Goal: Task Accomplishment & Management: Manage account settings

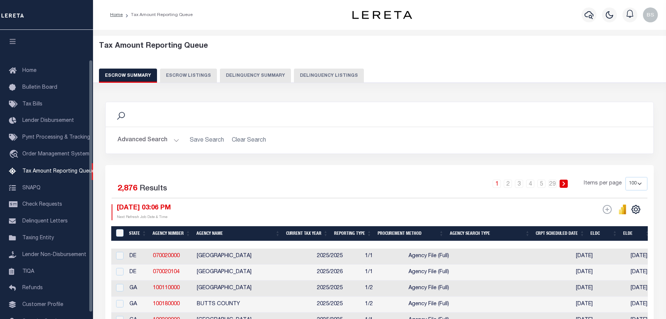
select select "100"
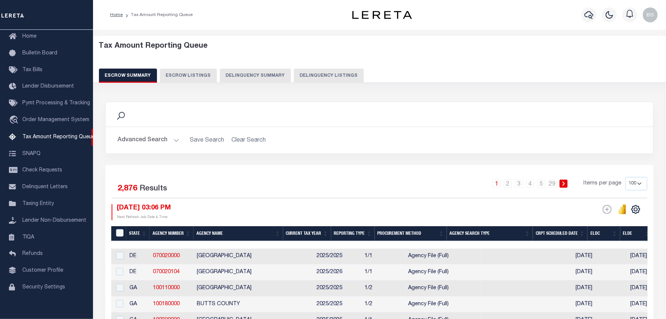
click at [340, 77] on button "Delinquency Listings" at bounding box center [329, 75] width 70 height 14
select select "MA"
select select "100"
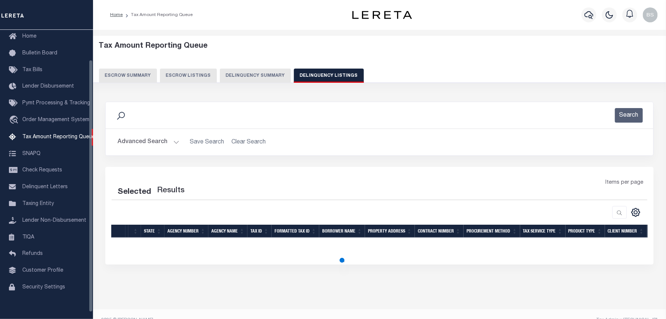
select select "100"
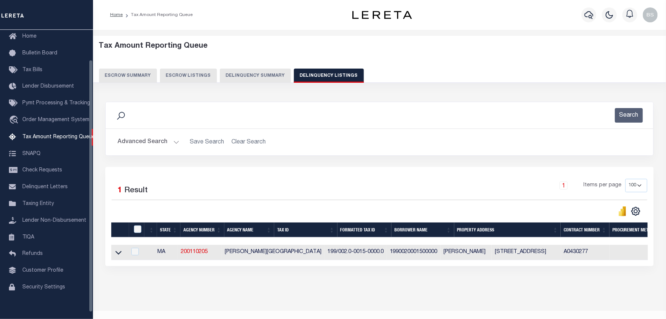
click at [134, 142] on button "Advanced Search" at bounding box center [149, 142] width 62 height 15
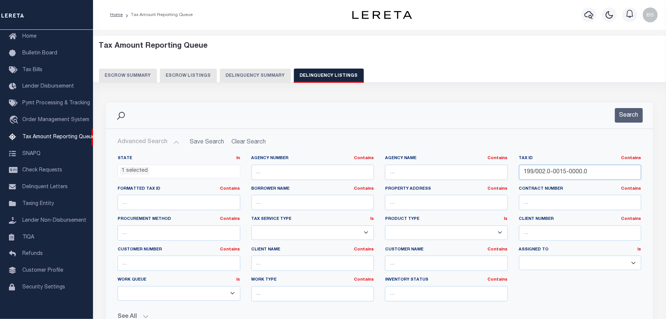
drag, startPoint x: 599, startPoint y: 166, endPoint x: 482, endPoint y: 176, distance: 117.6
click at [482, 176] on div "State In In AK AL AR AZ CA CO CT DC DE FL GA GU HI IA ID IL IN KS KY LA MA MD M…" at bounding box center [379, 231] width 535 height 152
click at [621, 110] on button "Search" at bounding box center [629, 115] width 28 height 15
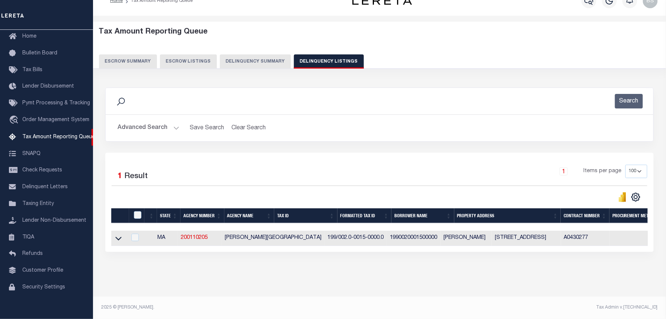
scroll to position [21, 0]
click at [121, 234] on icon at bounding box center [118, 238] width 6 height 8
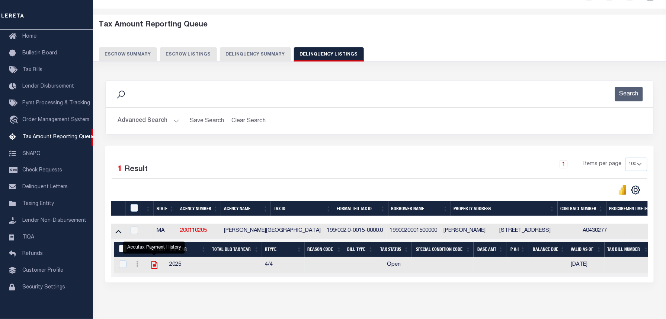
click at [152, 268] on icon "" at bounding box center [154, 265] width 6 height 8
checkbox input "true"
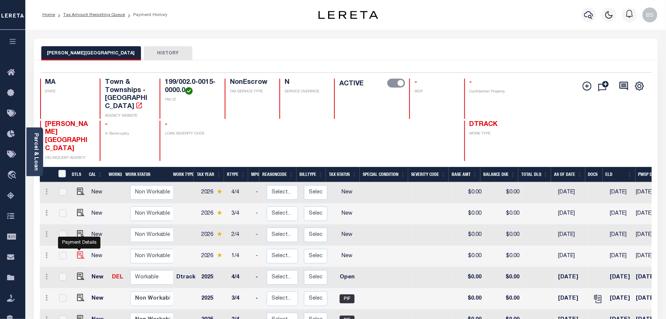
scroll to position [3, 0]
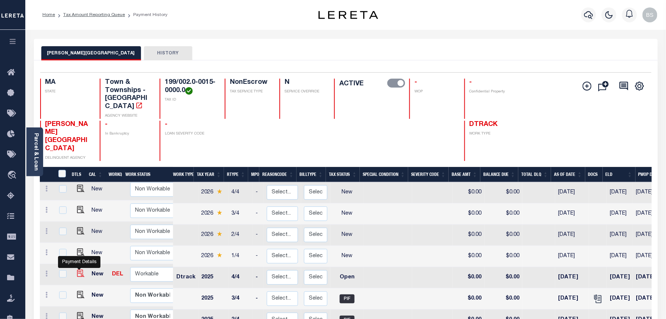
click at [79, 269] on img "" at bounding box center [80, 272] width 7 height 7
checkbox input "true"
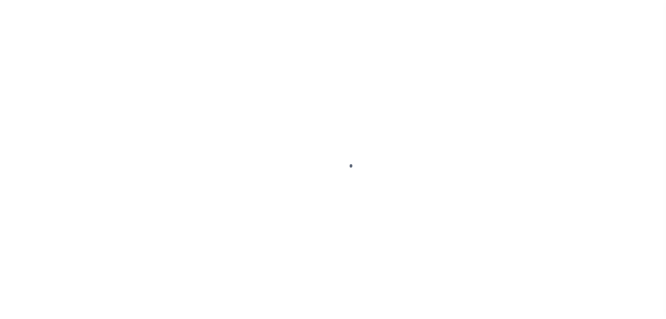
select select "OP2"
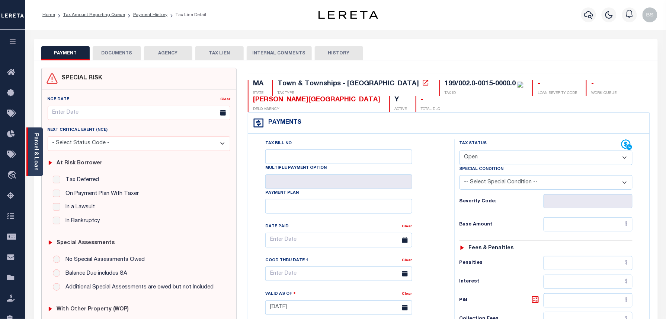
click at [36, 150] on link "Parcel & Loan" at bounding box center [35, 152] width 5 height 38
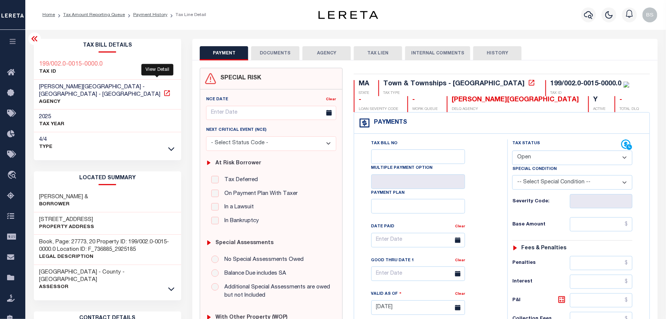
click at [164, 90] on icon at bounding box center [167, 93] width 6 height 6
click at [143, 16] on link "Payment History" at bounding box center [150, 15] width 34 height 4
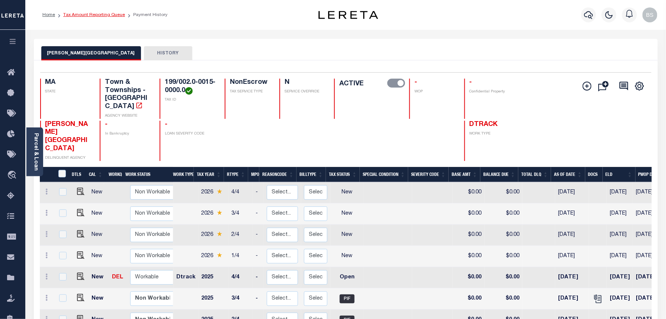
click at [97, 13] on link "Tax Amount Reporting Queue" at bounding box center [94, 15] width 62 height 4
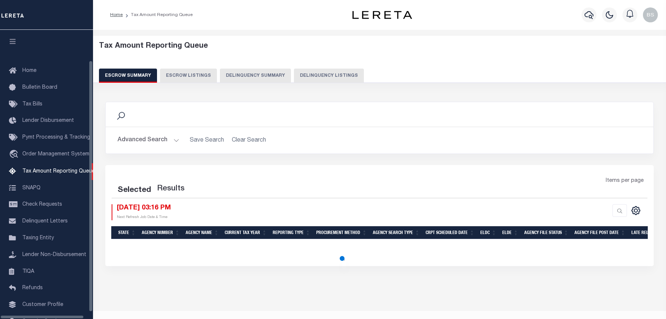
click at [322, 82] on button "Delinquency Listings" at bounding box center [329, 75] width 70 height 14
select select "100"
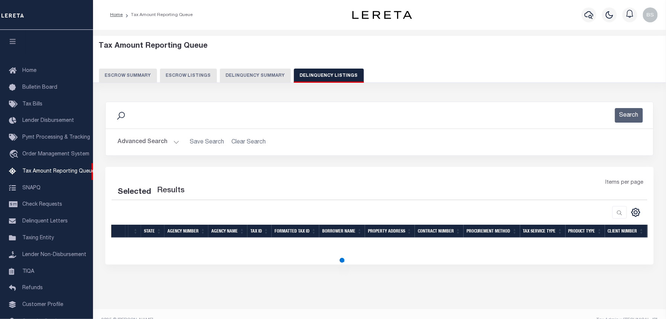
scroll to position [34, 0]
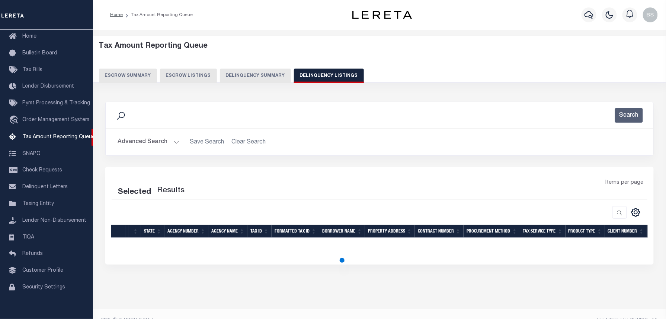
select select "100"
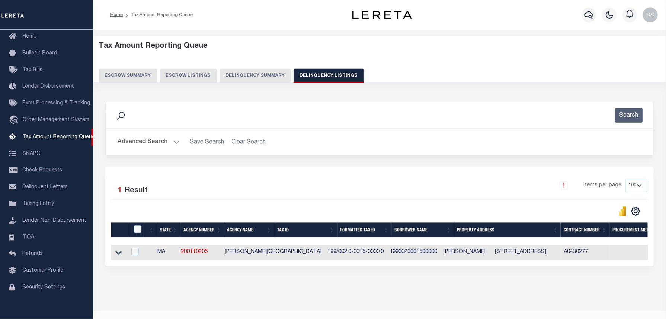
drag, startPoint x: 396, startPoint y: 253, endPoint x: 453, endPoint y: 255, distance: 57.0
click at [453, 255] on td "[PERSON_NAME]" at bounding box center [466, 252] width 51 height 15
checkbox input "true"
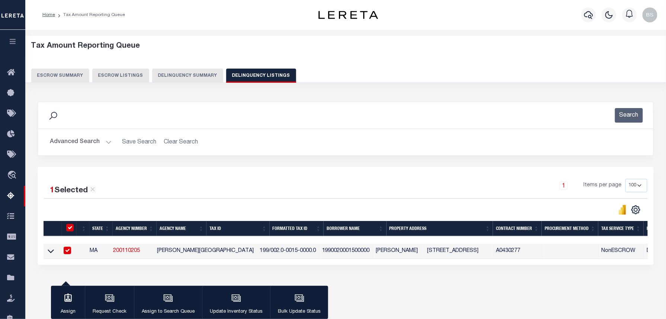
copy td "[PERSON_NAME]"
click at [366, 176] on div "1 Selected 1 Result 1 Items per page 10 25 50 100 500" at bounding box center [346, 216] width 616 height 98
click at [319, 251] on td "1990020001500000" at bounding box center [346, 250] width 54 height 15
checkbox input "false"
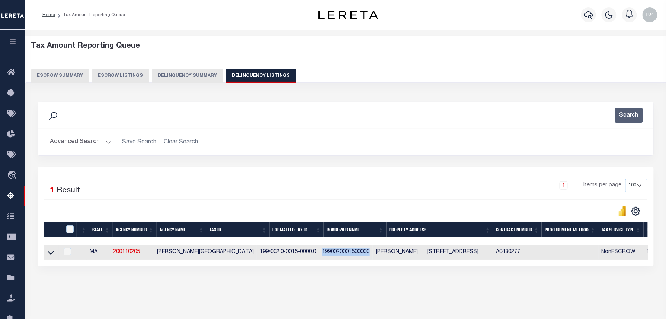
click at [319, 251] on td "1990020001500000" at bounding box center [346, 252] width 54 height 15
checkbox input "true"
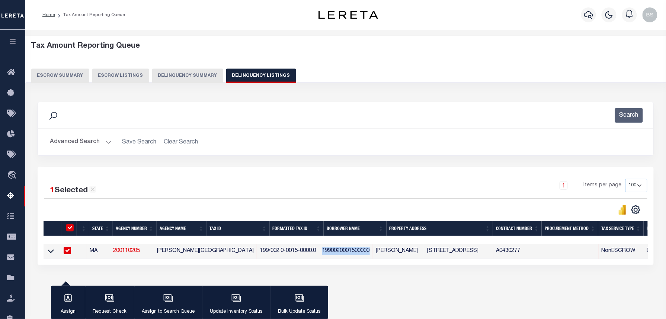
copy td "1990020001500000"
click at [278, 176] on div "1 Selected 1 Result 1 Items per page 10 25 50 100 500" at bounding box center [346, 216] width 616 height 98
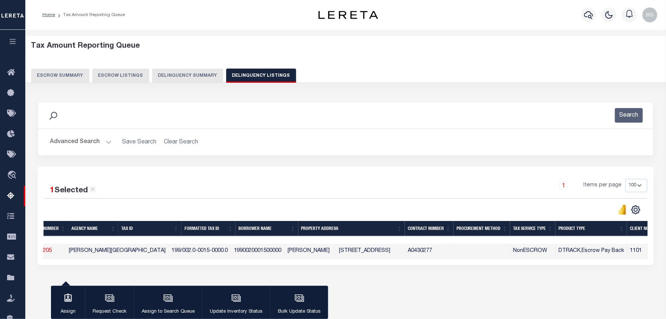
scroll to position [0, 0]
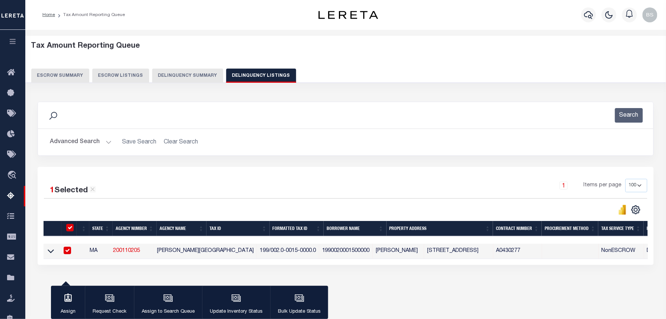
click at [48, 252] on icon at bounding box center [51, 251] width 6 height 8
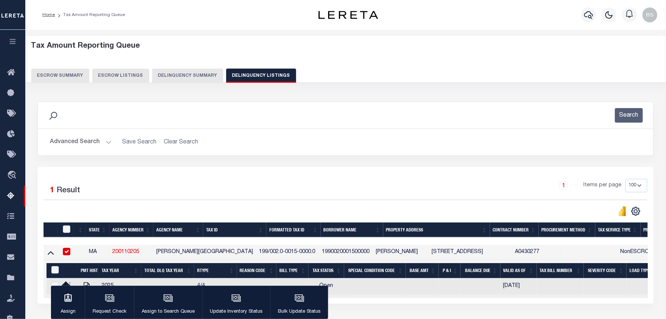
click at [67, 255] on input "checkbox" at bounding box center [66, 251] width 7 height 7
checkbox input "false"
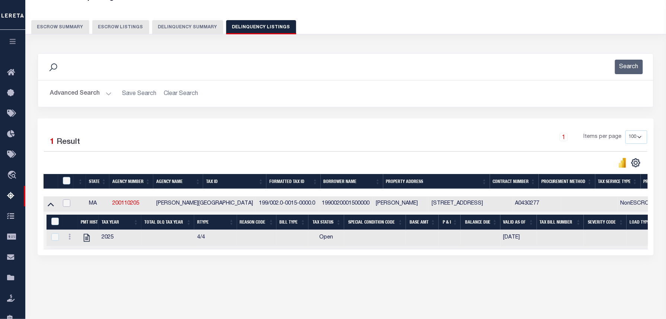
scroll to position [50, 0]
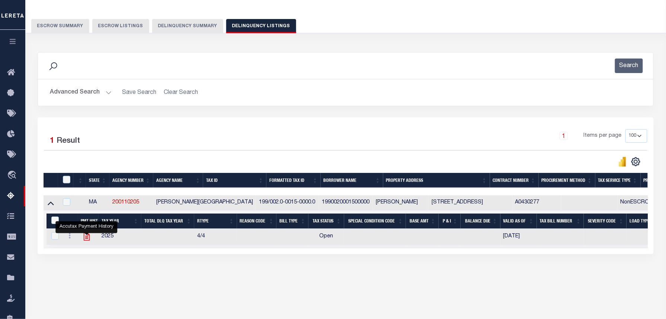
click at [85, 239] on icon "" at bounding box center [86, 237] width 6 height 8
checkbox input "true"
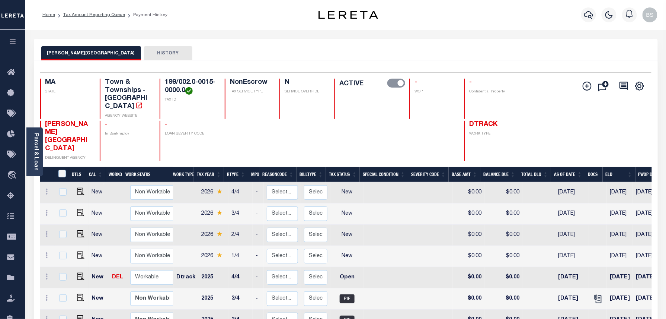
scroll to position [99, 0]
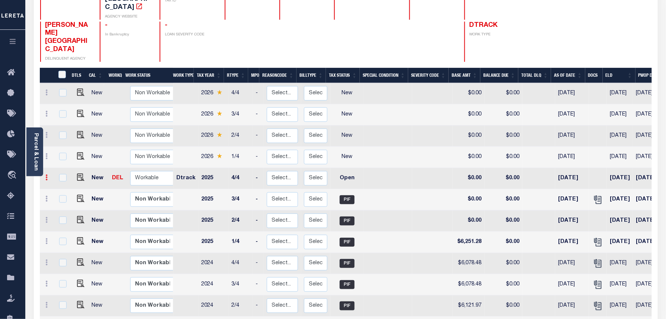
click at [47, 174] on icon at bounding box center [47, 177] width 2 height 6
click at [65, 198] on img at bounding box center [64, 202] width 7 height 8
select select "OP2"
type input "$0.00"
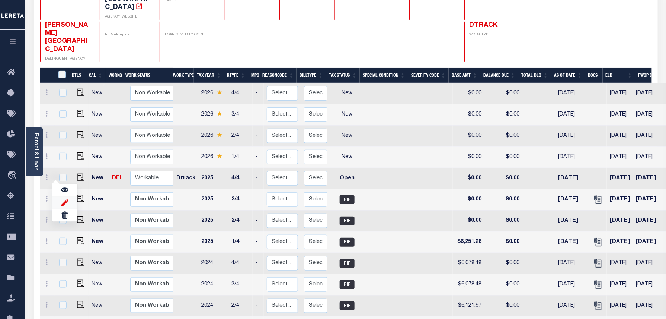
type input "[DATE]"
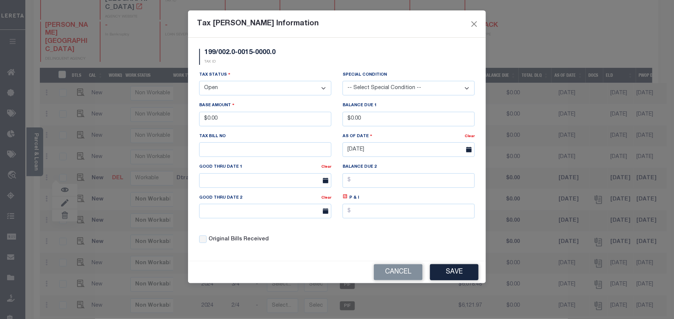
click at [451, 60] on div "199/002.0-0015-0000.0 TAX ID" at bounding box center [337, 60] width 287 height 22
click at [259, 89] on select "- Select Status - Open Due/Unpaid Paid Incomplete No Tax Due Internal Refund Pr…" at bounding box center [265, 88] width 132 height 15
click at [238, 94] on select "- Select Status - Open Due/Unpaid Paid Incomplete No Tax Due Internal Refund Pr…" at bounding box center [265, 88] width 132 height 15
select select "PYD"
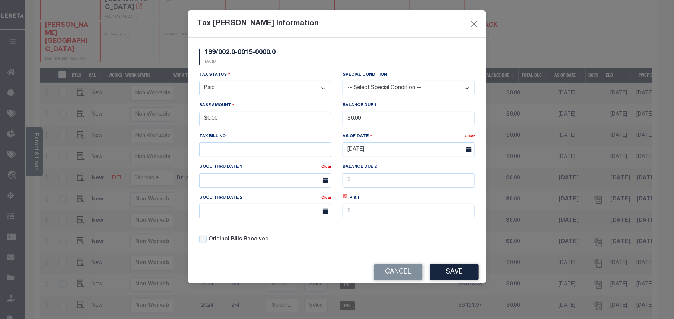
click at [199, 82] on select "- Select Status - Open Due/Unpaid Paid Incomplete No Tax Due Internal Refund Pr…" at bounding box center [265, 88] width 132 height 15
drag, startPoint x: 231, startPoint y: 121, endPoint x: 208, endPoint y: 117, distance: 23.8
click at [208, 117] on input "$0.00" at bounding box center [265, 119] width 132 height 15
type input "$5,518.88"
click at [453, 276] on button "Save" at bounding box center [454, 272] width 48 height 16
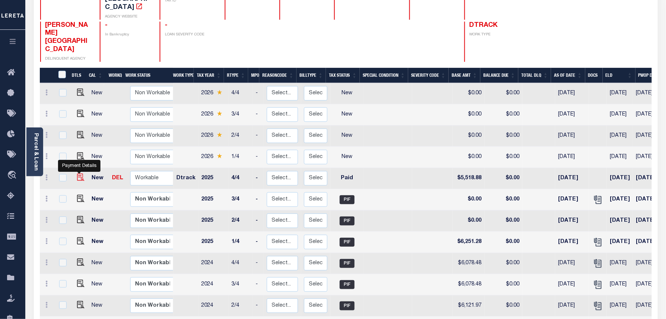
click at [80, 173] on img at bounding box center [80, 176] width 7 height 7
checkbox input "true"
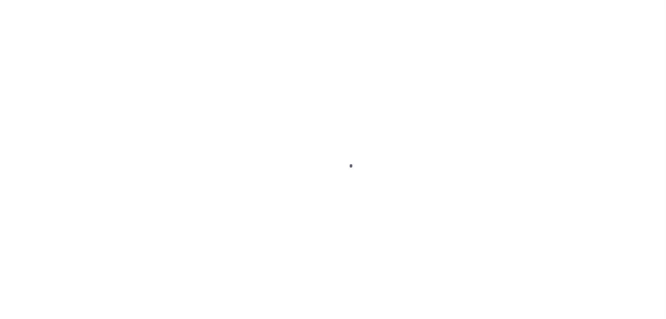
select select "PYD"
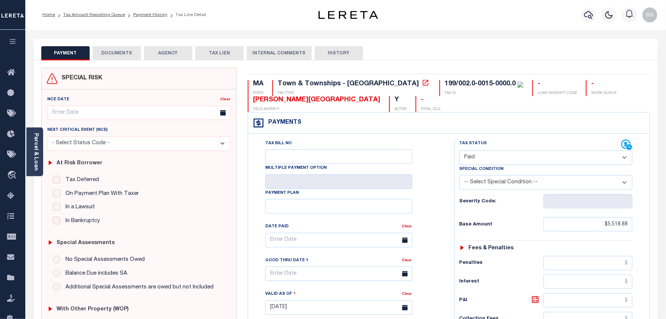
click at [117, 54] on button "DOCUMENTS" at bounding box center [117, 53] width 48 height 14
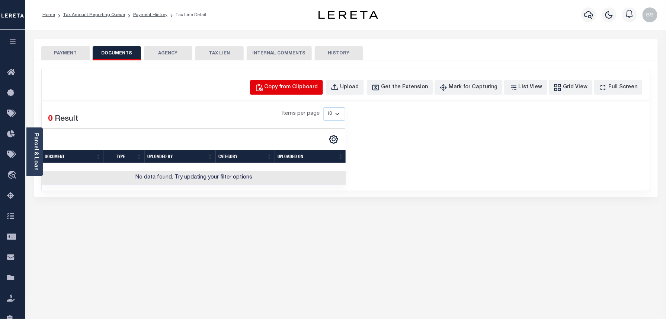
click at [298, 82] on button "Copy from Clipboard" at bounding box center [286, 87] width 73 height 15
select select "POP"
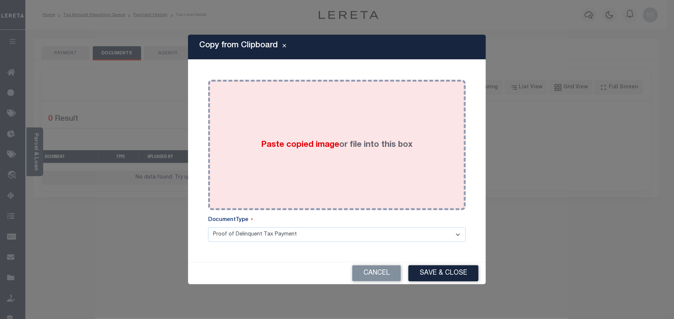
click at [327, 124] on div "Paste copied image or file into this box" at bounding box center [337, 144] width 246 height 119
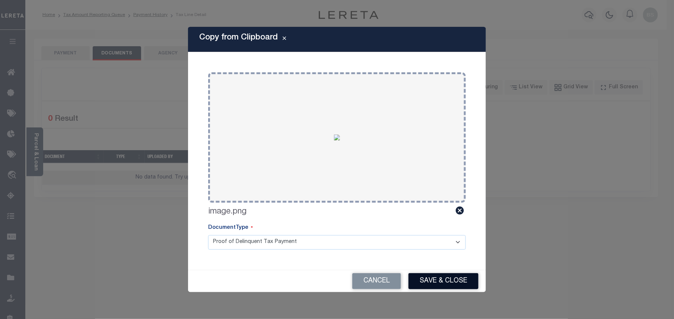
click at [450, 281] on button "Save & Close" at bounding box center [443, 281] width 70 height 16
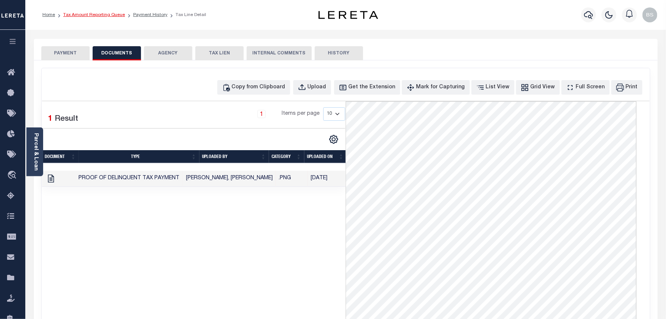
click at [109, 13] on link "Tax Amount Reporting Queue" at bounding box center [94, 15] width 62 height 4
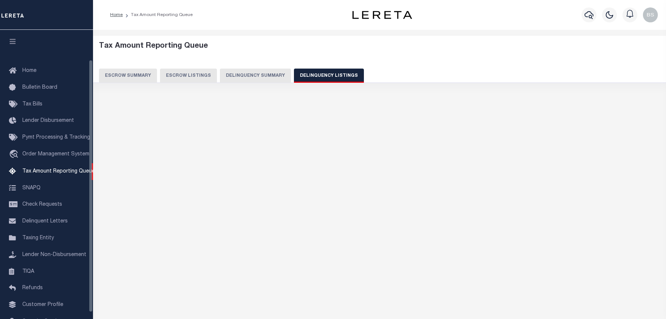
select select "100"
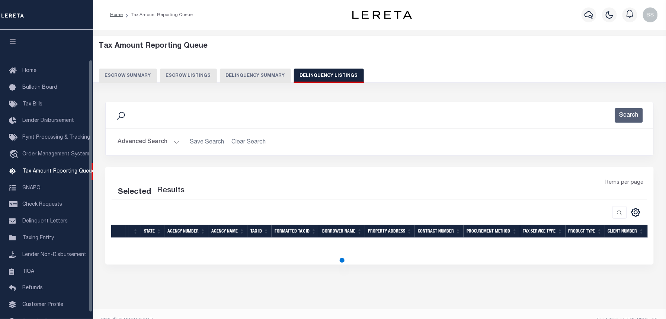
scroll to position [34, 0]
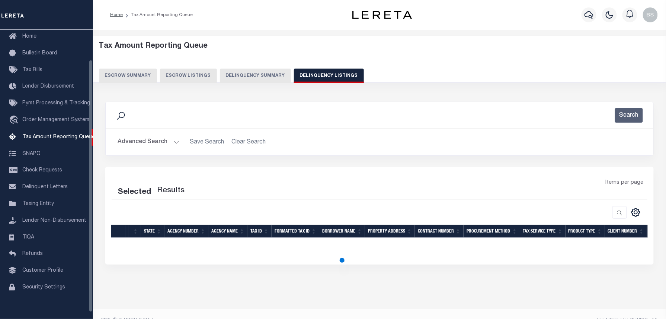
select select "100"
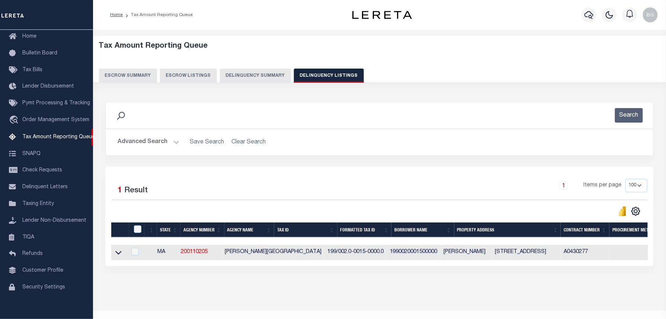
scroll to position [14, 0]
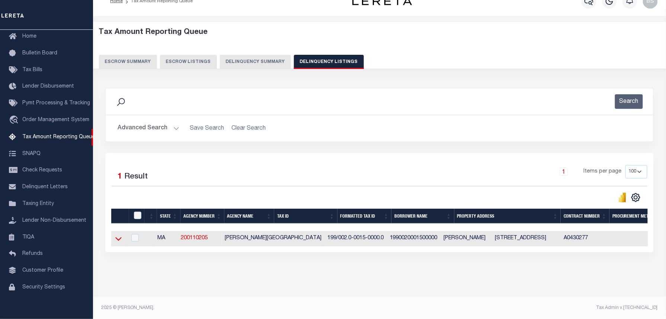
click icon
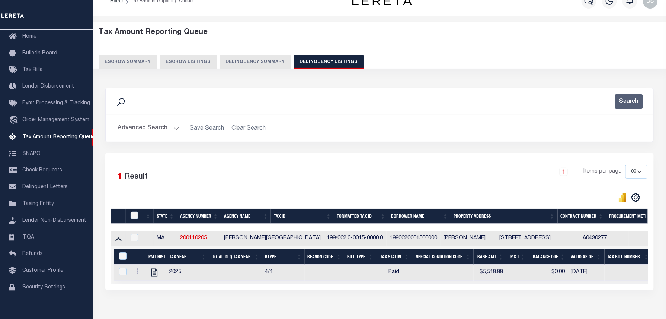
scroll to position [60, 0]
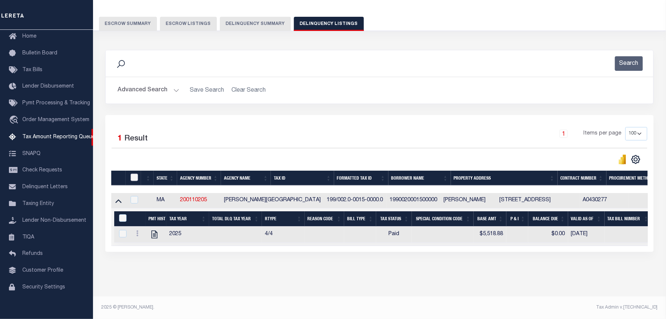
click input "checkbox"
checkbox input "true"
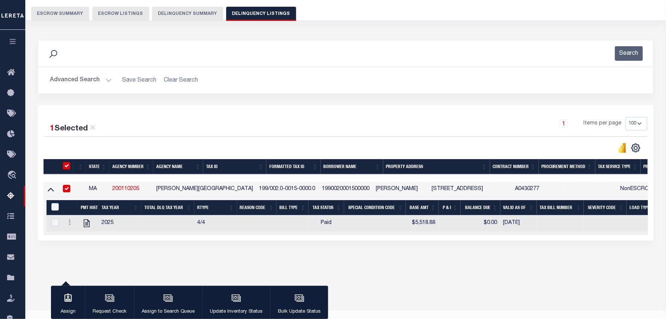
scroll to position [76, 0]
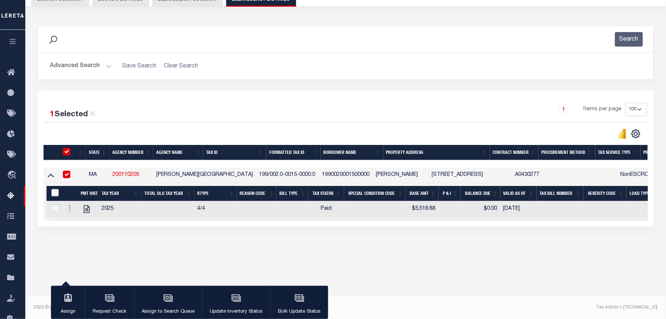
click input "&nbsp;"
checkbox input "true"
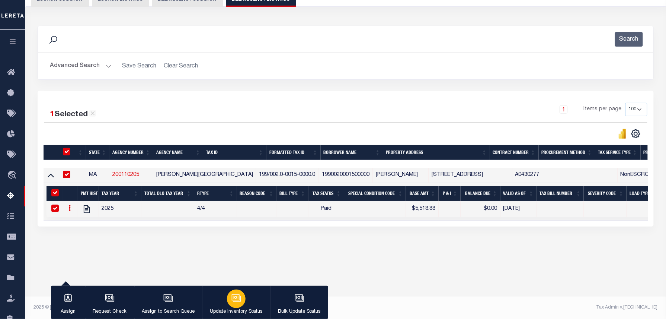
click icon "button"
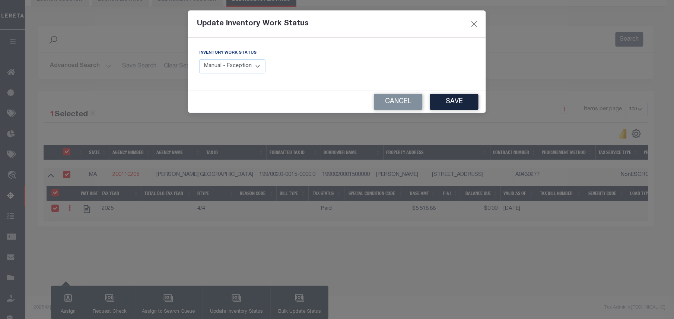
click select "Manual - Exception Pended - Awaiting Search Late Add Exception Completed"
select select "4"
click select "Manual - Exception Pended - Awaiting Search Late Add Exception Completed"
click button "Save"
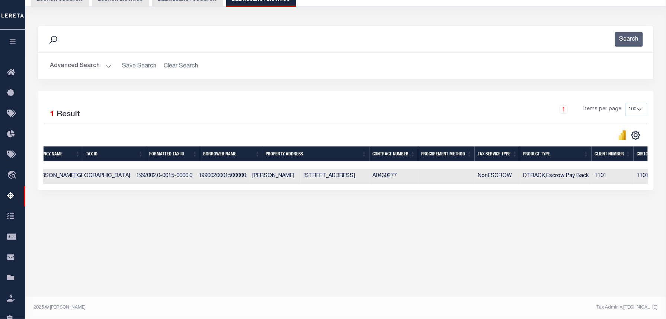
scroll to position [0, 0]
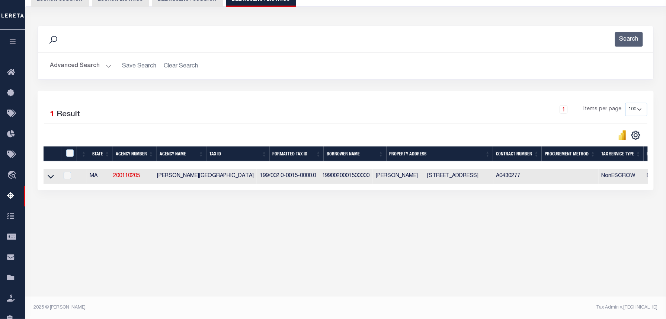
click button "Advanced Search"
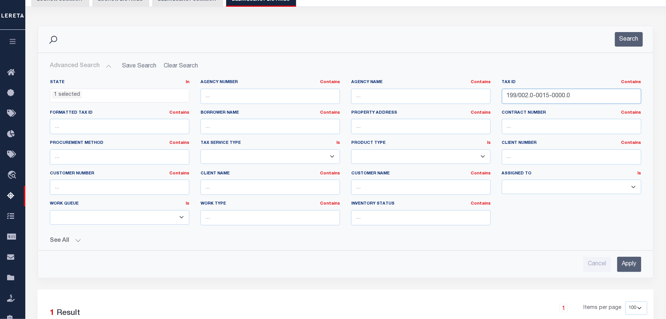
drag, startPoint x: 580, startPoint y: 97, endPoint x: 488, endPoint y: 99, distance: 92.3
click div "State In In AK AL AR AZ CA CO CT DC DE FL GA GU HI IA ID IL IN KS KY LA MA MD M…"
paste input "34.0-0071"
type input "199/034.0-0071-0000.0"
click button "Search"
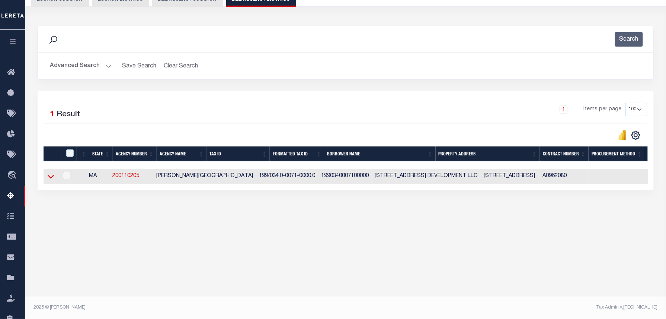
click icon
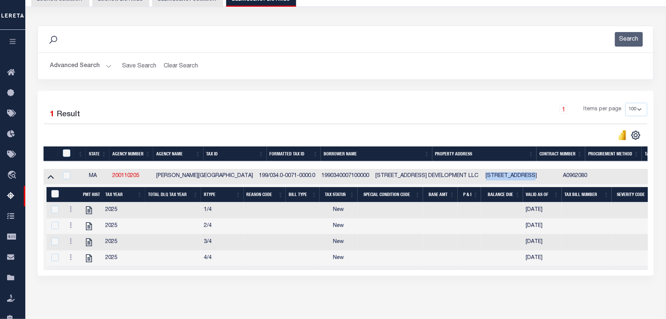
drag, startPoint x: 446, startPoint y: 176, endPoint x: 490, endPoint y: 176, distance: 44.3
click td "26 PINEWOOD RD Needham, MA 02492"
checkbox input "true"
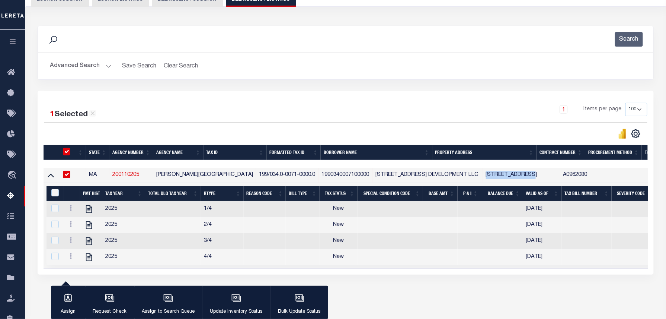
copy td "26 PINEWOOD RD"
click td "1990340007100000"
checkbox input "false"
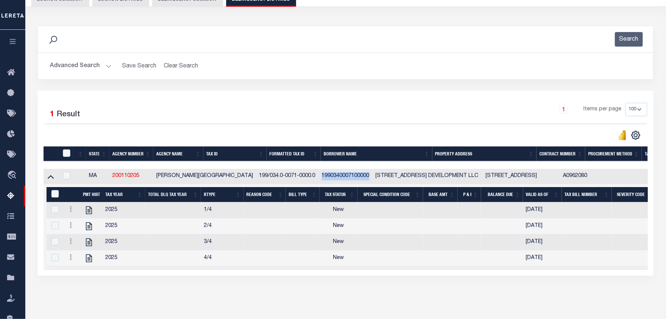
click td "1990340007100000"
checkbox input "true"
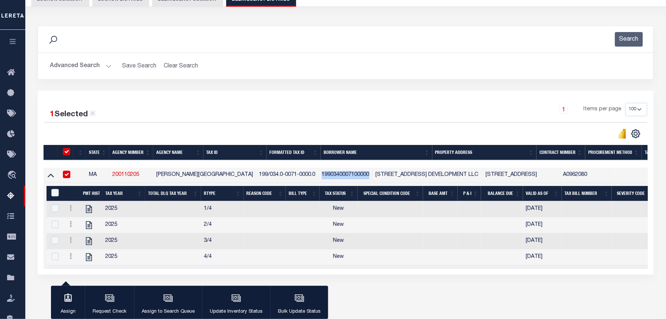
copy td "1990340007100000"
click div "1 Items per page 10 25 50 100 500"
click icon ""
checkbox input "false"
checkbox input "true"
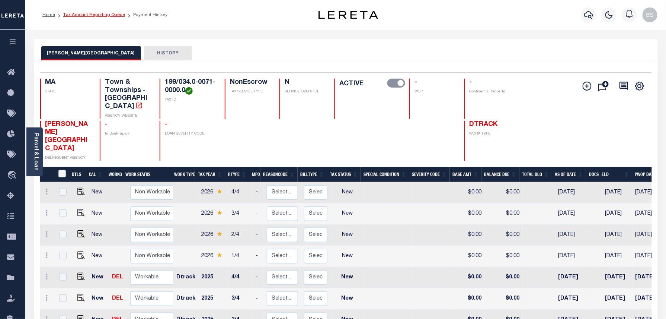
click at [109, 17] on link "Tax Amount Reporting Queue" at bounding box center [94, 15] width 62 height 4
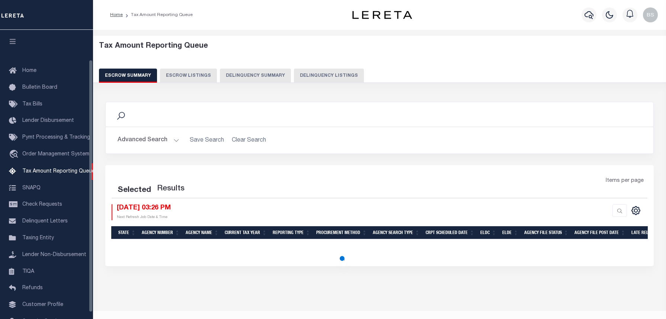
select select "100"
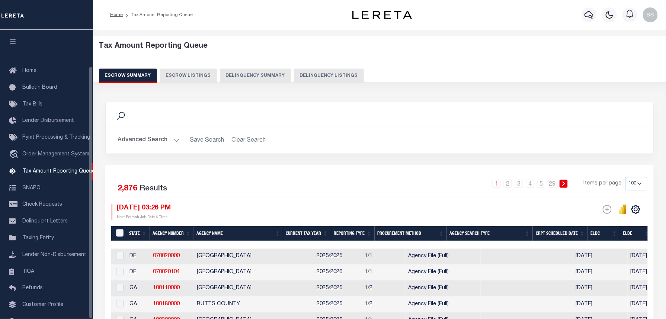
scroll to position [42, 0]
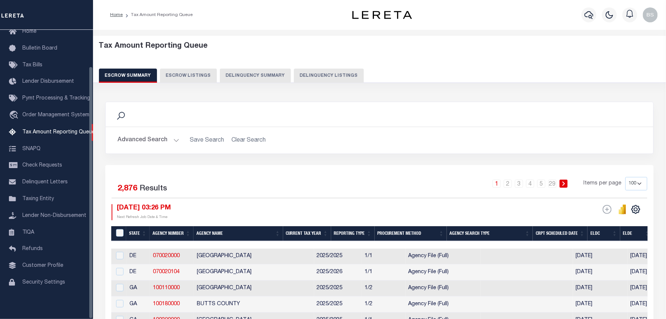
click at [330, 75] on button "Delinquency Listings" at bounding box center [329, 75] width 70 height 14
select select "100"
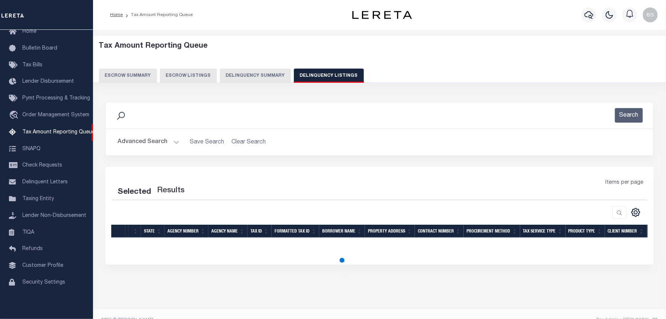
select select "100"
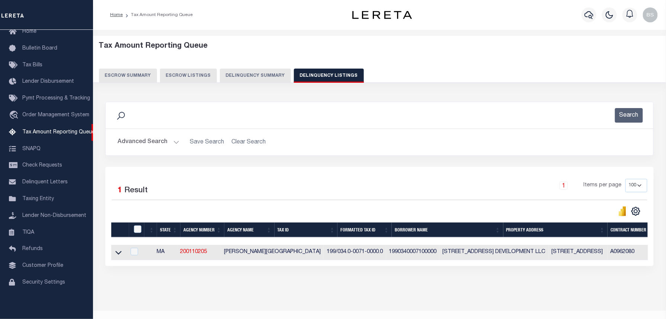
scroll to position [14, 0]
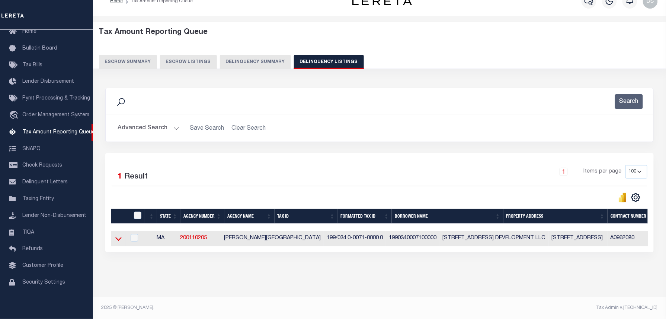
click at [119, 240] on icon at bounding box center [118, 238] width 6 height 8
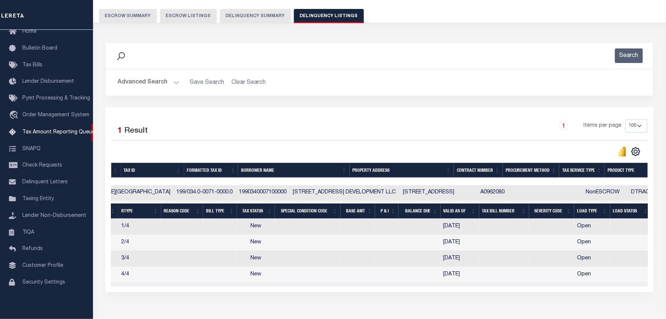
scroll to position [0, 0]
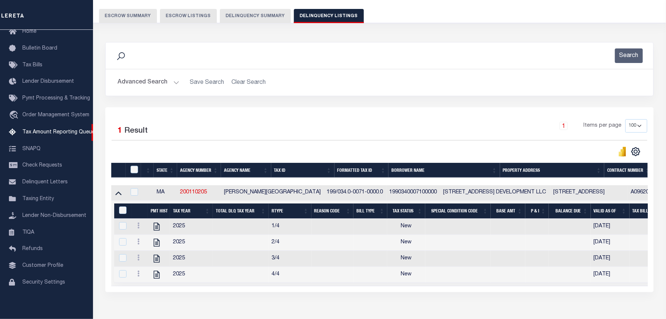
click at [166, 88] on button "Advanced Search" at bounding box center [149, 82] width 62 height 15
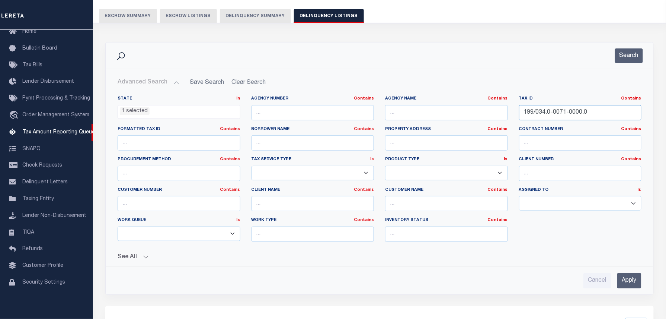
drag, startPoint x: 608, startPoint y: 108, endPoint x: 423, endPoint y: 114, distance: 185.1
click at [397, 114] on div "State In In AK AL AR AZ CA CO CT DC DE FL GA GU HI IA ID IL IN KS KY LA MA MD M…" at bounding box center [379, 172] width 535 height 152
paste input "02.0-0015"
click at [629, 63] on button "Search" at bounding box center [629, 55] width 28 height 15
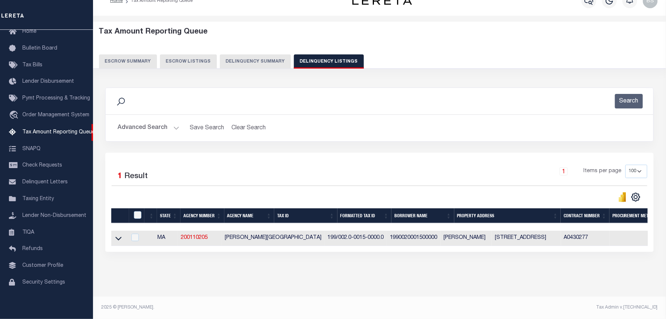
scroll to position [21, 0]
drag, startPoint x: 117, startPoint y: 234, endPoint x: 161, endPoint y: 210, distance: 50.0
click at [117, 237] on icon at bounding box center [118, 239] width 6 height 4
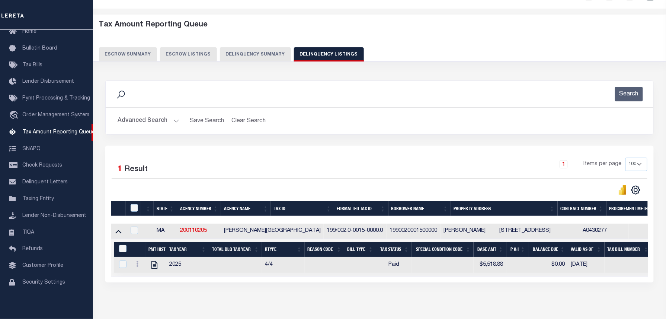
scroll to position [60, 0]
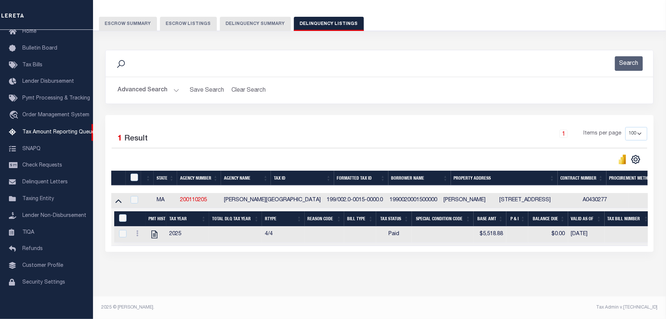
click at [160, 83] on button "Advanced Search" at bounding box center [149, 90] width 62 height 15
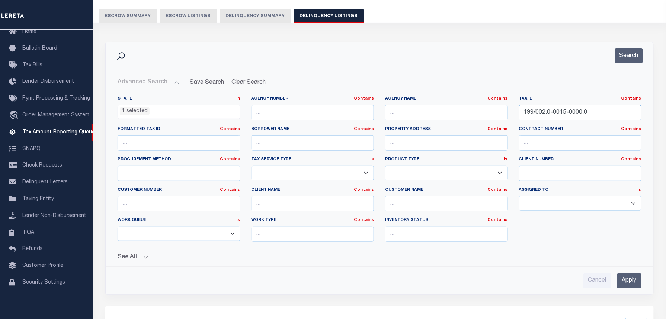
drag, startPoint x: 604, startPoint y: 114, endPoint x: 493, endPoint y: 107, distance: 111.8
click at [459, 100] on div "State In In AK AL AR AZ CA CO CT DC DE FL GA GU HI IA ID IL IN KS KY LA MA MD M…" at bounding box center [379, 172] width 535 height 152
paste input "11.0-0059"
type input "199/011.0-0059-0000.0"
click at [633, 55] on button "Search" at bounding box center [629, 55] width 28 height 15
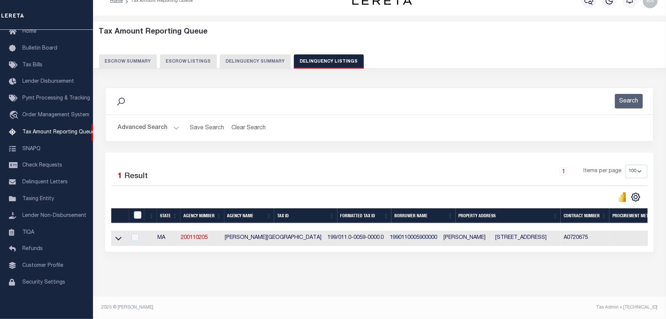
scroll to position [21, 0]
click at [120, 234] on icon at bounding box center [118, 238] width 6 height 8
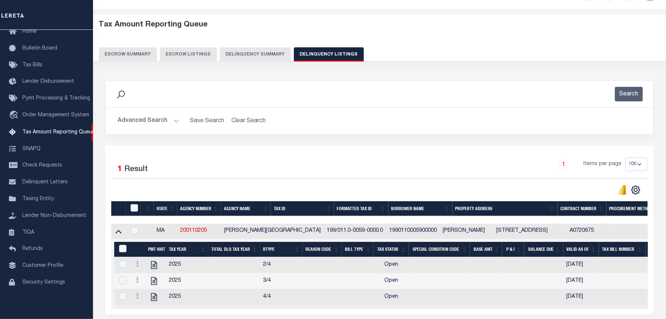
click at [386, 230] on td "1990110005900000" at bounding box center [413, 230] width 54 height 15
checkbox input "true"
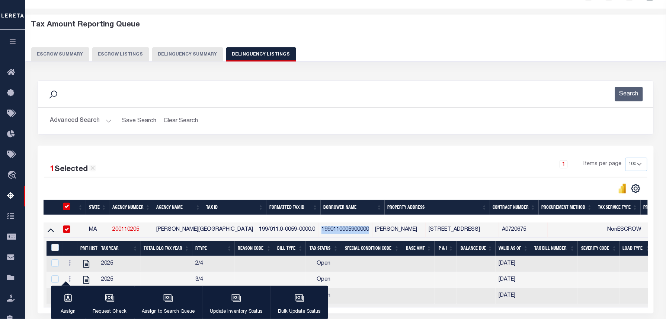
click at [365, 230] on tr "MA 200110205 NEEDHAM TOWN 199/011.0-0059-0000.0 1990110005900000 CORDARO CLEMEN…" at bounding box center [549, 229] width 1010 height 15
copy td "1990110005900000"
click at [86, 264] on icon "" at bounding box center [87, 264] width 10 height 10
checkbox input "true"
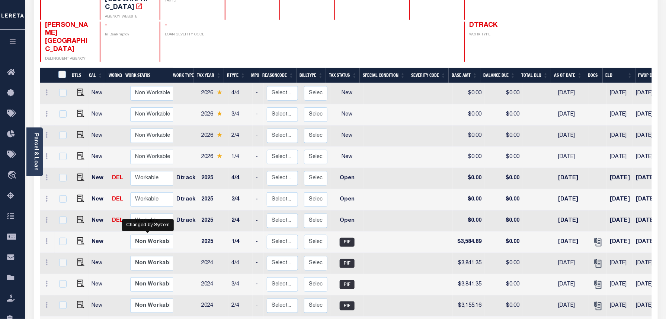
scroll to position [3, 0]
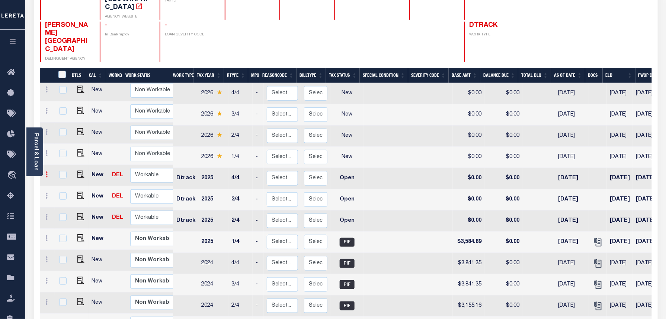
click at [48, 171] on icon at bounding box center [47, 174] width 2 height 6
click at [70, 193] on link at bounding box center [64, 199] width 25 height 12
select select "OP2"
type input "$0.00"
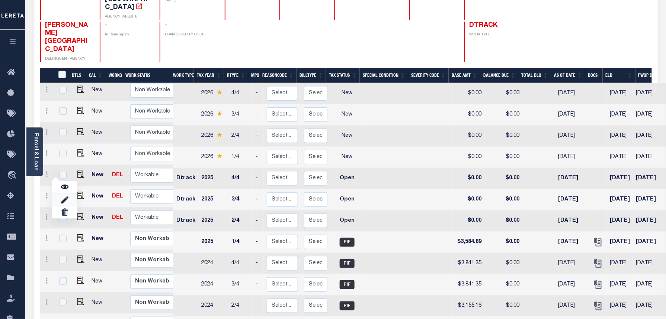
type input "[DATE]"
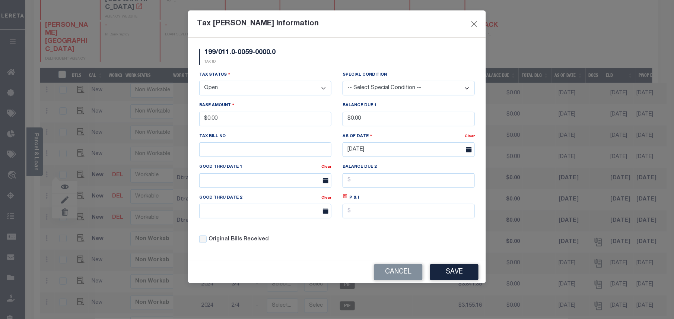
click at [225, 92] on select "- Select Status - Open Due/Unpaid Paid Incomplete No Tax Due Internal Refund Pr…" at bounding box center [265, 88] width 132 height 15
select select "PYD"
click at [199, 82] on select "- Select Status - Open Due/Unpaid Paid Incomplete No Tax Due Internal Refund Pr…" at bounding box center [265, 88] width 132 height 15
drag, startPoint x: 229, startPoint y: 121, endPoint x: 201, endPoint y: 116, distance: 28.0
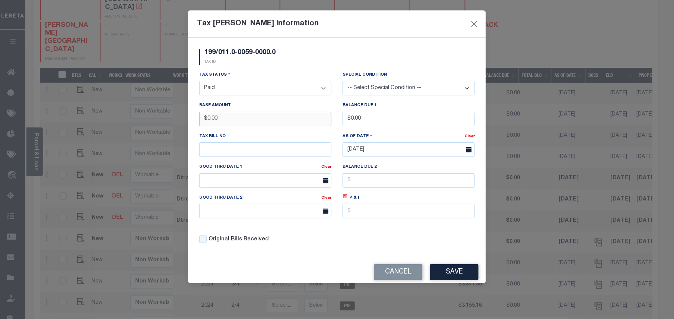
click at [201, 116] on input "$0.00" at bounding box center [265, 119] width 132 height 15
type input "$3,270.13"
click at [464, 276] on button "Save" at bounding box center [454, 272] width 48 height 16
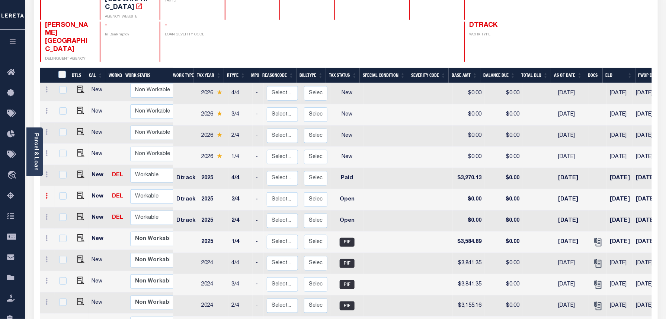
click at [46, 192] on icon at bounding box center [47, 195] width 2 height 6
click at [63, 217] on img at bounding box center [64, 221] width 7 height 8
select select "OP2"
type input "$0.00"
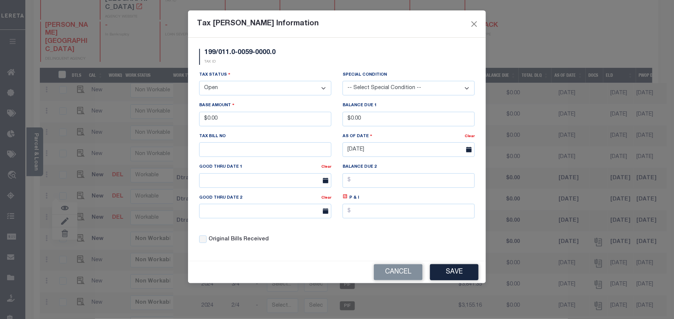
click at [234, 94] on select "- Select Status - Open Due/Unpaid Paid Incomplete No Tax Due Internal Refund Pr…" at bounding box center [265, 88] width 132 height 15
click at [234, 89] on select "- Select Status - Open Due/Unpaid Paid Incomplete No Tax Due Internal Refund Pr…" at bounding box center [265, 88] width 132 height 15
select select "PYD"
click at [199, 82] on select "- Select Status - Open Due/Unpaid Paid Incomplete No Tax Due Internal Refund Pr…" at bounding box center [265, 88] width 132 height 15
click at [181, 119] on div "Tax Bill Amount Information 199/011.0-0059-0000.0 TAX ID Installment: TaxID: Ta…" at bounding box center [337, 159] width 674 height 319
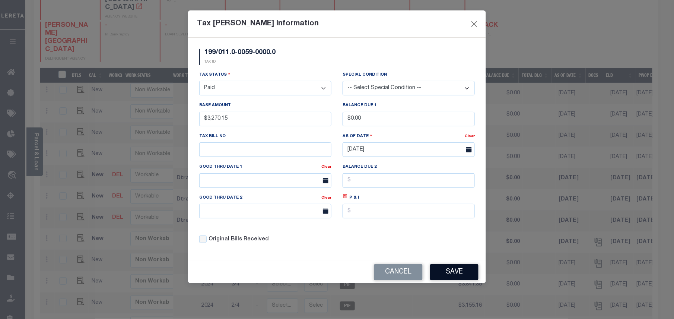
click at [457, 275] on button "Save" at bounding box center [454, 272] width 48 height 16
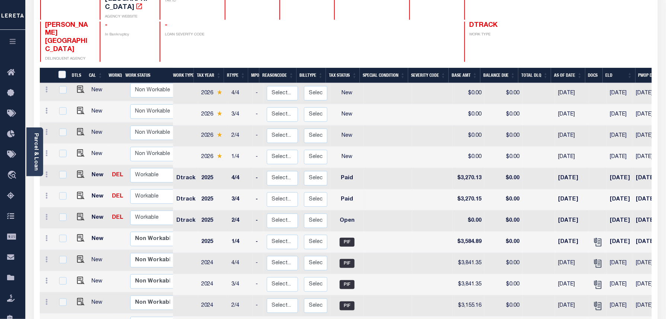
scroll to position [0, 0]
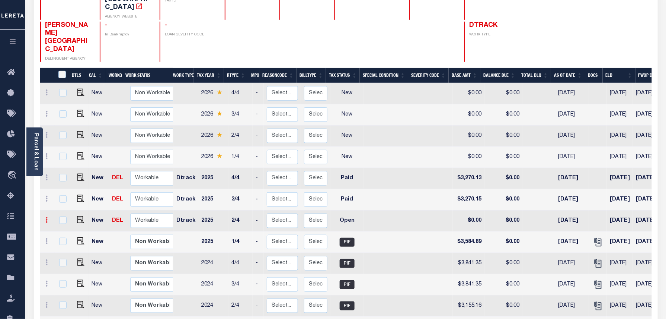
click at [47, 217] on icon at bounding box center [47, 220] width 2 height 6
click at [66, 241] on img at bounding box center [64, 245] width 7 height 8
type input "$0.00"
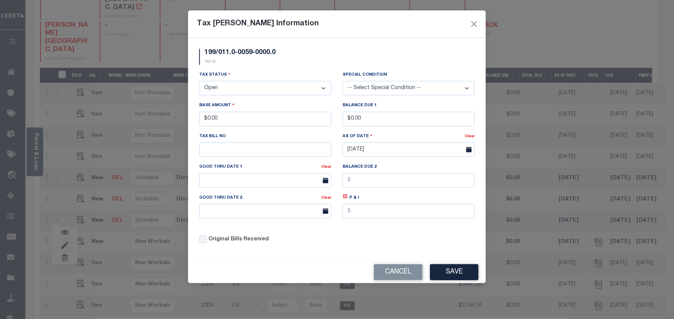
click at [237, 90] on select "- Select Status - Open Due/Unpaid Paid Incomplete No Tax Due Internal Refund Pr…" at bounding box center [265, 88] width 132 height 15
drag, startPoint x: 237, startPoint y: 90, endPoint x: 234, endPoint y: 98, distance: 8.8
click at [237, 90] on select "- Select Status - Open Due/Unpaid Paid Incomplete No Tax Due Internal Refund Pr…" at bounding box center [265, 88] width 132 height 15
select select "PYD"
click at [199, 82] on select "- Select Status - Open Due/Unpaid Paid Incomplete No Tax Due Internal Refund Pr…" at bounding box center [265, 88] width 132 height 15
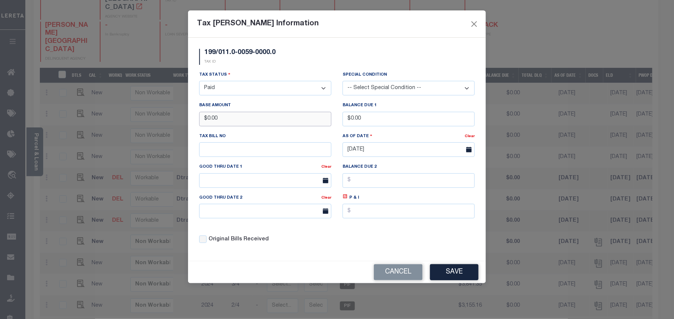
drag, startPoint x: 234, startPoint y: 120, endPoint x: 204, endPoint y: 116, distance: 30.7
click at [204, 116] on input "$0.00" at bounding box center [265, 119] width 132 height 15
type input "$3,584.87"
click at [454, 271] on button "Save" at bounding box center [454, 272] width 48 height 16
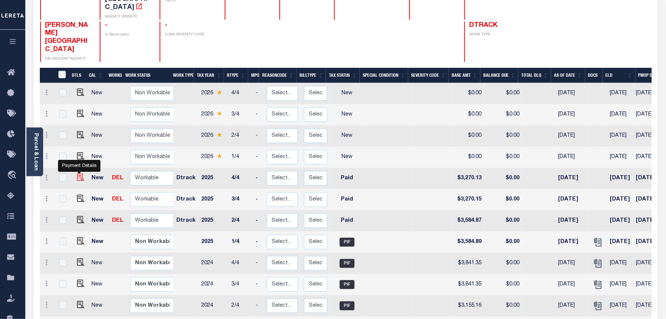
click at [80, 173] on img at bounding box center [80, 176] width 7 height 7
checkbox input "true"
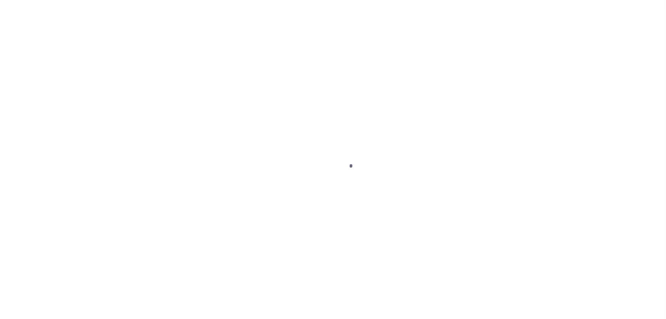
select select "PYD"
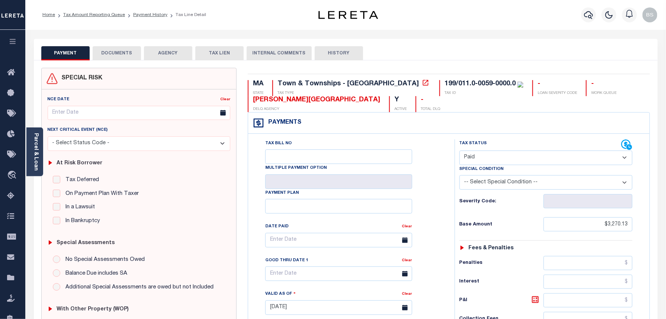
click at [111, 54] on button "DOCUMENTS" at bounding box center [117, 53] width 48 height 14
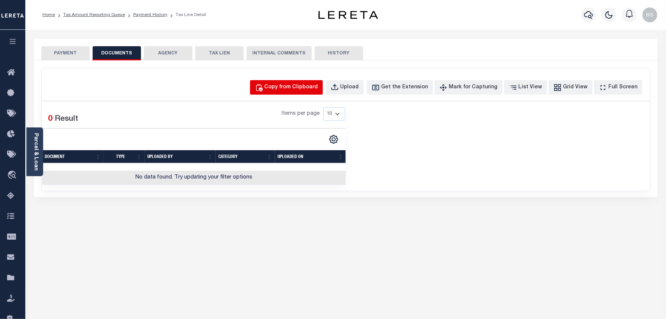
click at [287, 88] on div "Copy from Clipboard" at bounding box center [292, 87] width 54 height 8
select select "POP"
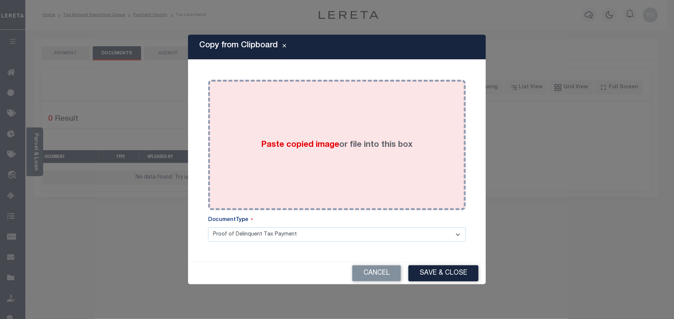
click at [326, 115] on div "Paste copied image or file into this box" at bounding box center [337, 144] width 246 height 119
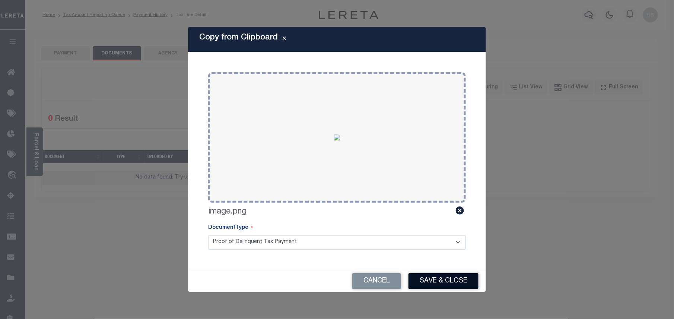
click at [433, 279] on button "Save & Close" at bounding box center [443, 281] width 70 height 16
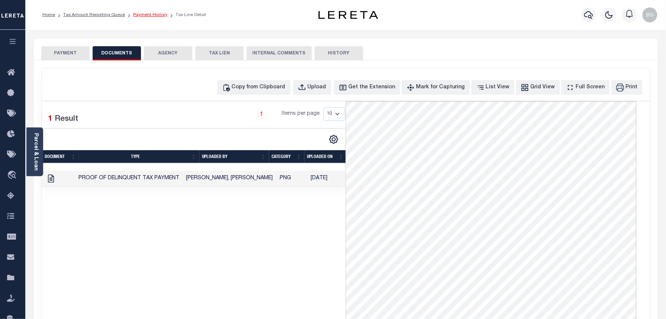
click at [155, 15] on link "Payment History" at bounding box center [150, 15] width 34 height 4
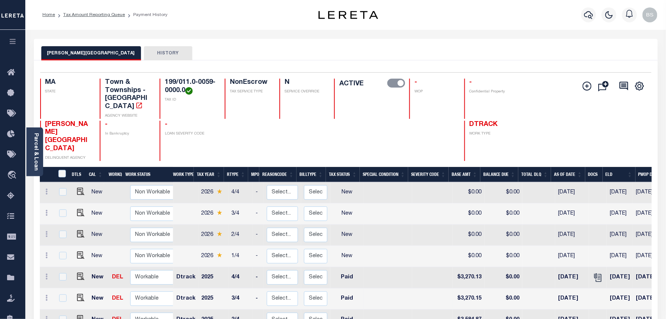
scroll to position [99, 0]
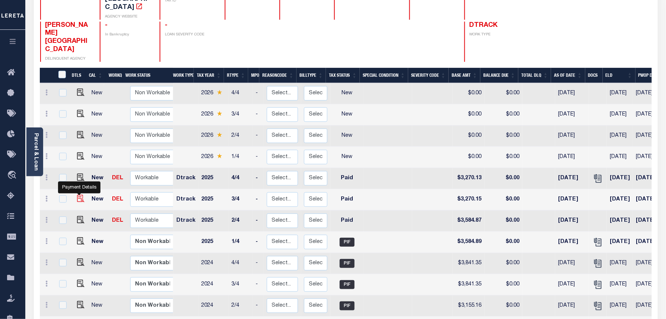
click at [79, 195] on img "" at bounding box center [80, 198] width 7 height 7
checkbox input "true"
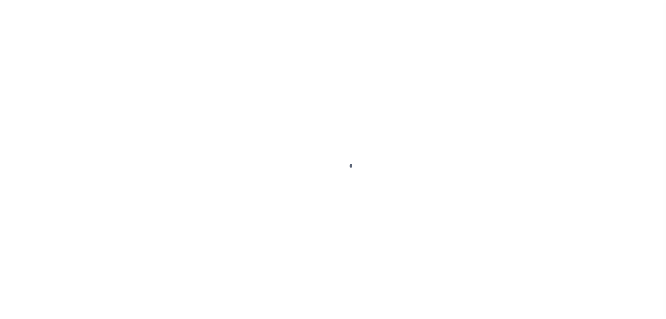
select select "PYD"
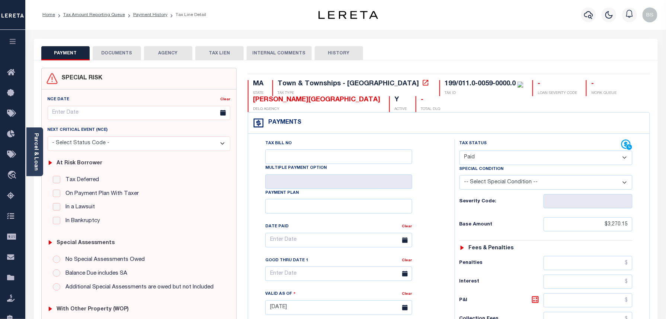
click at [124, 54] on button "DOCUMENTS" at bounding box center [117, 53] width 48 height 14
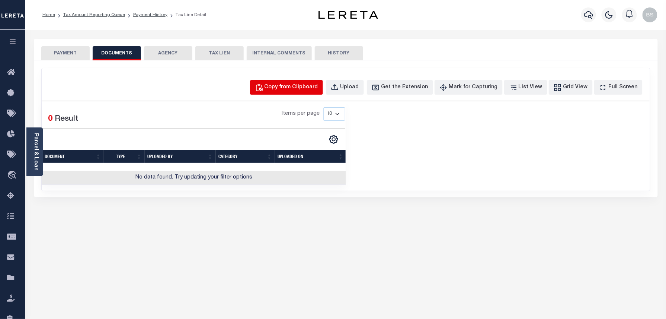
click at [316, 86] on div "Copy from Clipboard" at bounding box center [292, 87] width 54 height 8
select select "POP"
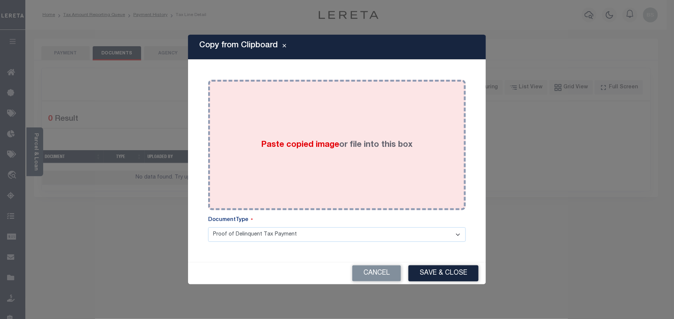
click at [300, 135] on div "Paste copied image or file into this box" at bounding box center [337, 144] width 246 height 119
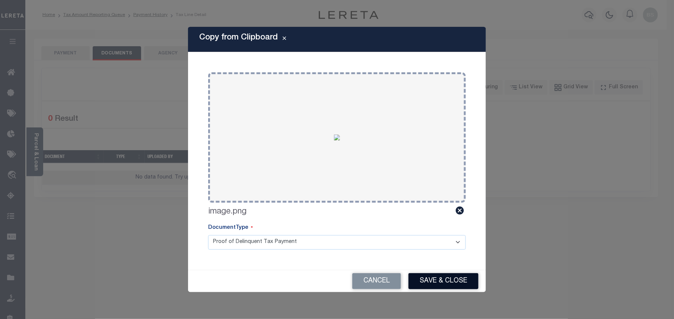
click at [438, 281] on button "Save & Close" at bounding box center [443, 281] width 70 height 16
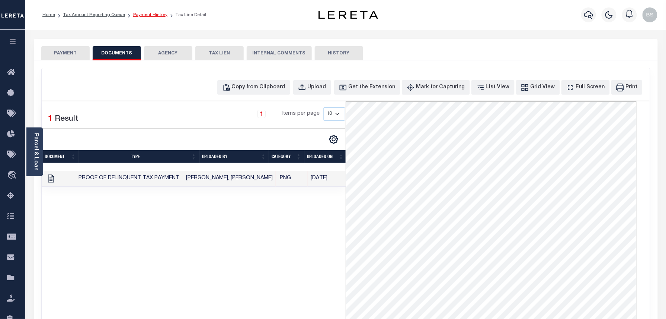
click at [147, 16] on link "Payment History" at bounding box center [150, 15] width 34 height 4
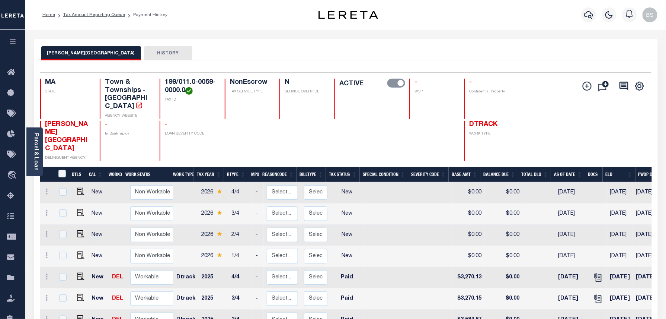
scroll to position [143, 0]
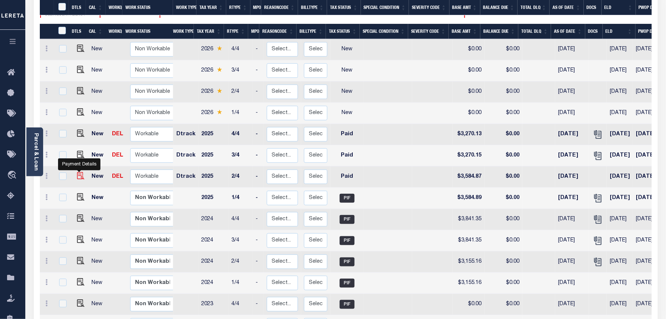
click at [77, 172] on img "" at bounding box center [80, 175] width 7 height 7
checkbox input "true"
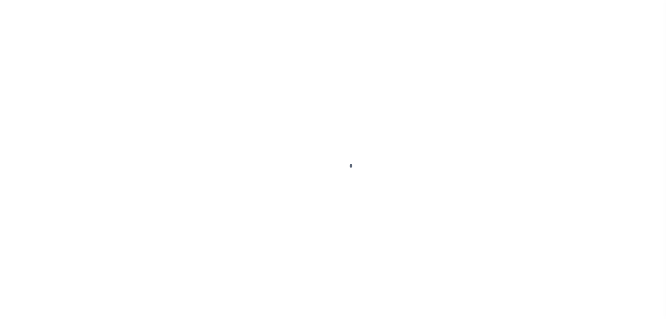
select select "PYD"
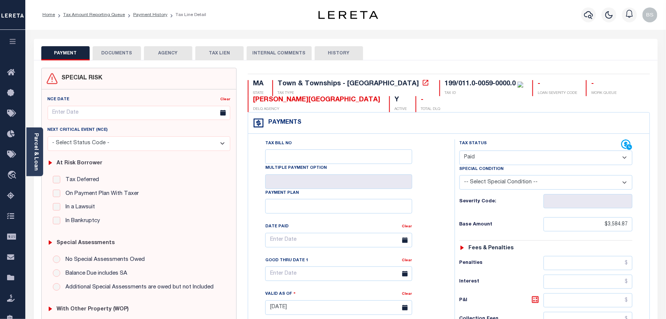
click at [120, 51] on button "DOCUMENTS" at bounding box center [117, 53] width 48 height 14
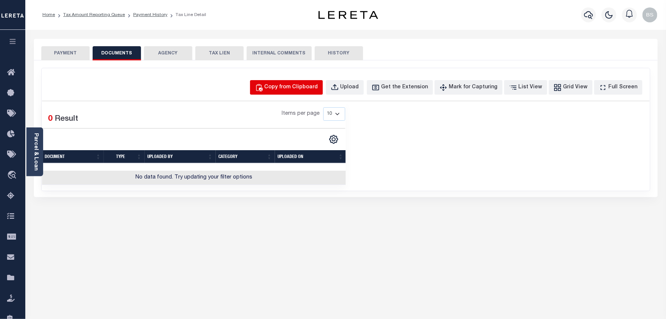
click at [287, 87] on div "Copy from Clipboard" at bounding box center [292, 87] width 54 height 8
select select "POP"
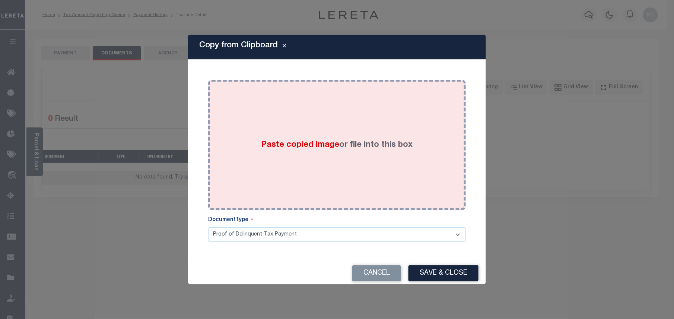
click at [293, 109] on div "Paste copied image or file into this box" at bounding box center [337, 144] width 246 height 119
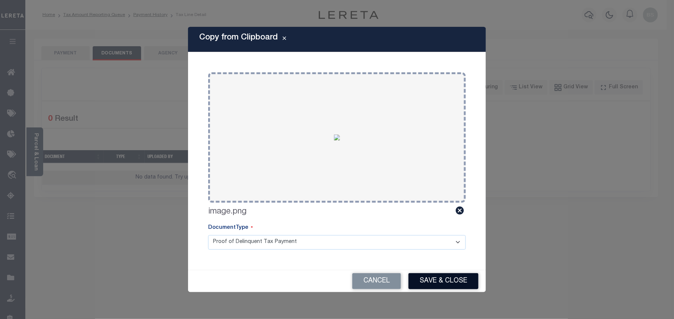
click at [447, 279] on button "Save & Close" at bounding box center [443, 281] width 70 height 16
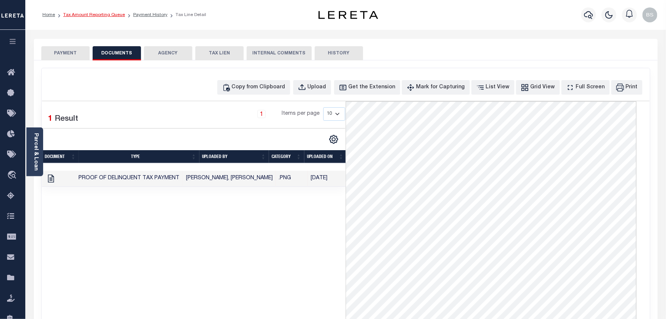
click at [98, 14] on link "Tax Amount Reporting Queue" at bounding box center [94, 15] width 62 height 4
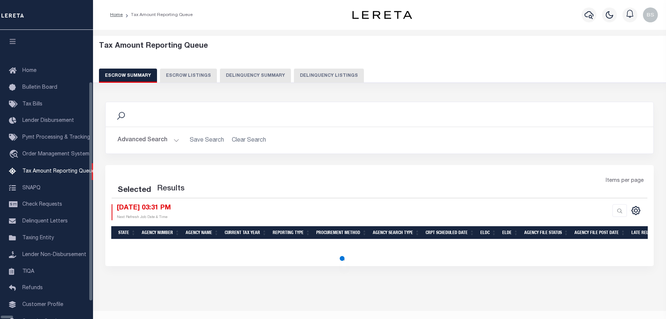
click at [294, 74] on button "Delinquency Listings" at bounding box center [329, 75] width 70 height 14
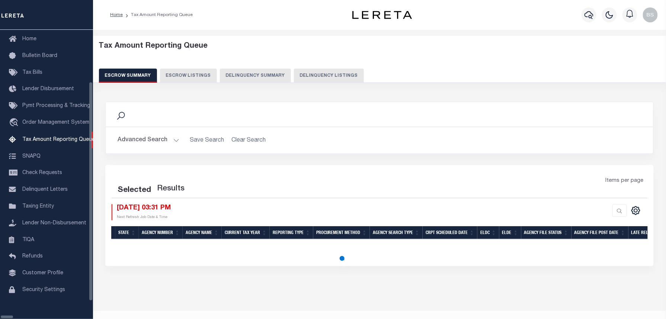
select select "100"
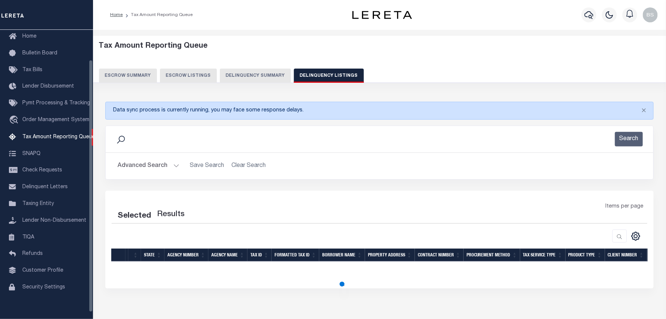
select select "100"
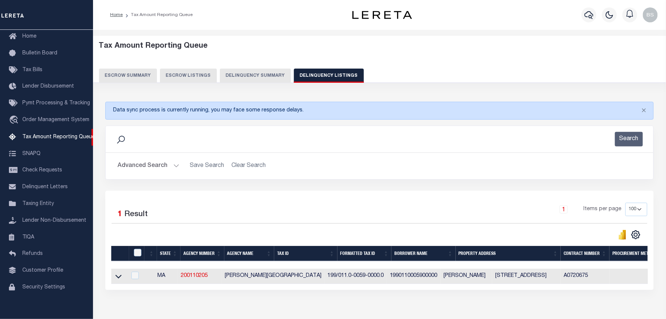
scroll to position [45, 0]
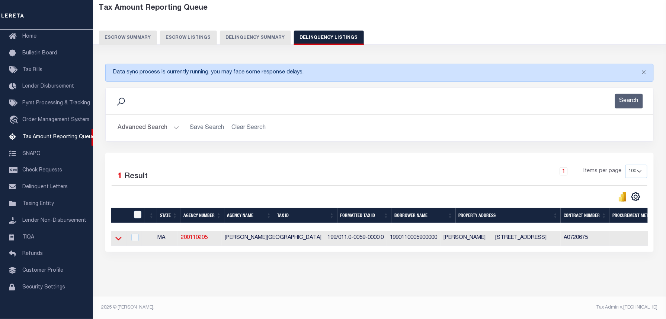
click at [119, 234] on icon at bounding box center [118, 238] width 6 height 8
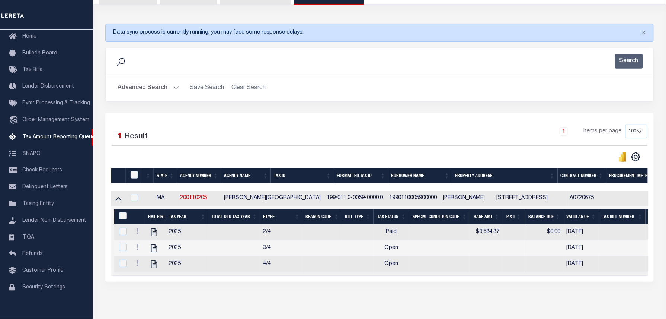
scroll to position [116, 0]
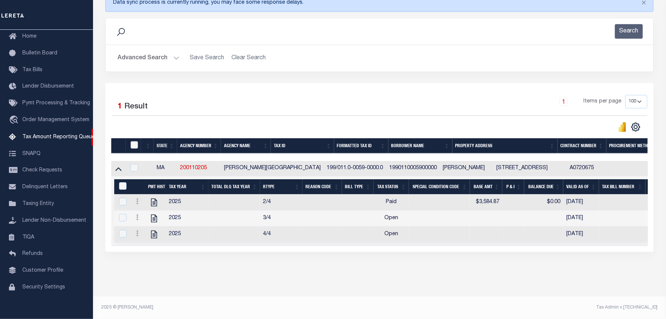
click at [133, 141] on input "checkbox" at bounding box center [134, 144] width 7 height 7
checkbox input "true"
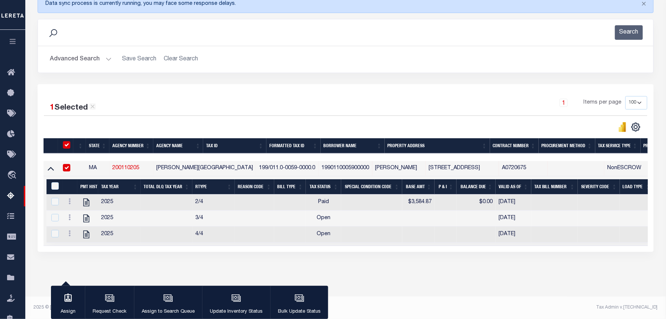
scroll to position [115, 0]
click at [54, 182] on input "&nbsp;" at bounding box center [54, 185] width 7 height 7
checkbox input "true"
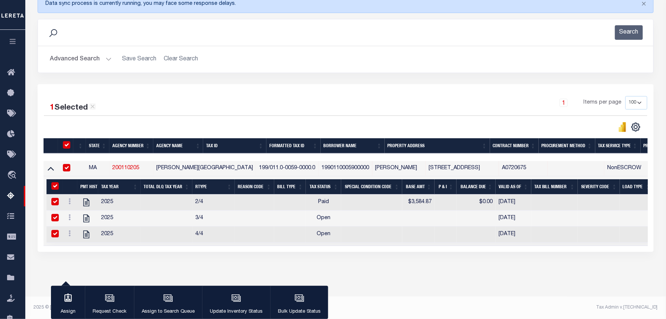
checkbox input "true"
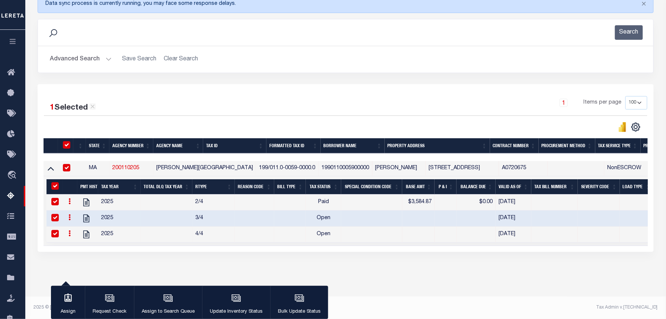
click at [69, 214] on icon at bounding box center [69, 217] width 2 height 6
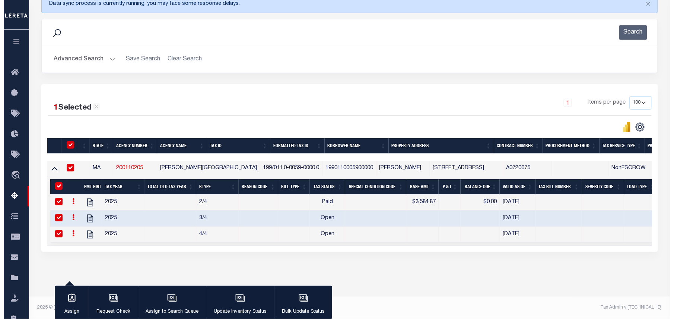
scroll to position [111, 0]
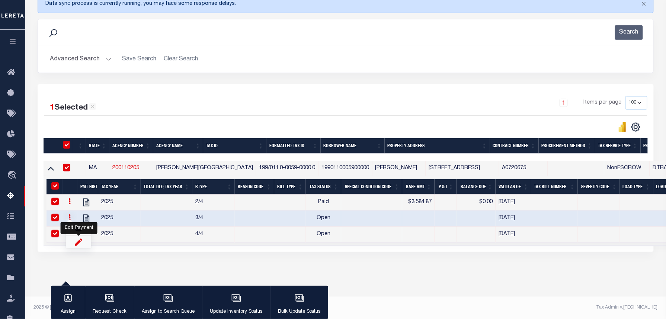
click at [78, 243] on img "" at bounding box center [78, 242] width 7 height 8
select select "OP2"
select select
type input "[DATE]"
checkbox input "false"
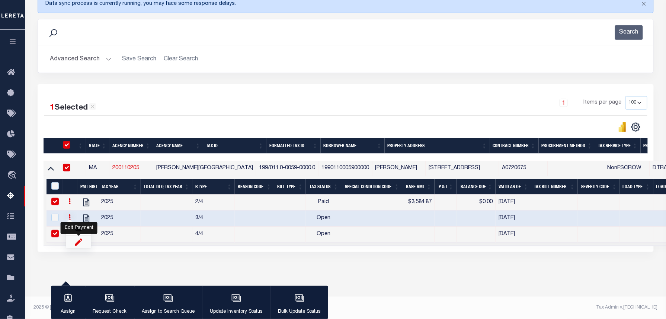
checkbox input "false"
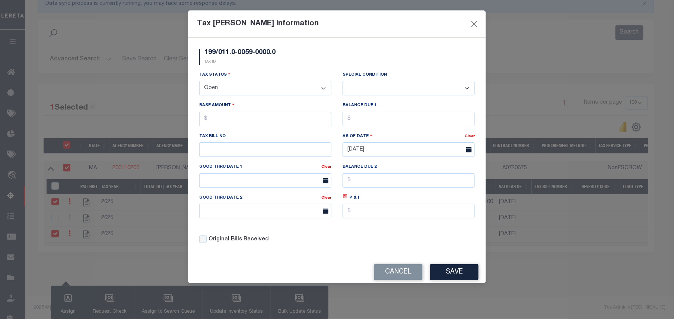
click at [258, 93] on select "- Select Status - Open Due/Unpaid Paid Incomplete No Tax Due Internal Refund Pr…" at bounding box center [265, 88] width 132 height 15
select select "PYD"
click at [199, 82] on select "- Select Status - Open Due/Unpaid Paid Incomplete No Tax Due Internal Refund Pr…" at bounding box center [265, 88] width 132 height 15
select select "0"
drag, startPoint x: 226, startPoint y: 120, endPoint x: 214, endPoint y: 120, distance: 11.9
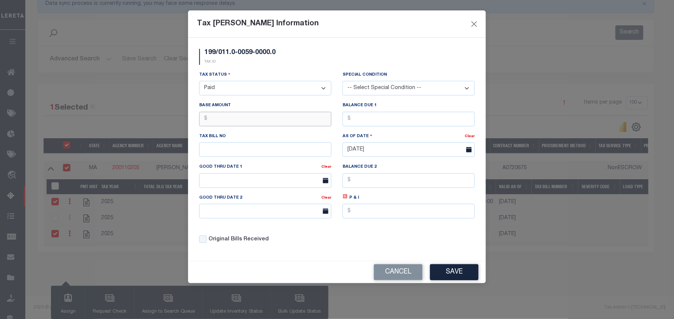
click at [214, 120] on input "text" at bounding box center [265, 119] width 132 height 15
type input "$3,270.15"
click at [370, 119] on input "text" at bounding box center [408, 119] width 132 height 15
type input "$0.00"
click at [456, 279] on button "Save" at bounding box center [454, 272] width 48 height 16
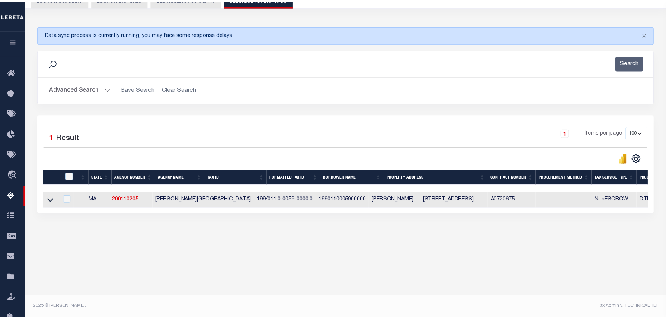
scroll to position [76, 0]
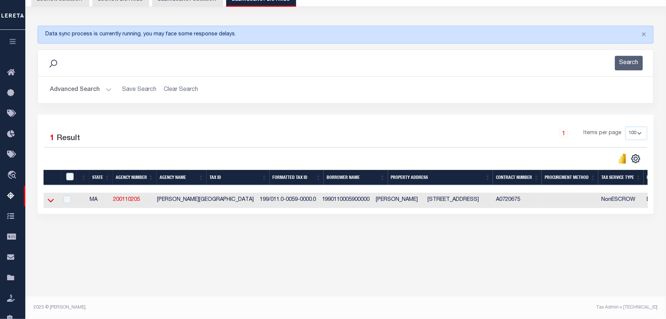
click at [51, 202] on icon at bounding box center [51, 200] width 6 height 4
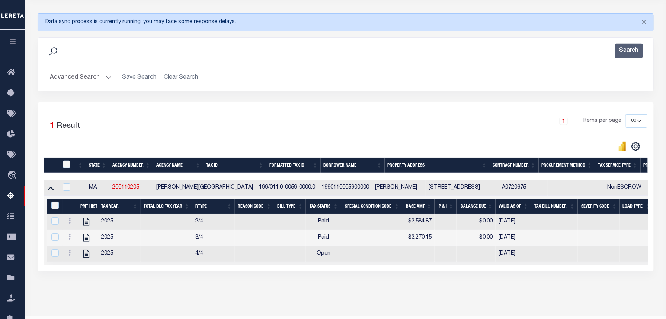
scroll to position [116, 0]
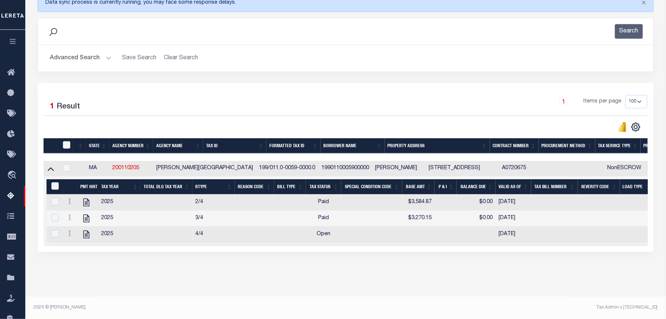
click at [508, 104] on div "1 Items per page 10 25 50 100 500" at bounding box center [423, 104] width 450 height 19
click at [68, 231] on link at bounding box center [70, 234] width 8 height 6
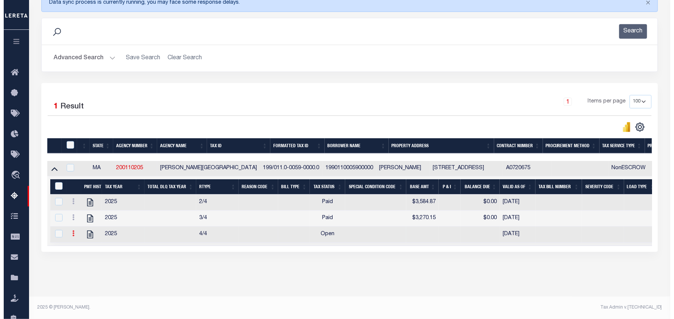
scroll to position [112, 0]
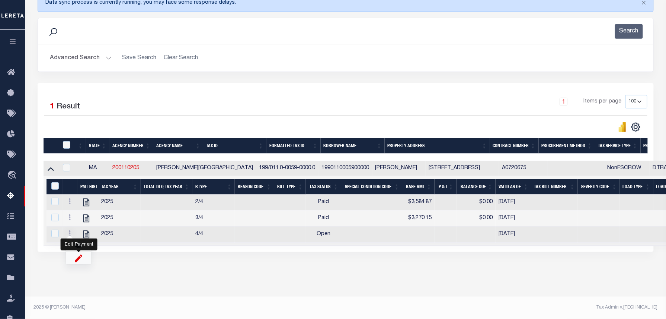
click at [79, 259] on img "" at bounding box center [78, 258] width 7 height 8
select select "OP2"
select select
checkbox input "true"
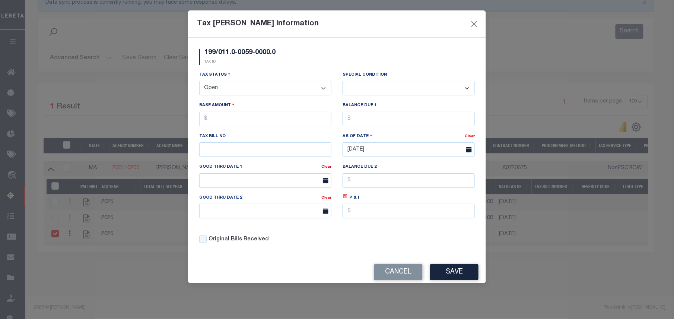
click at [224, 88] on select "- Select Status - Open Due/Unpaid Paid Incomplete No Tax Due Internal Refund Pr…" at bounding box center [265, 88] width 132 height 15
select select "PYD"
click at [199, 82] on select "- Select Status - Open Due/Unpaid Paid Incomplete No Tax Due Internal Refund Pr…" at bounding box center [265, 88] width 132 height 15
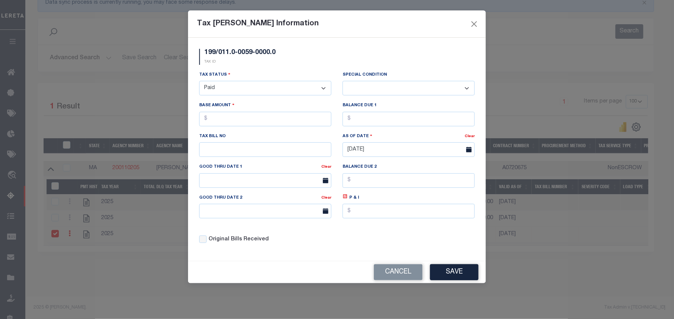
select select "0"
click at [220, 119] on input "text" at bounding box center [265, 119] width 132 height 15
type input "$3,270.13"
click at [368, 114] on input "text" at bounding box center [408, 119] width 132 height 15
type input "$0.00"
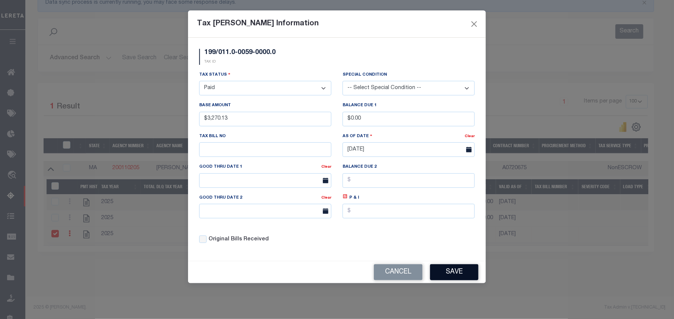
click at [455, 276] on button "Save" at bounding box center [454, 272] width 48 height 16
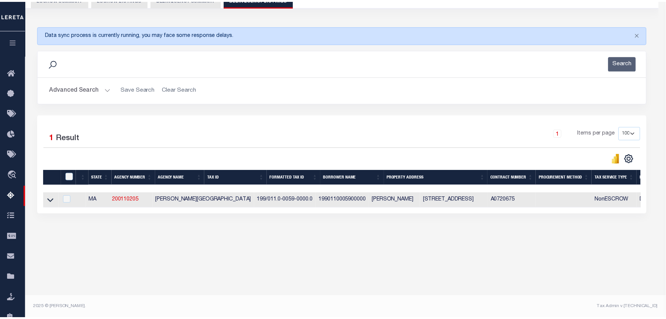
scroll to position [76, 0]
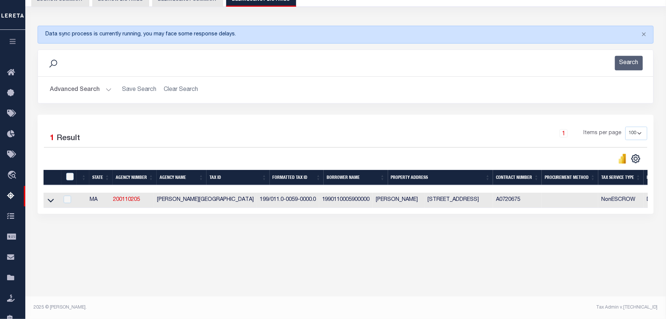
drag, startPoint x: 51, startPoint y: 201, endPoint x: 89, endPoint y: 146, distance: 66.6
click at [51, 201] on icon at bounding box center [51, 200] width 6 height 8
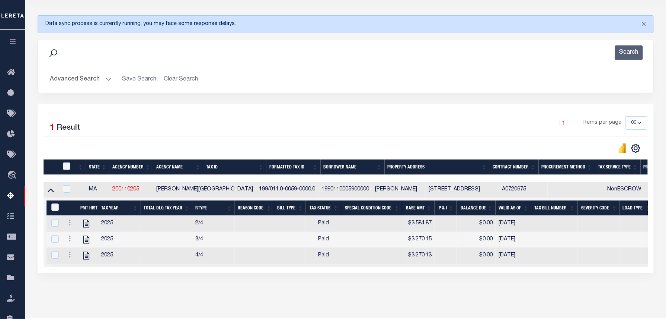
scroll to position [116, 0]
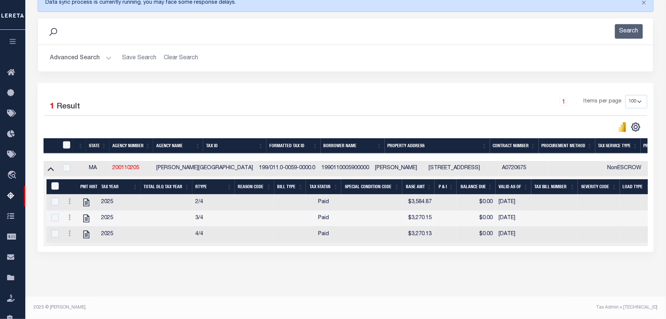
click at [67, 141] on input "checkbox" at bounding box center [66, 144] width 7 height 7
checkbox input "true"
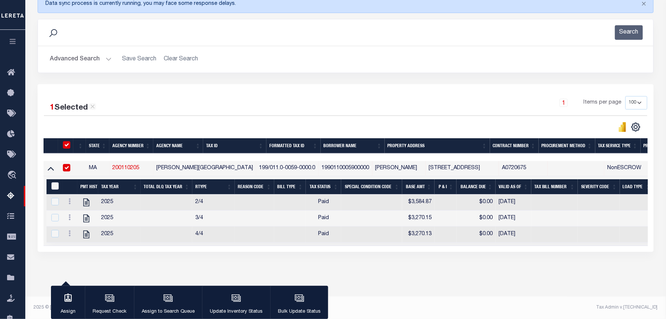
click at [53, 182] on input "&nbsp;" at bounding box center [54, 185] width 7 height 7
checkbox input "true"
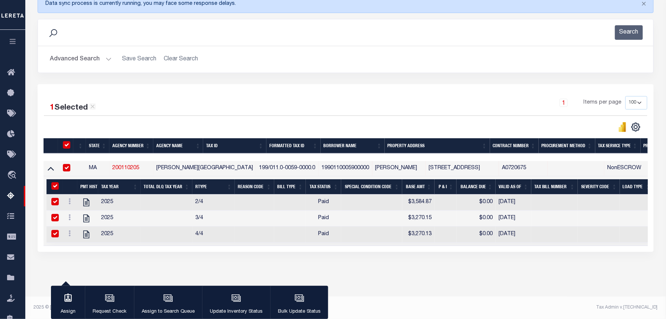
checkbox input "true"
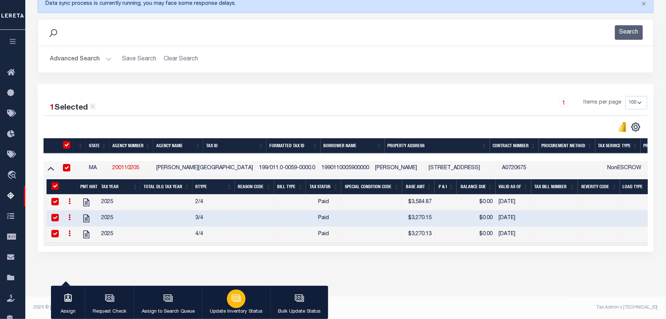
click at [227, 304] on button "Update Inventory Status" at bounding box center [236, 301] width 68 height 33
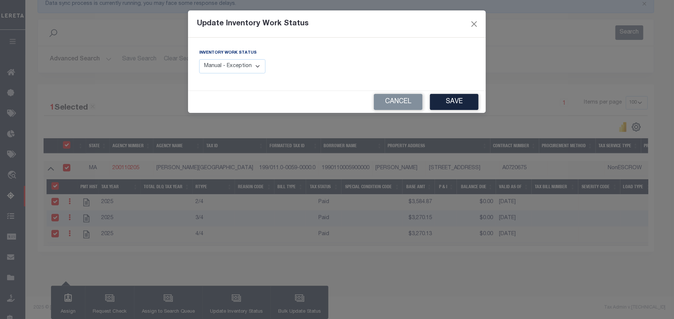
click at [234, 67] on select "Manual - Exception Pended - Awaiting Search Late Add Exception Completed" at bounding box center [232, 66] width 66 height 15
select select "4"
click at [199, 59] on select "Manual - Exception Pended - Awaiting Search Late Add Exception Completed" at bounding box center [232, 66] width 66 height 15
click at [453, 103] on button "Save" at bounding box center [454, 102] width 48 height 16
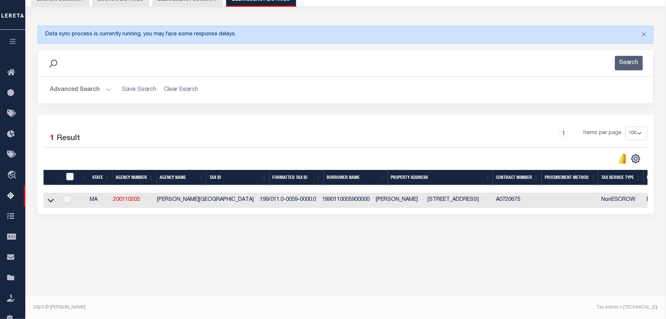
scroll to position [76, 0]
click at [93, 86] on button "Advanced Search" at bounding box center [81, 90] width 62 height 15
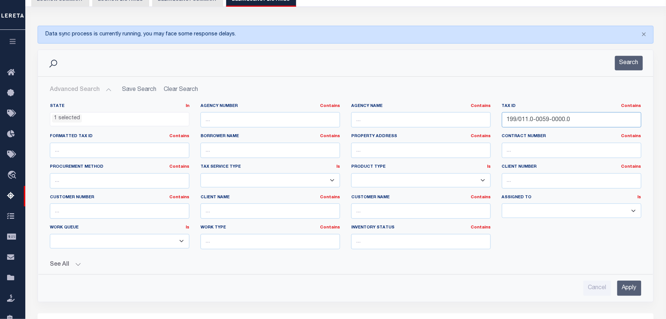
drag, startPoint x: 599, startPoint y: 115, endPoint x: 450, endPoint y: 109, distance: 148.3
click at [450, 109] on div "State In In AK AL AR AZ CA CO CT DC DE FL GA GU HI IA ID IL IN KS KY LA MA MD M…" at bounding box center [345, 179] width 603 height 152
paste input "34.0-0071"
type input "199/034.0-0071-0000.0"
click at [627, 293] on input "Apply" at bounding box center [629, 287] width 24 height 15
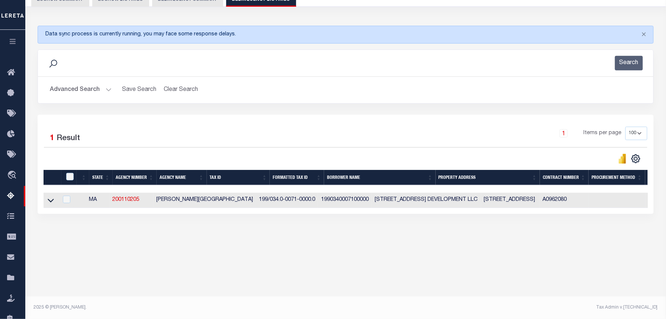
click at [318, 203] on td "1990340007100000" at bounding box center [345, 199] width 54 height 15
checkbox input "true"
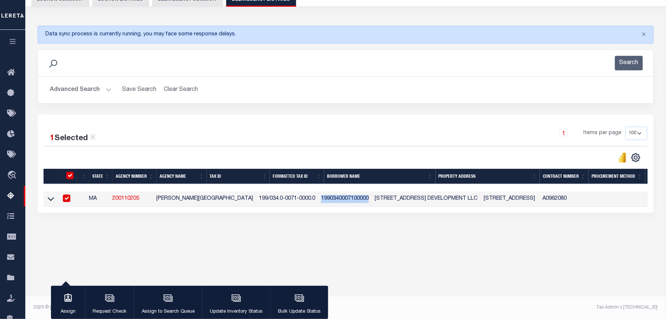
click at [318, 203] on td "1990340007100000" at bounding box center [345, 198] width 54 height 15
checkbox input "false"
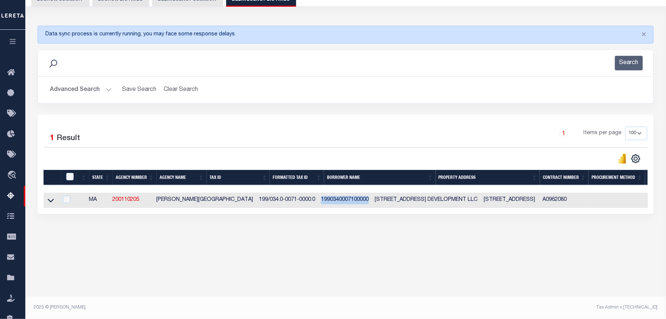
copy td "1990340007100000"
drag, startPoint x: 51, startPoint y: 204, endPoint x: 124, endPoint y: 148, distance: 91.9
click at [51, 202] on icon at bounding box center [51, 200] width 6 height 4
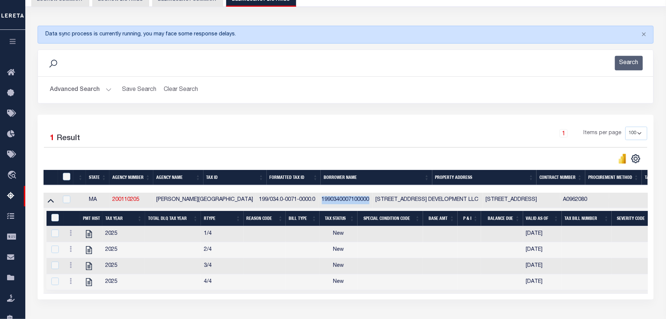
scroll to position [110, 0]
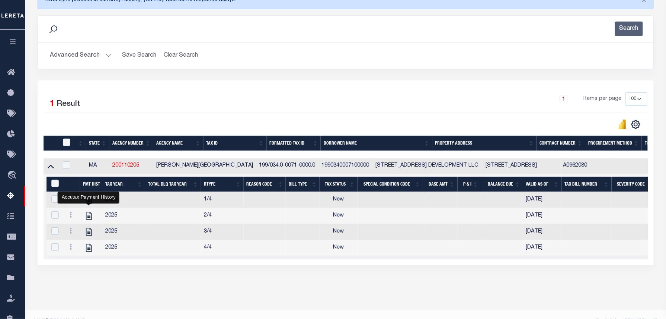
click at [87, 202] on div "Accutax Payment History" at bounding box center [89, 198] width 62 height 12
click at [139, 208] on td "2025" at bounding box center [123, 200] width 43 height 16
checkbox input "false"
checkbox input "true"
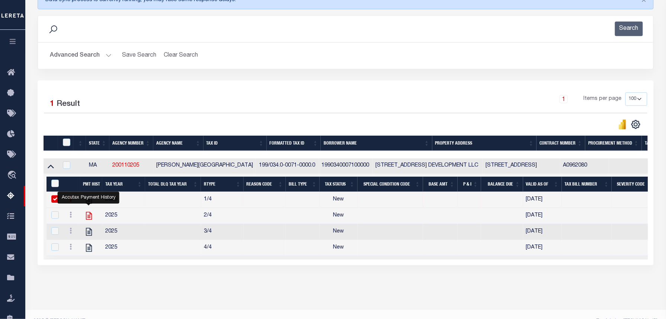
click at [88, 216] on icon "" at bounding box center [89, 216] width 6 height 8
checkbox input "true"
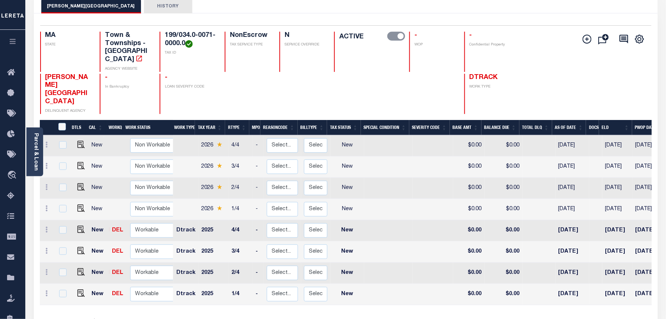
scroll to position [50, 0]
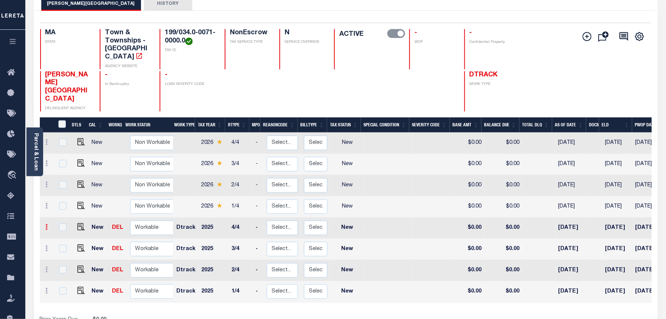
click at [49, 225] on link at bounding box center [47, 228] width 8 height 6
click at [63, 248] on img at bounding box center [64, 252] width 7 height 8
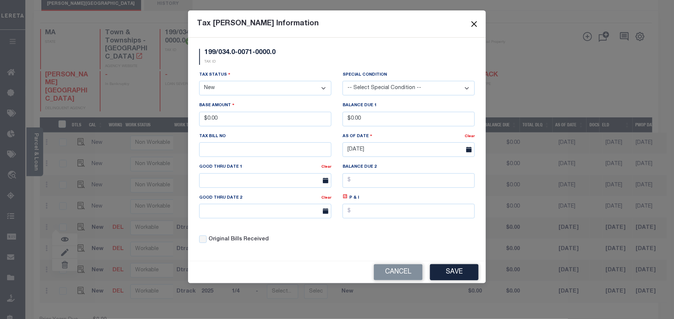
click at [471, 23] on button "Close" at bounding box center [474, 24] width 10 height 10
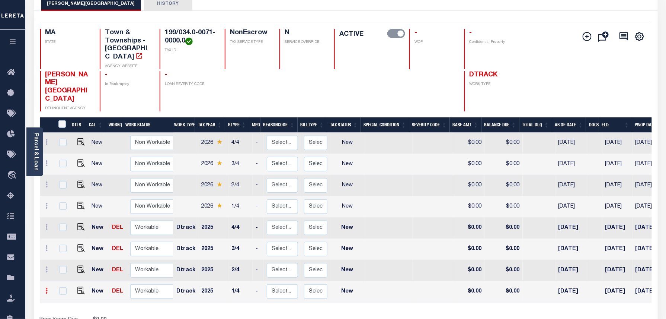
click at [48, 288] on link at bounding box center [47, 291] width 8 height 6
click at [65, 272] on img at bounding box center [64, 276] width 7 height 8
type input "$0.00"
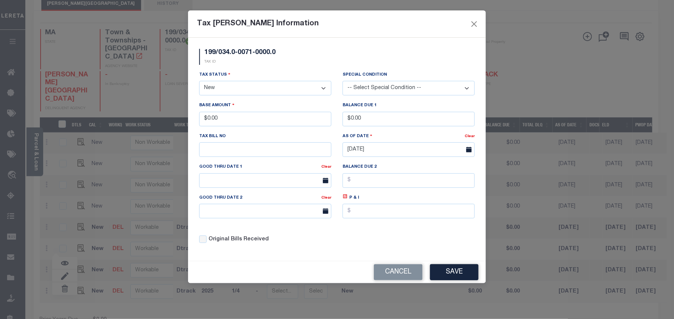
click at [243, 87] on select "- Select Status - Open Due/Unpaid Paid Incomplete No Tax Due Internal Refund Pr…" at bounding box center [265, 88] width 132 height 15
select select "PYD"
click at [199, 82] on select "- Select Status - Open Due/Unpaid Paid Incomplete No Tax Due Internal Refund Pr…" at bounding box center [265, 88] width 132 height 15
drag, startPoint x: 234, startPoint y: 121, endPoint x: 208, endPoint y: 119, distance: 26.5
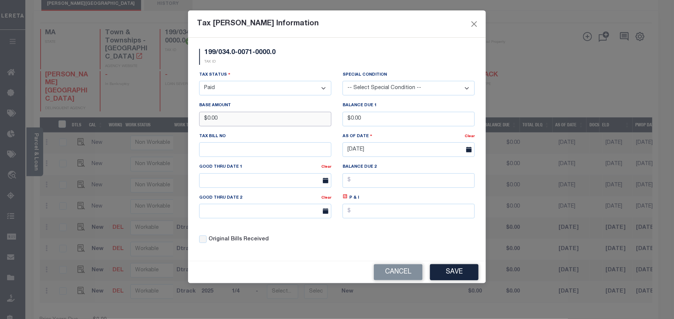
click at [208, 119] on input "$0.00" at bounding box center [265, 119] width 132 height 15
click at [457, 271] on button "Save" at bounding box center [454, 272] width 48 height 16
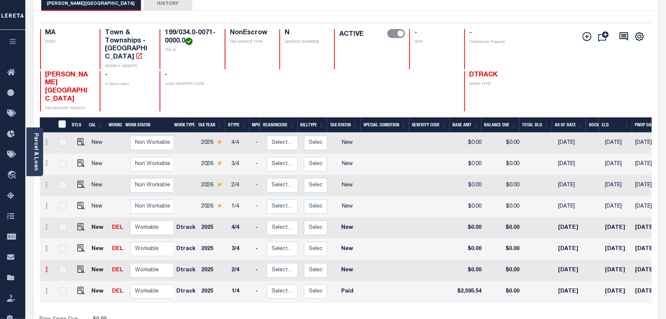
click at [48, 267] on link at bounding box center [47, 270] width 8 height 6
click at [63, 248] on link at bounding box center [64, 254] width 25 height 12
type input "$0.00"
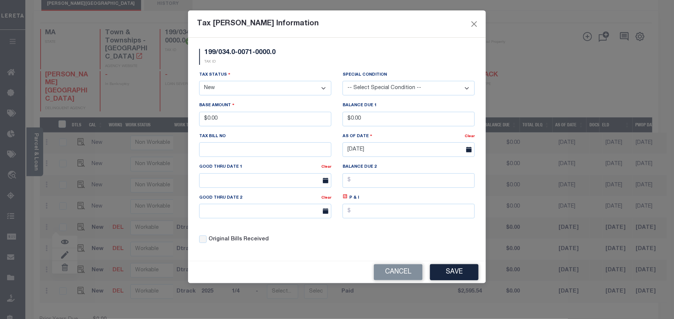
click at [234, 95] on select "- Select Status - Open Due/Unpaid Paid Incomplete No Tax Due Internal Refund Pr…" at bounding box center [265, 88] width 132 height 15
click at [233, 95] on select "- Select Status - Open Due/Unpaid Paid Incomplete No Tax Due Internal Refund Pr…" at bounding box center [265, 88] width 132 height 15
select select "PYD"
click at [199, 82] on select "- Select Status - Open Due/Unpaid Paid Incomplete No Tax Due Internal Refund Pr…" at bounding box center [265, 88] width 132 height 15
drag, startPoint x: 224, startPoint y: 118, endPoint x: 206, endPoint y: 119, distance: 17.5
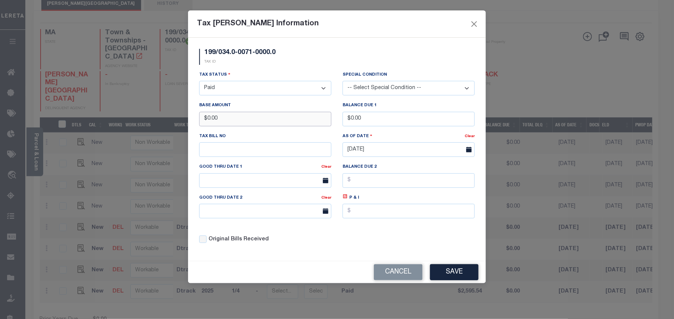
click at [206, 119] on input "$0.00" at bounding box center [265, 119] width 132 height 15
type input "$2,595.52"
click at [450, 280] on button "Save" at bounding box center [454, 272] width 48 height 16
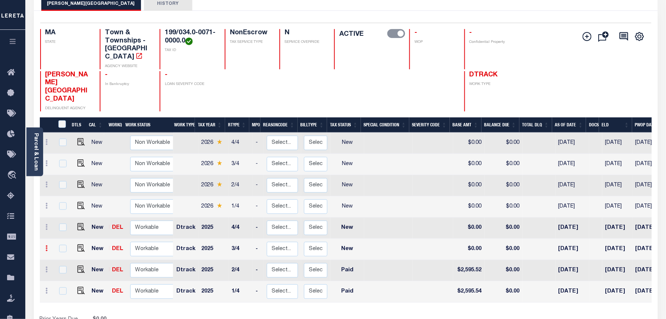
click at [47, 245] on icon at bounding box center [47, 248] width 2 height 6
click at [66, 269] on img at bounding box center [64, 273] width 7 height 8
select select "NW2"
type input "$0.00"
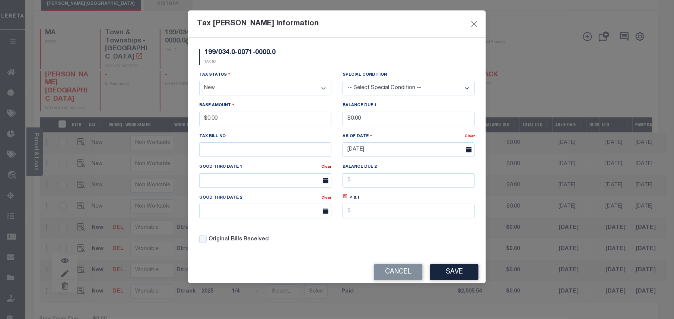
click at [218, 89] on select "- Select Status - Open Due/Unpaid Paid Incomplete No Tax Due Internal Refund Pr…" at bounding box center [265, 88] width 132 height 15
select select "PYD"
click at [199, 82] on select "- Select Status - Open Due/Unpaid Paid Incomplete No Tax Due Internal Refund Pr…" at bounding box center [265, 88] width 132 height 15
drag, startPoint x: 240, startPoint y: 115, endPoint x: 215, endPoint y: 116, distance: 25.3
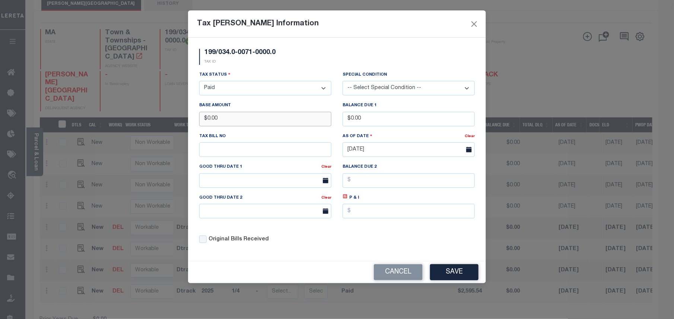
click at [215, 116] on input "$0.00" at bounding box center [265, 119] width 132 height 15
click at [229, 119] on input "$0.00" at bounding box center [265, 119] width 132 height 15
drag, startPoint x: 229, startPoint y: 119, endPoint x: 206, endPoint y: 119, distance: 23.4
click at [206, 119] on input "$0.00" at bounding box center [265, 119] width 132 height 15
type input "$3,353.99"
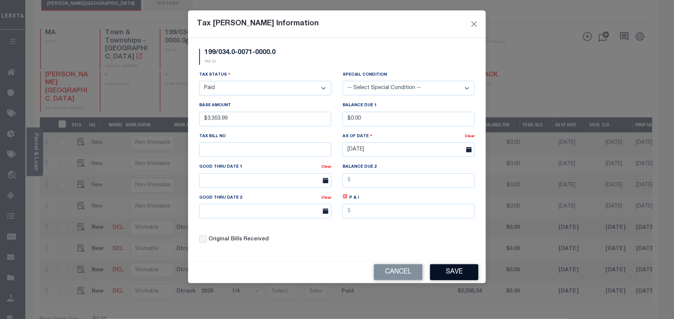
click at [453, 274] on button "Save" at bounding box center [454, 272] width 48 height 16
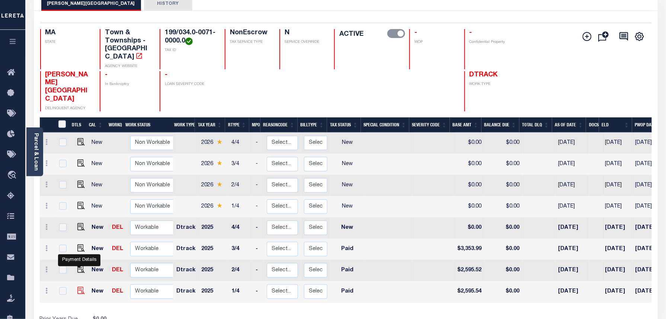
click at [80, 287] on img at bounding box center [80, 290] width 7 height 7
checkbox input "true"
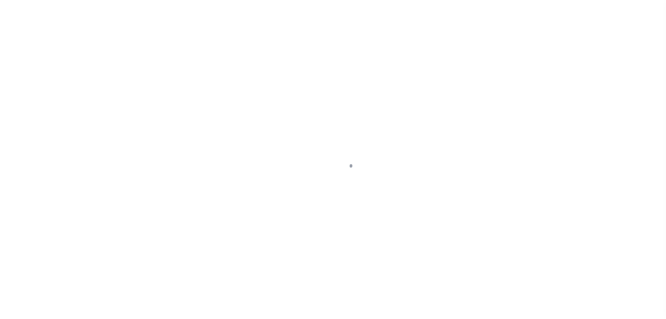
select select "PYD"
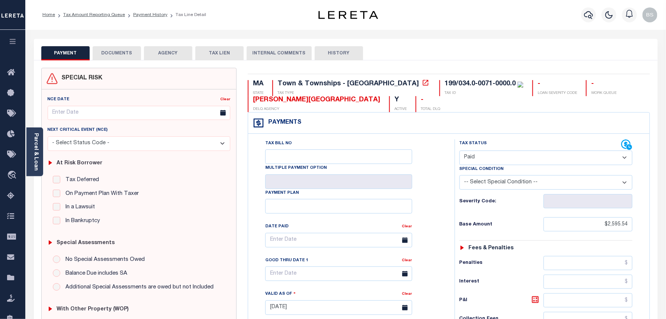
click at [116, 58] on button "DOCUMENTS" at bounding box center [117, 53] width 48 height 14
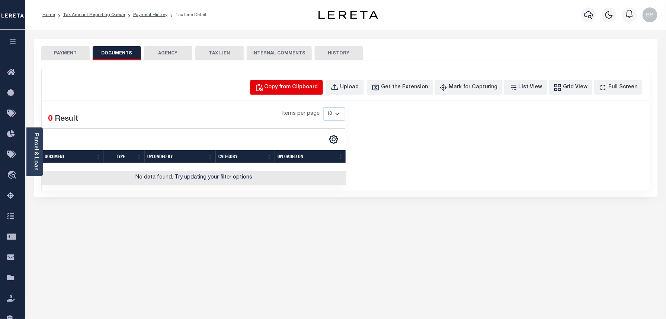
click at [290, 81] on button "Copy from Clipboard" at bounding box center [286, 87] width 73 height 15
select select "POP"
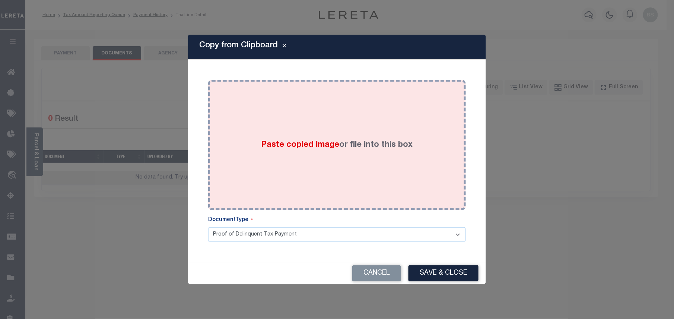
click at [325, 117] on div "Paste copied image or file into this box" at bounding box center [337, 144] width 246 height 119
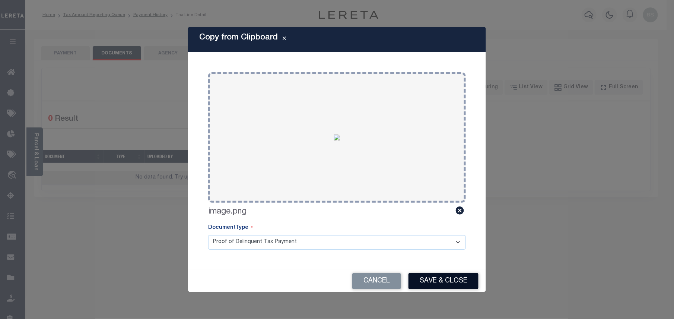
click at [440, 284] on button "Save & Close" at bounding box center [443, 281] width 70 height 16
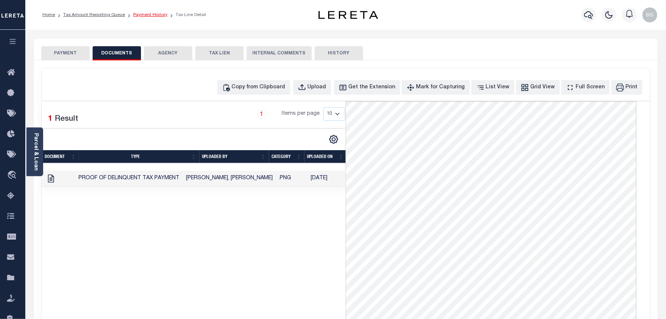
click at [156, 13] on link "Payment History" at bounding box center [150, 15] width 34 height 4
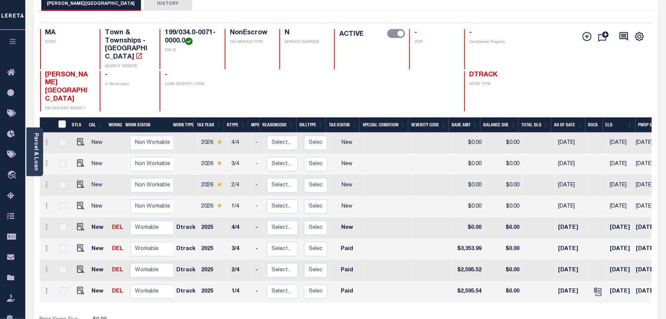
scroll to position [3, 0]
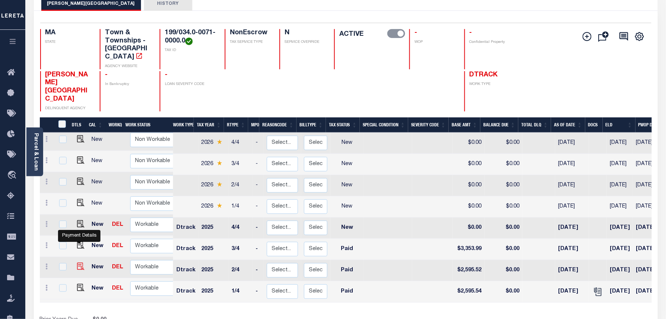
click at [77, 262] on img "" at bounding box center [80, 265] width 7 height 7
checkbox input "true"
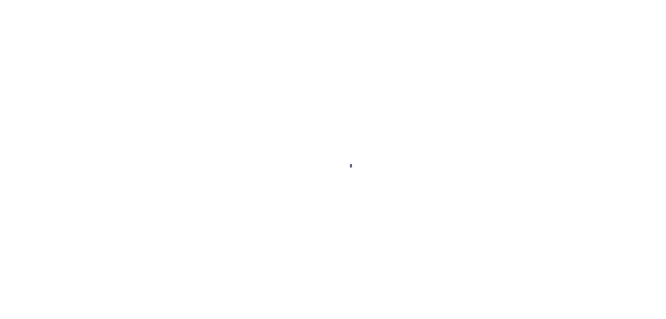
select select "PYD"
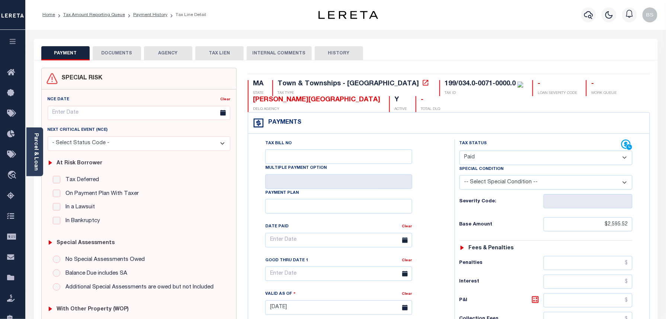
click at [128, 54] on button "DOCUMENTS" at bounding box center [117, 53] width 48 height 14
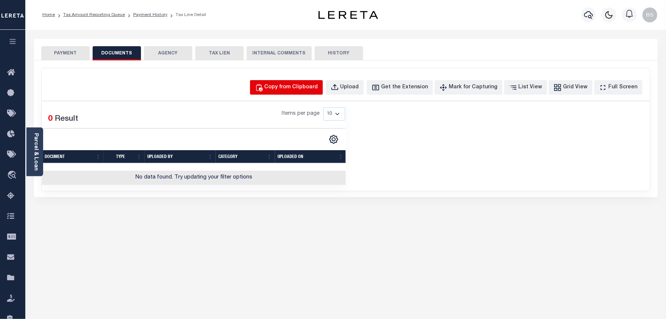
click at [285, 89] on div "Copy from Clipboard" at bounding box center [292, 87] width 54 height 8
select select "POP"
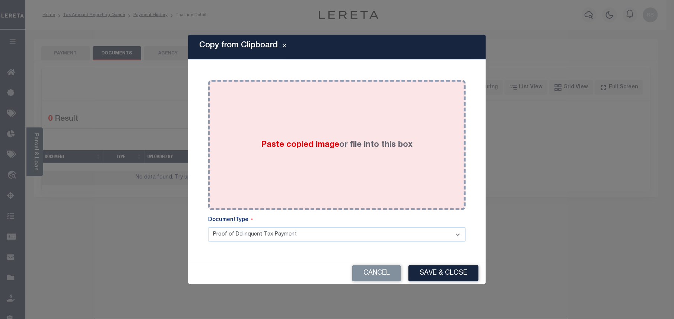
click at [306, 124] on div "Paste copied image or file into this box" at bounding box center [337, 144] width 246 height 119
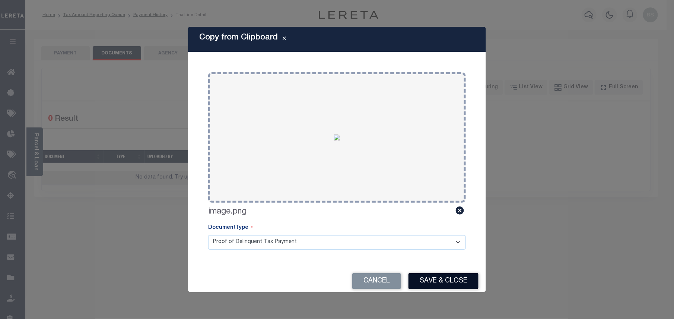
click at [444, 279] on button "Save & Close" at bounding box center [443, 281] width 70 height 16
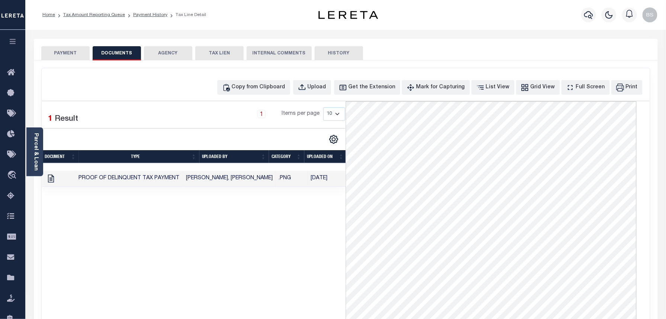
click at [150, 12] on li "Payment History" at bounding box center [146, 15] width 42 height 7
click at [150, 13] on link "Payment History" at bounding box center [150, 15] width 34 height 4
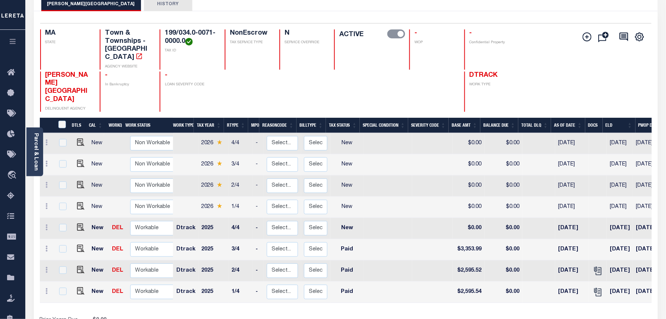
scroll to position [50, 0]
click at [77, 244] on img "" at bounding box center [80, 247] width 7 height 7
checkbox input "true"
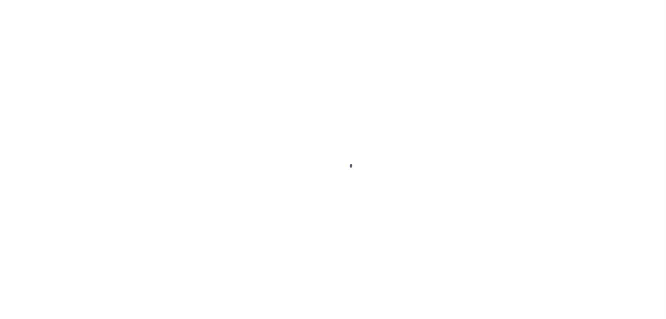
select select "PYD"
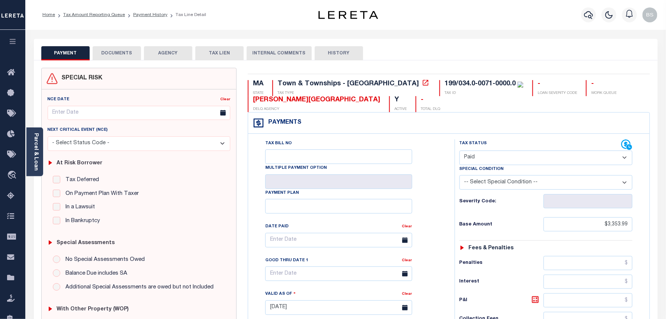
click at [108, 58] on button "DOCUMENTS" at bounding box center [117, 53] width 48 height 14
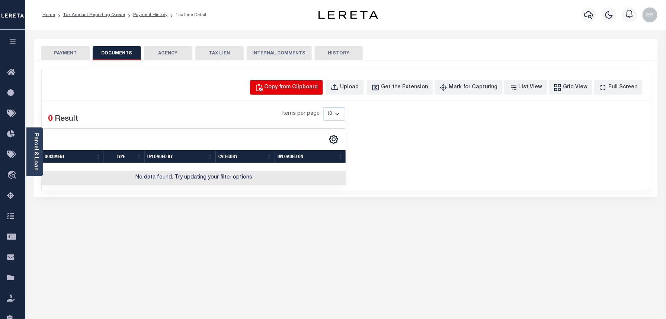
click at [284, 88] on div "Copy from Clipboard" at bounding box center [292, 87] width 54 height 8
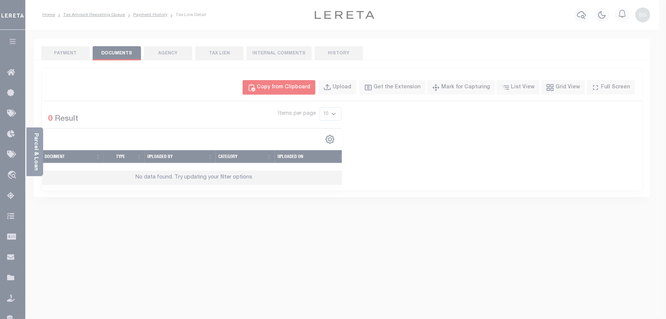
select select "POP"
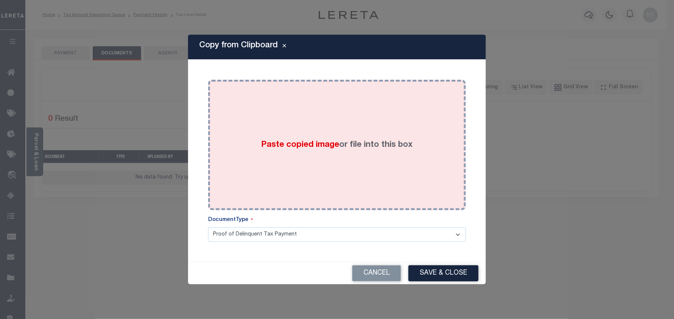
click at [289, 116] on div "Paste copied image or file into this box" at bounding box center [337, 144] width 246 height 119
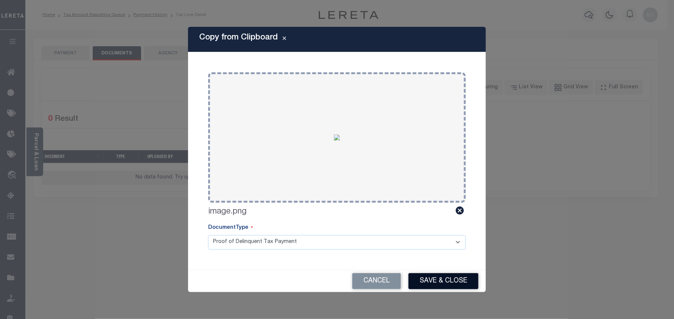
click at [435, 282] on button "Save & Close" at bounding box center [443, 281] width 70 height 16
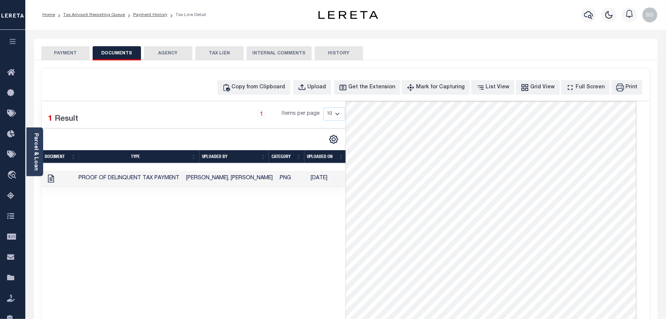
click at [146, 8] on ol "Home Tax Amount Reporting Queue Payment History Tax Line Detail" at bounding box center [124, 15] width 176 height 16
click at [146, 14] on link "Payment History" at bounding box center [150, 15] width 34 height 4
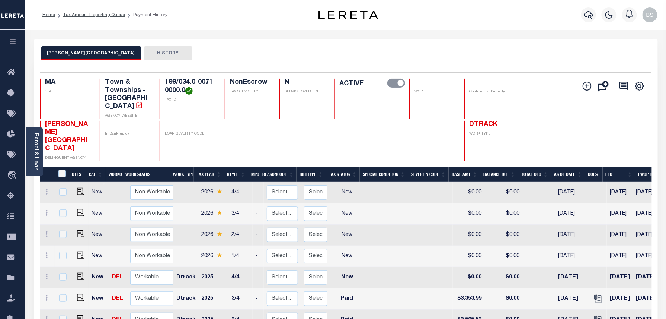
scroll to position [3, 0]
click at [78, 269] on img "" at bounding box center [80, 272] width 7 height 7
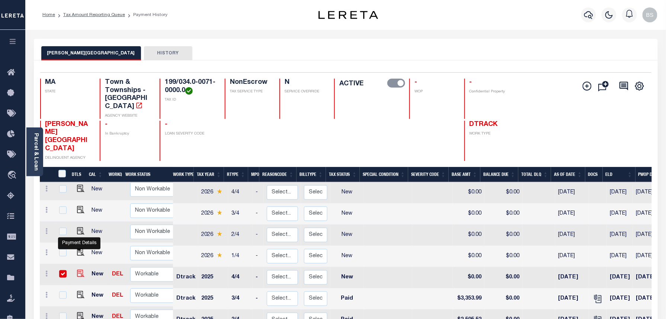
checkbox input "true"
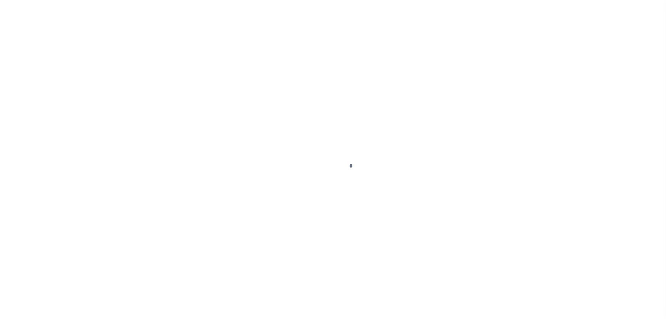
select select "NW2"
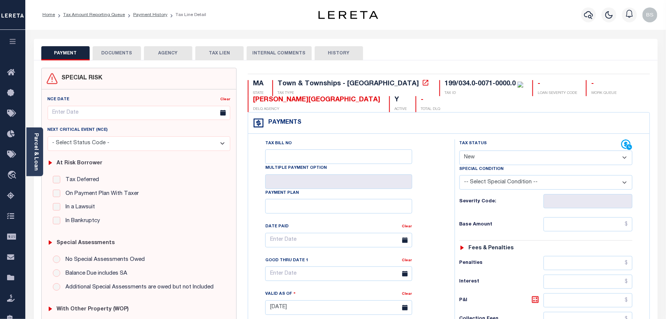
click at [118, 51] on button "DOCUMENTS" at bounding box center [117, 53] width 48 height 14
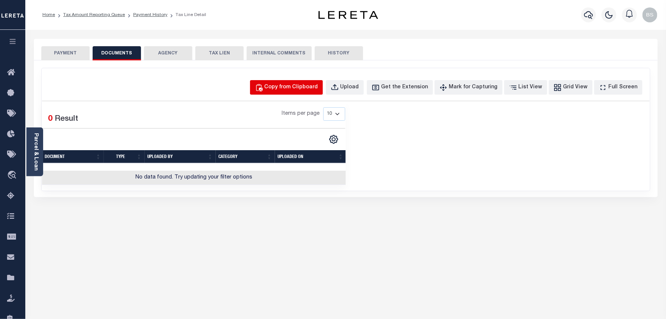
click at [308, 91] on div "Copy from Clipboard" at bounding box center [292, 87] width 54 height 8
select select "POP"
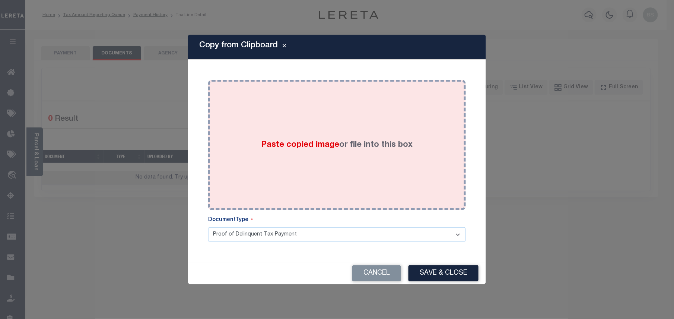
click at [329, 128] on div "Paste copied image or file into this box" at bounding box center [337, 144] width 246 height 119
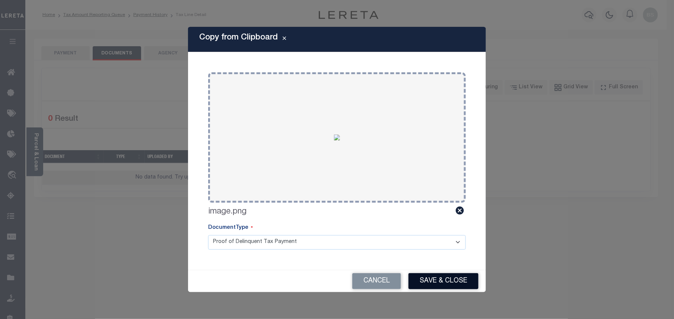
click at [438, 278] on button "Save & Close" at bounding box center [443, 281] width 70 height 16
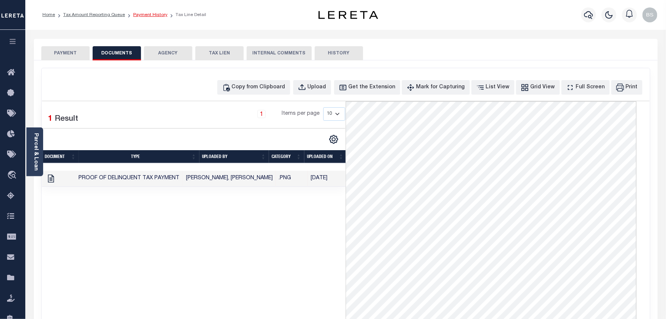
click at [145, 15] on link "Payment History" at bounding box center [150, 15] width 34 height 4
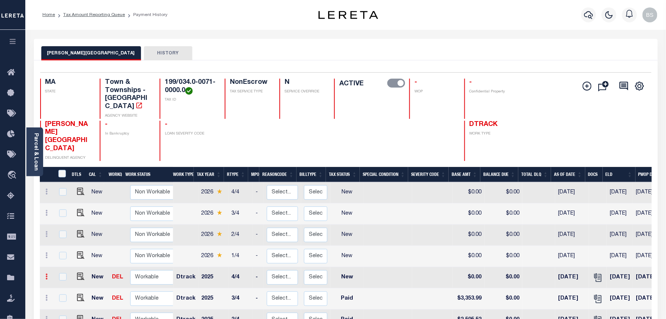
click at [46, 273] on icon at bounding box center [47, 276] width 2 height 6
click at [63, 297] on img at bounding box center [64, 301] width 7 height 8
select select "NW2"
type input "$0.00"
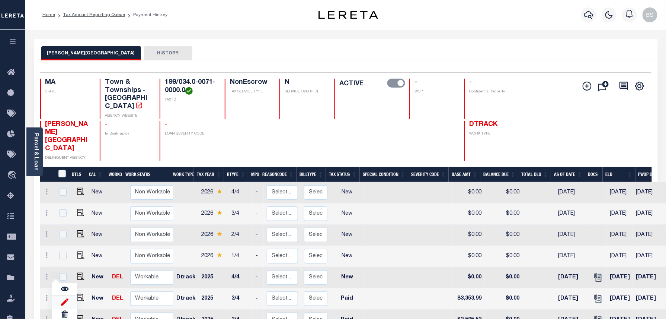
type input "[DATE]"
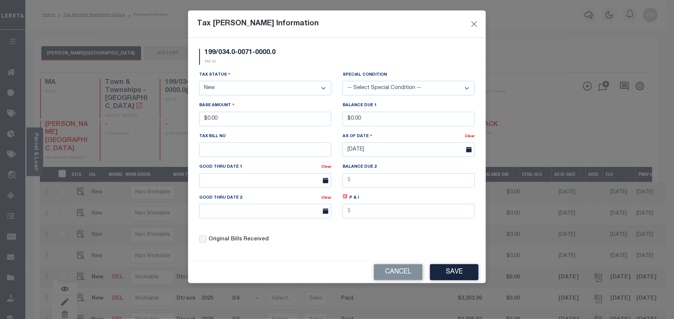
click at [218, 84] on select "- Select Status - Open Due/Unpaid Paid Incomplete No Tax Due Internal Refund Pr…" at bounding box center [265, 88] width 132 height 15
click at [220, 87] on select "- Select Status - Open Due/Unpaid Paid Incomplete No Tax Due Internal Refund Pr…" at bounding box center [265, 88] width 132 height 15
select select "PYD"
click at [199, 82] on select "- Select Status - Open Due/Unpaid Paid Incomplete No Tax Due Internal Refund Pr…" at bounding box center [265, 88] width 132 height 15
drag, startPoint x: 234, startPoint y: 124, endPoint x: 207, endPoint y: 122, distance: 27.2
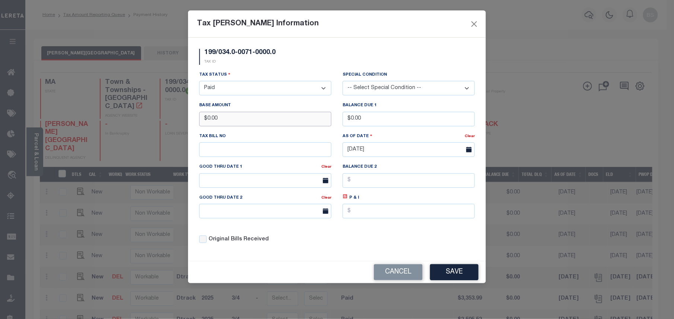
click at [207, 122] on input "$0.00" at bounding box center [265, 119] width 132 height 15
type input "$3,353.98"
click at [462, 278] on button "Save" at bounding box center [454, 272] width 48 height 16
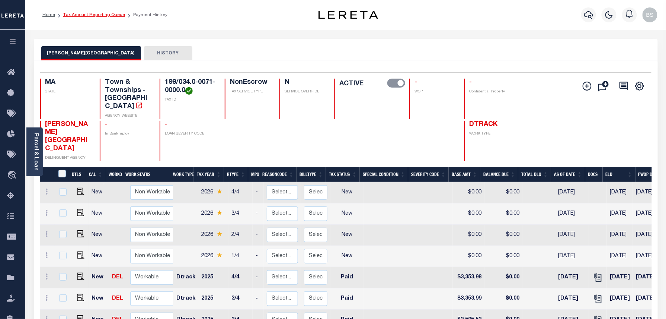
click at [116, 14] on link "Tax Amount Reporting Queue" at bounding box center [94, 15] width 62 height 4
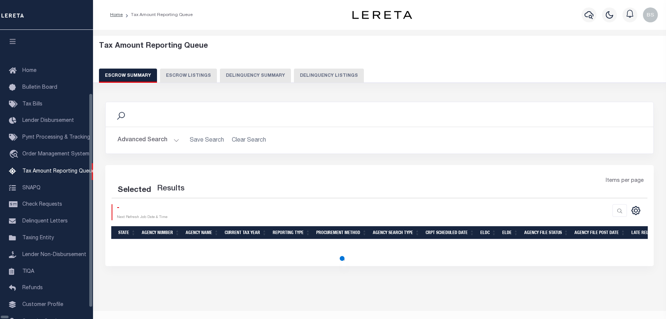
click at [329, 75] on button "Delinquency Listings" at bounding box center [329, 75] width 70 height 14
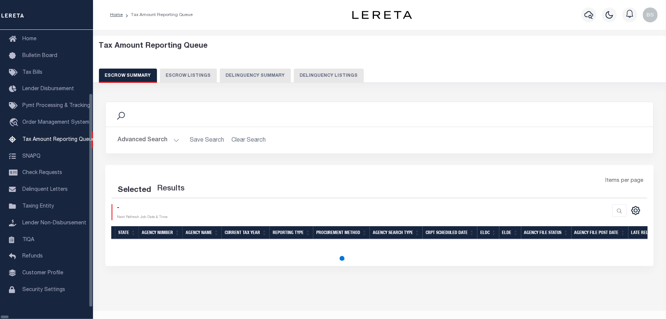
scroll to position [34, 0]
select select "100"
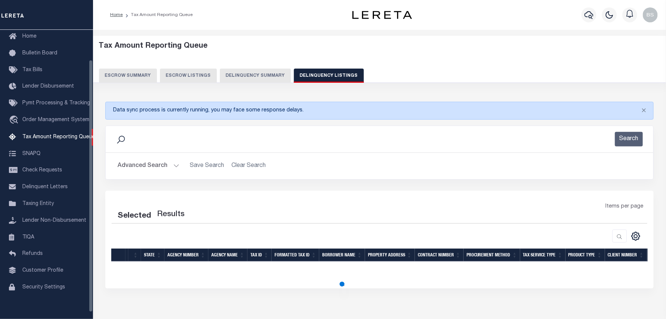
select select "100"
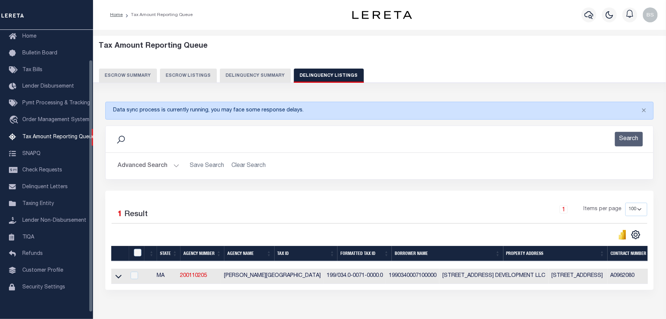
scroll to position [45, 0]
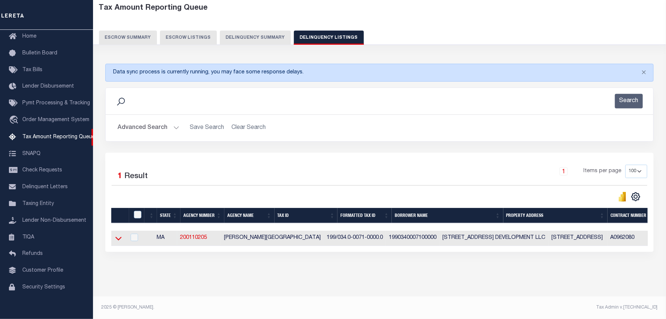
click at [115, 234] on icon at bounding box center [118, 238] width 6 height 8
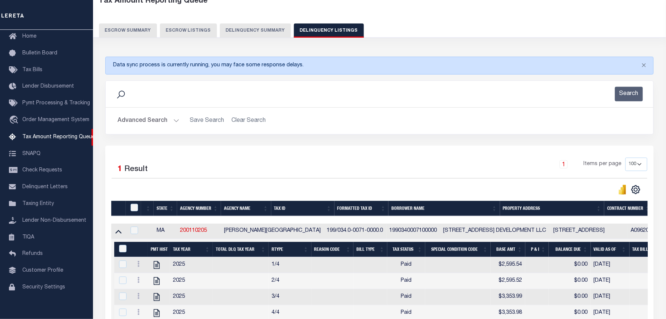
scroll to position [133, 0]
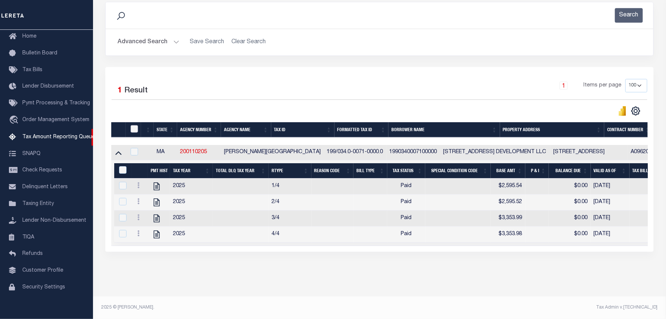
click at [136, 125] on input "checkbox" at bounding box center [134, 128] width 7 height 7
checkbox input "true"
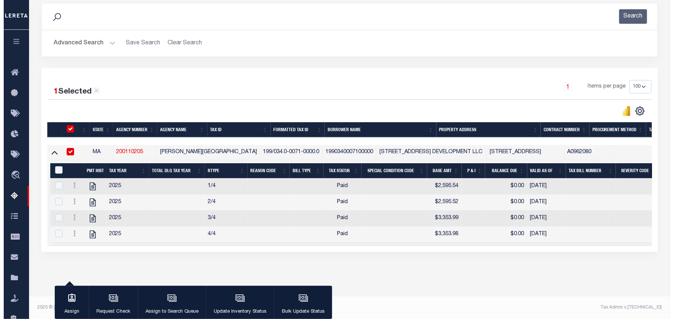
scroll to position [132, 0]
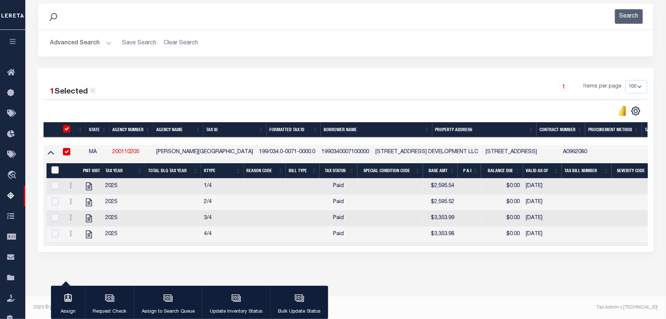
click at [57, 166] on input "&nbsp;" at bounding box center [54, 169] width 7 height 7
checkbox input "true"
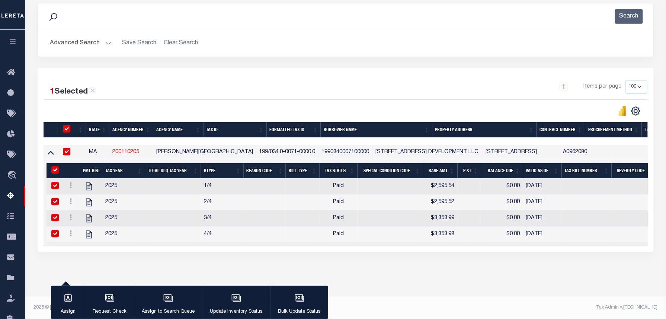
checkbox input "true"
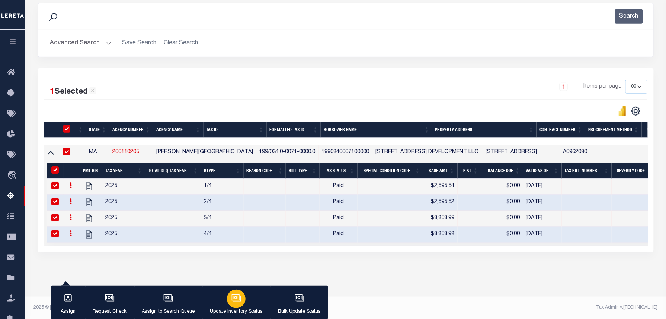
click at [241, 299] on div "button" at bounding box center [236, 298] width 19 height 19
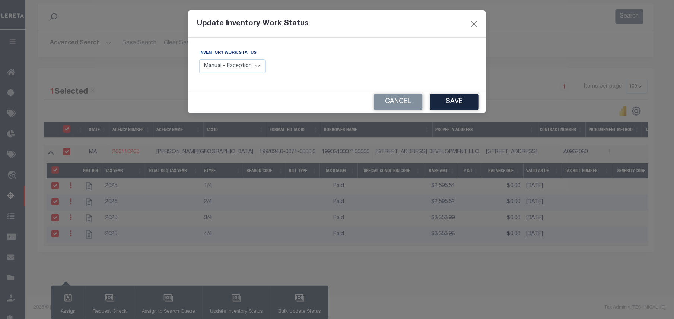
click at [234, 68] on select "Manual - Exception Pended - Awaiting Search Late Add Exception Completed" at bounding box center [232, 66] width 66 height 15
select select "4"
click at [199, 59] on select "Manual - Exception Pended - Awaiting Search Late Add Exception Completed" at bounding box center [232, 66] width 66 height 15
click at [453, 101] on button "Save" at bounding box center [454, 102] width 48 height 16
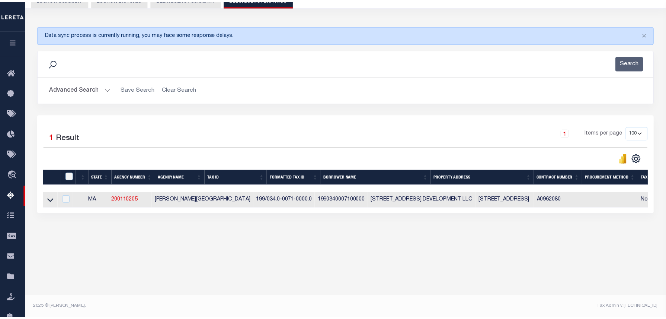
scroll to position [76, 0]
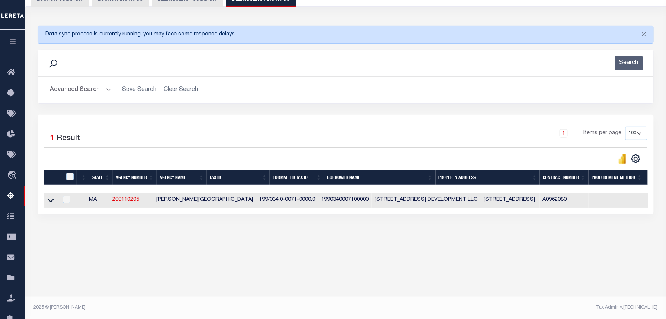
click at [93, 90] on button "Advanced Search" at bounding box center [81, 90] width 62 height 15
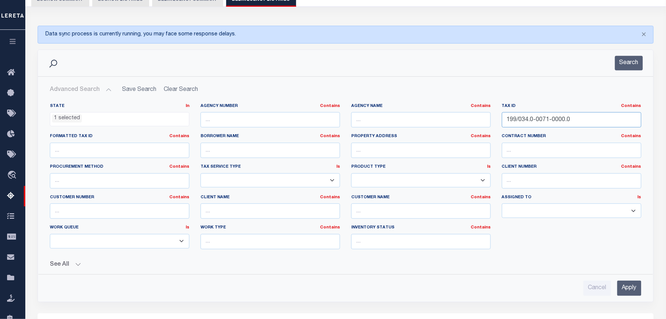
drag, startPoint x: 557, startPoint y: 119, endPoint x: 478, endPoint y: 112, distance: 79.2
click at [463, 112] on div "State In In AK AL AR AZ CA CO CT DC DE FL GA GU HI IA ID IL IN KS KY LA MA MD M…" at bounding box center [345, 179] width 603 height 152
paste input "47.0-0064"
type input "199/047.0-0064-0000.0"
click at [619, 67] on button "Search" at bounding box center [629, 63] width 28 height 15
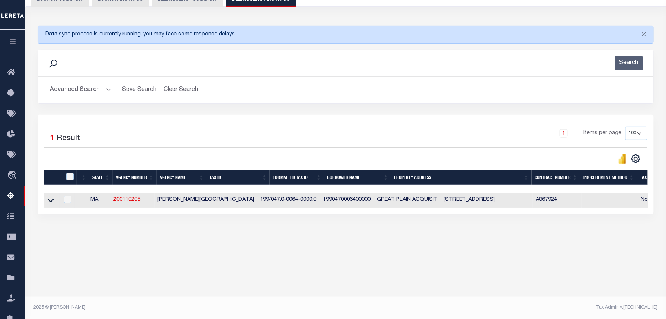
click at [320, 204] on td "1990470006400000" at bounding box center [347, 199] width 54 height 15
checkbox input "true"
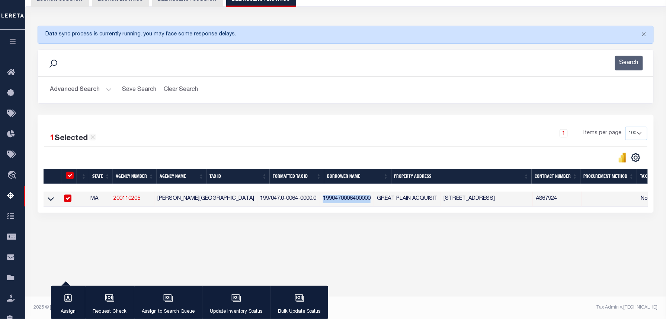
click at [320, 204] on td "1990470006400000" at bounding box center [347, 198] width 54 height 15
checkbox input "false"
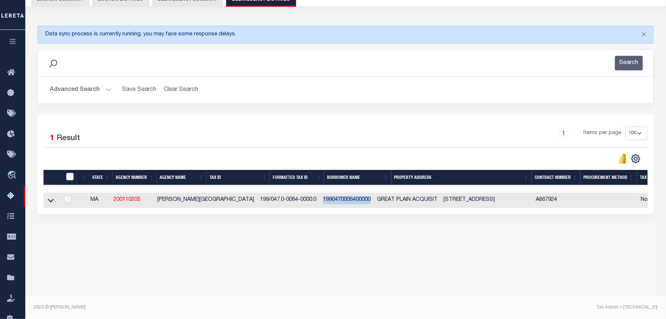
copy td "1990470006400000"
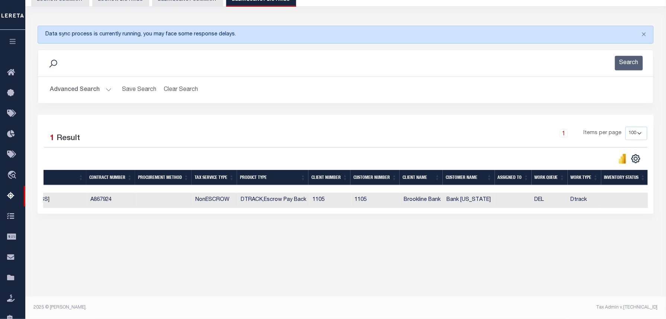
scroll to position [0, 0]
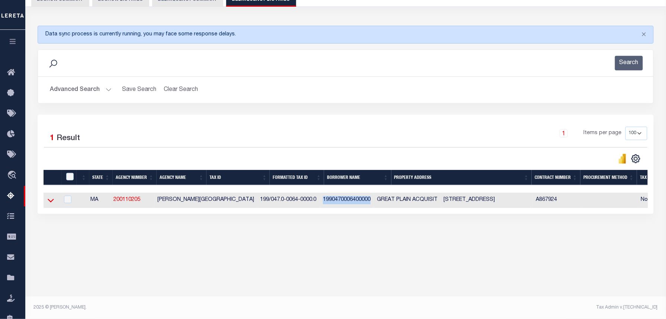
click at [51, 201] on icon at bounding box center [51, 200] width 6 height 8
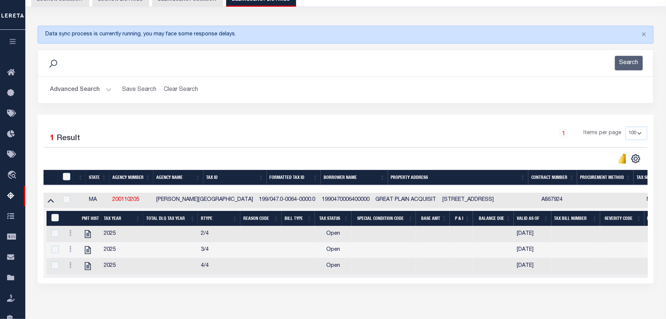
click at [255, 136] on div "1 Items per page 10 25 50 100 500" at bounding box center [423, 136] width 450 height 19
click at [85, 236] on icon "" at bounding box center [88, 234] width 6 height 8
checkbox input "false"
checkbox input "true"
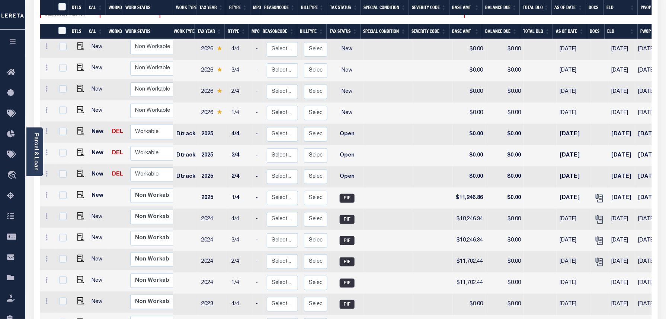
scroll to position [3, 0]
click at [44, 171] on link at bounding box center [47, 174] width 8 height 6
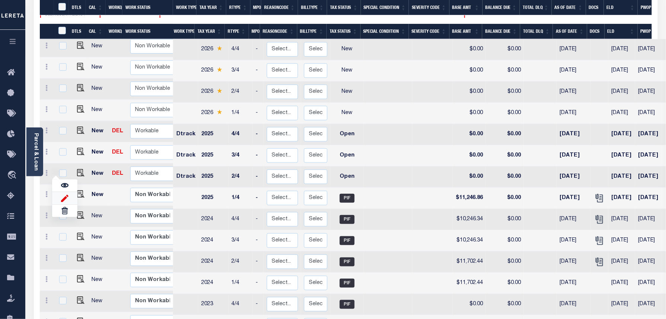
click at [66, 194] on img at bounding box center [64, 198] width 7 height 8
select select "OP2"
type input "$0.00"
type input "[DATE]"
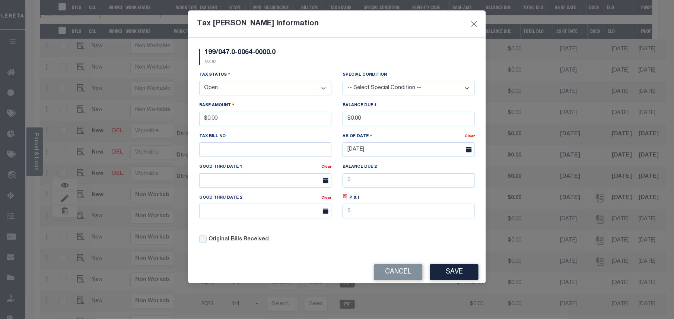
click at [232, 94] on select "- Select Status - Open Due/Unpaid Paid Incomplete No Tax Due Internal Refund Pr…" at bounding box center [265, 88] width 132 height 15
select select "PYD"
click at [199, 82] on select "- Select Status - Open Due/Unpaid Paid Incomplete No Tax Due Internal Refund Pr…" at bounding box center [265, 88] width 132 height 15
drag, startPoint x: 233, startPoint y: 120, endPoint x: 207, endPoint y: 118, distance: 25.7
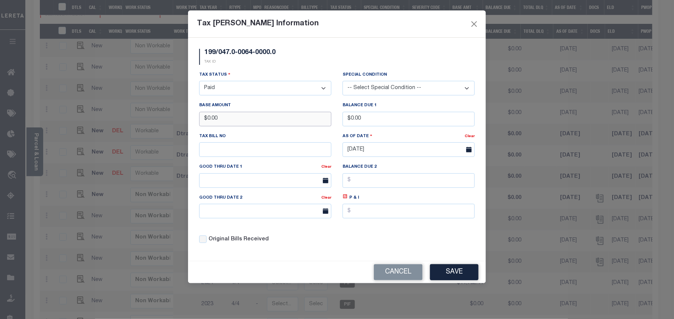
click at [207, 118] on input "$0.00" at bounding box center [265, 119] width 132 height 15
click at [445, 271] on button "Save" at bounding box center [454, 272] width 48 height 16
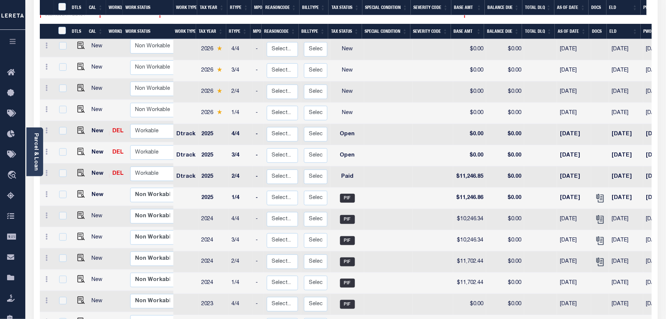
scroll to position [0, 0]
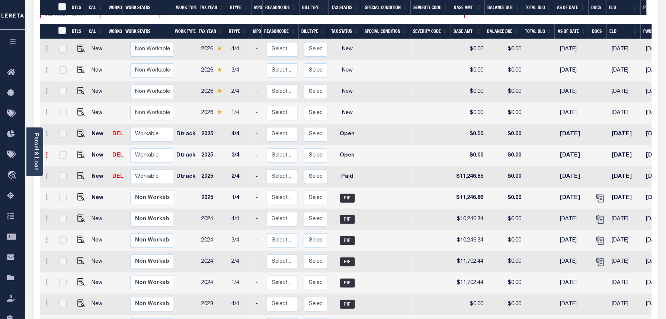
click at [48, 151] on icon at bounding box center [47, 154] width 2 height 6
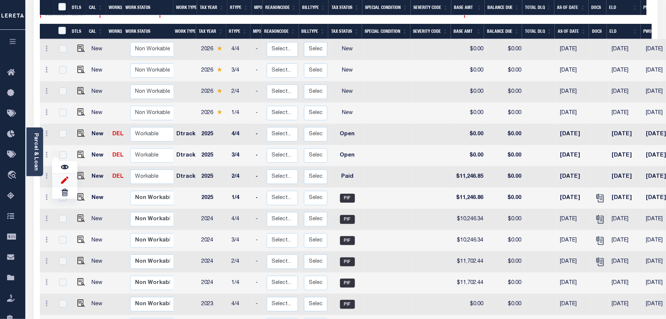
click at [67, 176] on img at bounding box center [64, 180] width 7 height 8
type input "$0.00"
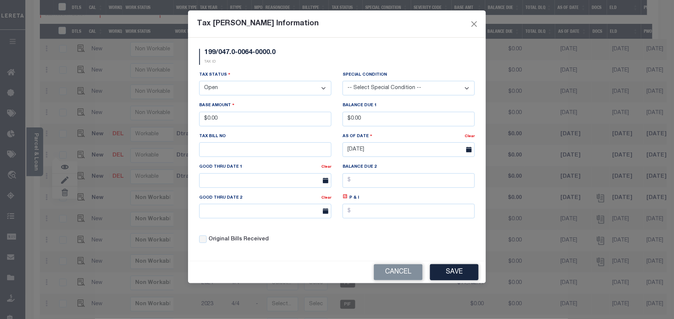
click at [252, 88] on select "- Select Status - Open Due/Unpaid Paid Incomplete No Tax Due Internal Refund Pr…" at bounding box center [265, 88] width 132 height 15
select select "PYD"
click at [199, 82] on select "- Select Status - Open Due/Unpaid Paid Incomplete No Tax Due Internal Refund Pr…" at bounding box center [265, 88] width 132 height 15
drag, startPoint x: 229, startPoint y: 120, endPoint x: 200, endPoint y: 123, distance: 29.2
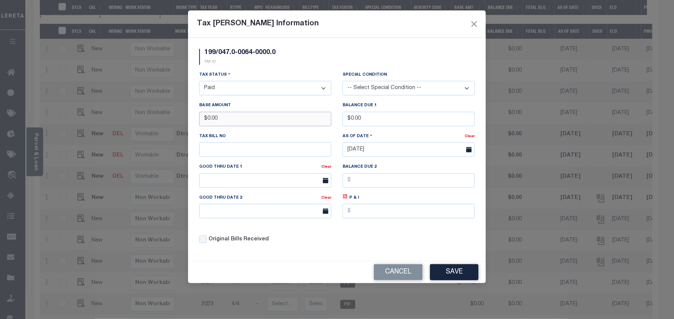
click at [200, 123] on input "$0.00" at bounding box center [265, 119] width 132 height 15
click at [452, 272] on button "Save" at bounding box center [454, 272] width 48 height 16
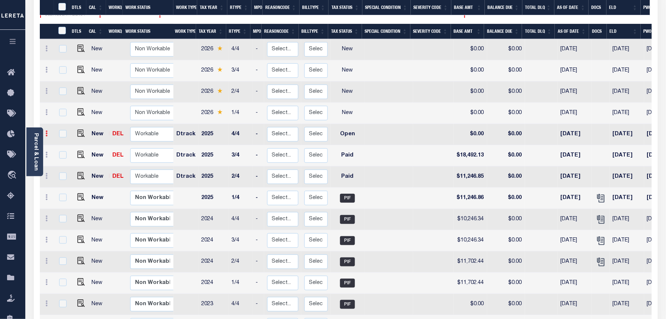
click at [46, 130] on icon at bounding box center [47, 133] width 2 height 6
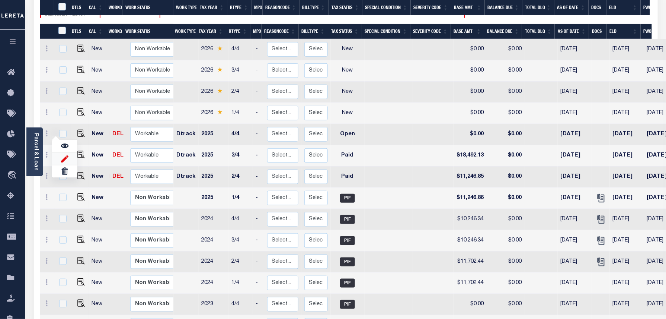
click at [63, 154] on img at bounding box center [64, 158] width 7 height 8
type input "$0.00"
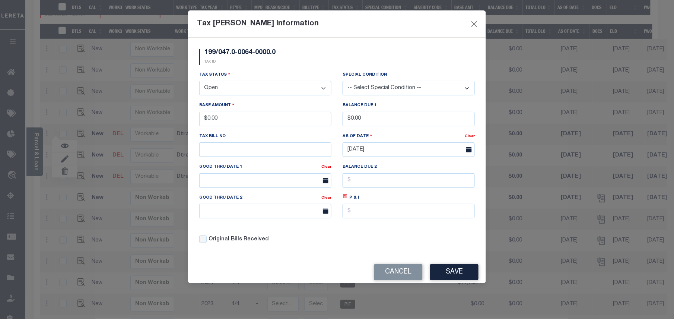
click at [218, 84] on select "- Select Status - Open Due/Unpaid Paid Incomplete No Tax Due Internal Refund Pr…" at bounding box center [265, 88] width 132 height 15
click at [224, 85] on select "- Select Status - Open Due/Unpaid Paid Incomplete No Tax Due Internal Refund Pr…" at bounding box center [265, 88] width 132 height 15
select select "PYD"
click at [199, 82] on select "- Select Status - Open Due/Unpaid Paid Incomplete No Tax Due Internal Refund Pr…" at bounding box center [265, 88] width 132 height 15
drag, startPoint x: 230, startPoint y: 122, endPoint x: 210, endPoint y: 123, distance: 19.7
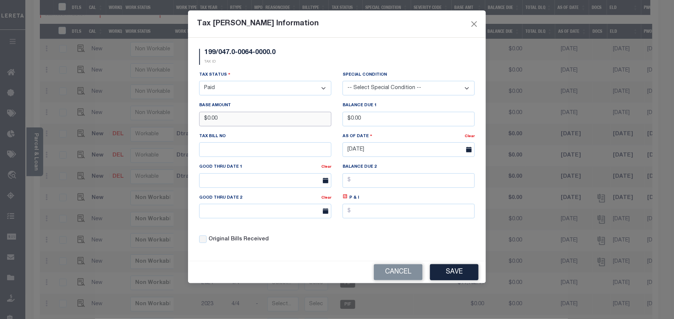
click at [210, 123] on input "$0.00" at bounding box center [265, 119] width 132 height 15
type input "$18,492.11"
click at [459, 272] on button "Save" at bounding box center [454, 272] width 48 height 16
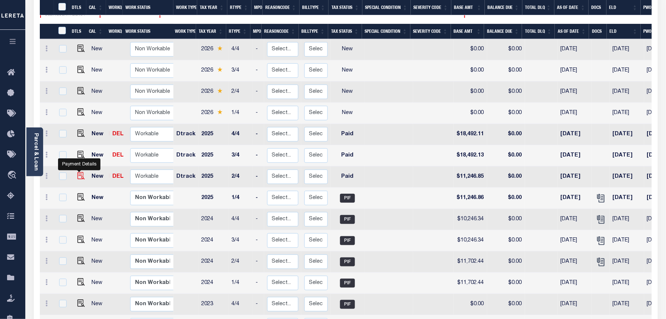
click at [80, 172] on img at bounding box center [80, 175] width 7 height 7
checkbox input "true"
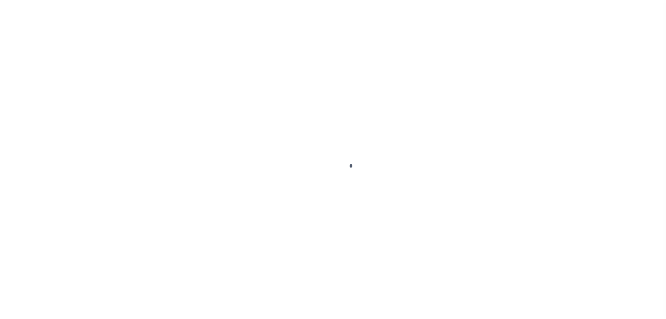
select select "PYD"
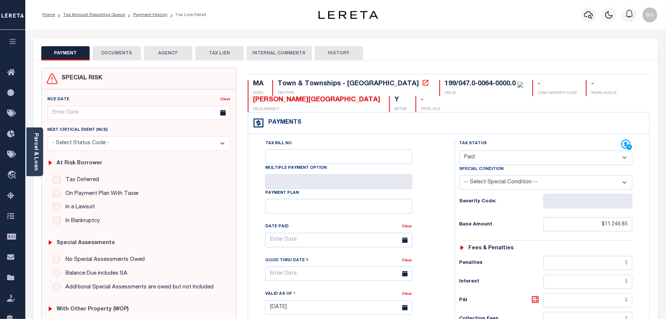
click at [118, 54] on button "DOCUMENTS" at bounding box center [117, 53] width 48 height 14
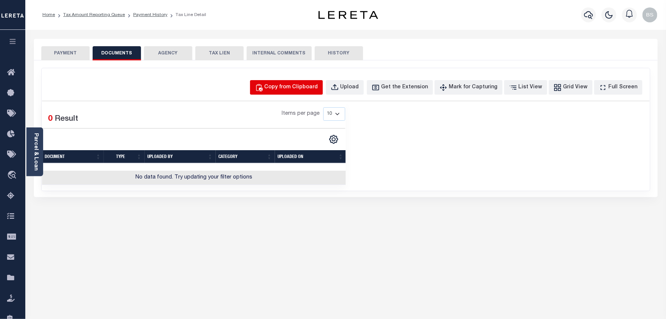
click at [293, 89] on div "Copy from Clipboard" at bounding box center [292, 87] width 54 height 8
select select "POP"
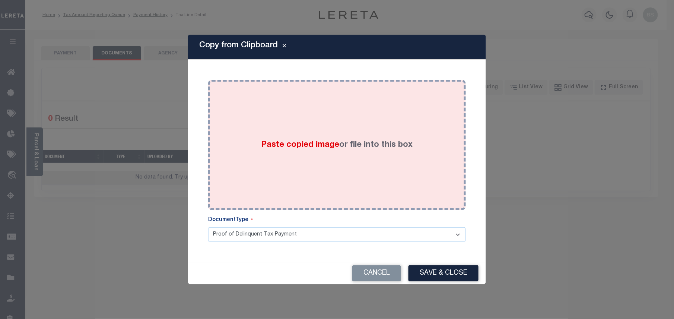
click at [307, 95] on div "Paste copied image or file into this box" at bounding box center [337, 144] width 246 height 119
click at [309, 112] on div "Paste copied image or file into this box" at bounding box center [337, 144] width 246 height 119
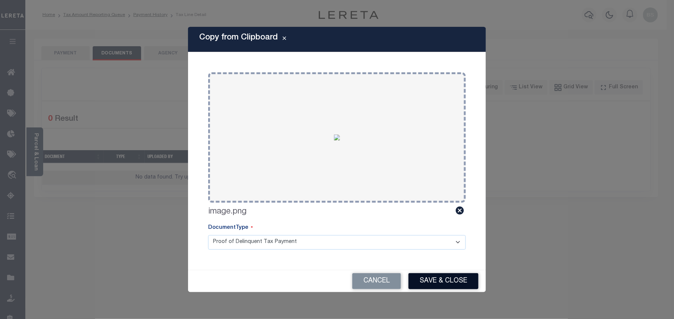
click at [461, 281] on button "Save & Close" at bounding box center [443, 281] width 70 height 16
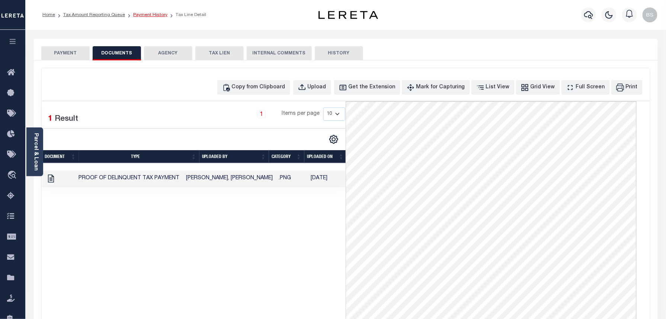
click at [152, 16] on link "Payment History" at bounding box center [150, 15] width 34 height 4
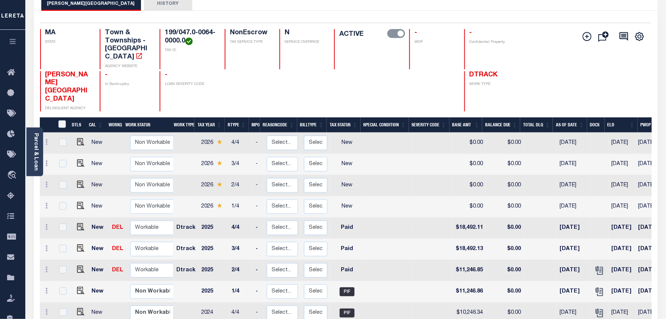
scroll to position [3, 0]
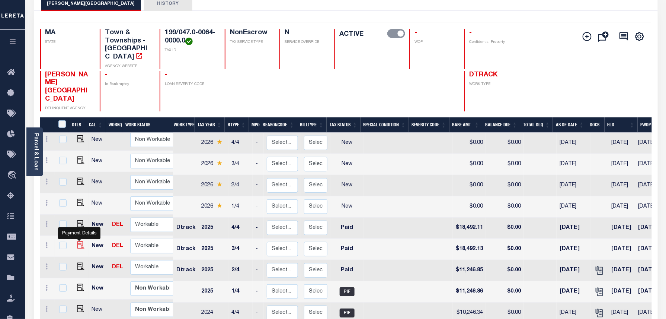
click at [78, 241] on img "" at bounding box center [80, 244] width 7 height 7
checkbox input "true"
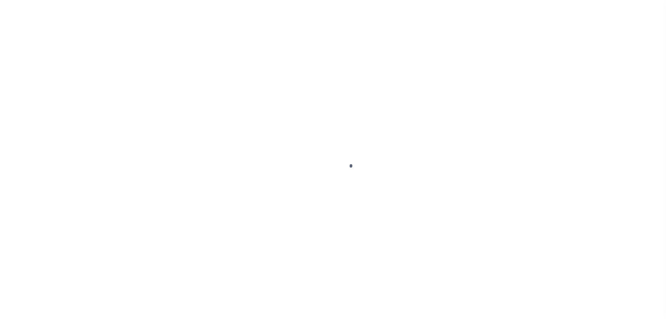
select select "PYD"
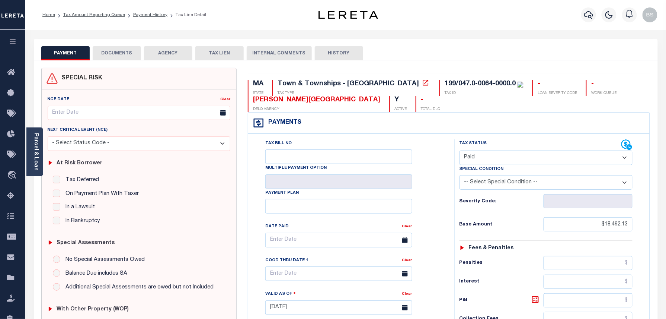
click at [120, 51] on button "DOCUMENTS" at bounding box center [117, 53] width 48 height 14
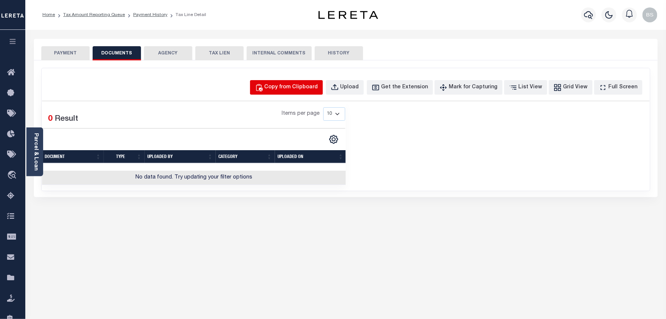
click at [290, 83] on div "Copy from Clipboard" at bounding box center [292, 87] width 54 height 8
select select "POP"
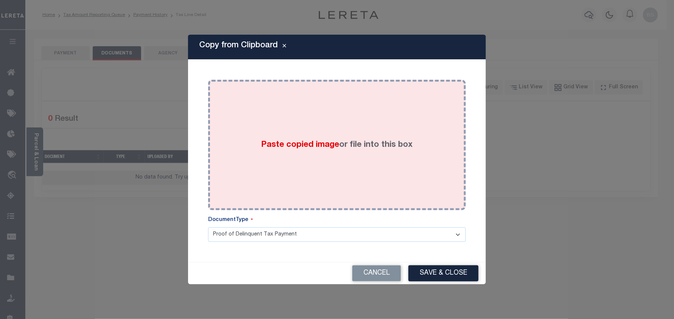
click at [300, 114] on div "Paste copied image or file into this box" at bounding box center [337, 144] width 246 height 119
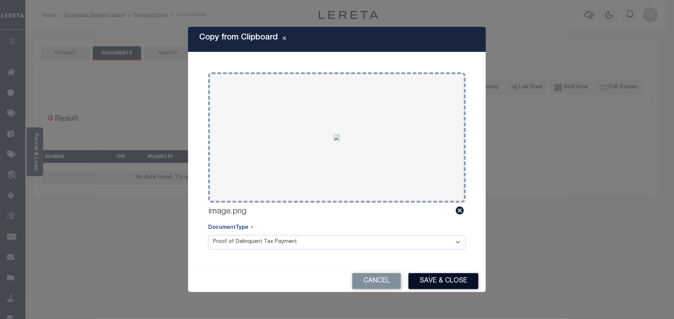
click at [439, 282] on button "Save & Close" at bounding box center [443, 281] width 70 height 16
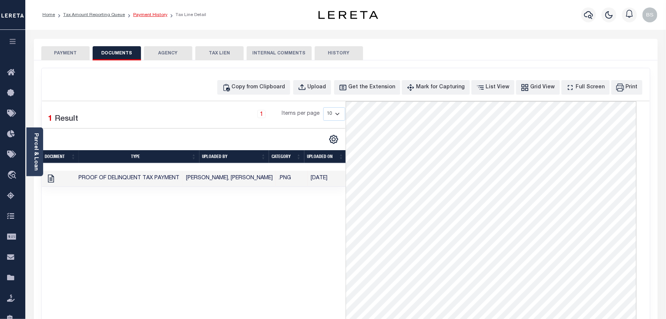
click at [152, 13] on link "Payment History" at bounding box center [150, 15] width 34 height 4
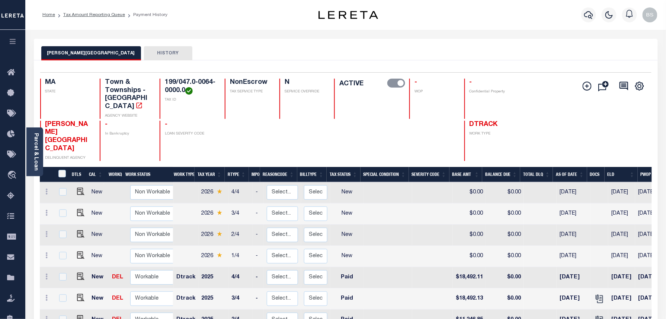
scroll to position [50, 0]
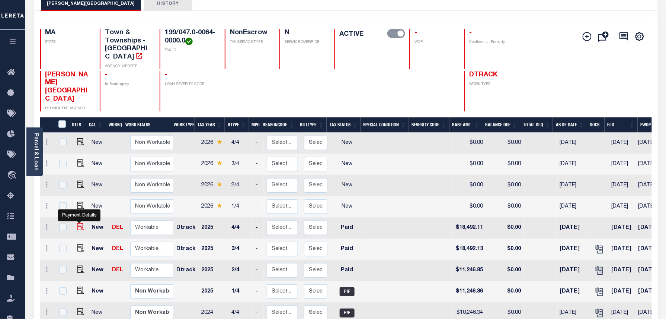
click at [77, 223] on img "" at bounding box center [80, 226] width 7 height 7
checkbox input "true"
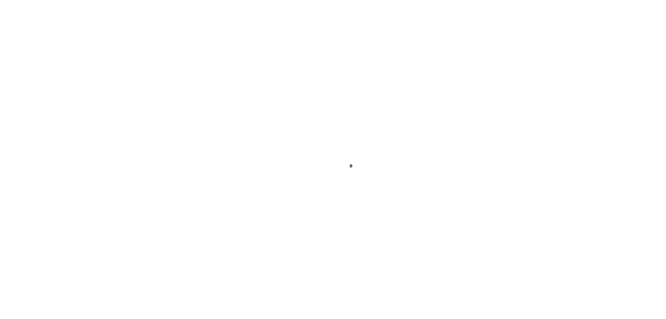
select select "PYD"
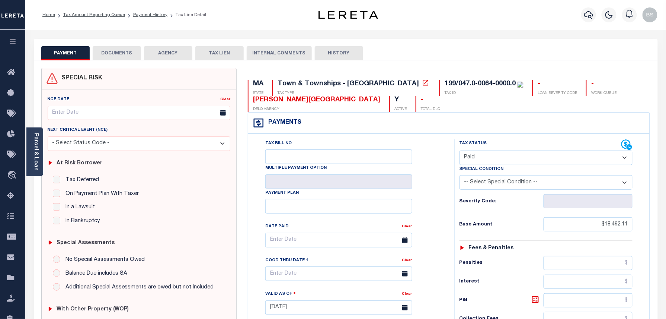
click at [113, 53] on button "DOCUMENTS" at bounding box center [117, 53] width 48 height 14
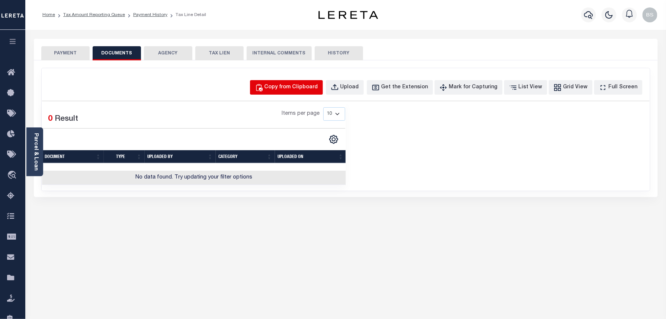
click at [300, 83] on div "Copy from Clipboard" at bounding box center [292, 87] width 54 height 8
select select "POP"
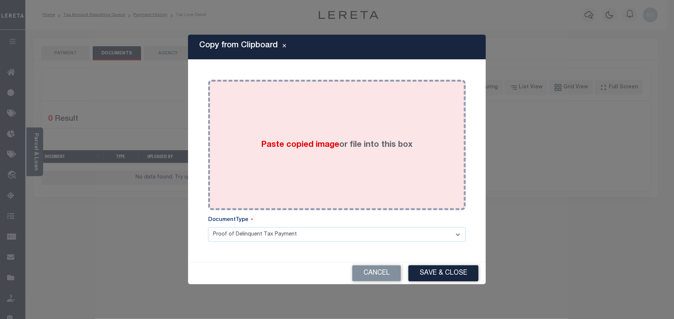
click at [342, 127] on div "Paste copied image or file into this box" at bounding box center [337, 144] width 246 height 119
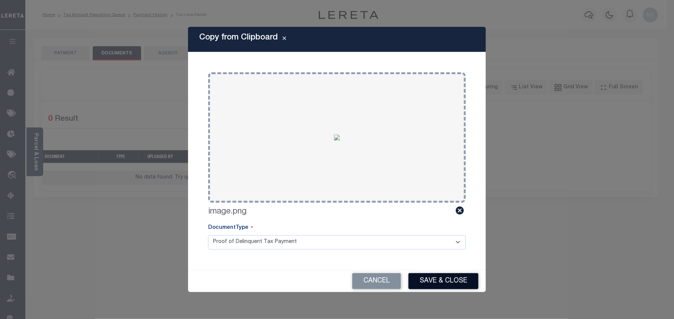
click at [444, 282] on button "Save & Close" at bounding box center [443, 281] width 70 height 16
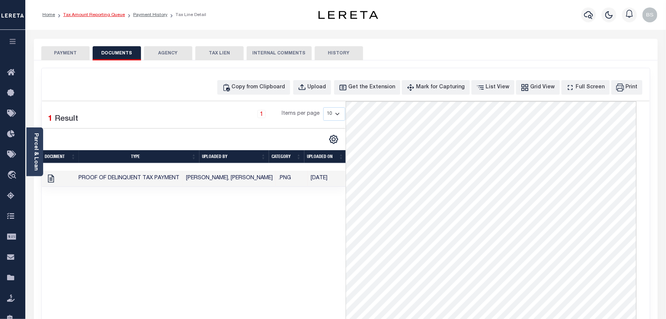
click at [95, 13] on link "Tax Amount Reporting Queue" at bounding box center [94, 15] width 62 height 4
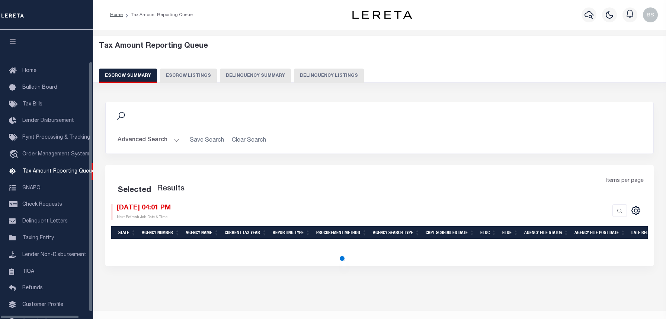
click at [328, 78] on button "Delinquency Listings" at bounding box center [329, 75] width 70 height 14
select select "100"
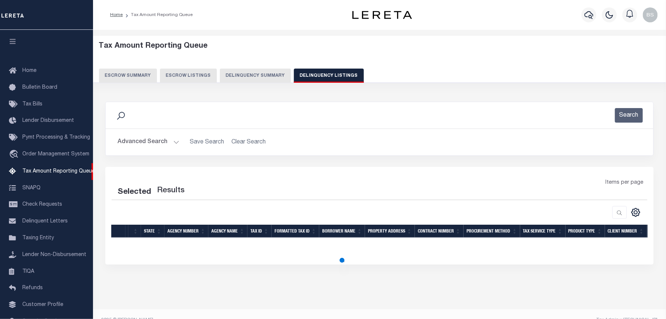
scroll to position [34, 0]
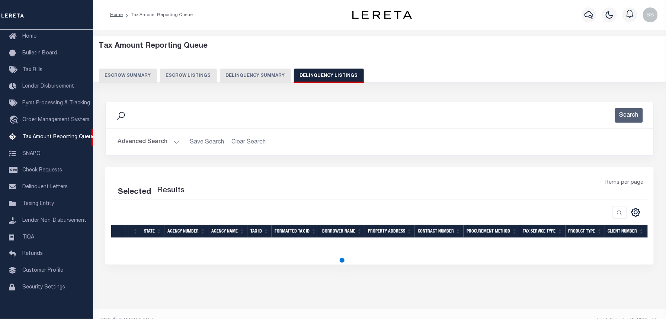
select select "100"
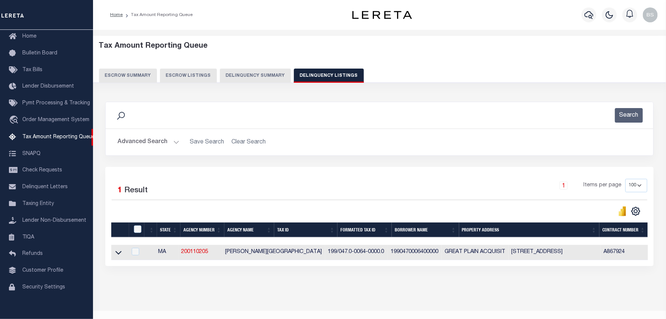
drag, startPoint x: 119, startPoint y: 253, endPoint x: 247, endPoint y: 0, distance: 284.0
click at [120, 254] on icon at bounding box center [118, 252] width 6 height 8
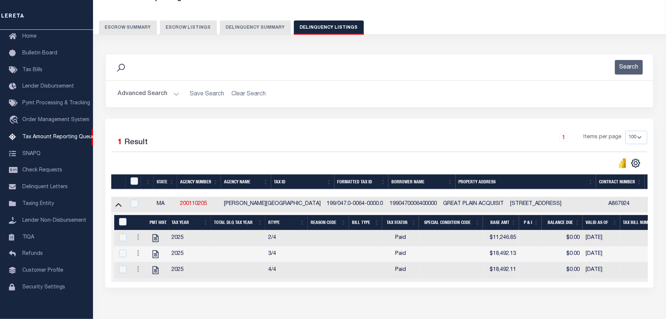
scroll to position [50, 0]
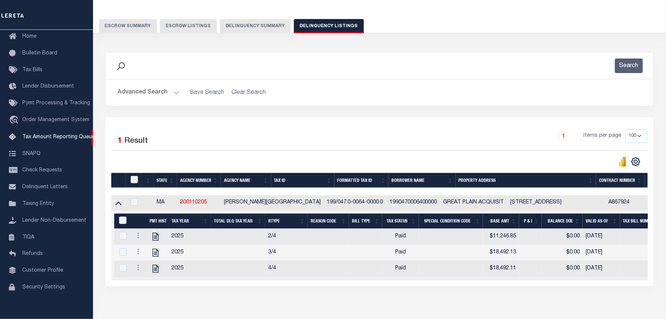
click at [135, 181] on input "checkbox" at bounding box center [134, 179] width 7 height 7
checkbox input "true"
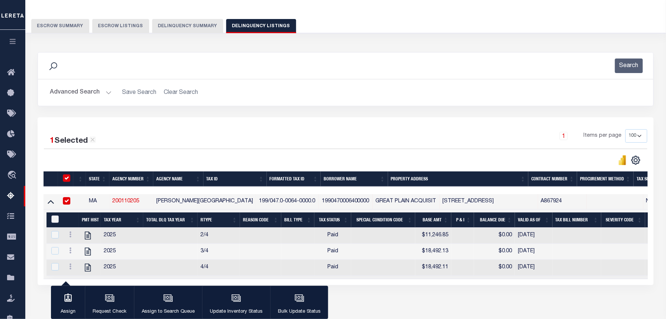
click at [57, 220] on input "&nbsp;" at bounding box center [54, 218] width 7 height 7
checkbox input "true"
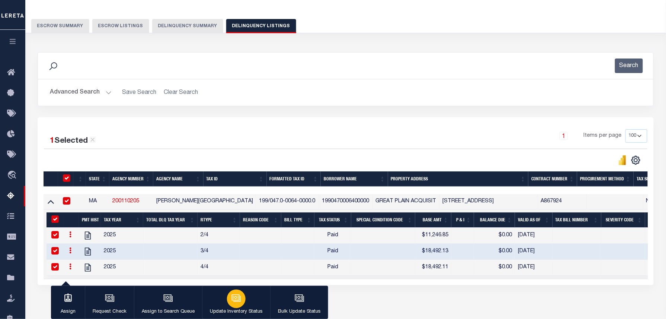
click at [233, 293] on div "button" at bounding box center [236, 298] width 19 height 19
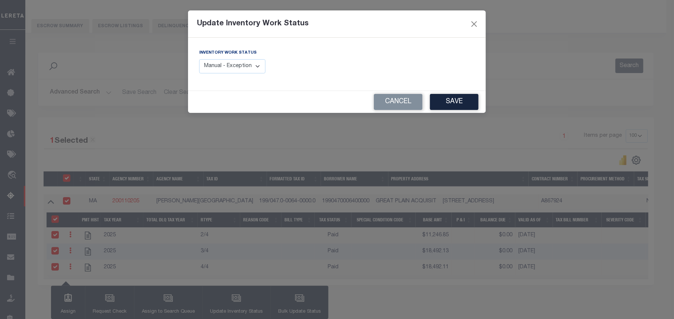
click at [209, 61] on select "Manual - Exception Pended - Awaiting Search Late Add Exception Completed" at bounding box center [232, 66] width 66 height 15
select select "4"
click at [199, 59] on select "Manual - Exception Pended - Awaiting Search Late Add Exception Completed" at bounding box center [232, 66] width 66 height 15
click at [443, 100] on button "Save" at bounding box center [454, 102] width 48 height 16
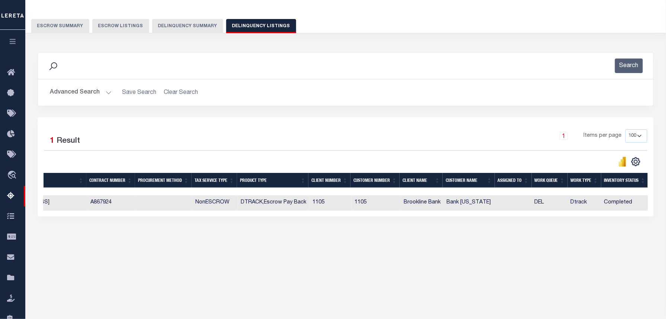
scroll to position [0, 0]
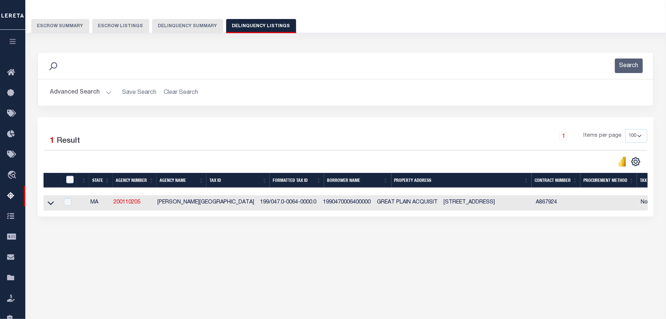
click at [84, 96] on button "Advanced Search" at bounding box center [81, 92] width 62 height 15
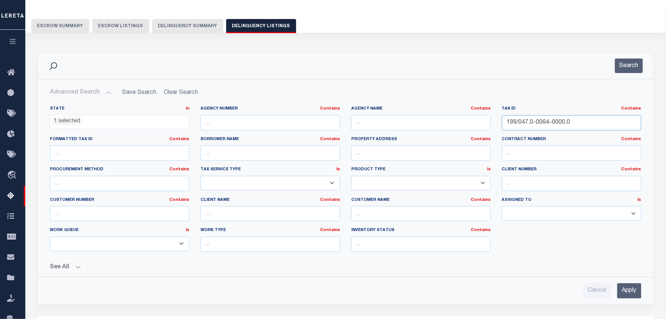
drag, startPoint x: 586, startPoint y: 125, endPoint x: 421, endPoint y: 147, distance: 166.0
click at [421, 145] on div "State In In AK AL AR AZ CA CO CT DC DE FL GA GU HI IA ID IL IN KS [GEOGRAPHIC_D…" at bounding box center [345, 182] width 603 height 152
paste input "50.0-0030"
type input "199/050.0-0030-0000.0"
click at [625, 63] on button "Search" at bounding box center [629, 65] width 28 height 15
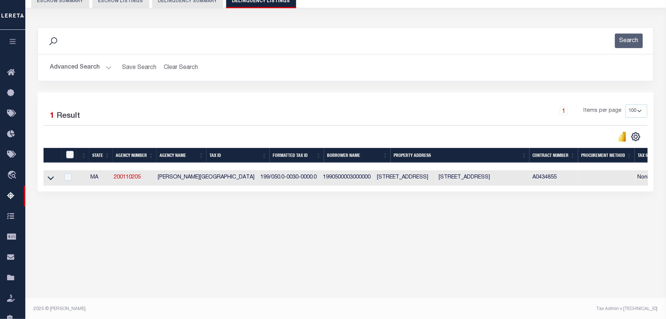
scroll to position [76, 0]
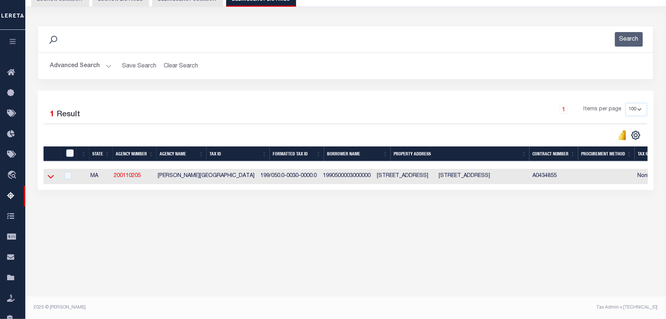
click at [50, 176] on icon at bounding box center [51, 176] width 6 height 8
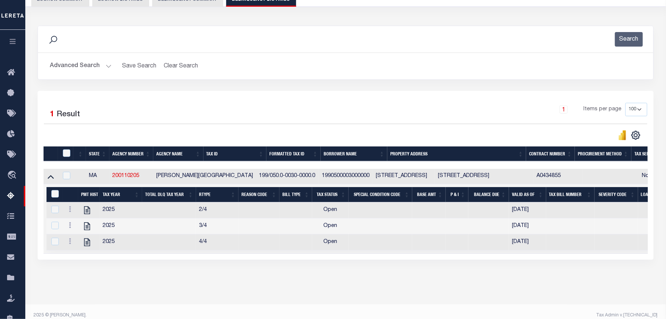
click at [319, 175] on td "1990500003000000" at bounding box center [346, 176] width 54 height 15
checkbox input "true"
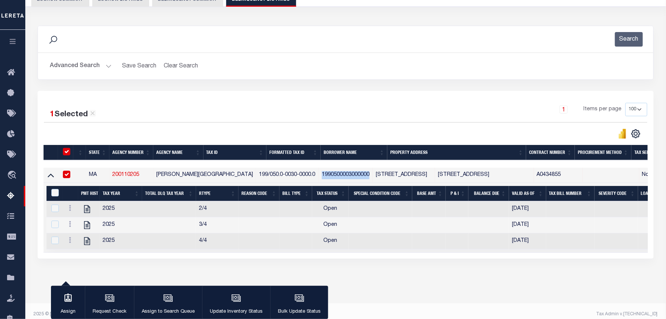
click at [319, 175] on td "1990500003000000" at bounding box center [346, 174] width 54 height 15
checkbox input "false"
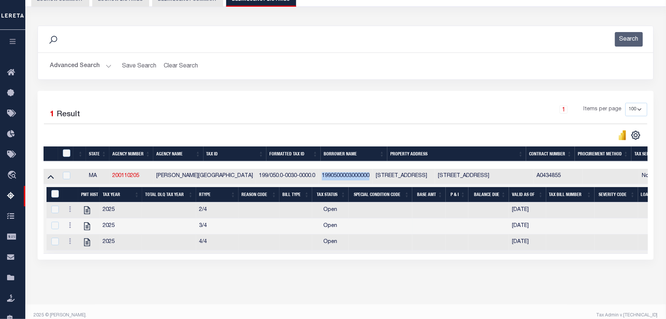
copy td "1990500003000000"
click at [85, 246] on icon "" at bounding box center [87, 242] width 10 height 10
checkbox input "false"
checkbox input "true"
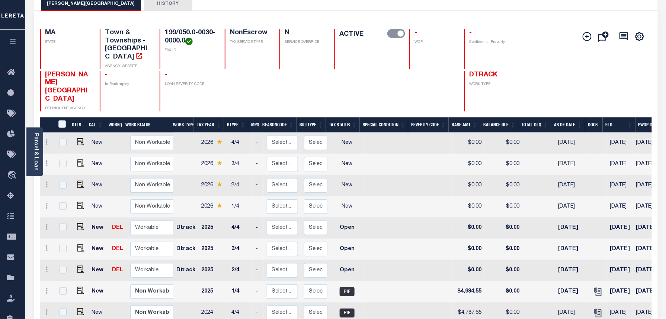
scroll to position [3, 0]
click at [50, 264] on link at bounding box center [47, 267] width 8 height 6
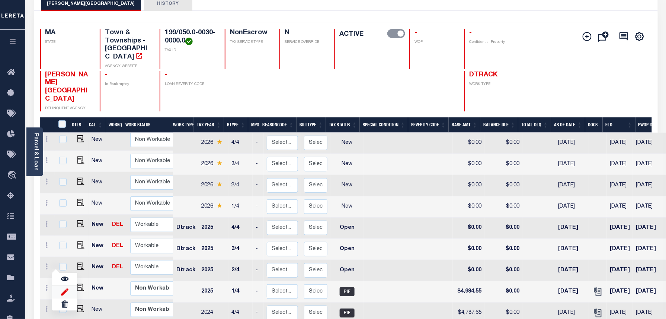
click at [67, 287] on img at bounding box center [64, 291] width 7 height 8
select select "OP2"
type input "$0.00"
type input "[DATE]"
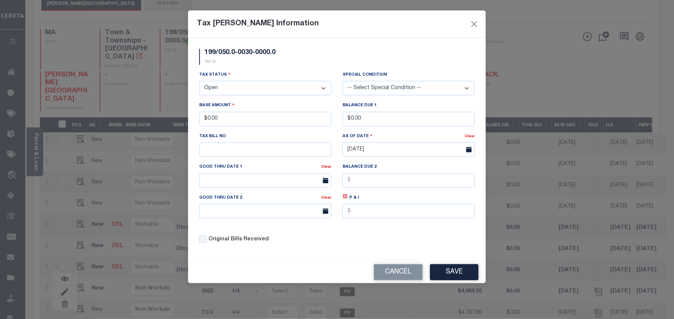
click at [231, 95] on select "- Select Status - Open Due/Unpaid Paid Incomplete No Tax Due Internal Refund Pr…" at bounding box center [265, 88] width 132 height 15
click at [231, 89] on select "- Select Status - Open Due/Unpaid Paid Incomplete No Tax Due Internal Refund Pr…" at bounding box center [265, 88] width 132 height 15
select select "PYD"
click at [199, 82] on select "- Select Status - Open Due/Unpaid Paid Incomplete No Tax Due Internal Refund Pr…" at bounding box center [265, 88] width 132 height 15
drag, startPoint x: 233, startPoint y: 124, endPoint x: 203, endPoint y: 122, distance: 29.8
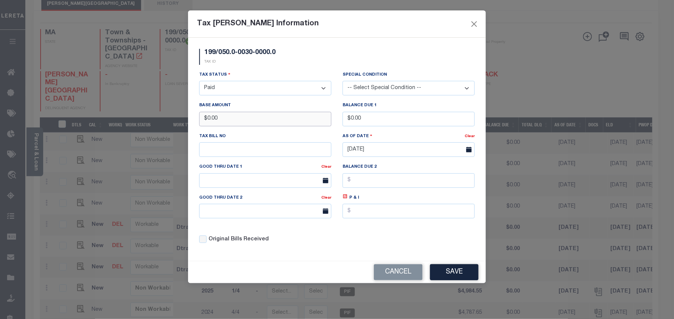
click at [203, 122] on input "$0.00" at bounding box center [265, 119] width 132 height 15
type input "$4,984.54"
click at [460, 273] on button "Save" at bounding box center [454, 272] width 48 height 16
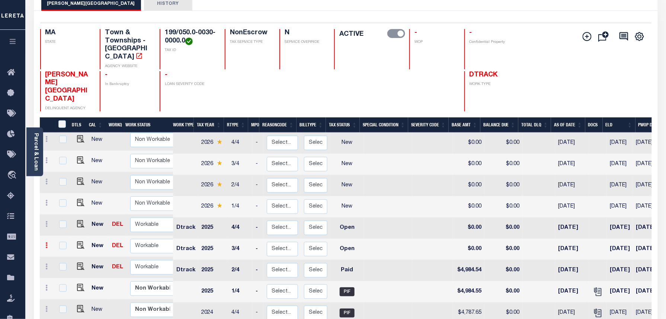
click at [46, 242] on icon at bounding box center [47, 245] width 2 height 6
click at [67, 266] on img at bounding box center [64, 270] width 7 height 8
select select "OP2"
type input "$0.00"
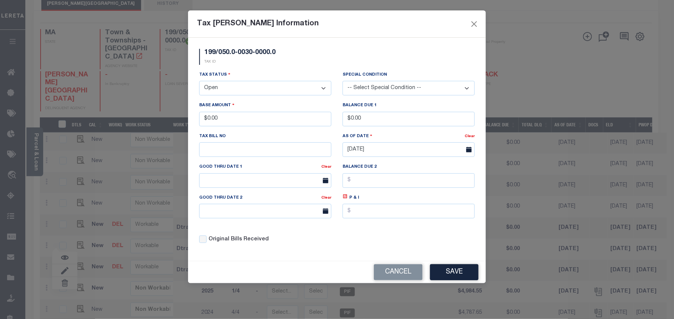
click at [230, 91] on select "- Select Status - Open Due/Unpaid Paid Incomplete No Tax Due Internal Refund Pr…" at bounding box center [265, 88] width 132 height 15
click at [231, 91] on select "- Select Status - Open Due/Unpaid Paid Incomplete No Tax Due Internal Refund Pr…" at bounding box center [265, 88] width 132 height 15
select select "PYD"
click at [199, 82] on select "- Select Status - Open Due/Unpaid Paid Incomplete No Tax Due Internal Refund Pr…" at bounding box center [265, 88] width 132 height 15
drag, startPoint x: 234, startPoint y: 123, endPoint x: 208, endPoint y: 120, distance: 26.6
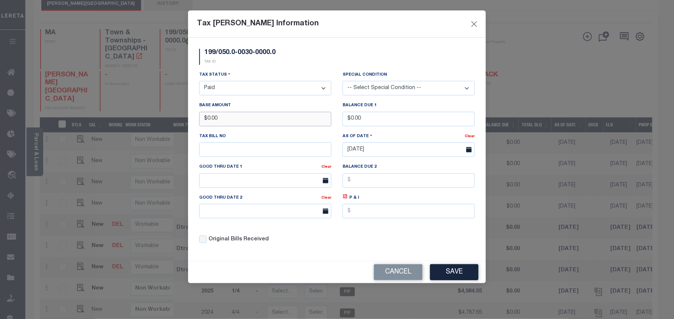
click at [208, 120] on input "$0.00" at bounding box center [265, 119] width 132 height 15
type input "$10,610.64"
click at [454, 273] on button "Save" at bounding box center [454, 272] width 48 height 16
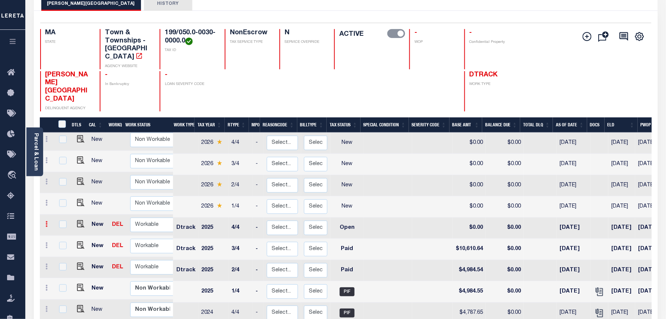
click at [47, 221] on icon at bounding box center [47, 224] width 2 height 6
click at [61, 243] on link at bounding box center [64, 249] width 25 height 12
select select "OP2"
type input "$0.00"
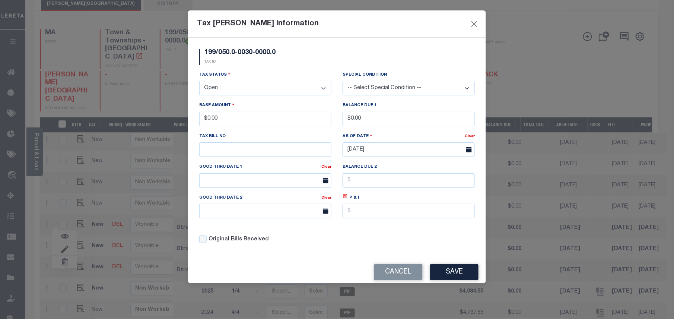
click at [229, 88] on select "- Select Status - Open Due/Unpaid Paid Incomplete No Tax Due Internal Refund Pr…" at bounding box center [265, 88] width 132 height 15
select select "PYD"
click at [199, 82] on select "- Select Status - Open Due/Unpaid Paid Incomplete No Tax Due Internal Refund Pr…" at bounding box center [265, 88] width 132 height 15
drag, startPoint x: 212, startPoint y: 125, endPoint x: 191, endPoint y: 124, distance: 21.3
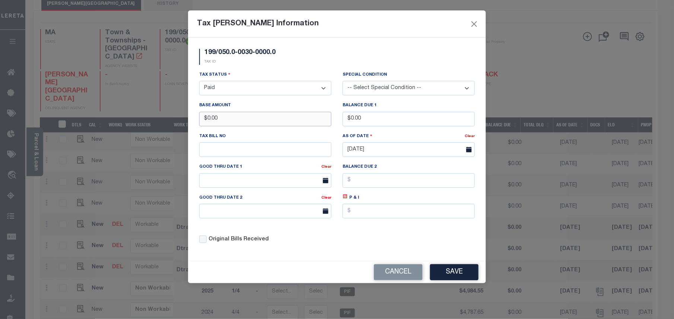
click at [191, 124] on div "199/050.0-0030-0000.0 TAX ID Installment: TaxID: 199/050.0-0030-0000.0 Tax Stat…" at bounding box center [337, 149] width 298 height 223
type input "$10,610.63"
click at [461, 275] on button "Save" at bounding box center [454, 272] width 48 height 16
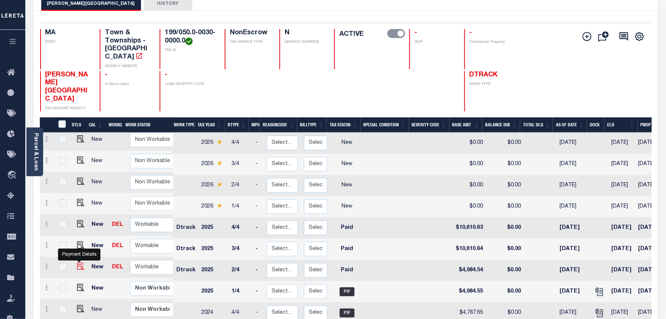
click at [79, 262] on img at bounding box center [80, 265] width 7 height 7
checkbox input "true"
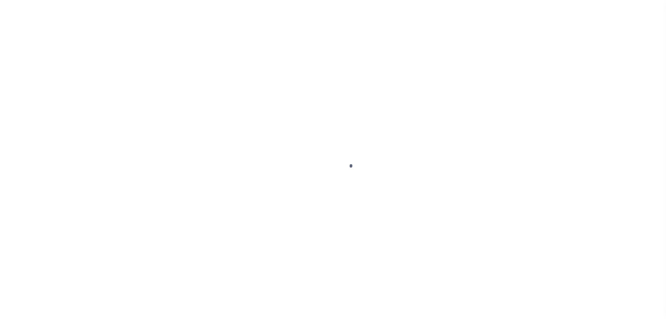
select select "PYD"
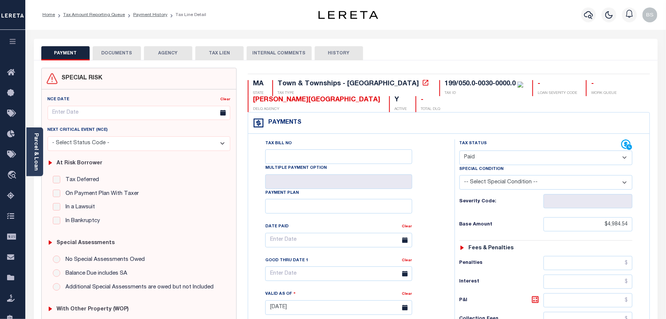
click at [109, 52] on button "DOCUMENTS" at bounding box center [117, 53] width 48 height 14
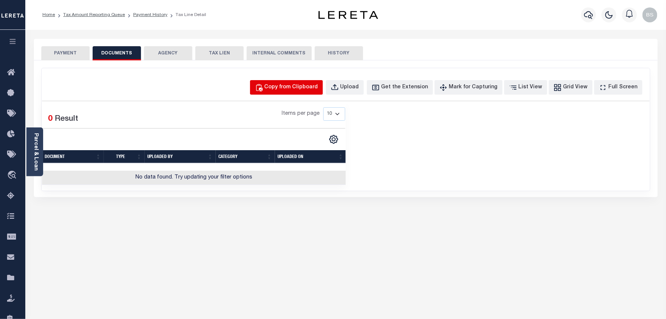
click at [285, 81] on button "Copy from Clipboard" at bounding box center [286, 87] width 73 height 15
select select "POP"
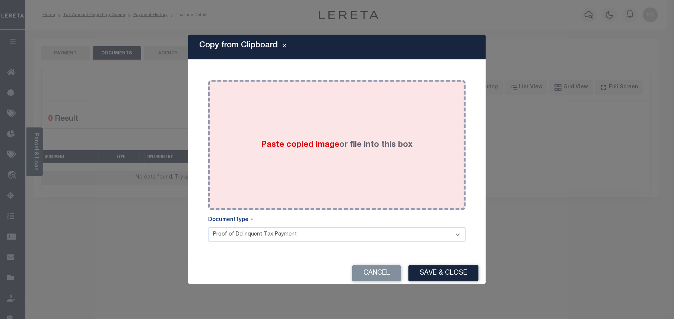
click at [332, 121] on div "Paste copied image or file into this box" at bounding box center [337, 144] width 246 height 119
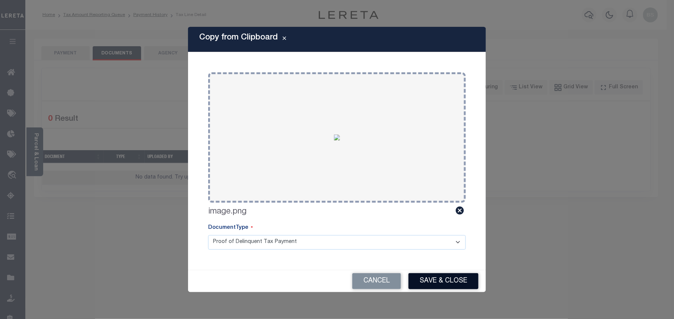
click at [447, 285] on button "Save & Close" at bounding box center [443, 281] width 70 height 16
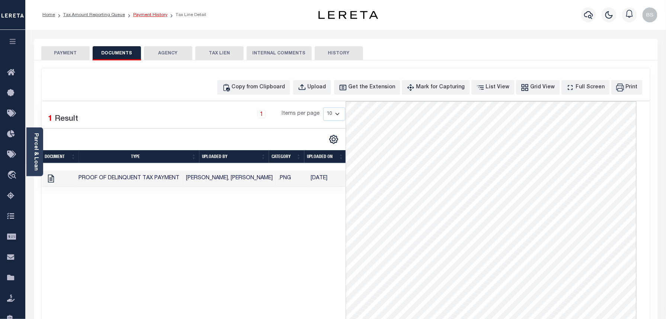
click at [151, 15] on link "Payment History" at bounding box center [150, 15] width 34 height 4
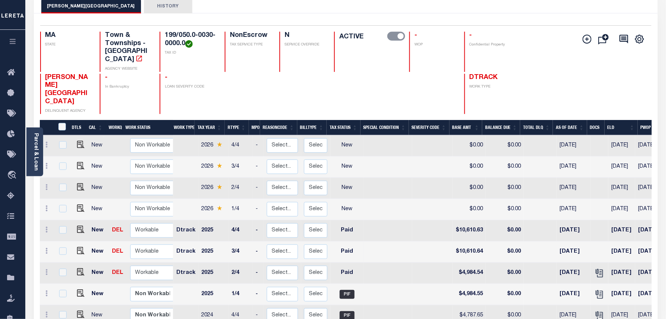
scroll to position [50, 0]
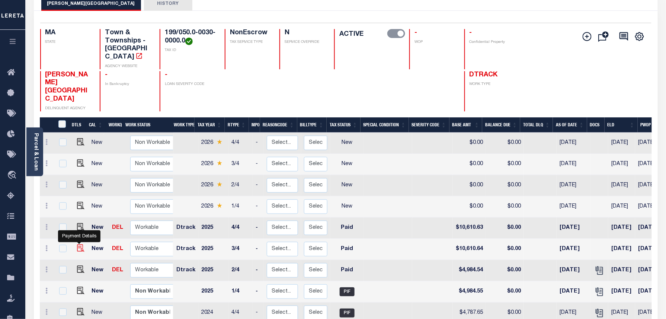
click at [80, 244] on img "" at bounding box center [80, 247] width 7 height 7
checkbox input "true"
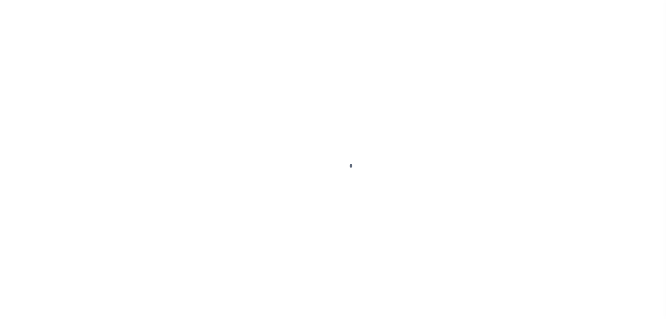
select select "PYD"
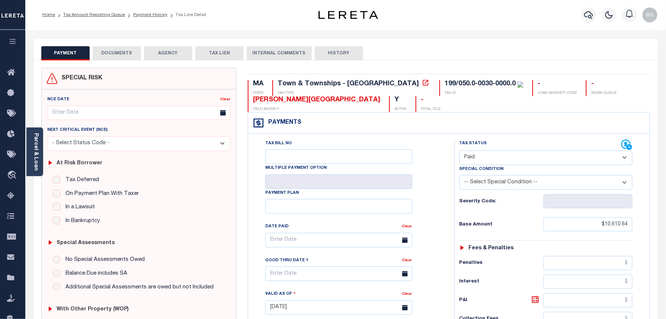
click at [119, 54] on button "DOCUMENTS" at bounding box center [117, 53] width 48 height 14
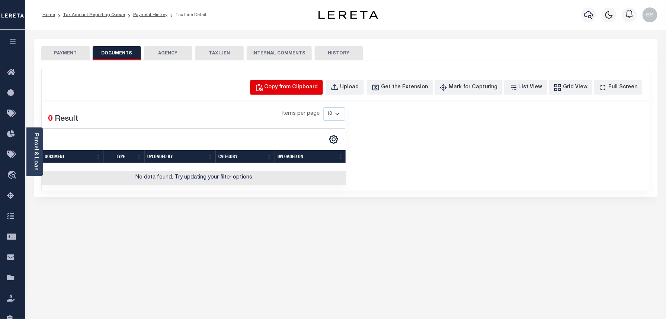
click at [296, 84] on div "Copy from Clipboard" at bounding box center [292, 87] width 54 height 8
select select "POP"
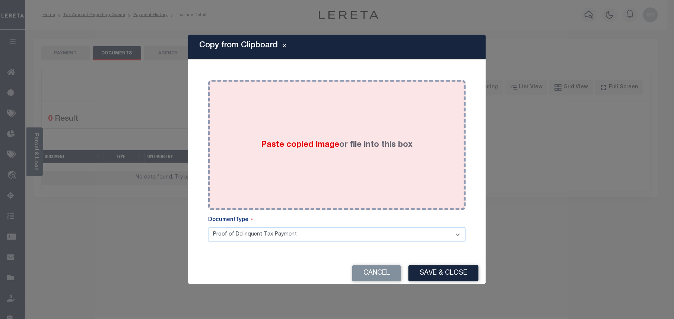
click at [331, 127] on div "Paste copied image or file into this box" at bounding box center [337, 144] width 246 height 119
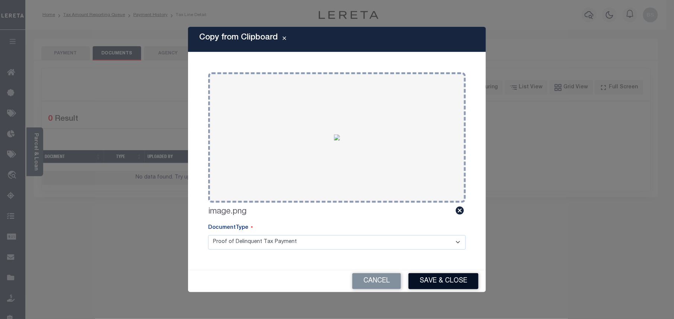
click at [434, 281] on button "Save & Close" at bounding box center [443, 281] width 70 height 16
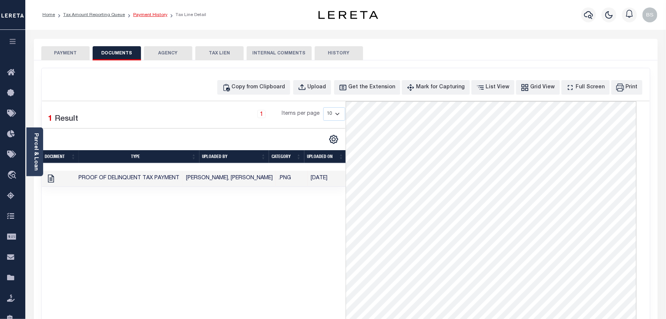
click at [147, 13] on link "Payment History" at bounding box center [150, 15] width 34 height 4
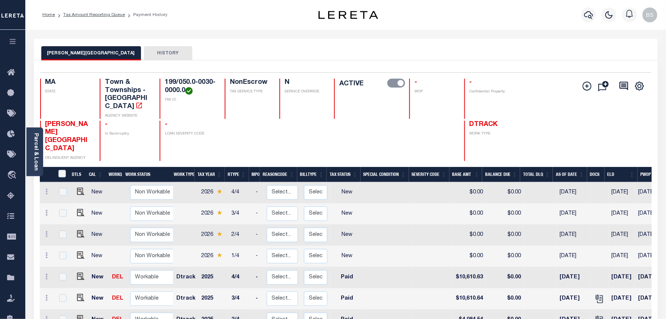
scroll to position [99, 0]
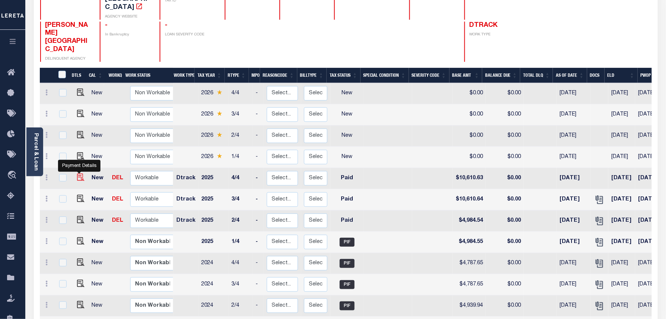
click at [79, 173] on img "" at bounding box center [80, 176] width 7 height 7
checkbox input "true"
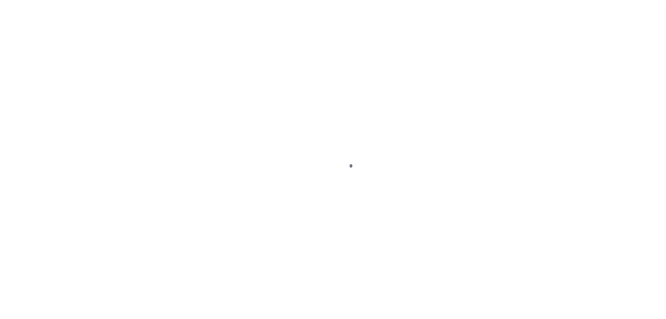
select select "PYD"
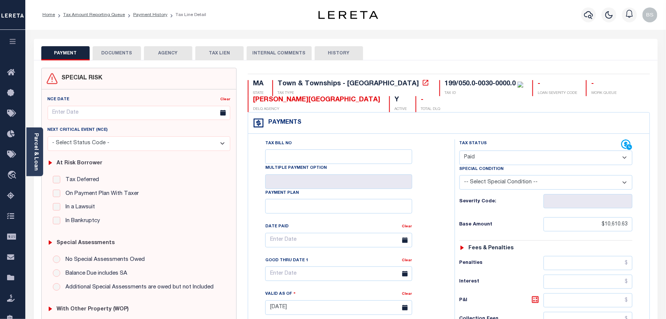
click at [121, 51] on button "DOCUMENTS" at bounding box center [117, 53] width 48 height 14
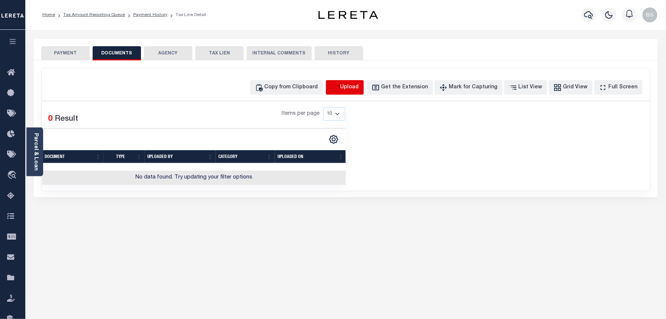
click at [339, 85] on icon "button" at bounding box center [335, 87] width 8 height 8
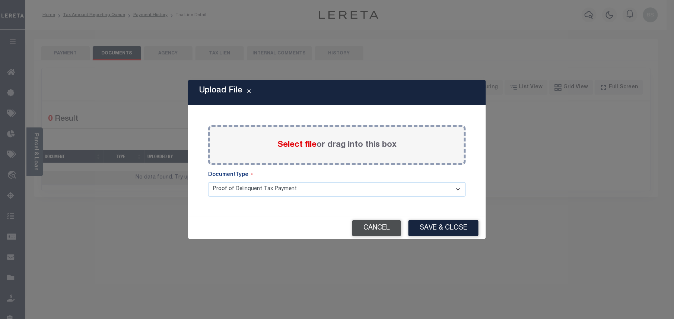
click at [380, 229] on button "Cancel" at bounding box center [376, 228] width 49 height 16
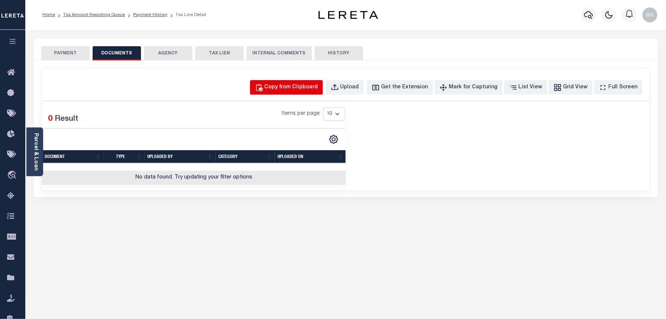
click at [289, 89] on div "Copy from Clipboard" at bounding box center [292, 87] width 54 height 8
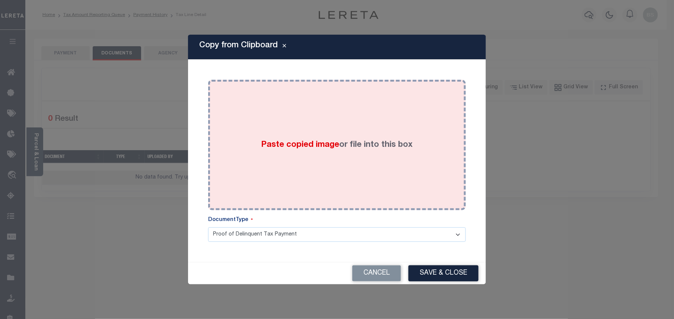
click at [304, 146] on span "Paste copied image" at bounding box center [300, 145] width 78 height 8
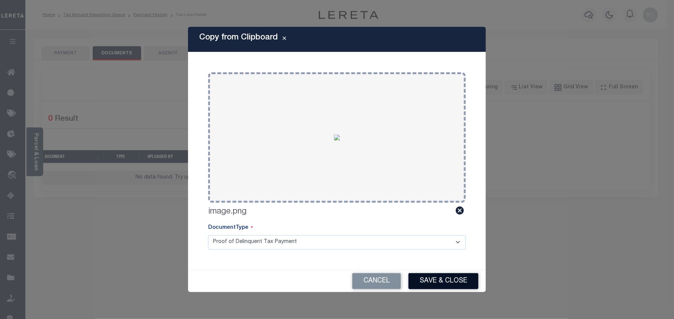
click at [447, 286] on button "Save & Close" at bounding box center [443, 281] width 70 height 16
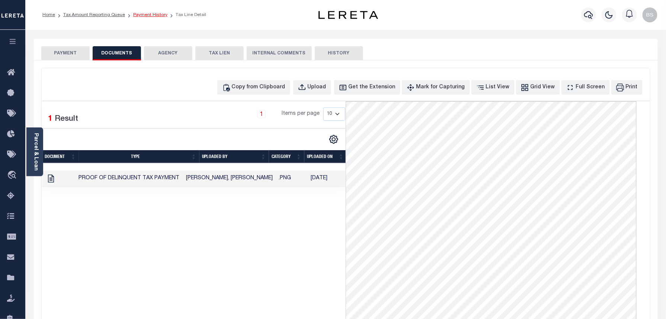
click at [148, 14] on link "Payment History" at bounding box center [150, 15] width 34 height 4
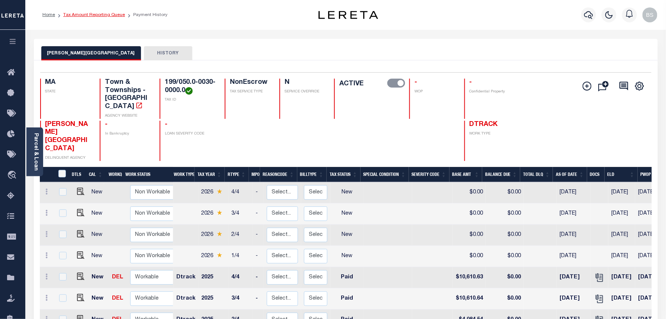
click at [109, 16] on link "Tax Amount Reporting Queue" at bounding box center [94, 15] width 62 height 4
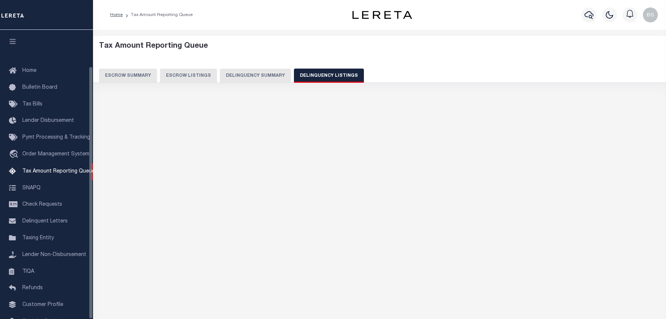
select select "100"
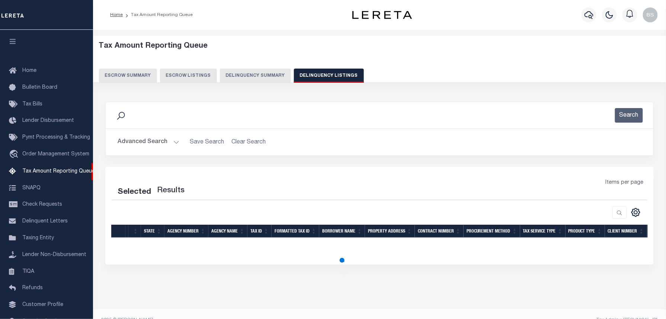
scroll to position [42, 0]
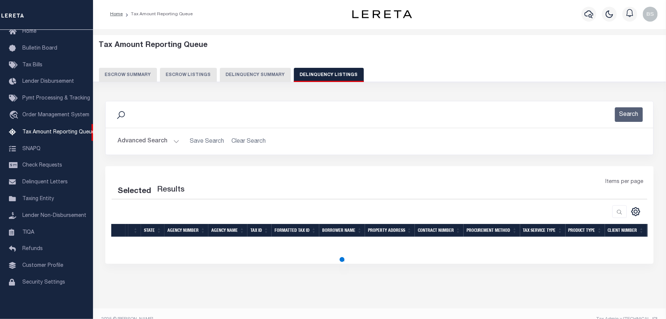
select select "100"
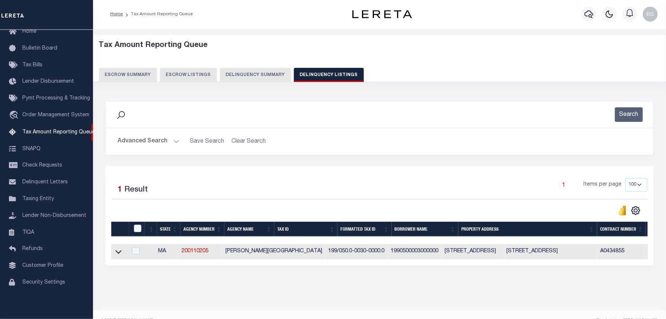
scroll to position [14, 0]
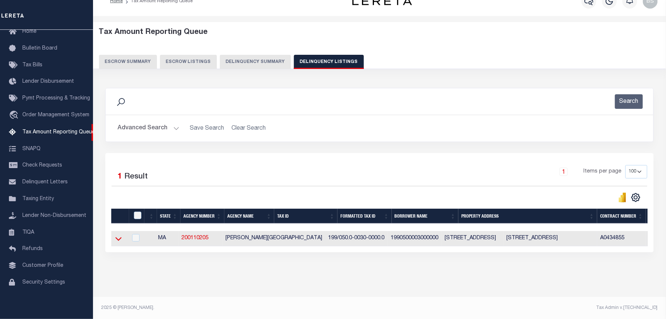
click at [121, 240] on icon at bounding box center [118, 239] width 6 height 4
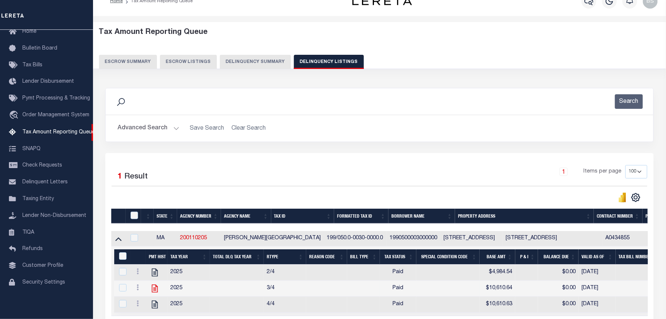
scroll to position [93, 0]
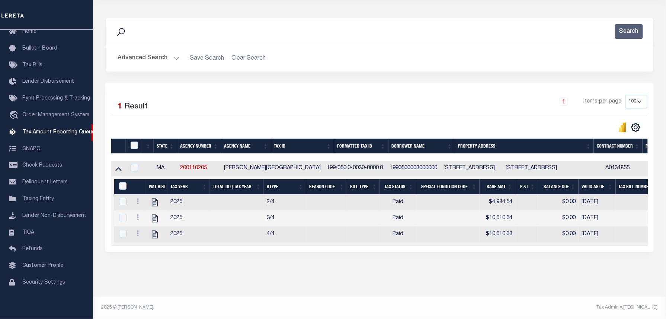
click at [139, 141] on div at bounding box center [135, 145] width 12 height 8
click at [134, 141] on input "checkbox" at bounding box center [134, 144] width 7 height 7
checkbox input "true"
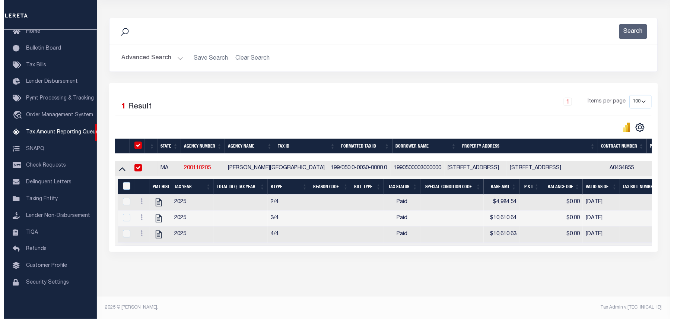
scroll to position [91, 0]
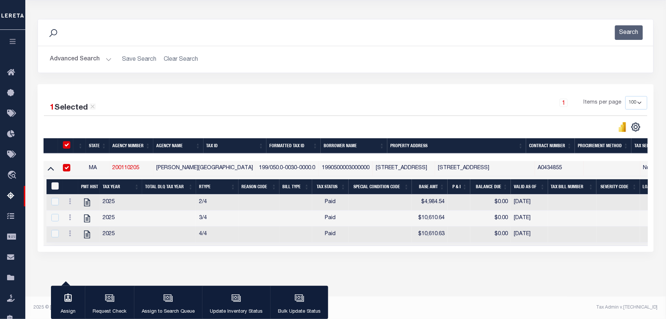
click at [54, 182] on input "&nbsp;" at bounding box center [54, 185] width 7 height 7
checkbox input "true"
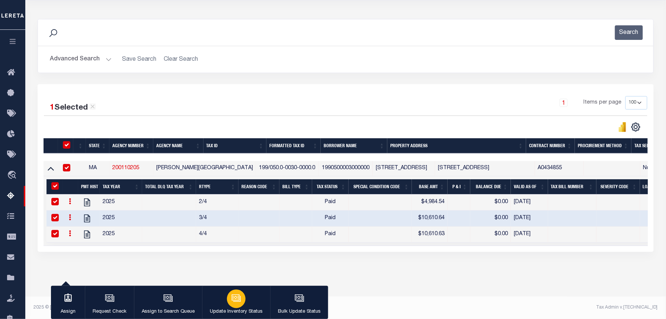
click at [250, 310] on p "Update Inventory Status" at bounding box center [236, 311] width 53 height 7
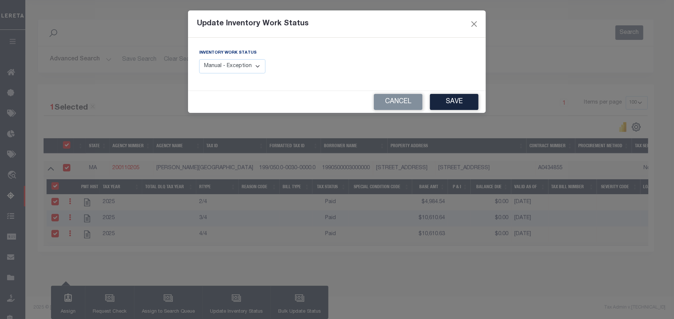
click at [226, 60] on select "Manual - Exception Pended - Awaiting Search Late Add Exception Completed" at bounding box center [232, 66] width 66 height 15
select select "4"
click at [199, 59] on select "Manual - Exception Pended - Awaiting Search Late Add Exception Completed" at bounding box center [232, 66] width 66 height 15
click at [480, 103] on div "Cancel Save" at bounding box center [337, 102] width 298 height 22
click at [470, 103] on button "Save" at bounding box center [454, 102] width 48 height 16
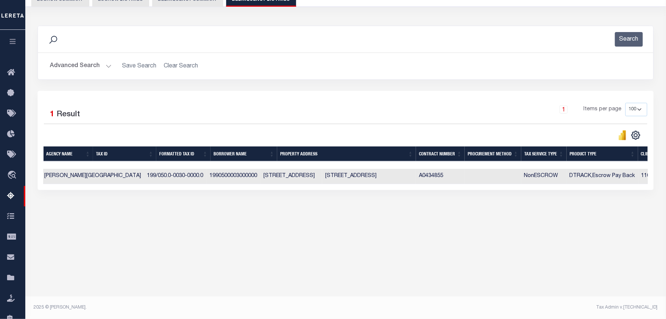
scroll to position [0, 0]
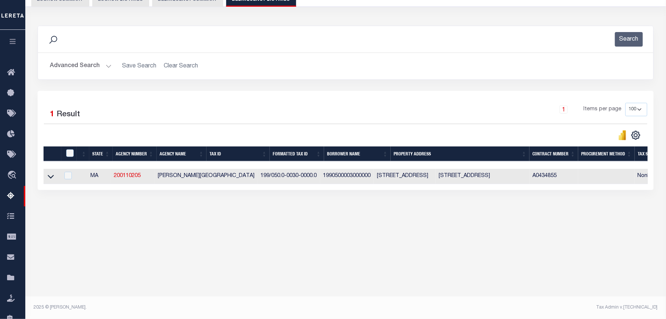
click at [103, 67] on button "Advanced Search" at bounding box center [81, 66] width 62 height 15
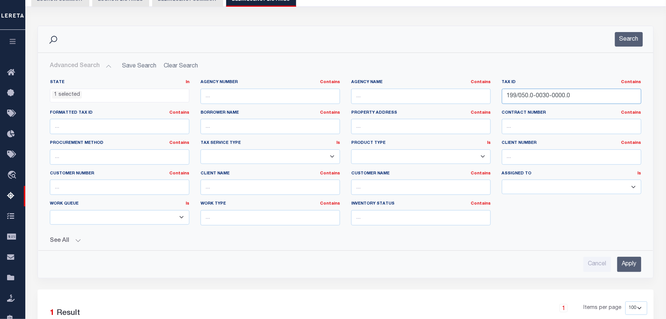
drag, startPoint x: 590, startPoint y: 97, endPoint x: 446, endPoint y: 100, distance: 144.8
click at [448, 99] on div "State In In AK AL AR AZ CA CO CT DC DE FL GA GU HI IA ID IL IN KS KY LA MA MD M…" at bounding box center [345, 155] width 603 height 152
paste input "69.0-0068"
type input "199/069.0-0068-0000.0"
click at [630, 41] on button "Search" at bounding box center [629, 39] width 28 height 15
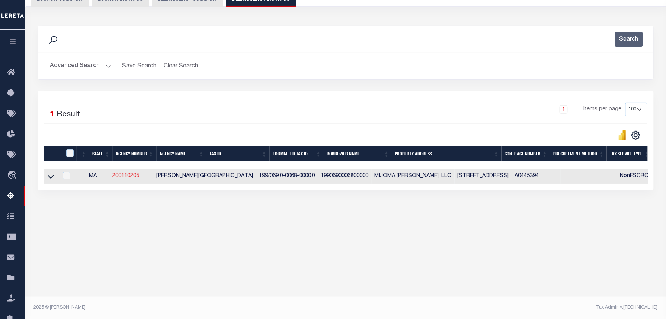
click at [52, 179] on icon at bounding box center [51, 177] width 6 height 4
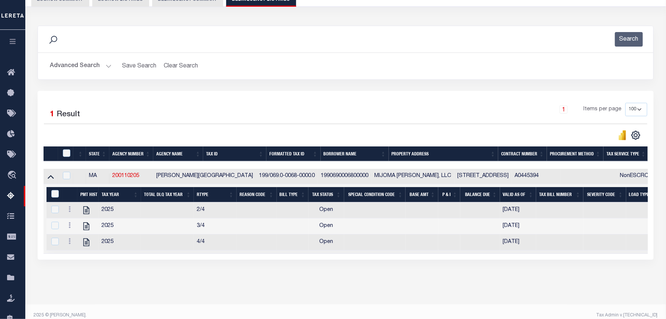
click at [318, 176] on td "1990690006800000" at bounding box center [345, 176] width 54 height 15
checkbox input "true"
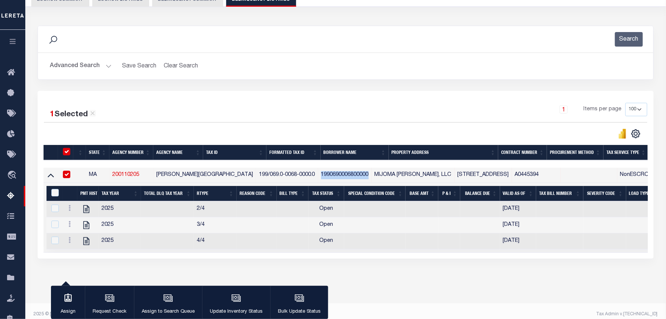
click at [318, 176] on td "1990690006800000" at bounding box center [345, 174] width 54 height 15
checkbox input "false"
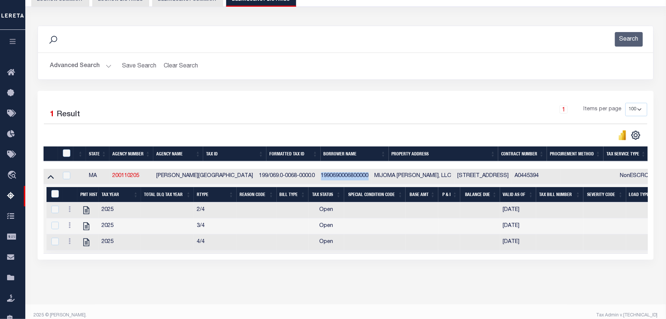
copy td "1990690006800000"
click at [86, 214] on icon "" at bounding box center [87, 210] width 10 height 10
checkbox input "false"
checkbox input "true"
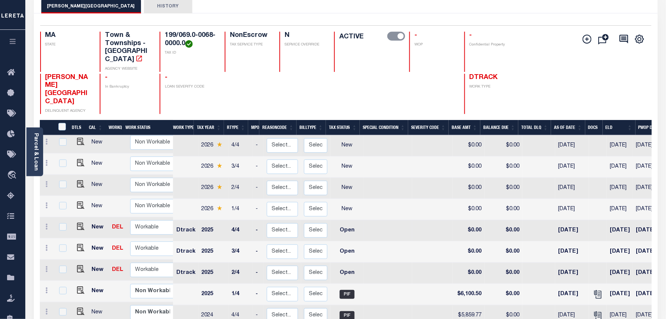
scroll to position [50, 0]
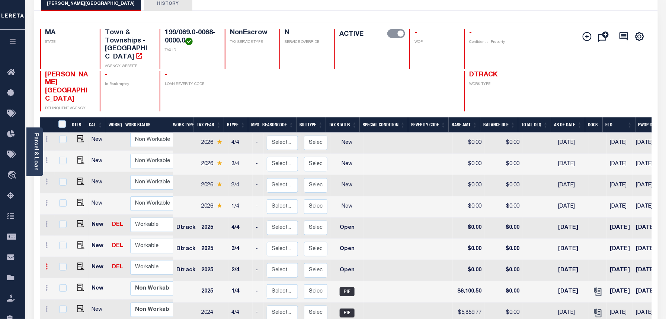
click at [48, 264] on link at bounding box center [47, 267] width 8 height 6
click at [67, 287] on img at bounding box center [64, 291] width 7 height 8
select select "OP2"
type input "$0.00"
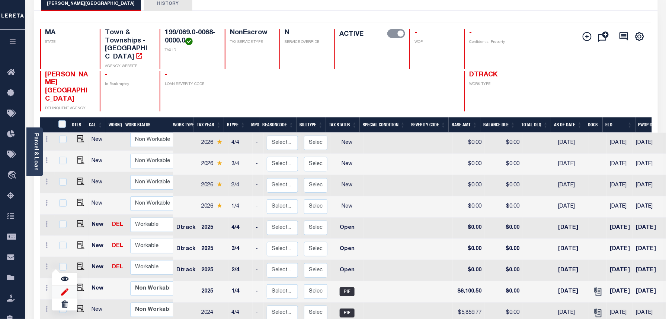
type input "[DATE]"
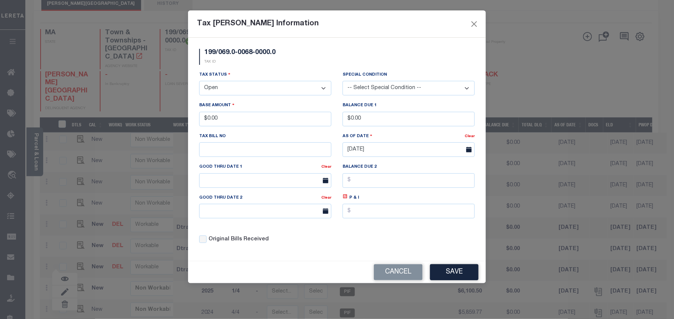
click at [229, 89] on select "- Select Status - Open Due/Unpaid Paid Incomplete No Tax Due Internal Refund Pr…" at bounding box center [265, 88] width 132 height 15
select select "PYD"
click at [199, 82] on select "- Select Status - Open Due/Unpaid Paid Incomplete No Tax Due Internal Refund Pr…" at bounding box center [265, 88] width 132 height 15
drag, startPoint x: 228, startPoint y: 118, endPoint x: 205, endPoint y: 118, distance: 22.7
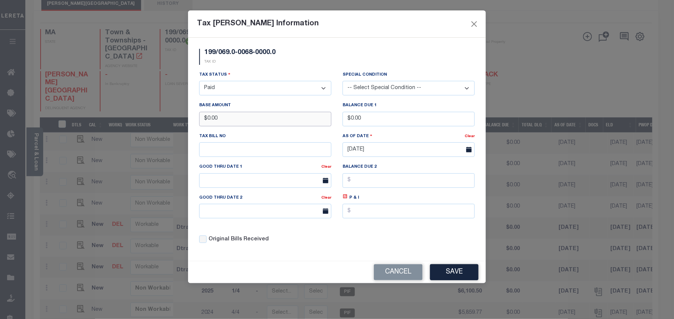
click at [205, 118] on input "$0.00" at bounding box center [265, 119] width 132 height 15
click at [459, 275] on button "Save" at bounding box center [454, 272] width 48 height 16
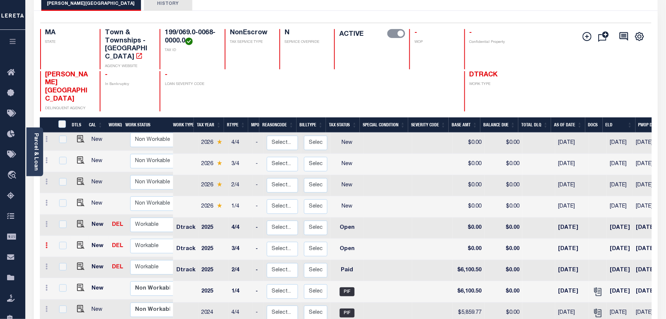
click at [46, 242] on icon at bounding box center [47, 245] width 2 height 6
click at [67, 266] on img at bounding box center [64, 270] width 7 height 8
type input "$0.00"
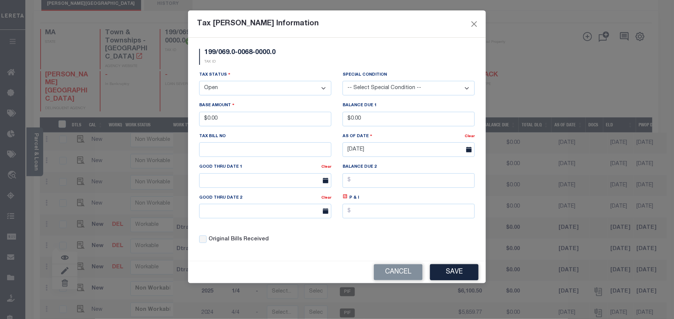
click at [246, 93] on select "- Select Status - Open Due/Unpaid Paid Incomplete No Tax Due Internal Refund Pr…" at bounding box center [265, 88] width 132 height 15
select select "PYD"
click at [199, 82] on select "- Select Status - Open Due/Unpaid Paid Incomplete No Tax Due Internal Refund Pr…" at bounding box center [265, 88] width 132 height 15
drag, startPoint x: 229, startPoint y: 121, endPoint x: 208, endPoint y: 119, distance: 21.7
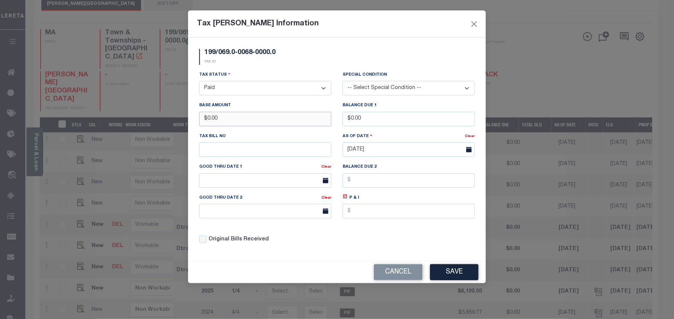
click at [208, 119] on input "$0.00" at bounding box center [265, 119] width 132 height 15
type input "$10,143.06"
click at [450, 272] on button "Save" at bounding box center [454, 272] width 48 height 16
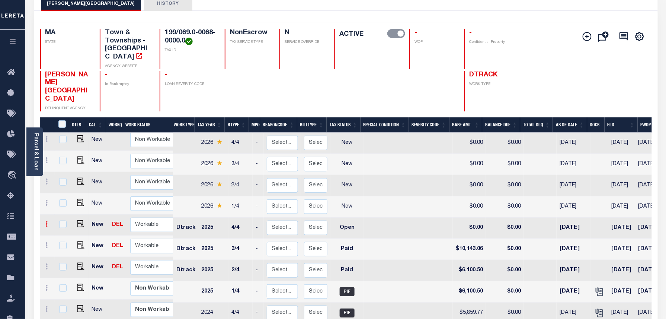
click at [46, 221] on icon at bounding box center [47, 224] width 2 height 6
click at [68, 245] on img at bounding box center [64, 249] width 7 height 8
select select "OP2"
type input "$0.00"
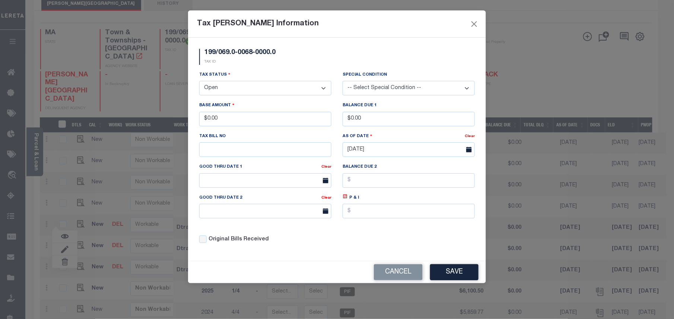
click at [221, 94] on select "- Select Status - Open Due/Unpaid Paid Incomplete No Tax Due Internal Refund Pr…" at bounding box center [265, 88] width 132 height 15
click at [223, 90] on select "- Select Status - Open Due/Unpaid Paid Incomplete No Tax Due Internal Refund Pr…" at bounding box center [265, 88] width 132 height 15
select select "PYD"
click at [199, 82] on select "- Select Status - Open Due/Unpaid Paid Incomplete No Tax Due Internal Refund Pr…" at bounding box center [265, 88] width 132 height 15
click at [202, 121] on input "$0.00" at bounding box center [265, 119] width 132 height 15
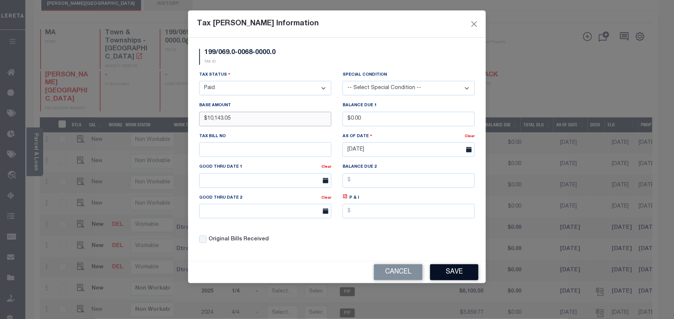
type input "$10,143.05"
click at [447, 274] on button "Save" at bounding box center [454, 272] width 48 height 16
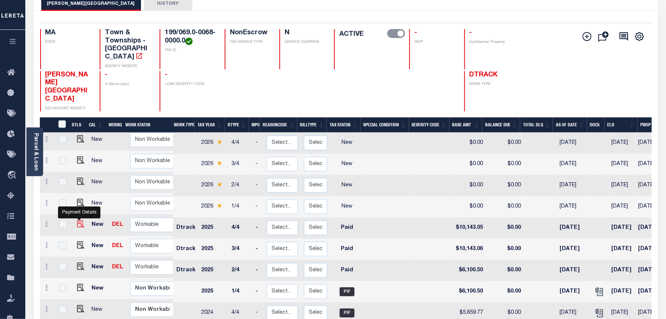
click at [79, 220] on img at bounding box center [80, 223] width 7 height 7
checkbox input "true"
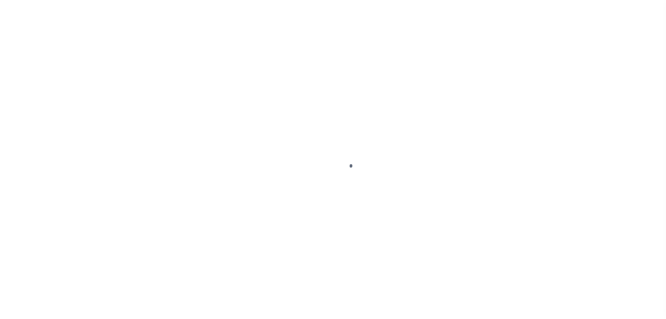
select select "PYD"
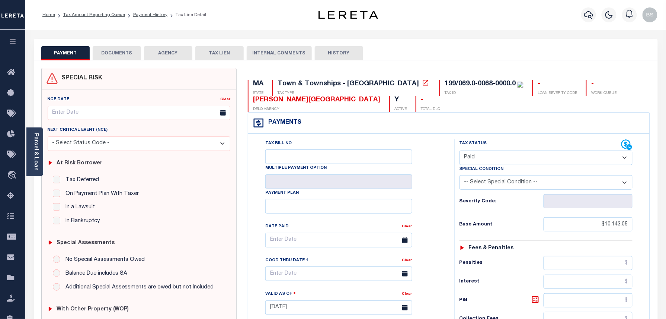
click at [116, 55] on button "DOCUMENTS" at bounding box center [117, 53] width 48 height 14
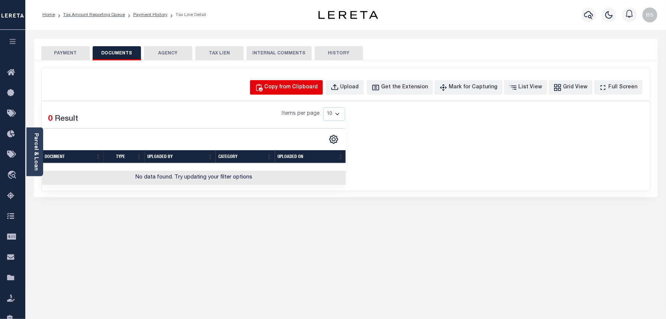
click at [281, 91] on div "Copy from Clipboard" at bounding box center [292, 87] width 54 height 8
select select "POP"
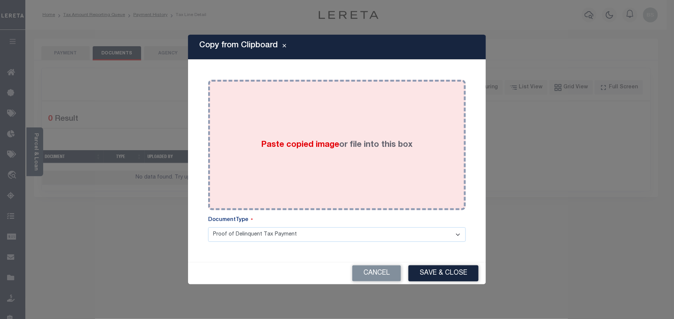
click at [311, 117] on div "Paste copied image or file into this box" at bounding box center [337, 144] width 246 height 119
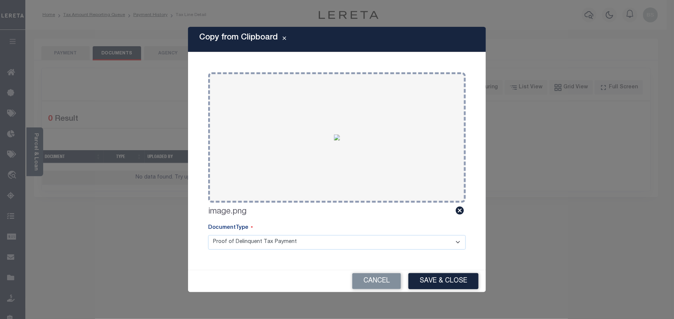
click at [418, 264] on div "Copy from Clipboard Paste copied image or file into this box Select file or dra…" at bounding box center [337, 159] width 298 height 265
click at [430, 283] on button "Save & Close" at bounding box center [443, 281] width 70 height 16
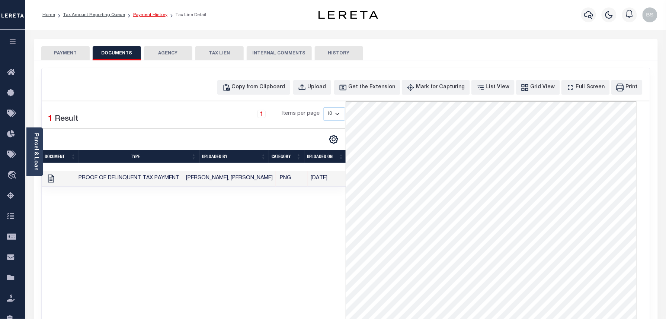
click at [150, 15] on link "Payment History" at bounding box center [150, 15] width 34 height 4
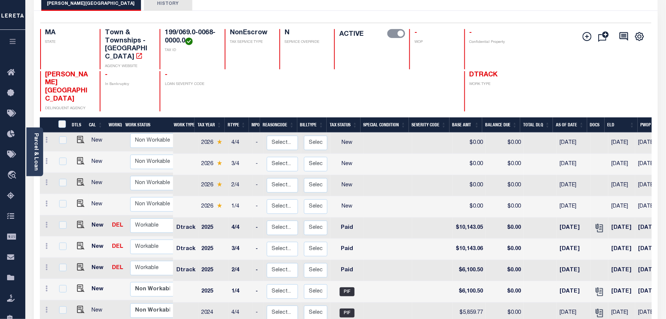
scroll to position [3, 0]
click at [80, 241] on img "" at bounding box center [80, 244] width 7 height 7
checkbox input "true"
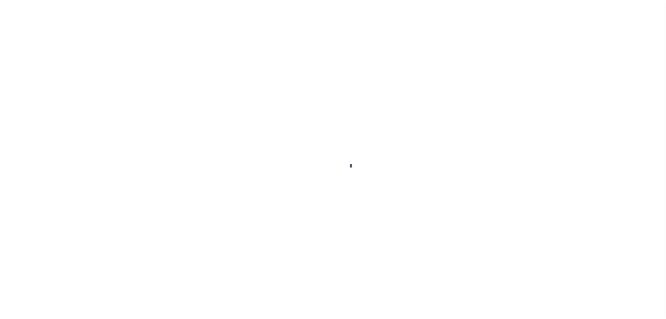
select select "PYD"
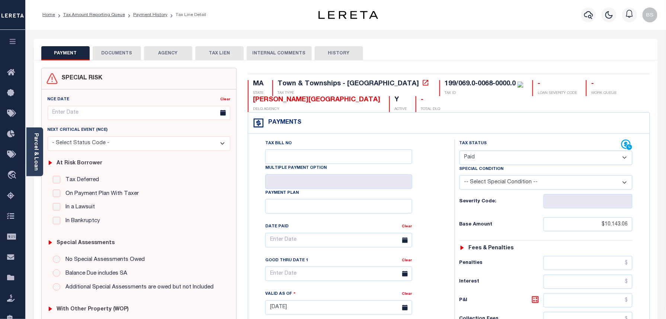
click at [131, 54] on button "DOCUMENTS" at bounding box center [117, 53] width 48 height 14
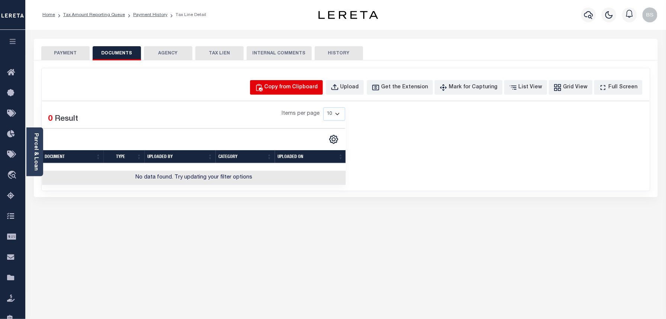
click at [300, 88] on div "Copy from Clipboard" at bounding box center [292, 87] width 54 height 8
select select "POP"
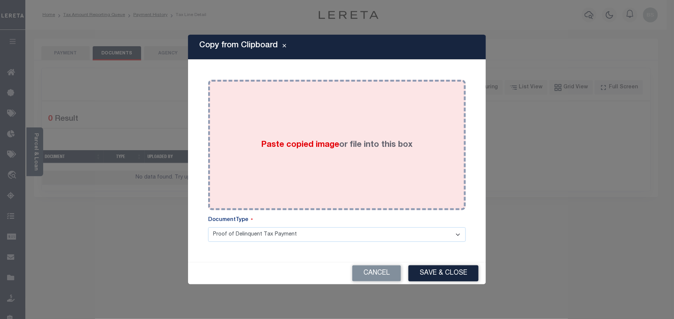
click at [302, 130] on div "Paste copied image or file into this box" at bounding box center [337, 144] width 246 height 119
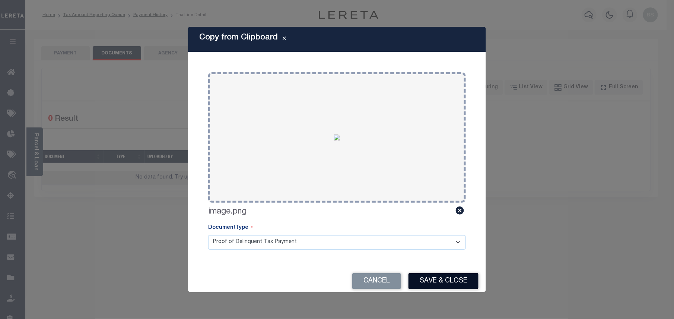
click at [444, 284] on button "Save & Close" at bounding box center [443, 281] width 70 height 16
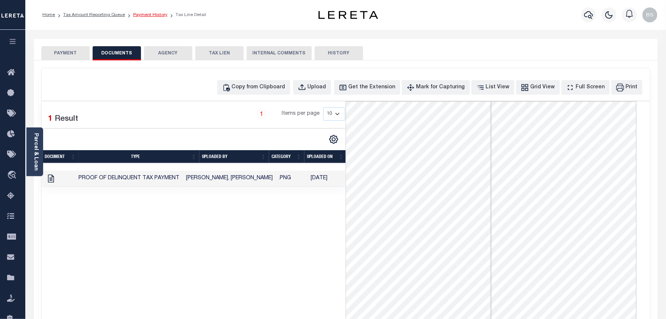
click at [142, 17] on link "Payment History" at bounding box center [150, 15] width 34 height 4
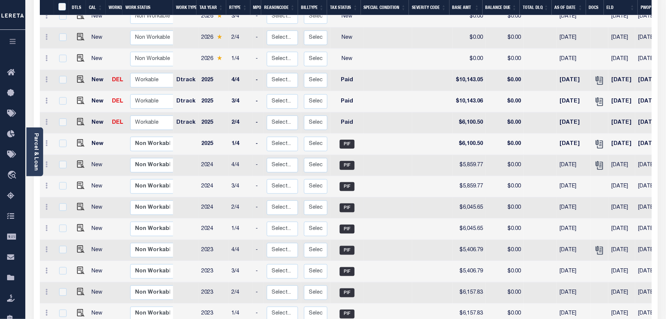
scroll to position [198, 0]
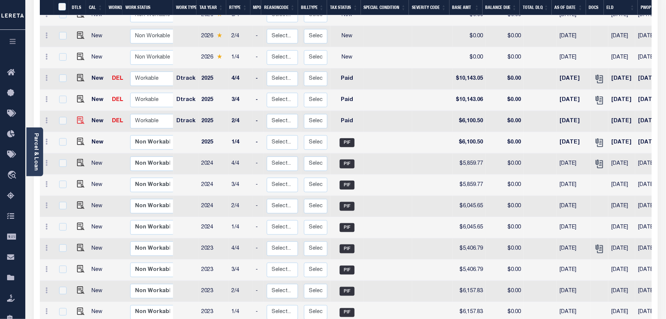
click at [80, 116] on img at bounding box center [80, 119] width 7 height 7
checkbox input "true"
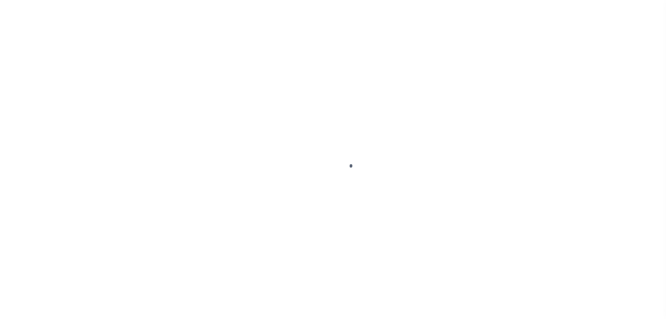
select select "PYD"
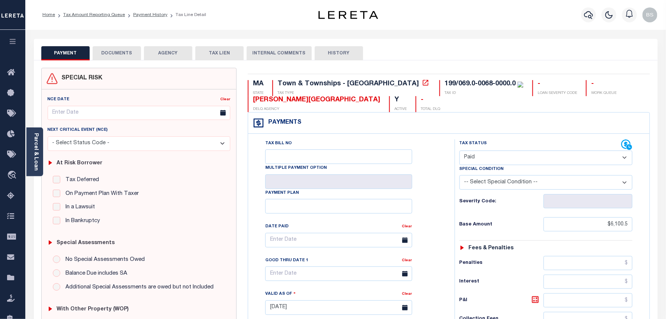
click at [118, 52] on button "DOCUMENTS" at bounding box center [117, 53] width 48 height 14
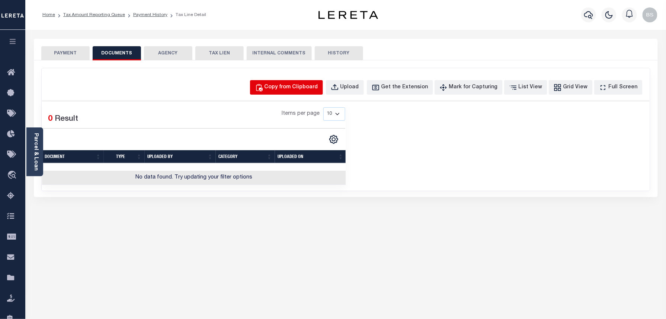
click at [307, 85] on div "Copy from Clipboard" at bounding box center [292, 87] width 54 height 8
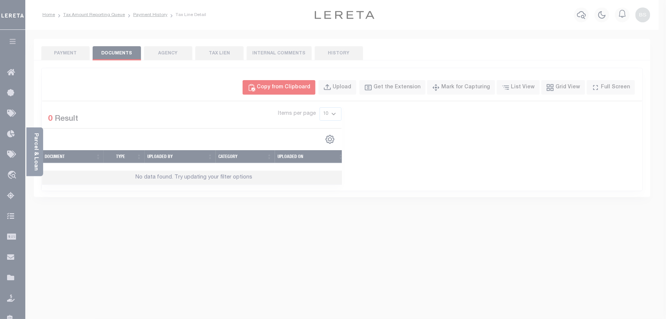
select select "POP"
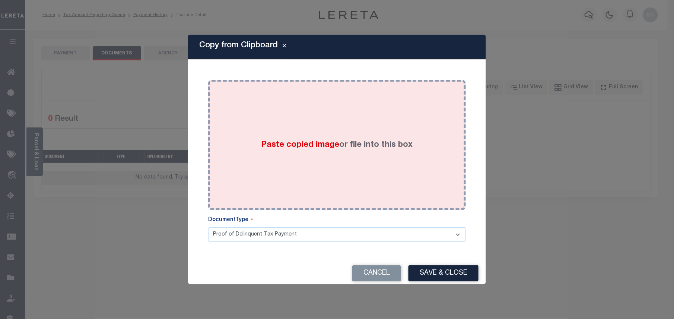
click at [316, 126] on div "Paste copied image or file into this box" at bounding box center [337, 144] width 246 height 119
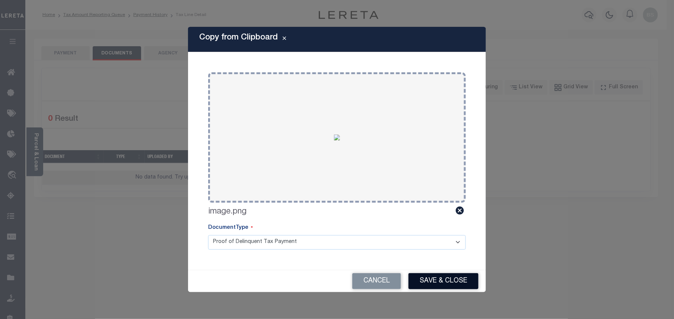
click at [448, 276] on button "Save & Close" at bounding box center [443, 281] width 70 height 16
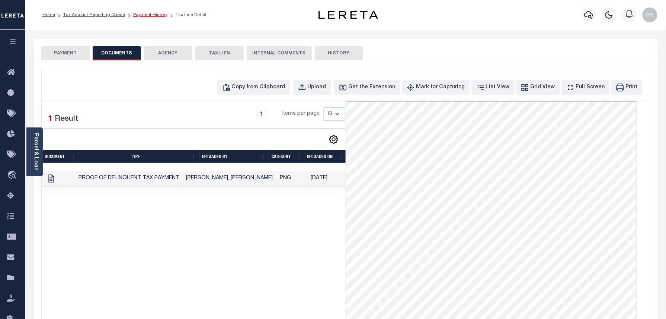
click at [147, 17] on link "Payment History" at bounding box center [150, 15] width 34 height 4
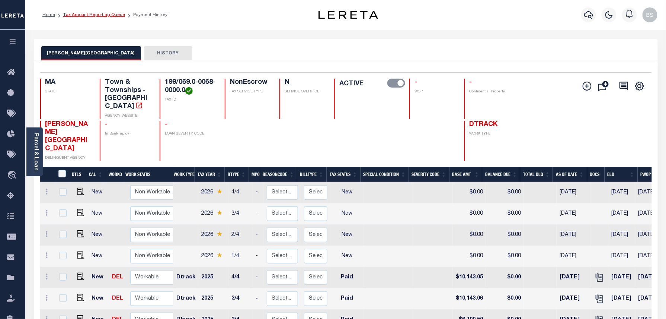
click at [108, 13] on link "Tax Amount Reporting Queue" at bounding box center [94, 15] width 62 height 4
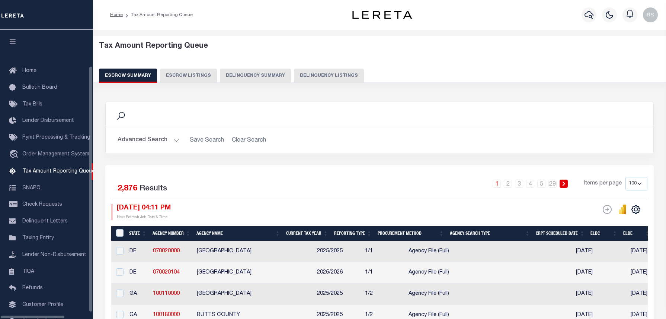
click at [294, 70] on button "Delinquency Listings" at bounding box center [329, 75] width 70 height 14
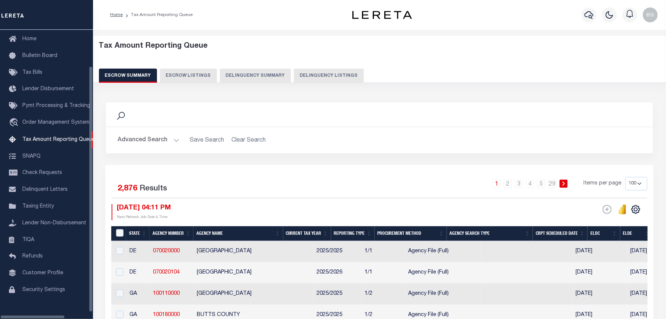
select select "100"
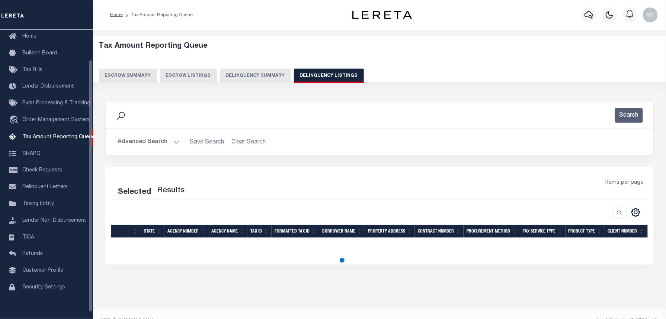
select select "100"
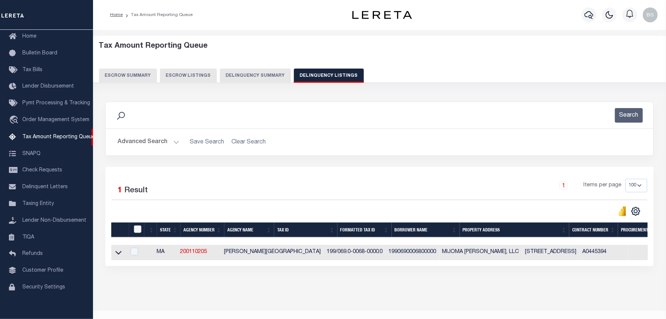
click at [150, 134] on div "Advanced Search Save Search Clear Search tblassign_wrapper_dynamictable_____Def…" at bounding box center [380, 142] width 548 height 26
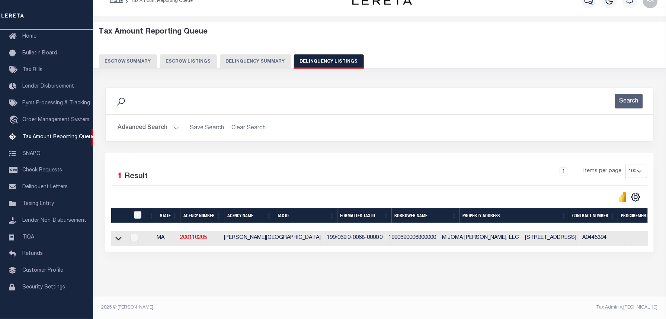
scroll to position [21, 0]
click at [116, 234] on icon at bounding box center [118, 238] width 6 height 8
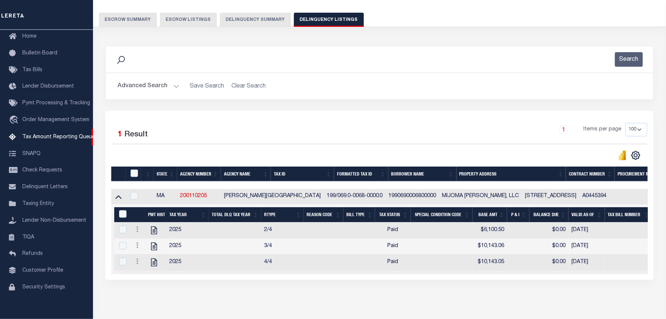
scroll to position [93, 0]
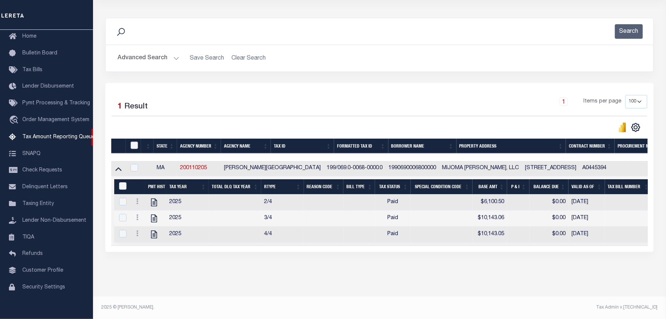
click at [131, 141] on input "checkbox" at bounding box center [134, 144] width 7 height 7
checkbox input "true"
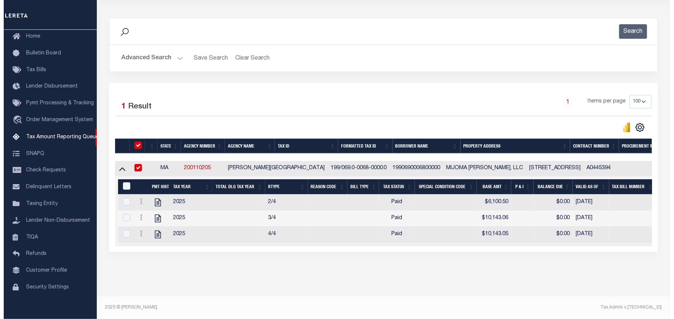
scroll to position [91, 0]
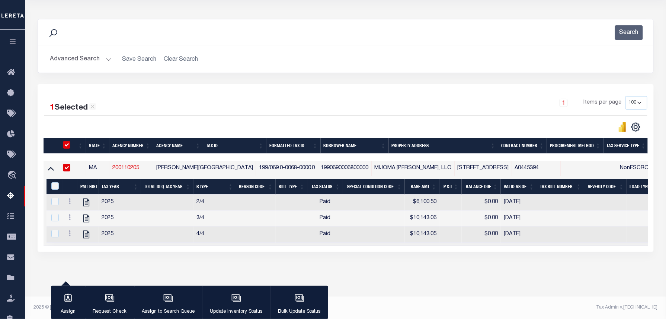
drag, startPoint x: 50, startPoint y: 179, endPoint x: 54, endPoint y: 181, distance: 4.2
click at [50, 182] on div "&nbsp;" at bounding box center [56, 186] width 13 height 8
click at [55, 182] on input "&nbsp;" at bounding box center [54, 185] width 7 height 7
checkbox input "true"
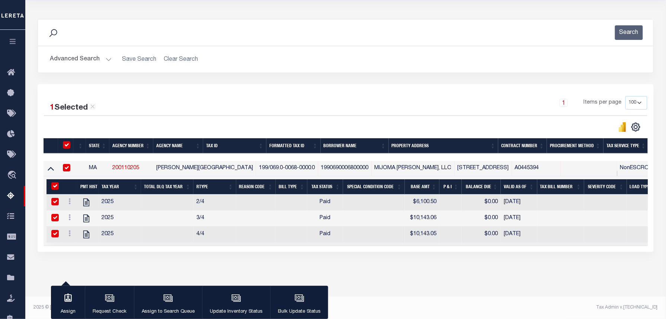
checkbox input "true"
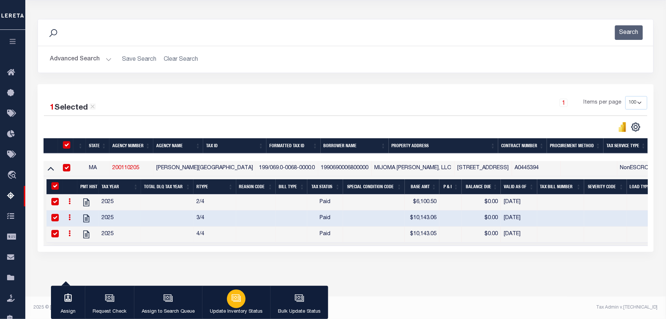
click at [242, 297] on div "button" at bounding box center [236, 298] width 19 height 19
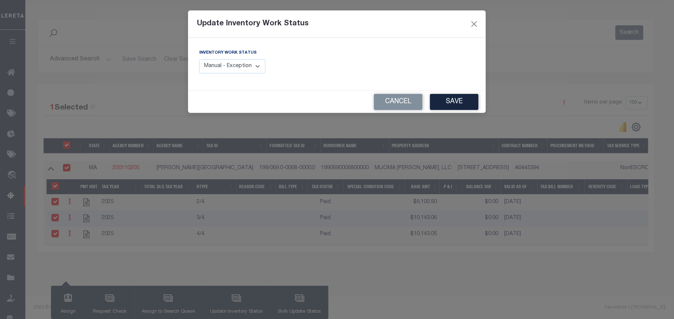
click at [220, 71] on select "Manual - Exception Pended - Awaiting Search Late Add Exception Completed" at bounding box center [232, 66] width 66 height 15
select select "4"
click at [199, 59] on select "Manual - Exception Pended - Awaiting Search Late Add Exception Completed" at bounding box center [232, 66] width 66 height 15
click at [450, 105] on button "Save" at bounding box center [454, 102] width 48 height 16
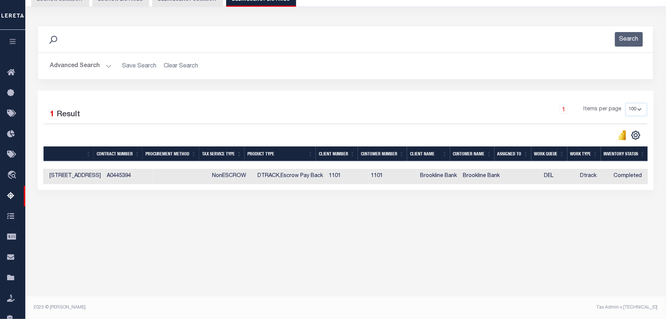
scroll to position [0, 0]
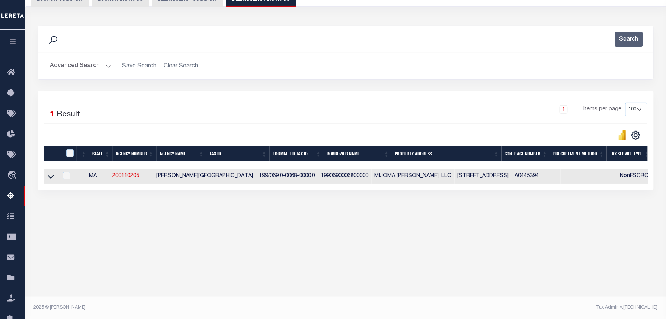
click at [87, 68] on button "Advanced Search" at bounding box center [81, 66] width 62 height 15
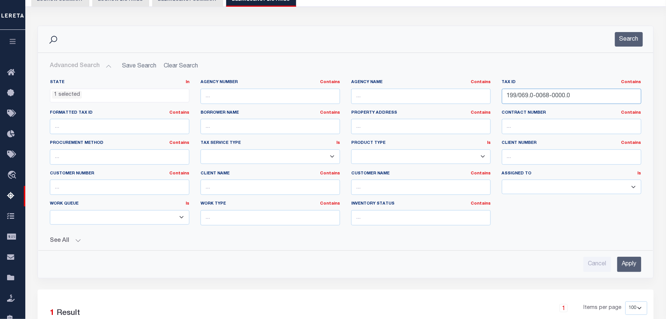
drag, startPoint x: 606, startPoint y: 98, endPoint x: 465, endPoint y: 92, distance: 141.6
click at [485, 92] on div "State In In AK AL AR AZ CA CO CT DC DE FL GA GU HI IA ID IL IN KS KY LA MA MD M…" at bounding box center [345, 155] width 603 height 152
paste input "74.0-0030-0002"
type input "199/074.0-0030-0002.0"
click at [631, 47] on div "Search" at bounding box center [346, 39] width 616 height 26
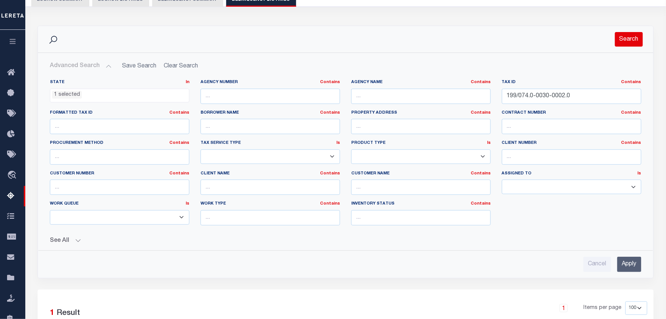
click at [631, 42] on button "Search" at bounding box center [629, 39] width 28 height 15
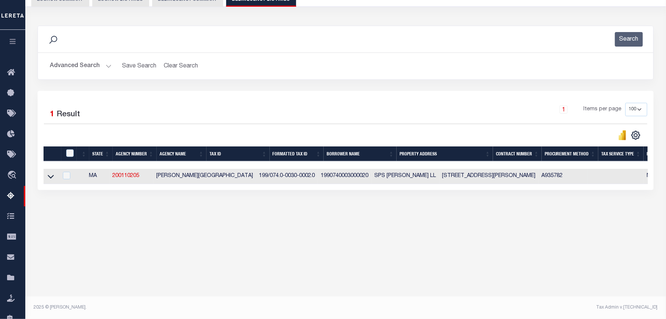
click at [318, 176] on td "1990740003000020" at bounding box center [345, 176] width 54 height 15
checkbox input "true"
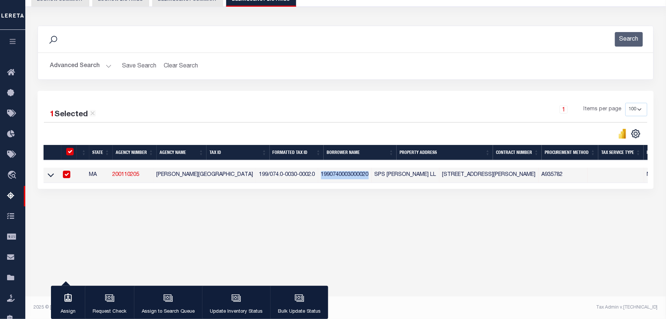
click at [318, 176] on td "1990740003000020" at bounding box center [345, 174] width 54 height 15
checkbox input "false"
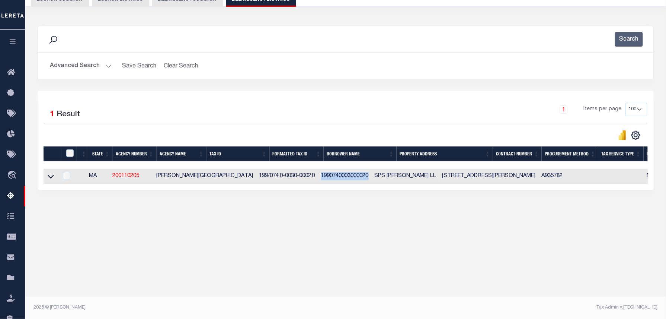
copy td "1990740003000020"
click at [51, 179] on icon at bounding box center [51, 177] width 6 height 4
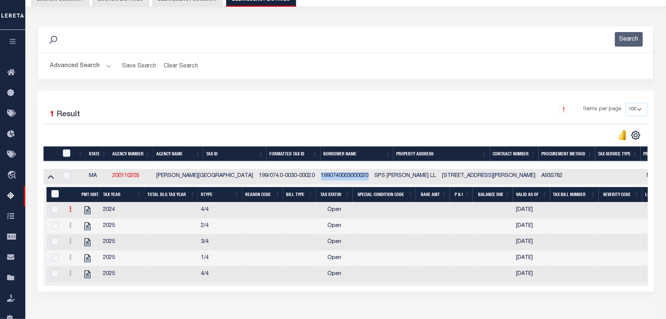
click at [69, 212] on icon at bounding box center [70, 209] width 2 height 6
click at [79, 237] on img "" at bounding box center [79, 234] width 7 height 8
select select "OP2"
select select
type input "[DATE]"
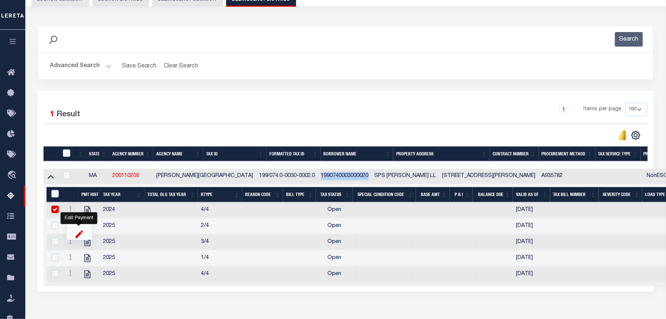
checkbox input "false"
checkbox input "true"
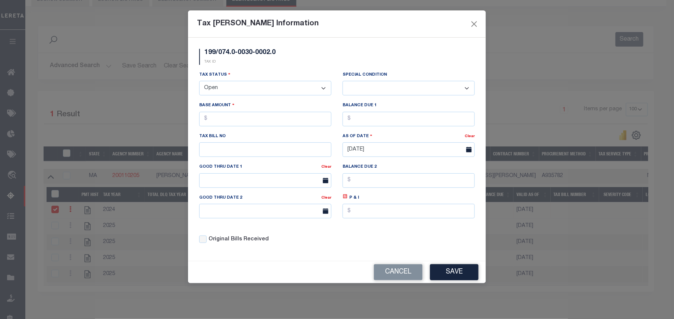
click at [221, 93] on select "- Select Status - Open Due/Unpaid Paid Incomplete No Tax Due Internal Refund Pr…" at bounding box center [265, 88] width 132 height 15
click at [224, 91] on select "- Select Status - Open Due/Unpaid Paid Incomplete No Tax Due Internal Refund Pr…" at bounding box center [265, 88] width 132 height 15
click at [225, 93] on select "- Select Status - Open Due/Unpaid Paid Incomplete No Tax Due Internal Refund Pr…" at bounding box center [265, 88] width 132 height 15
select select "PYD"
click at [199, 82] on select "- Select Status - Open Due/Unpaid Paid Incomplete No Tax Due Internal Refund Pr…" at bounding box center [265, 88] width 132 height 15
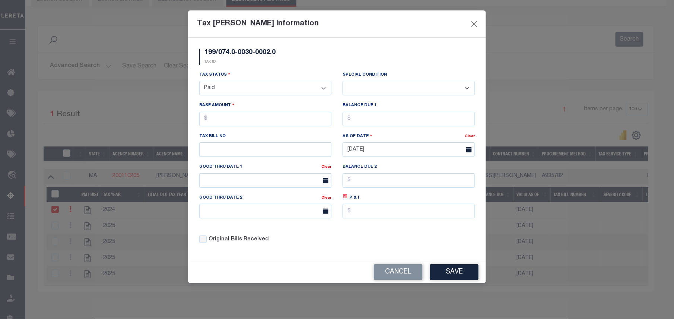
select select "0"
click at [223, 121] on input "text" at bounding box center [265, 119] width 132 height 15
type input "$6,224.84"
click at [364, 115] on input "text" at bounding box center [408, 119] width 132 height 15
type input "$0.00"
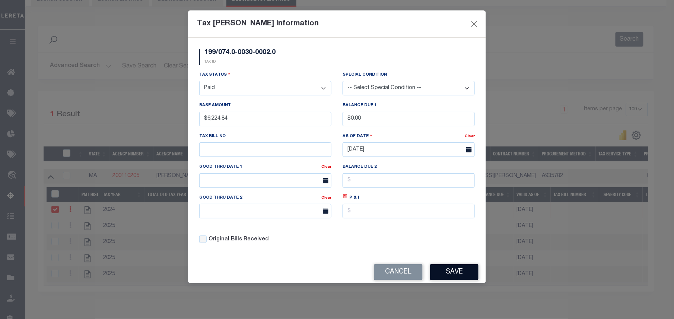
click at [453, 270] on button "Save" at bounding box center [454, 272] width 48 height 16
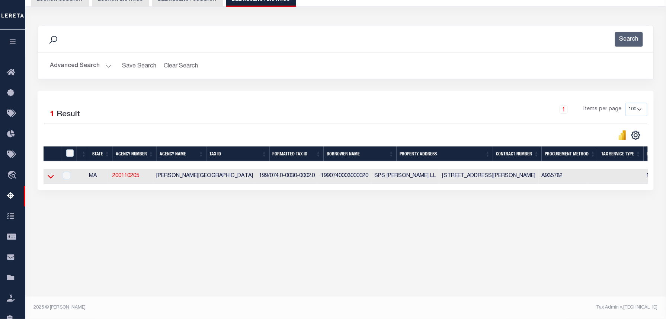
click at [48, 180] on icon at bounding box center [51, 176] width 6 height 8
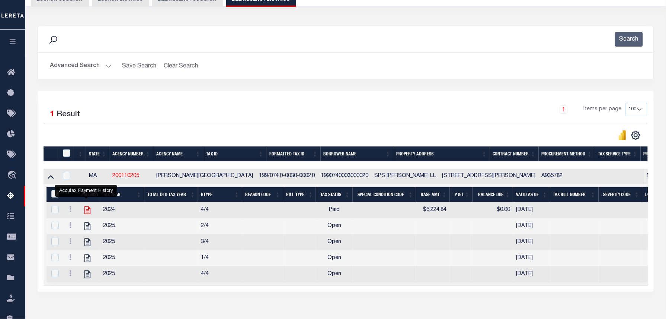
click at [83, 211] on icon "" at bounding box center [88, 210] width 10 height 10
checkbox input "true"
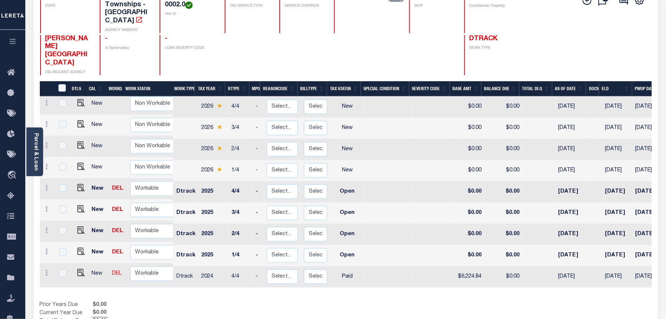
scroll to position [143, 0]
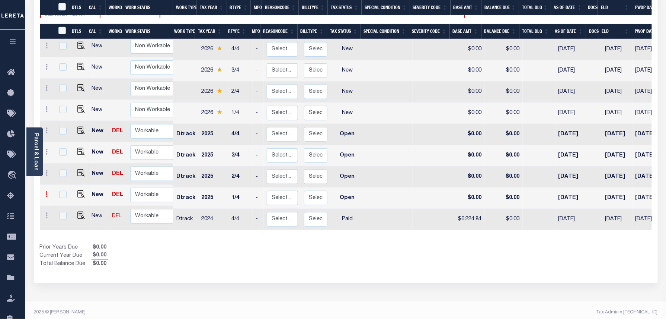
click at [48, 191] on icon at bounding box center [47, 194] width 2 height 6
click at [69, 173] on link at bounding box center [64, 179] width 25 height 12
select select "OP2"
type input "$0.00"
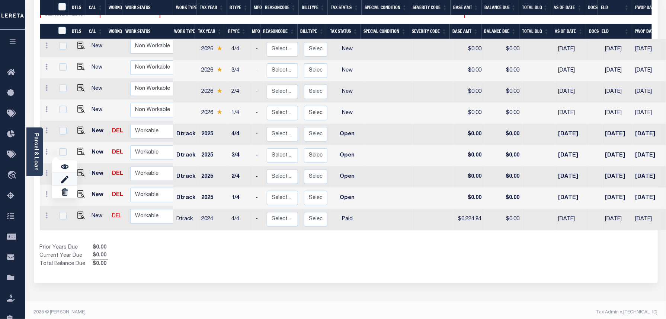
type input "[DATE]"
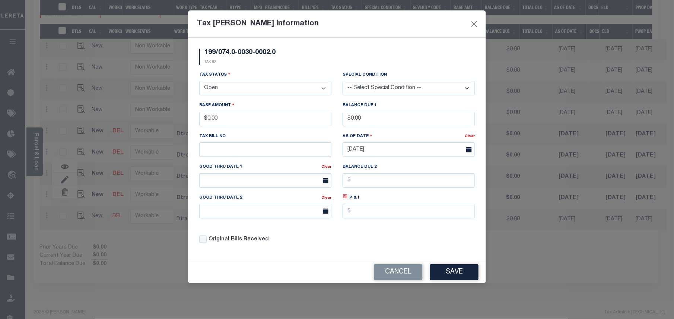
click at [218, 87] on select "- Select Status - Open Due/Unpaid Paid Incomplete No Tax Due Internal Refund Pr…" at bounding box center [265, 88] width 132 height 15
drag, startPoint x: 218, startPoint y: 87, endPoint x: 215, endPoint y: 94, distance: 7.7
click at [218, 87] on select "- Select Status - Open Due/Unpaid Paid Incomplete No Tax Due Internal Refund Pr…" at bounding box center [265, 88] width 132 height 15
select select "PYD"
click at [199, 82] on select "- Select Status - Open Due/Unpaid Paid Incomplete No Tax Due Internal Refund Pr…" at bounding box center [265, 88] width 132 height 15
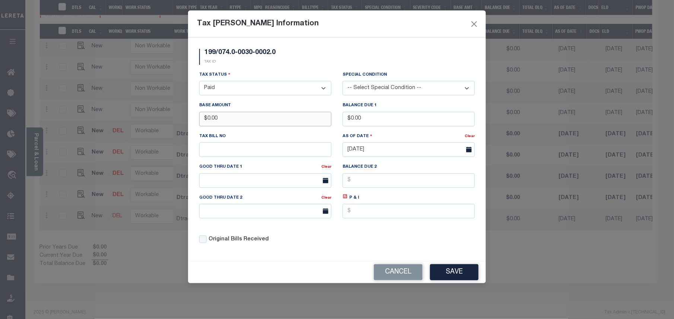
drag, startPoint x: 229, startPoint y: 115, endPoint x: 206, endPoint y: 115, distance: 22.7
click at [206, 115] on input "$0.00" at bounding box center [265, 119] width 132 height 15
type input "$6,480.30"
click at [450, 277] on button "Save" at bounding box center [454, 272] width 48 height 16
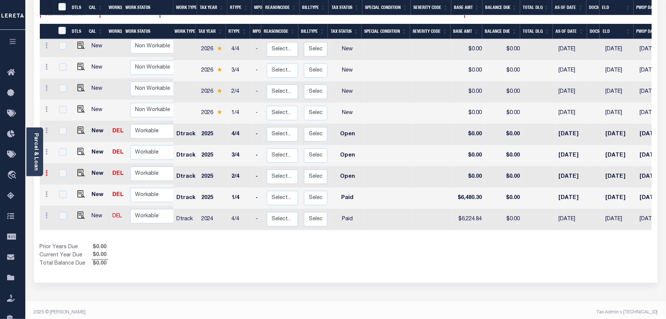
click at [47, 170] on icon at bounding box center [47, 173] width 2 height 6
click at [63, 192] on link at bounding box center [64, 198] width 25 height 12
select select "OP2"
type input "$0.00"
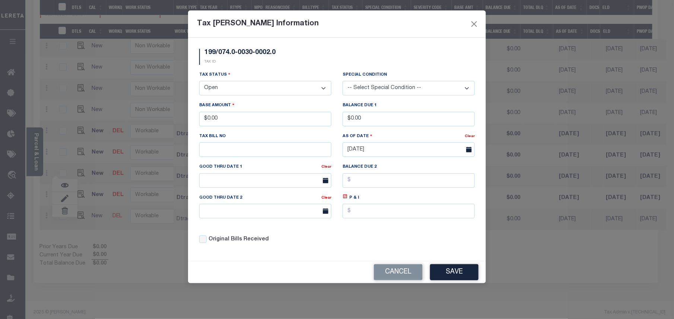
click at [218, 95] on select "- Select Status - Open Due/Unpaid Paid Incomplete No Tax Due Internal Refund Pr…" at bounding box center [265, 88] width 132 height 15
click at [223, 90] on select "- Select Status - Open Due/Unpaid Paid Incomplete No Tax Due Internal Refund Pr…" at bounding box center [265, 88] width 132 height 15
select select "PYD"
click at [199, 82] on select "- Select Status - Open Due/Unpaid Paid Incomplete No Tax Due Internal Refund Pr…" at bounding box center [265, 88] width 132 height 15
drag, startPoint x: 226, startPoint y: 121, endPoint x: 200, endPoint y: 116, distance: 26.4
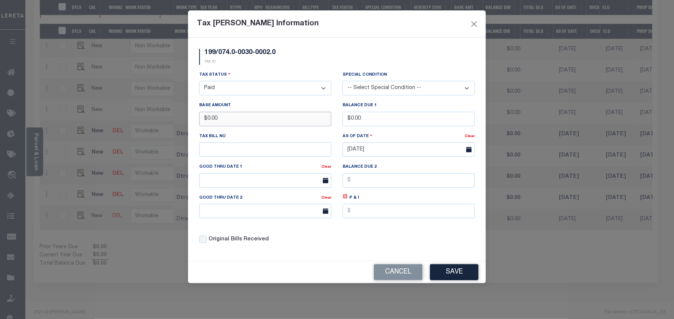
click at [200, 116] on input "$0.00" at bounding box center [265, 119] width 132 height 15
type input "$6,480.29"
click at [459, 278] on button "Save" at bounding box center [454, 272] width 48 height 16
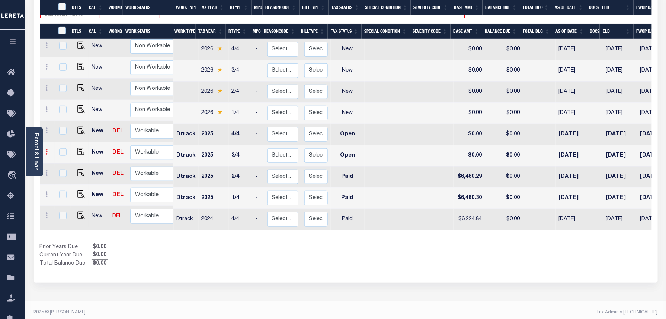
click at [47, 149] on icon at bounding box center [47, 152] width 2 height 6
click at [64, 173] on img at bounding box center [64, 177] width 7 height 8
select select "OP2"
type input "$0.00"
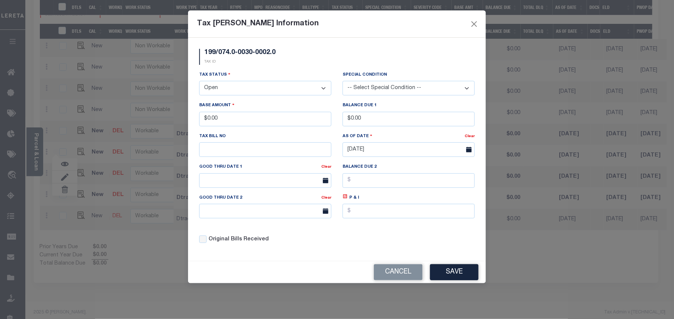
click at [229, 94] on select "- Select Status - Open Due/Unpaid Paid Incomplete No Tax Due Internal Refund Pr…" at bounding box center [265, 88] width 132 height 15
click at [231, 89] on select "- Select Status - Open Due/Unpaid Paid Incomplete No Tax Due Internal Refund Pr…" at bounding box center [265, 88] width 132 height 15
select select "PYD"
click at [199, 82] on select "- Select Status - Open Due/Unpaid Paid Incomplete No Tax Due Internal Refund Pr…" at bounding box center [265, 88] width 132 height 15
drag, startPoint x: 230, startPoint y: 121, endPoint x: 207, endPoint y: 121, distance: 22.7
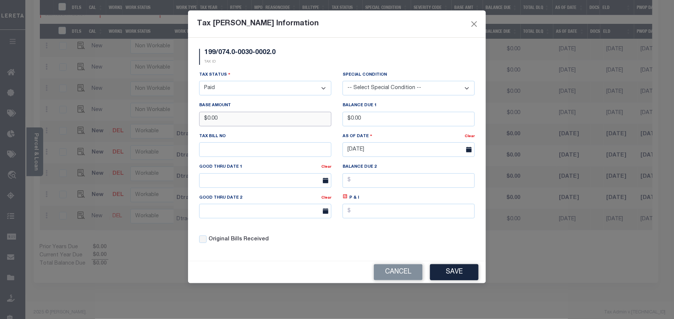
click at [207, 121] on input "$0.00" at bounding box center [265, 119] width 132 height 15
type input "$10,152.51"
click at [452, 274] on button "Save" at bounding box center [454, 272] width 48 height 16
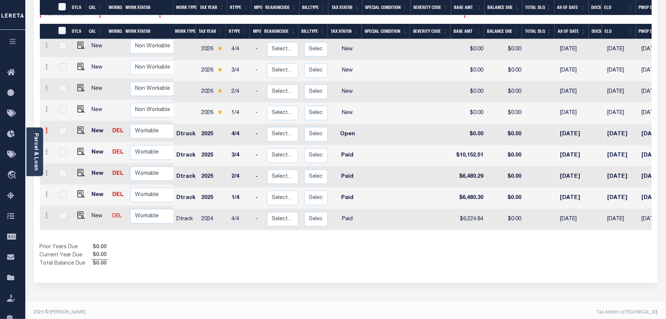
click at [46, 127] on icon at bounding box center [47, 130] width 2 height 6
click at [61, 151] on img at bounding box center [64, 155] width 7 height 8
select select "OP2"
type input "$0.00"
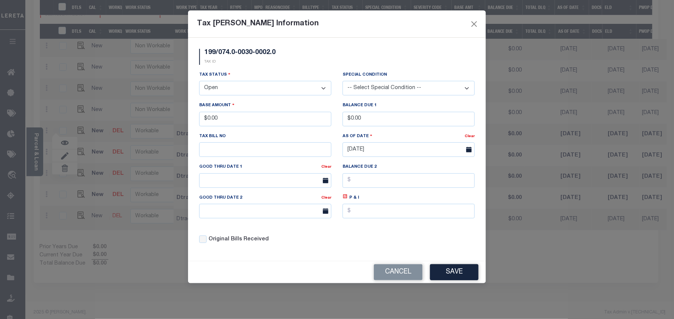
click at [234, 89] on select "- Select Status - Open Due/Unpaid Paid Incomplete No Tax Due Internal Refund Pr…" at bounding box center [265, 88] width 132 height 15
select select "PYD"
click at [199, 82] on select "- Select Status - Open Due/Unpaid Paid Incomplete No Tax Due Internal Refund Pr…" at bounding box center [265, 88] width 132 height 15
drag, startPoint x: 235, startPoint y: 118, endPoint x: 206, endPoint y: 119, distance: 29.1
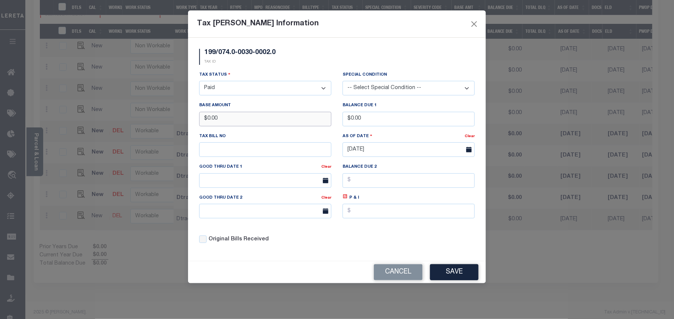
click at [206, 119] on input "$0.00" at bounding box center [265, 119] width 132 height 15
type input "$10,152.50"
click at [465, 278] on button "Save" at bounding box center [454, 272] width 48 height 16
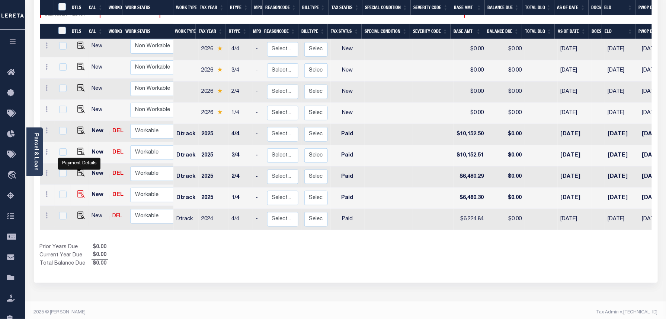
click at [79, 190] on img at bounding box center [80, 193] width 7 height 7
checkbox input "true"
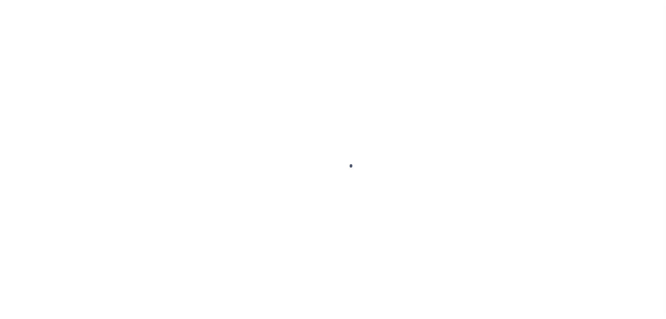
select select "PYD"
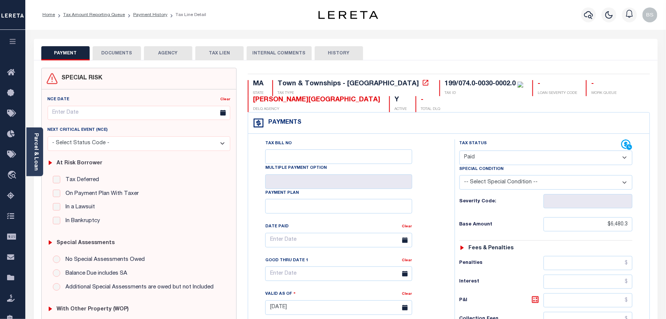
click at [112, 60] on div "SPECIAL RISK NCE Date Clear" at bounding box center [346, 308] width 624 height 497
click at [115, 55] on button "DOCUMENTS" at bounding box center [117, 53] width 48 height 14
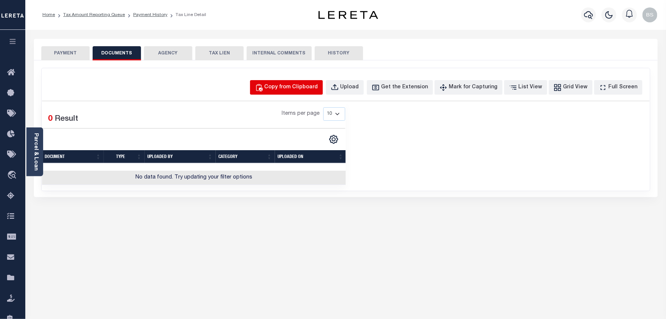
click at [294, 84] on div "Copy from Clipboard" at bounding box center [292, 87] width 54 height 8
select select "POP"
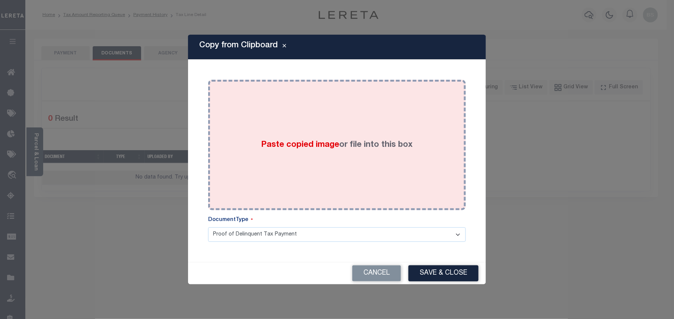
click at [343, 95] on div "Paste copied image or file into this box" at bounding box center [337, 144] width 246 height 119
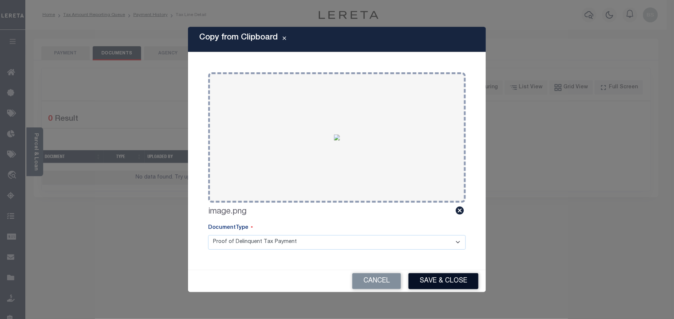
click at [447, 280] on button "Save & Close" at bounding box center [443, 281] width 70 height 16
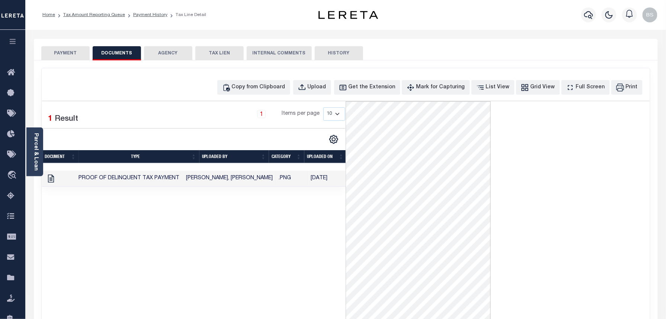
click at [141, 11] on ol "Home Tax Amount Reporting Queue Payment History Tax Line Detail" at bounding box center [124, 15] width 176 height 16
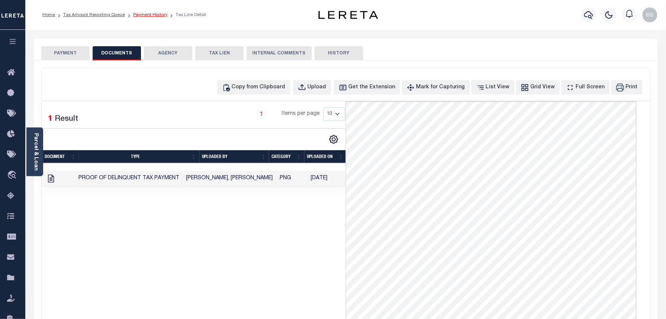
click at [141, 15] on link "Payment History" at bounding box center [150, 15] width 34 height 4
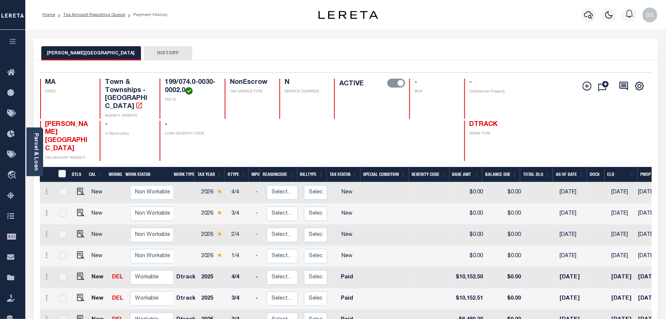
scroll to position [50, 0]
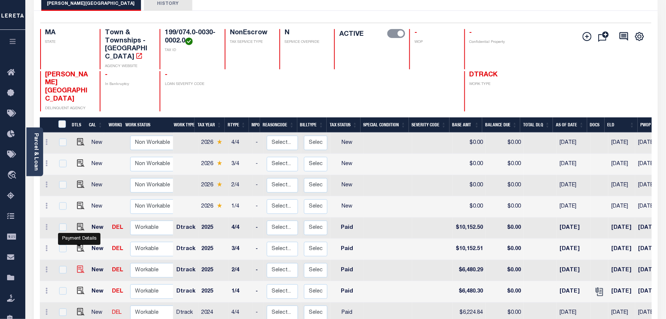
click at [80, 265] on img "" at bounding box center [80, 268] width 7 height 7
checkbox input "true"
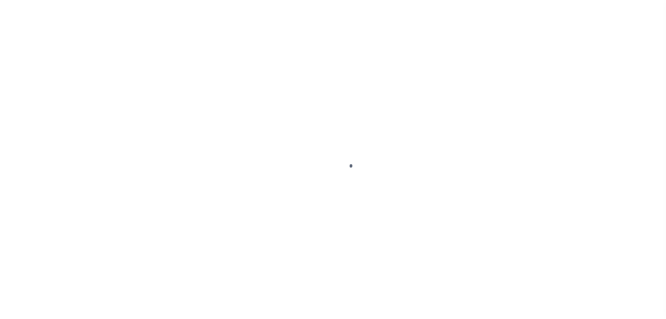
select select "PYD"
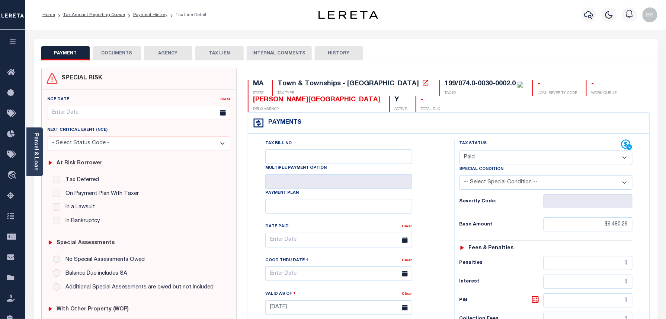
click at [121, 52] on button "DOCUMENTS" at bounding box center [117, 53] width 48 height 14
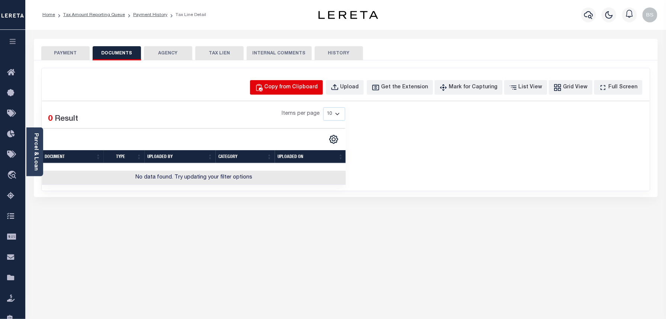
click at [287, 95] on button "Copy from Clipboard" at bounding box center [286, 87] width 73 height 15
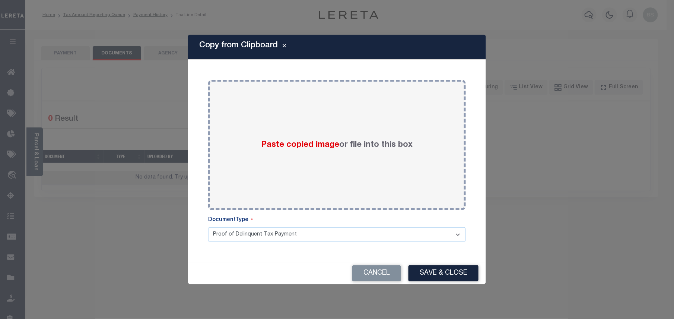
click at [290, 88] on div "Paste copied image or file into this box" at bounding box center [337, 144] width 246 height 119
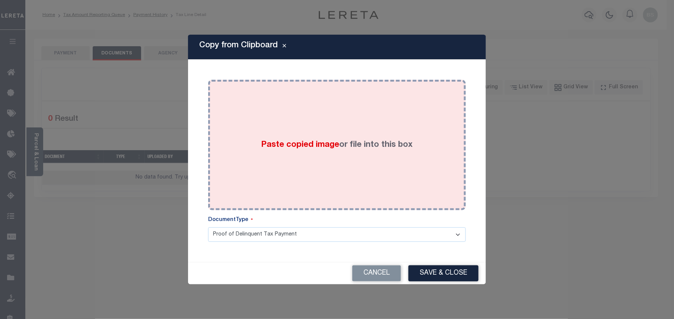
click at [308, 116] on div "Paste copied image or file into this box" at bounding box center [337, 144] width 246 height 119
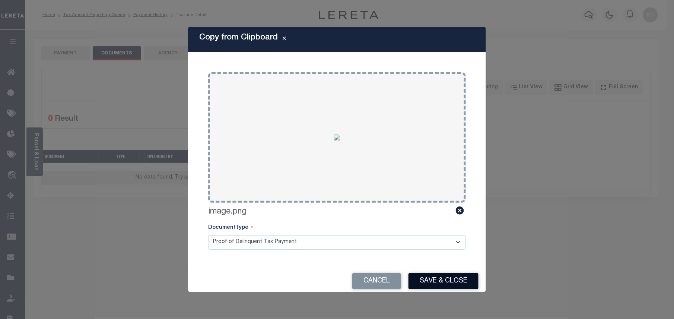
click at [447, 283] on button "Save & Close" at bounding box center [443, 281] width 70 height 16
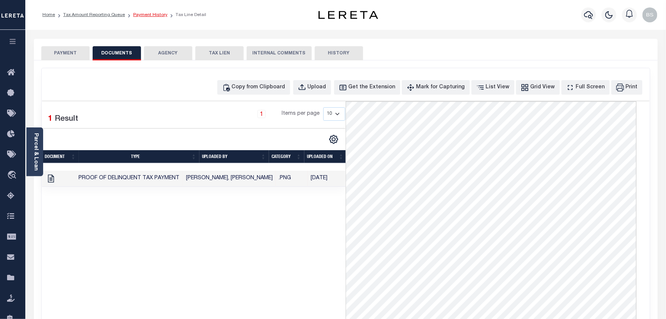
click at [152, 16] on link "Payment History" at bounding box center [150, 15] width 34 height 4
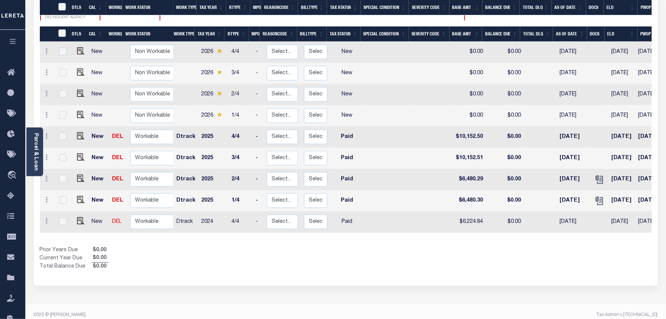
scroll to position [143, 0]
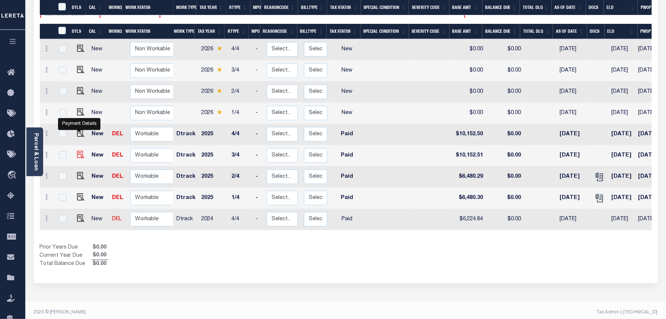
click at [78, 151] on img "" at bounding box center [80, 154] width 7 height 7
checkbox input "true"
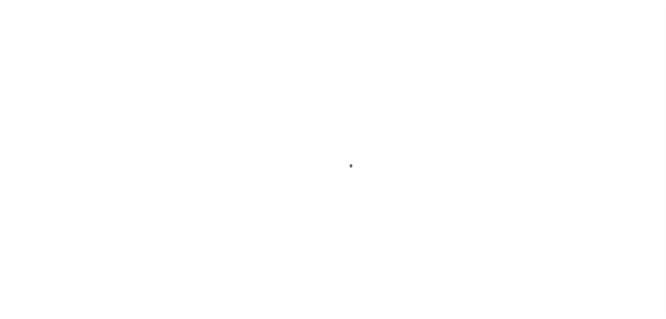
select select "PYD"
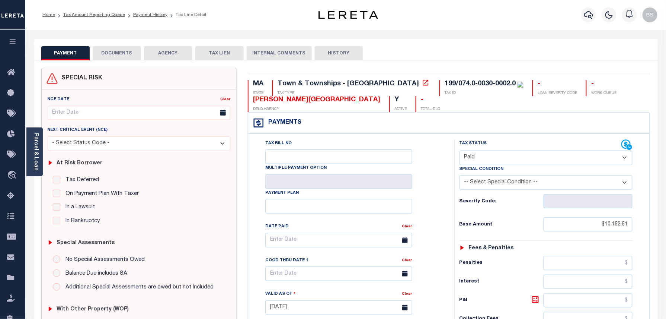
click at [137, 54] on button "DOCUMENTS" at bounding box center [117, 53] width 48 height 14
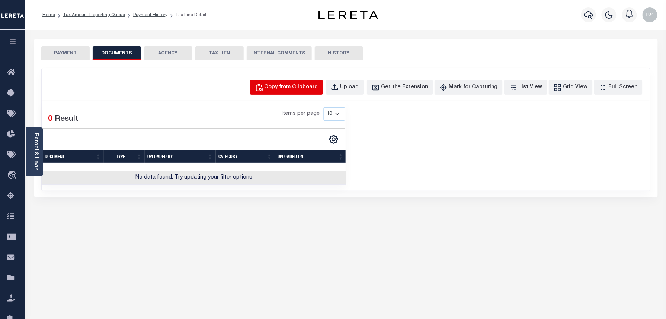
click at [315, 92] on button "Copy from Clipboard" at bounding box center [286, 87] width 73 height 15
select select "POP"
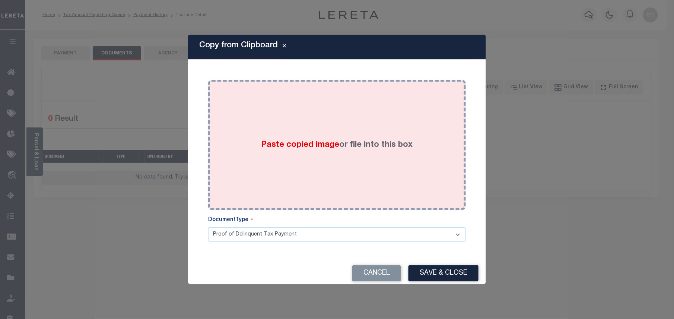
click at [356, 121] on div "Paste copied image or file into this box" at bounding box center [337, 144] width 246 height 119
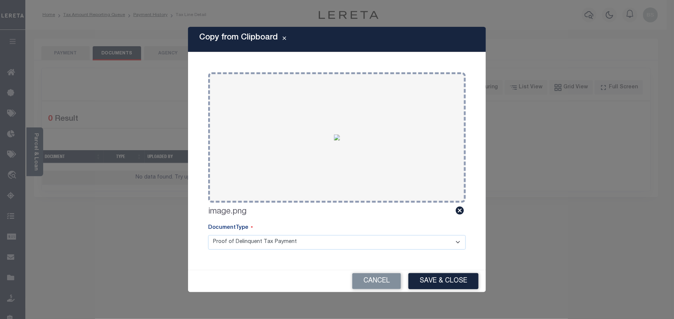
click at [443, 278] on button "Save & Close" at bounding box center [443, 281] width 70 height 16
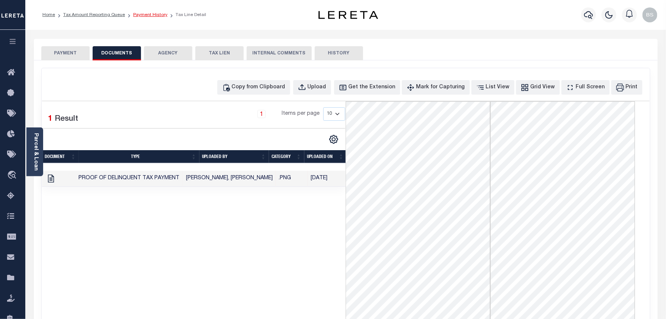
click at [135, 17] on link "Payment History" at bounding box center [150, 15] width 34 height 4
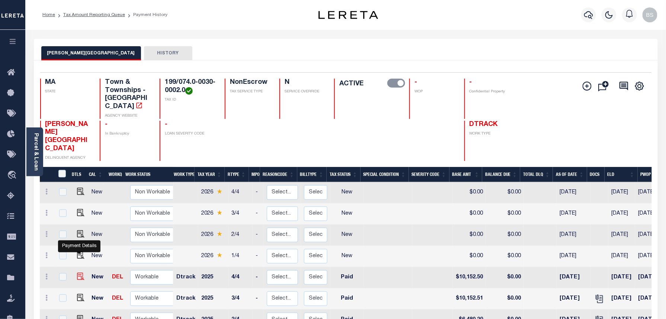
click at [80, 272] on img "" at bounding box center [80, 275] width 7 height 7
checkbox input "true"
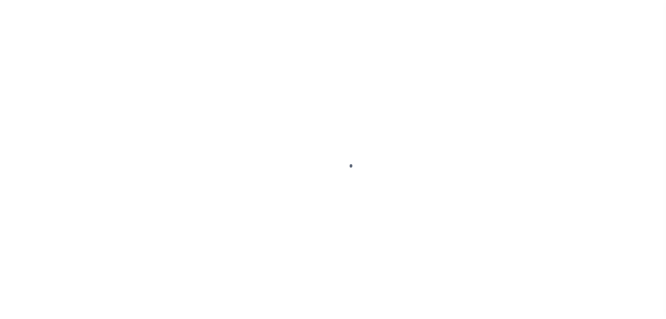
select select "PYD"
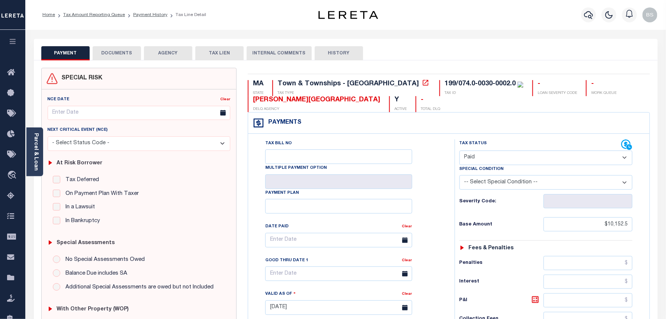
click at [119, 52] on button "DOCUMENTS" at bounding box center [117, 53] width 48 height 14
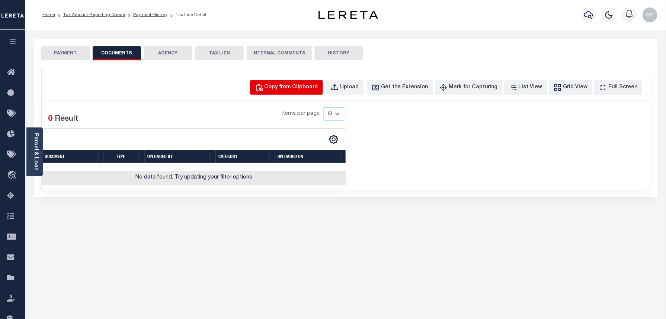
click at [275, 80] on button "Copy from Clipboard" at bounding box center [286, 87] width 73 height 15
select select "POP"
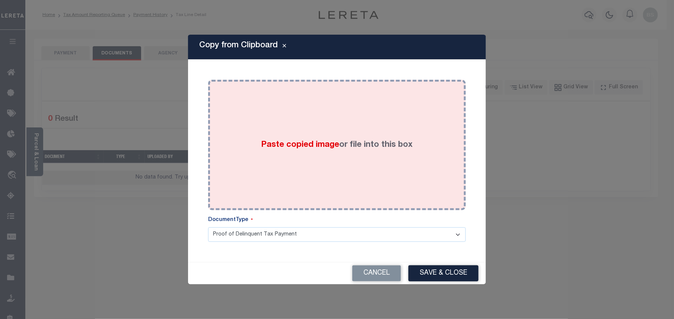
click at [304, 118] on div "Paste copied image or file into this box" at bounding box center [337, 144] width 246 height 119
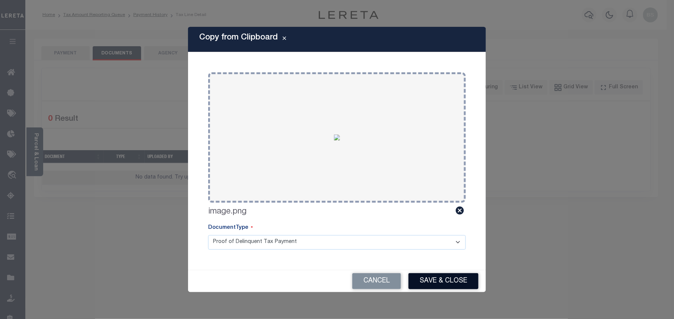
click at [438, 280] on button "Save & Close" at bounding box center [443, 281] width 70 height 16
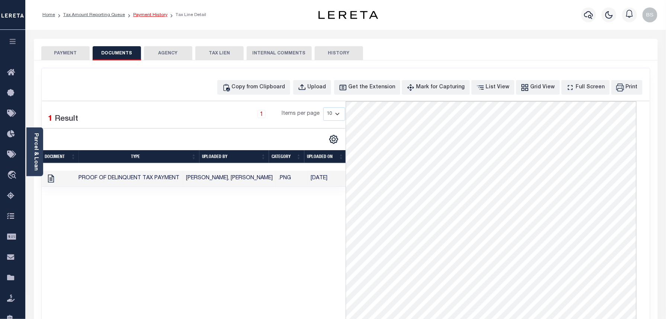
click at [155, 14] on link "Payment History" at bounding box center [150, 15] width 34 height 4
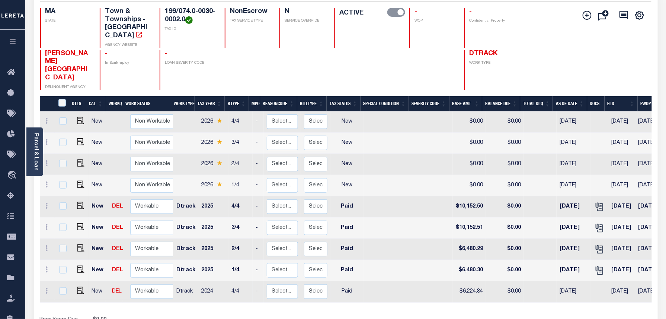
scroll to position [143, 0]
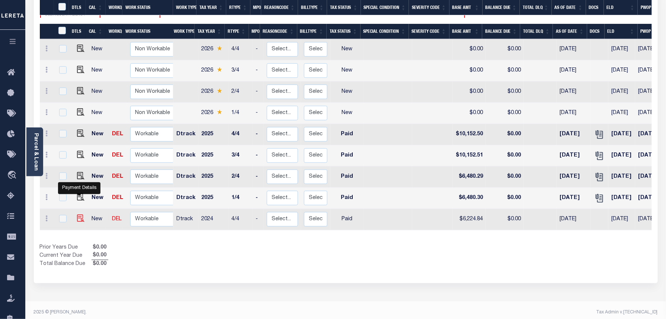
click at [77, 214] on img "" at bounding box center [80, 217] width 7 height 7
checkbox input "true"
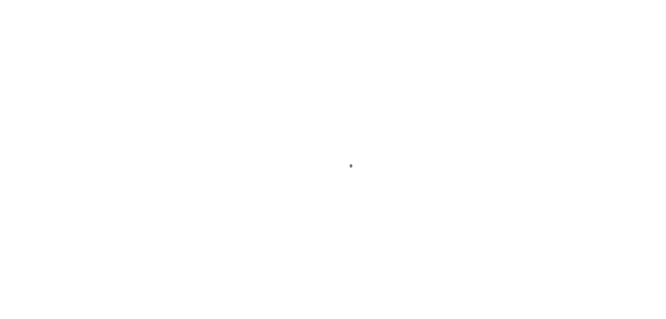
select select "PYD"
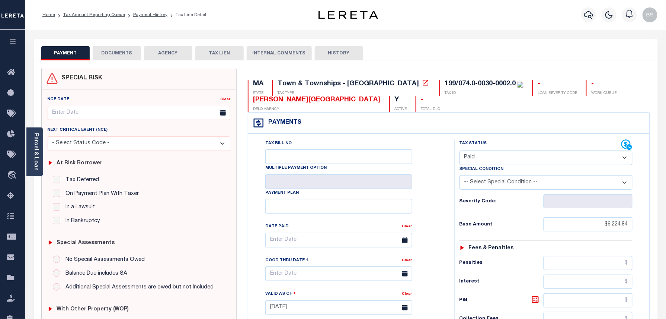
click at [121, 50] on button "DOCUMENTS" at bounding box center [117, 53] width 48 height 14
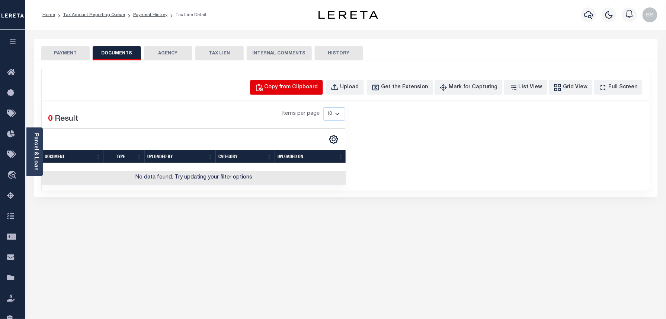
click at [299, 84] on div "Copy from Clipboard" at bounding box center [292, 87] width 54 height 8
select select "POP"
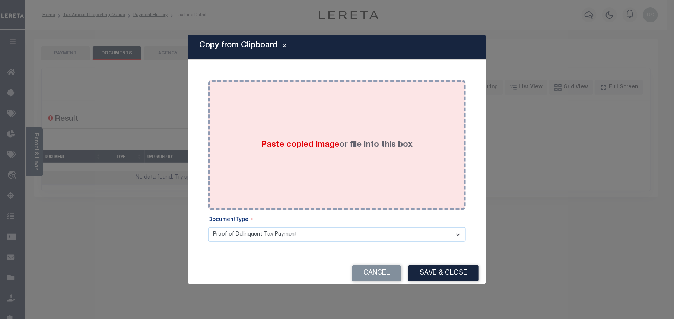
click at [325, 133] on div "Paste copied image or file into this box" at bounding box center [337, 144] width 246 height 119
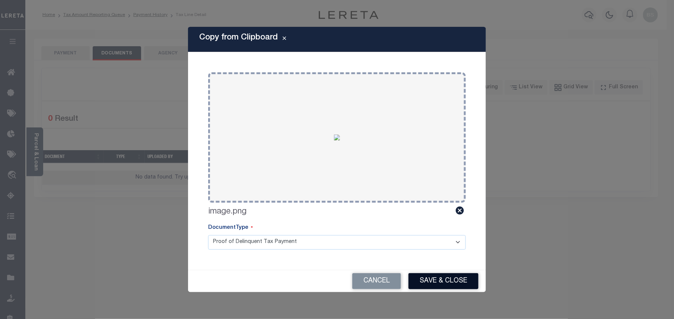
click at [450, 283] on button "Save & Close" at bounding box center [443, 281] width 70 height 16
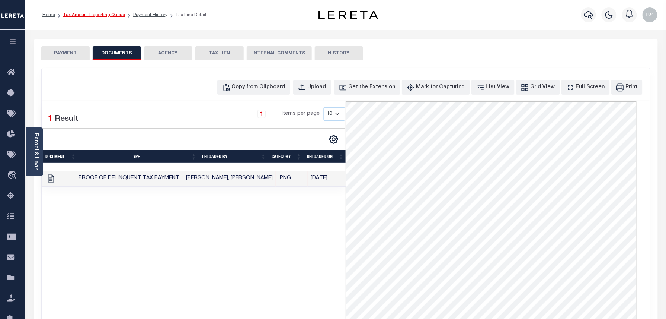
click at [100, 16] on link "Tax Amount Reporting Queue" at bounding box center [94, 15] width 62 height 4
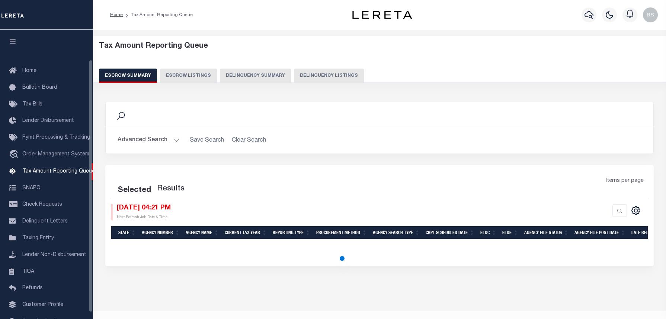
click at [322, 71] on button "Delinquency Listings" at bounding box center [329, 75] width 70 height 14
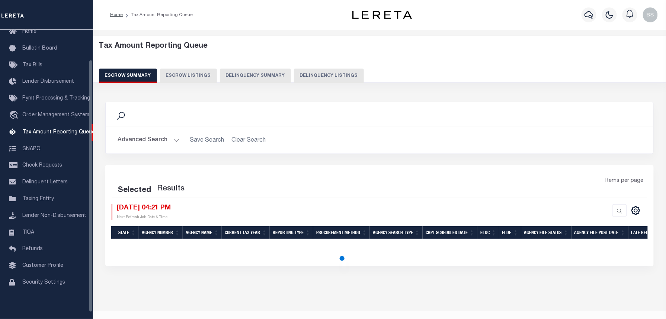
select select "100"
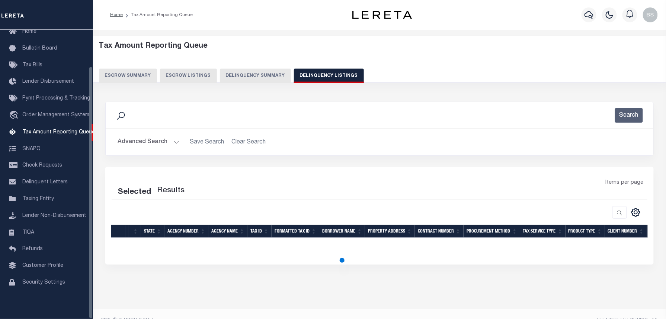
select select "100"
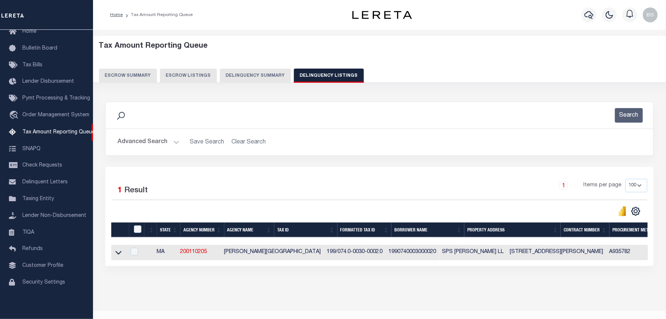
drag, startPoint x: 118, startPoint y: 252, endPoint x: 159, endPoint y: 200, distance: 67.1
click at [118, 252] on icon at bounding box center [118, 252] width 6 height 8
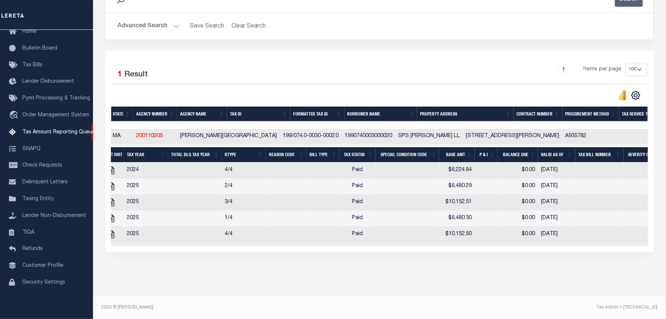
scroll to position [0, 0]
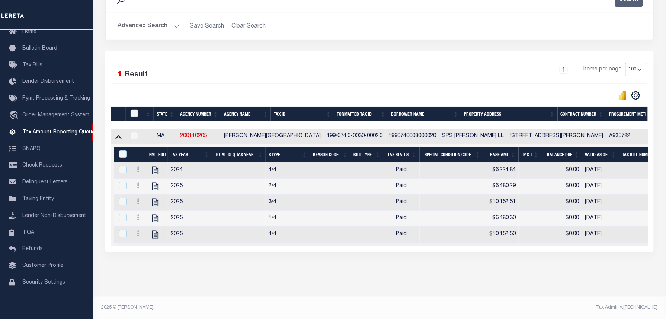
click at [134, 106] on th at bounding box center [133, 113] width 15 height 15
click at [137, 106] on th at bounding box center [133, 113] width 15 height 15
click at [136, 109] on input "checkbox" at bounding box center [134, 112] width 7 height 7
checkbox input "true"
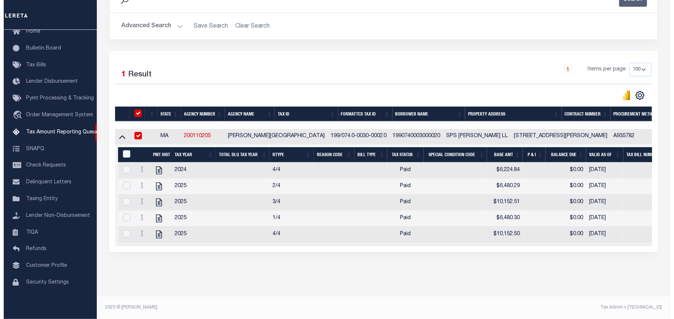
scroll to position [124, 0]
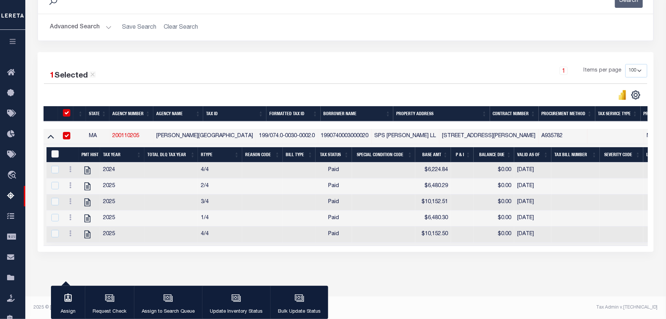
click at [54, 150] on input "&nbsp;" at bounding box center [54, 153] width 7 height 7
checkbox input "true"
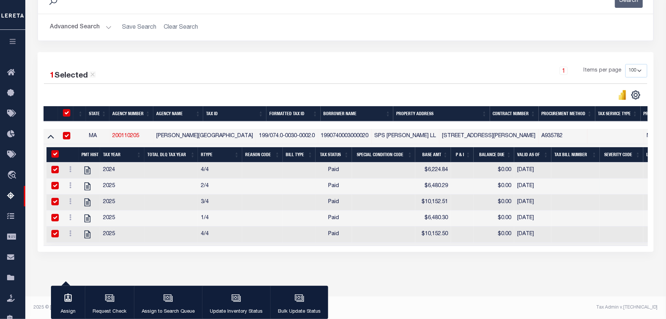
checkbox input "true"
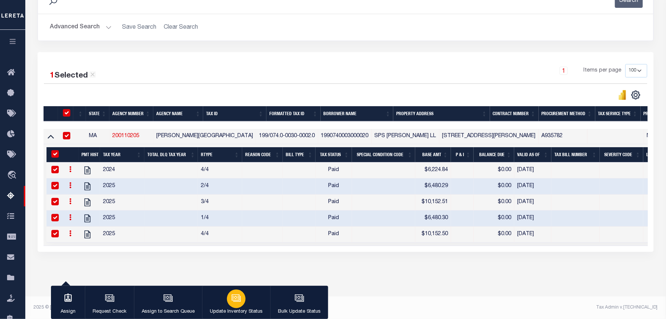
click at [240, 304] on div "button" at bounding box center [236, 298] width 19 height 19
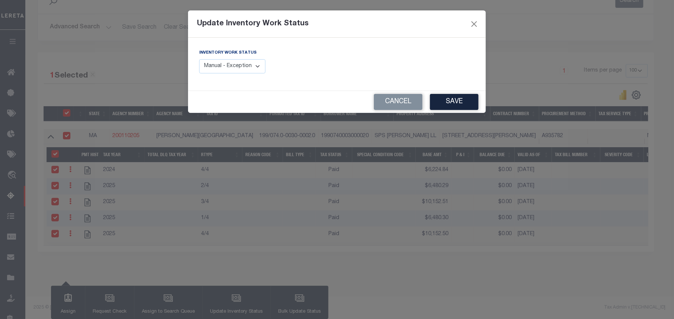
click at [219, 64] on select "Manual - Exception Pended - Awaiting Search Late Add Exception Completed" at bounding box center [232, 66] width 66 height 15
select select "4"
click at [199, 59] on select "Manual - Exception Pended - Awaiting Search Late Add Exception Completed" at bounding box center [232, 66] width 66 height 15
click at [447, 104] on button "Save" at bounding box center [454, 102] width 48 height 16
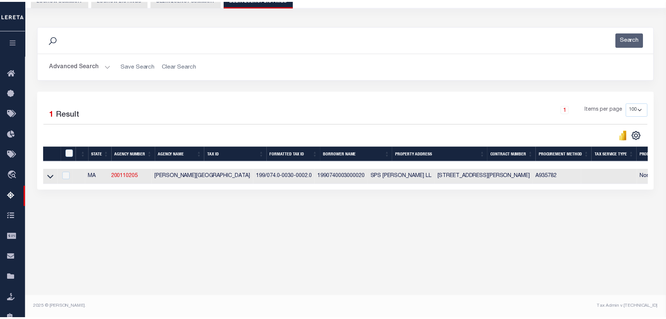
scroll to position [76, 0]
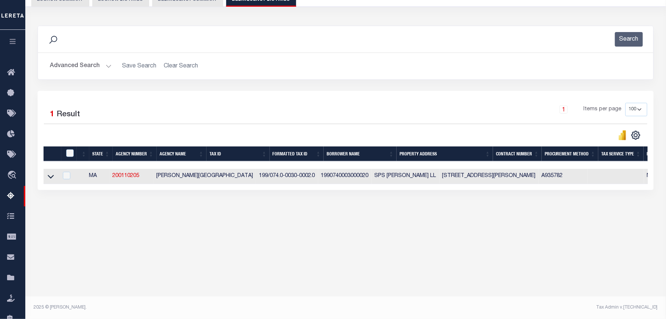
click at [84, 72] on button "Advanced Search" at bounding box center [81, 66] width 62 height 15
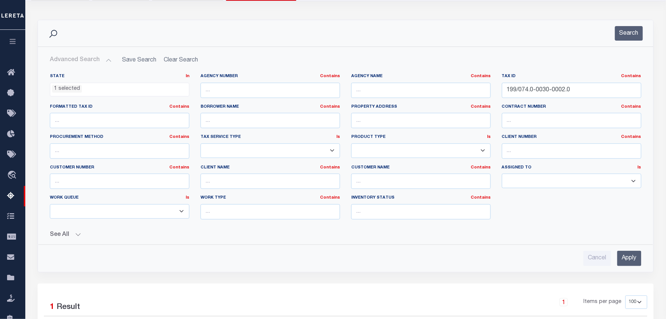
scroll to position [22, 0]
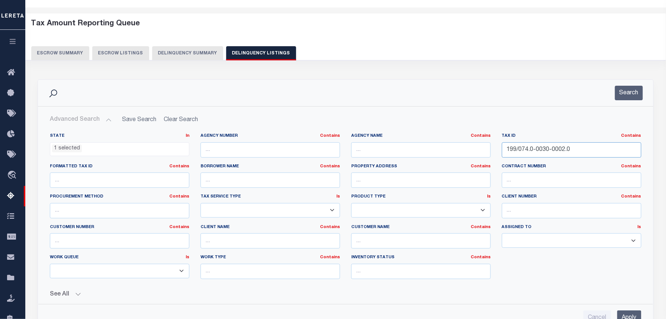
drag, startPoint x: 580, startPoint y: 148, endPoint x: 446, endPoint y: 153, distance: 134.1
click at [377, 153] on div "State In In AK AL AR AZ CA CO CT DC DE FL GA GU HI IA ID IL IN KS KY LA MA MD M…" at bounding box center [345, 209] width 603 height 152
paste input "7.0-0012-0050"
type input "199/077.0-0012-0050.0"
click at [625, 95] on button "Search" at bounding box center [629, 93] width 28 height 15
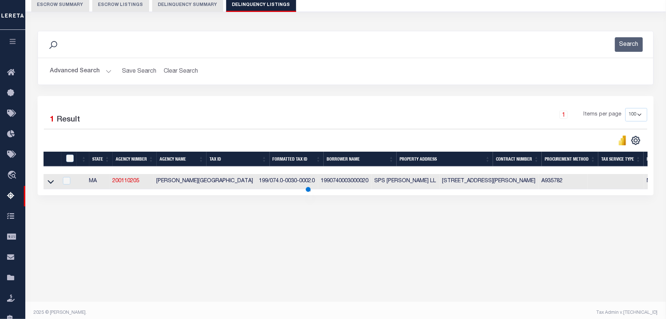
scroll to position [76, 0]
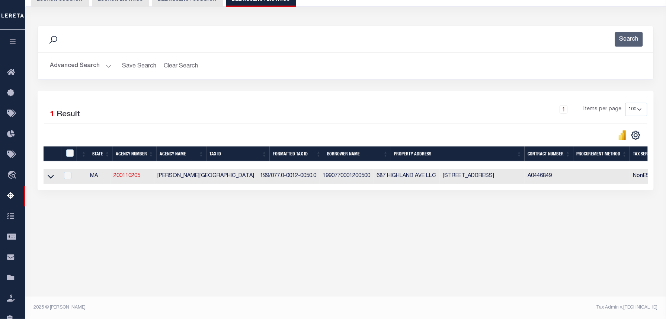
click at [320, 173] on td "1990770001200500" at bounding box center [347, 176] width 54 height 15
checkbox input "true"
click at [320, 173] on td "1990770001200500" at bounding box center [347, 176] width 54 height 15
checkbox input "false"
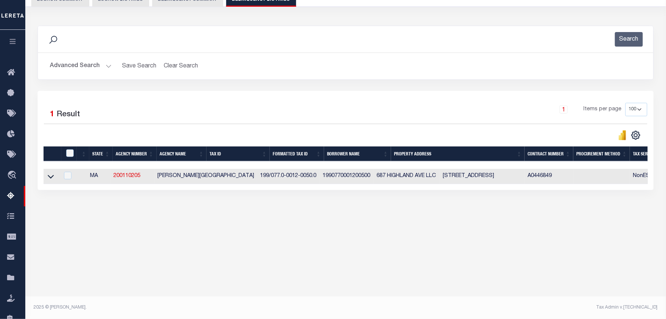
checkbox input "false"
copy td "1990770001200500"
click at [48, 179] on icon at bounding box center [51, 176] width 6 height 8
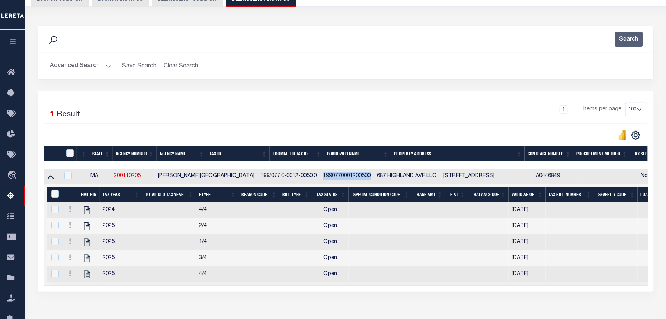
scroll to position [125, 0]
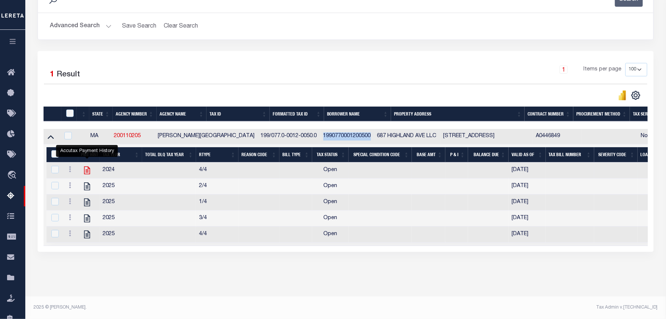
click at [88, 165] on icon "" at bounding box center [87, 170] width 10 height 10
checkbox input "false"
checkbox input "true"
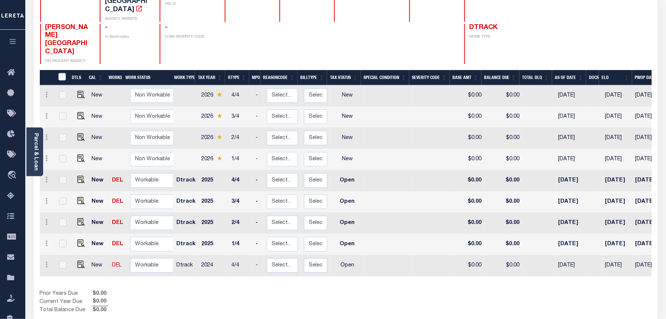
scroll to position [99, 0]
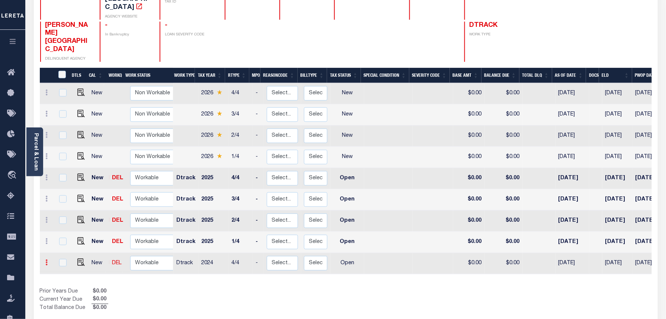
click at [48, 259] on icon at bounding box center [47, 262] width 2 height 6
click at [67, 243] on img at bounding box center [64, 247] width 7 height 8
select select "OP2"
type input "$0.00"
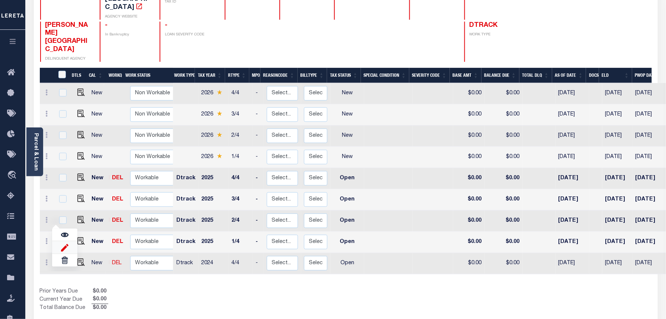
type input "[DATE]"
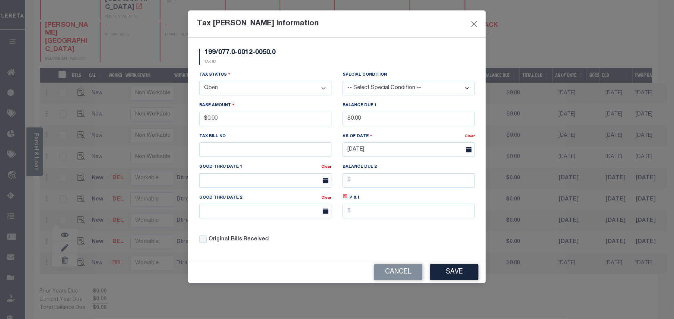
click at [221, 89] on select "- Select Status - Open Due/Unpaid Paid Incomplete No Tax Due Internal Refund Pr…" at bounding box center [265, 88] width 132 height 15
select select "PYD"
click at [199, 82] on select "- Select Status - Open Due/Unpaid Paid Incomplete No Tax Due Internal Refund Pr…" at bounding box center [265, 88] width 132 height 15
drag, startPoint x: 225, startPoint y: 120, endPoint x: 205, endPoint y: 116, distance: 20.0
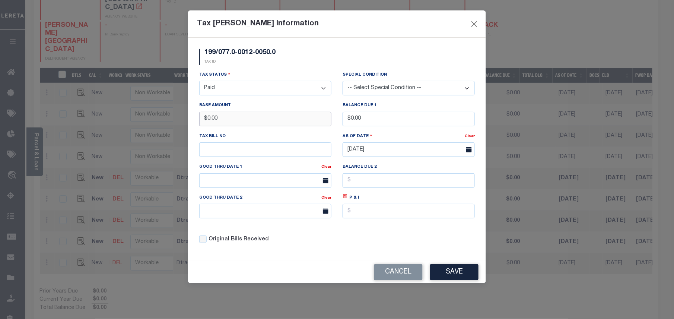
click at [205, 116] on input "$0.00" at bounding box center [265, 119] width 132 height 15
click at [453, 271] on button "Save" at bounding box center [454, 272] width 48 height 16
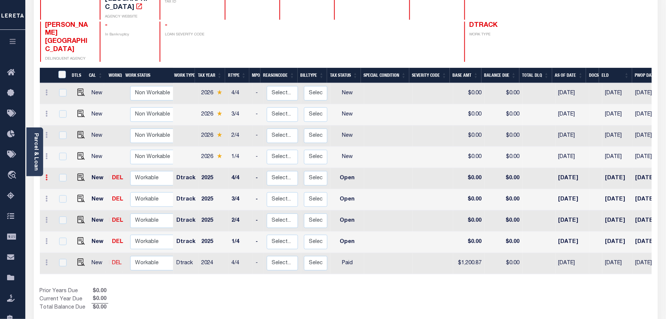
click at [48, 175] on link at bounding box center [47, 178] width 8 height 6
click at [66, 198] on img at bounding box center [64, 202] width 7 height 8
type input "$0.00"
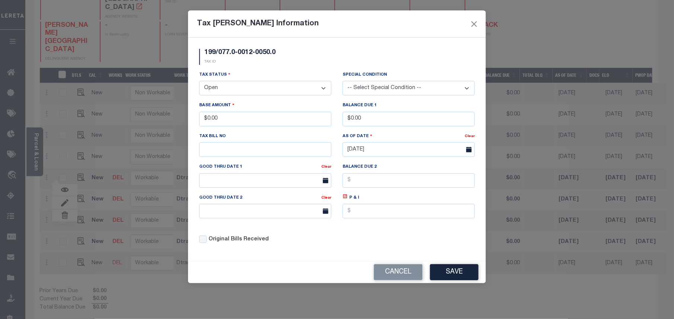
click at [203, 87] on select "- Select Status - Open Due/Unpaid Paid Incomplete No Tax Due Internal Refund Pr…" at bounding box center [265, 88] width 132 height 15
click at [231, 87] on select "- Select Status - Open Due/Unpaid Paid Incomplete No Tax Due Internal Refund Pr…" at bounding box center [265, 88] width 132 height 15
select select "PYD"
click at [199, 82] on select "- Select Status - Open Due/Unpaid Paid Incomplete No Tax Due Internal Refund Pr…" at bounding box center [265, 88] width 132 height 15
click at [226, 137] on div "Tax Bill No" at bounding box center [265, 144] width 132 height 25
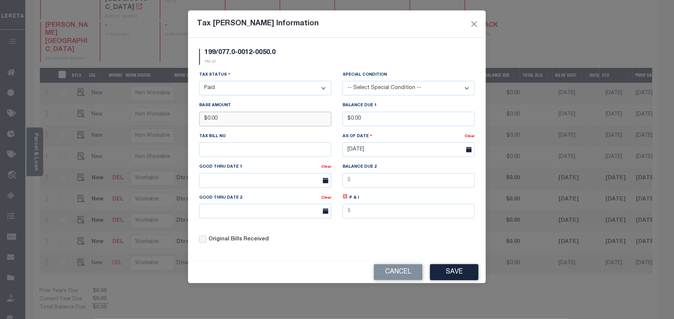
drag, startPoint x: 234, startPoint y: 121, endPoint x: 193, endPoint y: 121, distance: 40.9
click at [193, 121] on div "199/077.0-0012-0050.0 TAX ID Installment: TaxID: 199/077.0-0012-0050.0 Tax Stat…" at bounding box center [337, 149] width 298 height 223
type input "$846.95"
click at [453, 274] on button "Save" at bounding box center [454, 272] width 48 height 16
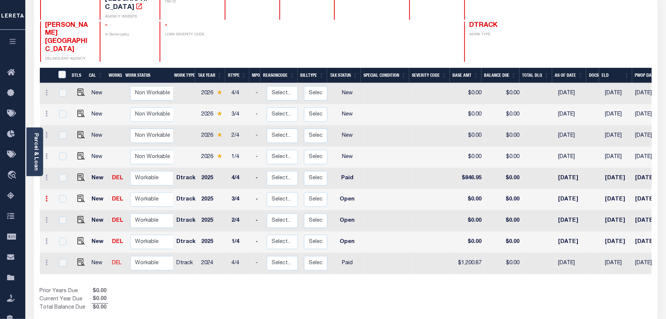
click at [49, 197] on link at bounding box center [47, 200] width 8 height 6
click at [63, 220] on img at bounding box center [64, 224] width 7 height 8
select select "OP2"
type input "$0.00"
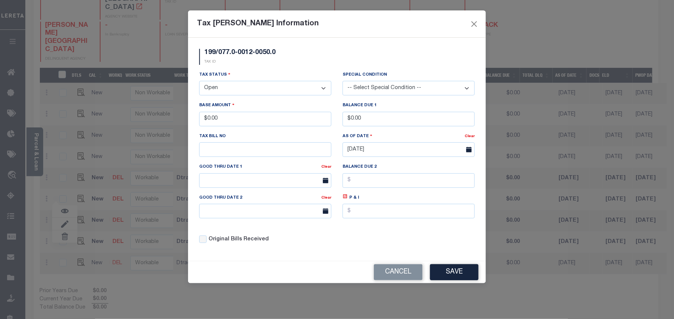
click at [233, 83] on select "- Select Status - Open Due/Unpaid Paid Incomplete No Tax Due Internal Refund Pr…" at bounding box center [265, 88] width 132 height 15
click at [233, 84] on select "- Select Status - Open Due/Unpaid Paid Incomplete No Tax Due Internal Refund Pr…" at bounding box center [265, 88] width 132 height 15
select select "PYD"
click at [199, 82] on select "- Select Status - Open Due/Unpaid Paid Incomplete No Tax Due Internal Refund Pr…" at bounding box center [265, 88] width 132 height 15
drag, startPoint x: 232, startPoint y: 122, endPoint x: 207, endPoint y: 118, distance: 25.0
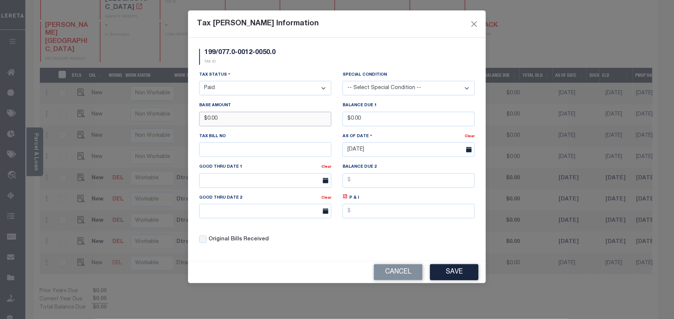
click at [207, 118] on input "$0.00" at bounding box center [265, 119] width 132 height 15
type input "$846.96"
click at [452, 272] on button "Save" at bounding box center [454, 272] width 48 height 16
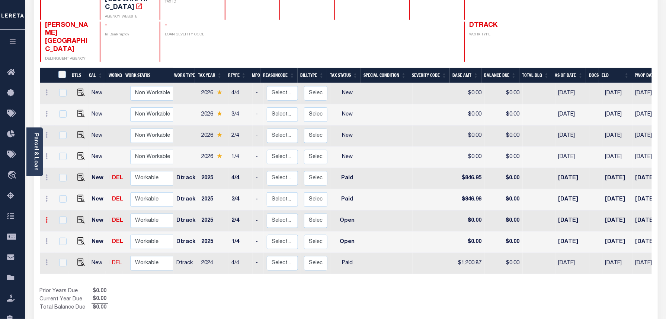
click at [47, 217] on icon at bounding box center [47, 220] width 2 height 6
click at [61, 241] on img at bounding box center [64, 245] width 7 height 8
select select "OP2"
type input "$0.00"
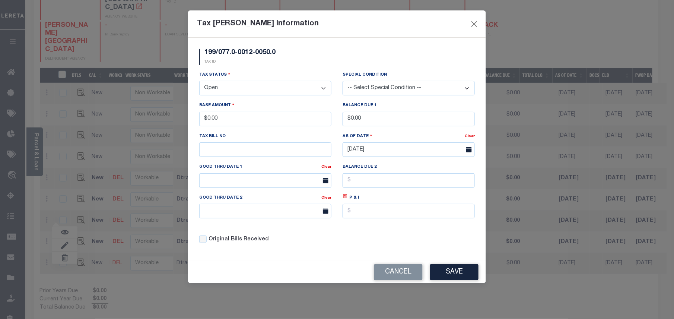
click at [235, 86] on select "- Select Status - Open Due/Unpaid Paid Incomplete No Tax Due Internal Refund Pr…" at bounding box center [265, 88] width 132 height 15
drag, startPoint x: 235, startPoint y: 86, endPoint x: 233, endPoint y: 93, distance: 6.7
click at [235, 86] on select "- Select Status - Open Due/Unpaid Paid Incomplete No Tax Due Internal Refund Pr…" at bounding box center [265, 88] width 132 height 15
select select "PYD"
click at [199, 82] on select "- Select Status - Open Due/Unpaid Paid Incomplete No Tax Due Internal Refund Pr…" at bounding box center [265, 88] width 132 height 15
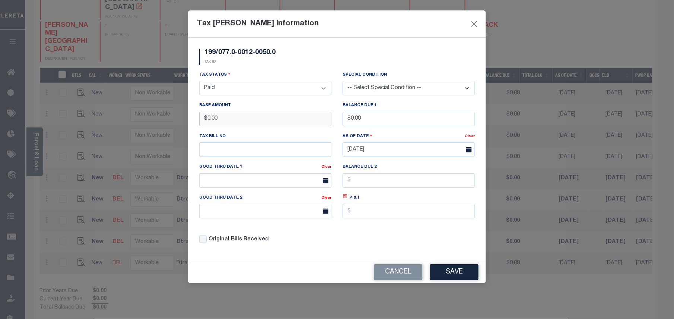
drag, startPoint x: 230, startPoint y: 121, endPoint x: 205, endPoint y: 118, distance: 24.7
click at [205, 118] on input "$0.00" at bounding box center [265, 119] width 132 height 15
click at [450, 274] on button "Save" at bounding box center [454, 272] width 48 height 16
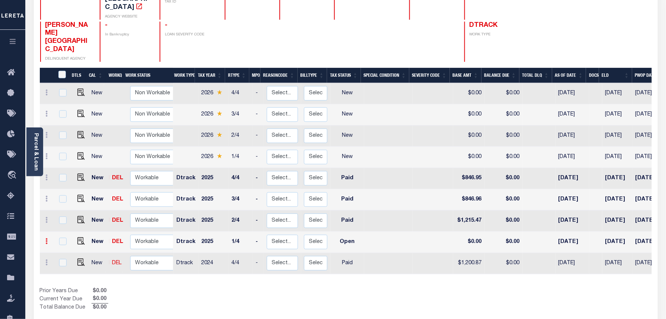
click at [47, 238] on icon at bounding box center [47, 241] width 2 height 6
click at [61, 222] on img at bounding box center [64, 226] width 7 height 8
type input "$0.00"
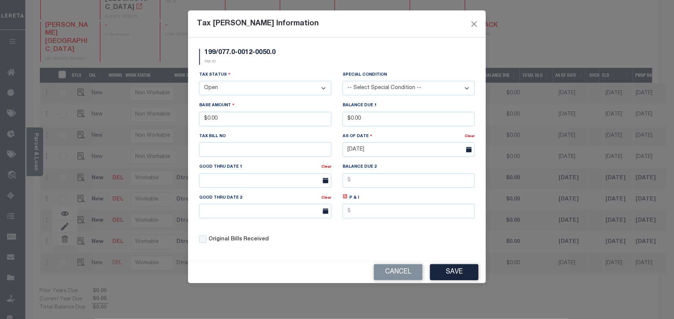
click at [242, 87] on select "- Select Status - Open Due/Unpaid Paid Incomplete No Tax Due Internal Refund Pr…" at bounding box center [265, 88] width 132 height 15
drag, startPoint x: 242, startPoint y: 87, endPoint x: 250, endPoint y: 85, distance: 8.5
click at [242, 87] on select "- Select Status - Open Due/Unpaid Paid Incomplete No Tax Due Internal Refund Pr…" at bounding box center [265, 88] width 132 height 15
select select "PYD"
click at [199, 82] on select "- Select Status - Open Due/Unpaid Paid Incomplete No Tax Due Internal Refund Pr…" at bounding box center [265, 88] width 132 height 15
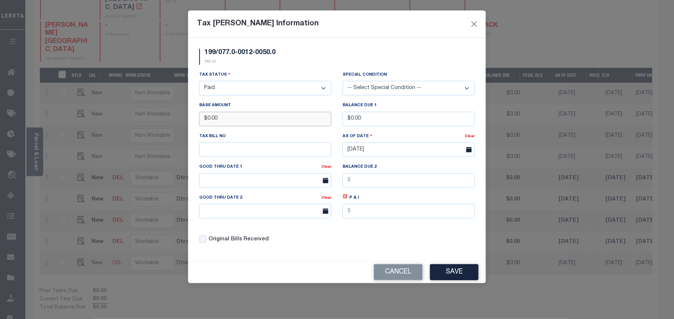
click at [233, 124] on input "$0.00" at bounding box center [265, 119] width 132 height 15
drag, startPoint x: 228, startPoint y: 124, endPoint x: 208, endPoint y: 124, distance: 19.4
click at [208, 124] on input "$0.00" at bounding box center [265, 119] width 132 height 15
type input "$1,215.49"
click at [451, 273] on button "Save" at bounding box center [454, 272] width 48 height 16
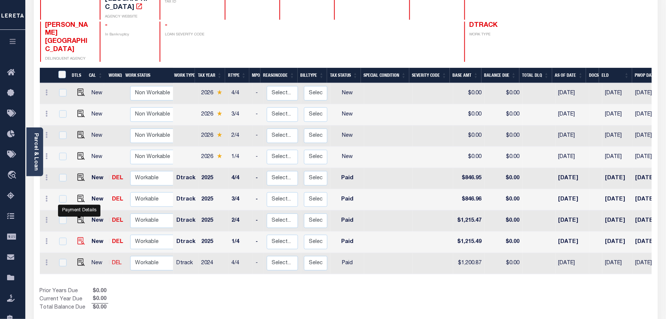
click at [79, 237] on img at bounding box center [80, 240] width 7 height 7
checkbox input "true"
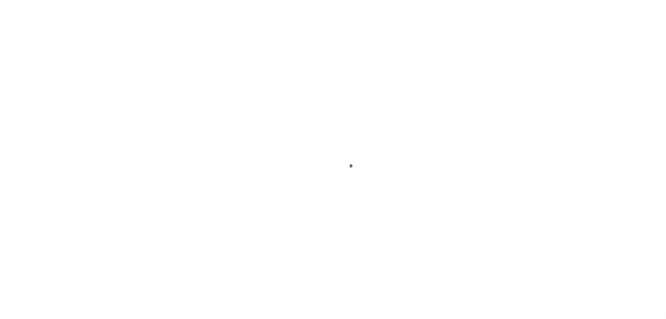
select select "PYD"
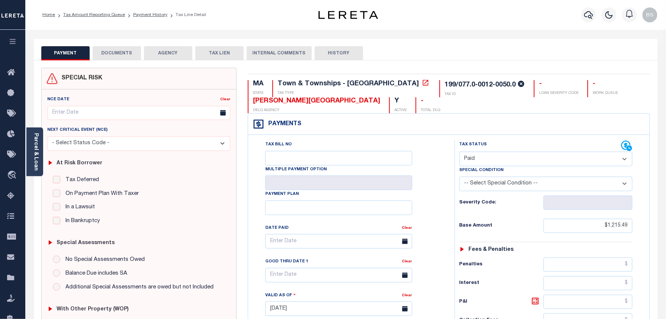
click at [125, 50] on button "DOCUMENTS" at bounding box center [117, 53] width 48 height 14
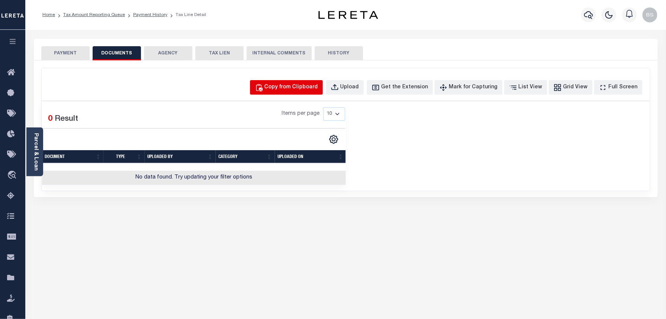
click at [310, 92] on button "Copy from Clipboard" at bounding box center [286, 87] width 73 height 15
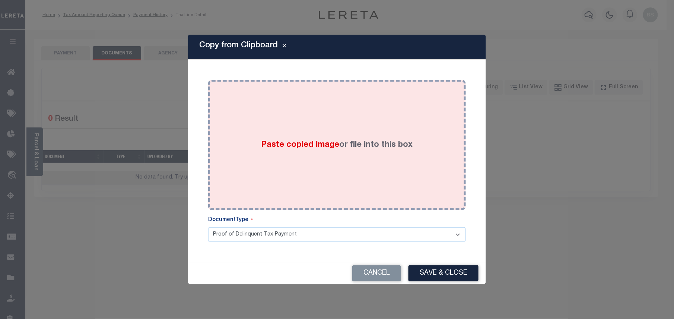
click at [323, 113] on div "Paste copied image or file into this box" at bounding box center [337, 144] width 246 height 119
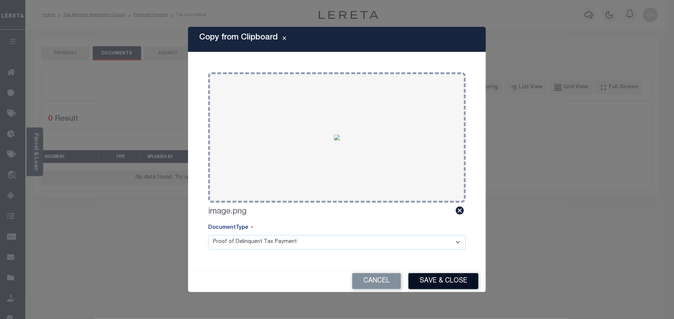
click at [442, 282] on button "Save & Close" at bounding box center [443, 281] width 70 height 16
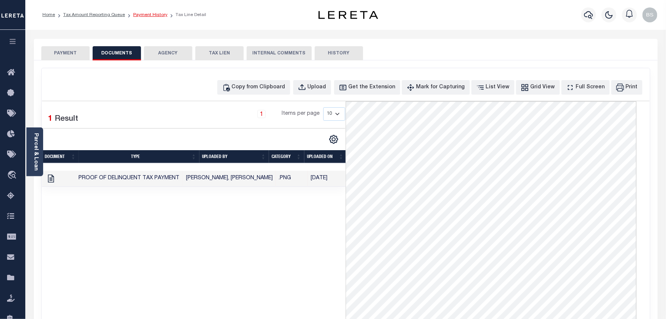
click at [141, 13] on link "Payment History" at bounding box center [150, 15] width 34 height 4
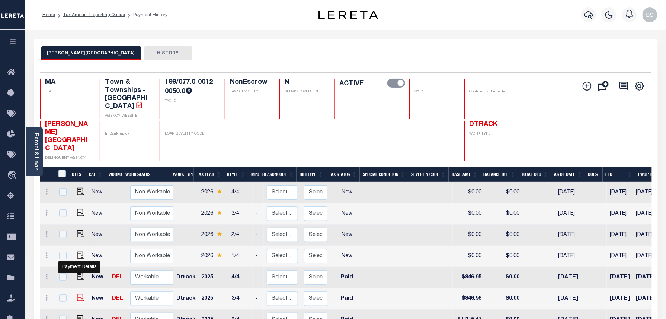
click at [79, 294] on img "" at bounding box center [80, 297] width 7 height 7
checkbox input "true"
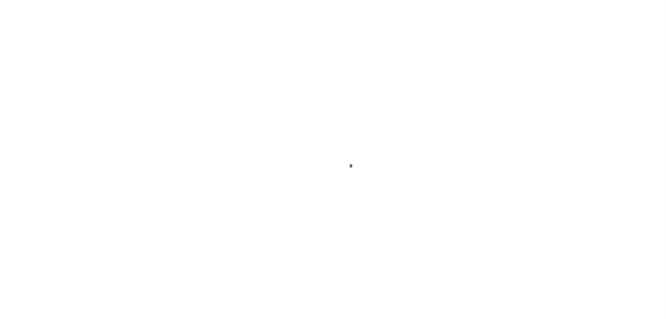
select select "PYD"
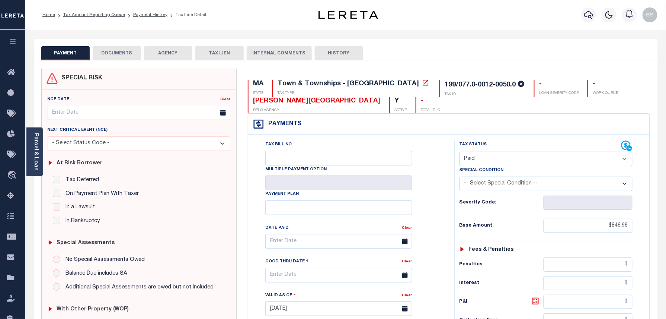
click at [126, 54] on button "DOCUMENTS" at bounding box center [117, 53] width 48 height 14
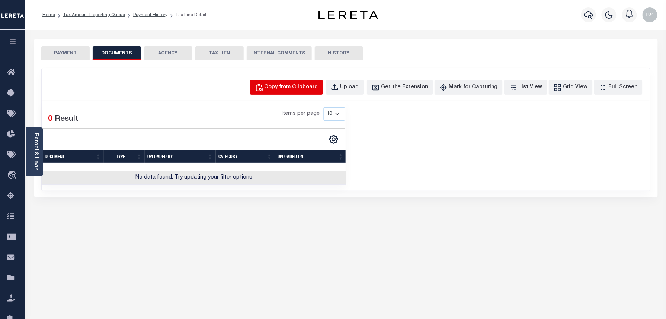
click at [292, 89] on div "Copy from Clipboard" at bounding box center [292, 87] width 54 height 8
select select "POP"
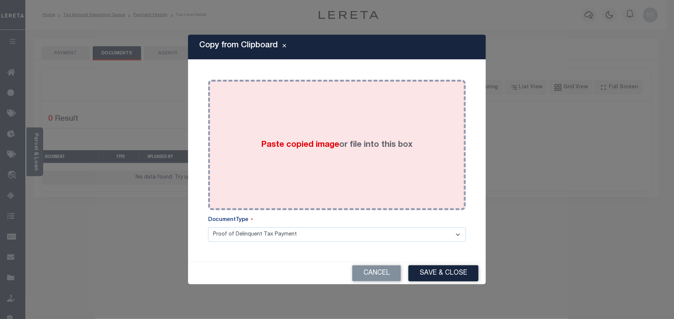
click at [299, 137] on div "Paste copied image or file into this box" at bounding box center [337, 144] width 246 height 119
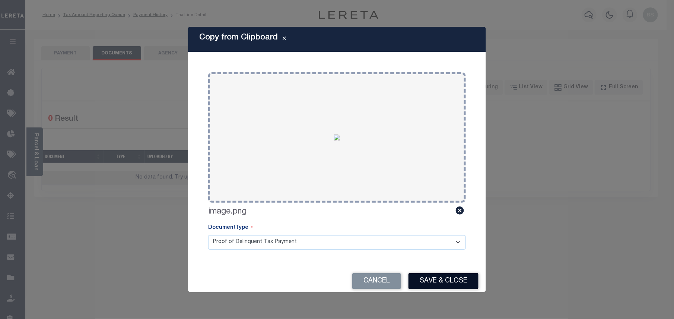
click at [442, 284] on button "Save & Close" at bounding box center [443, 281] width 70 height 16
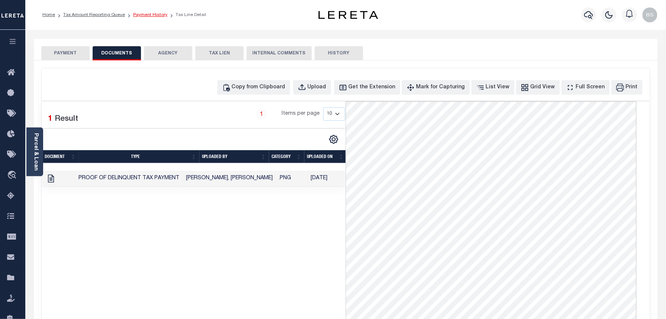
click at [149, 13] on link "Payment History" at bounding box center [150, 15] width 34 height 4
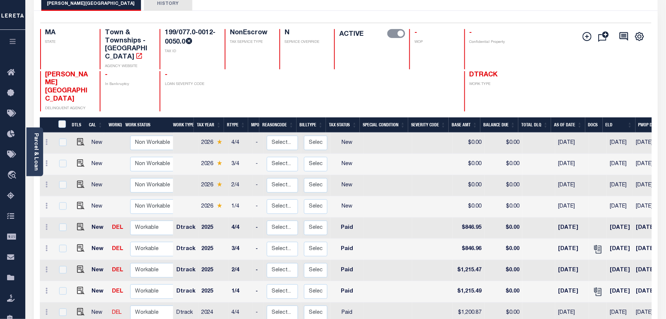
scroll to position [3, 0]
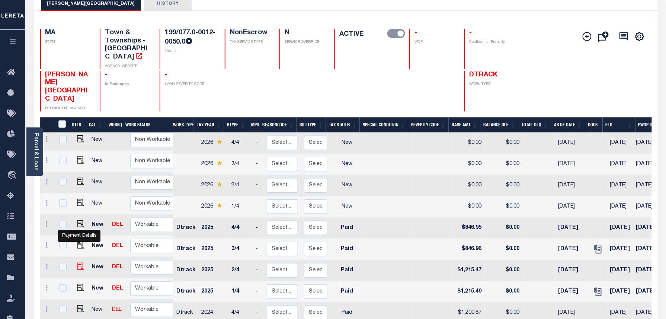
click at [78, 262] on img "" at bounding box center [80, 265] width 7 height 7
checkbox input "true"
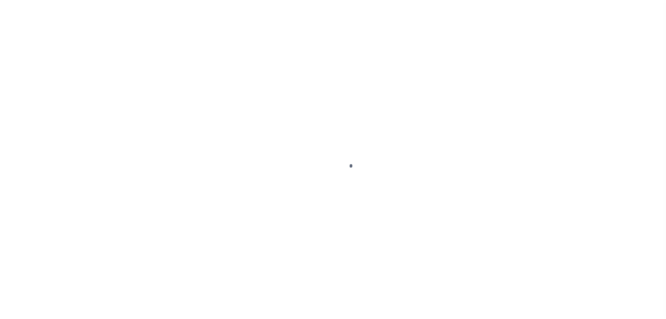
select select "PYD"
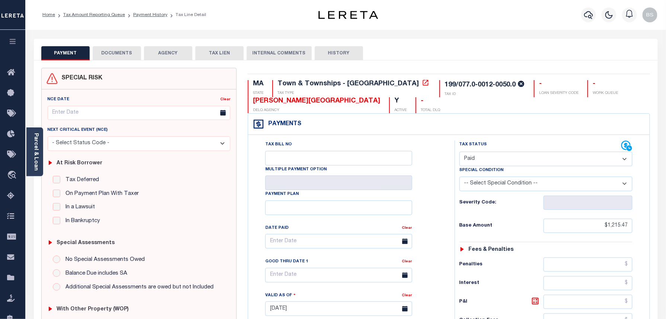
click at [115, 54] on button "DOCUMENTS" at bounding box center [117, 53] width 48 height 14
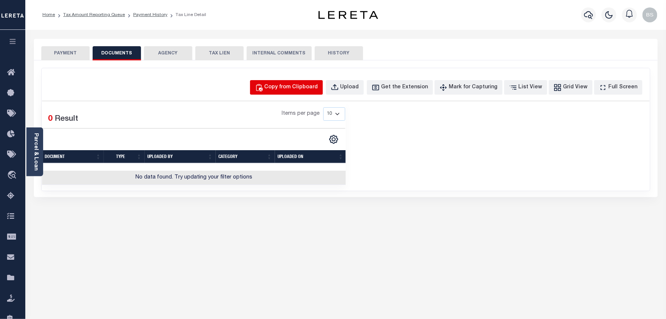
click at [287, 94] on button "Copy from Clipboard" at bounding box center [286, 87] width 73 height 15
select select "POP"
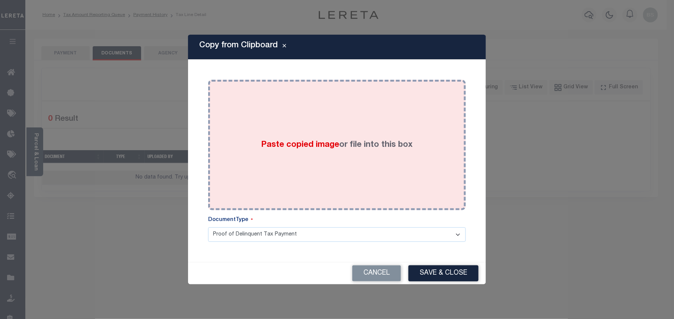
click at [280, 130] on div "Paste copied image or file into this box" at bounding box center [337, 144] width 246 height 119
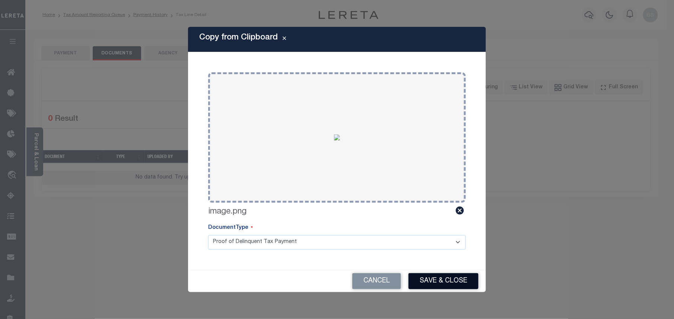
click at [433, 283] on button "Save & Close" at bounding box center [443, 281] width 70 height 16
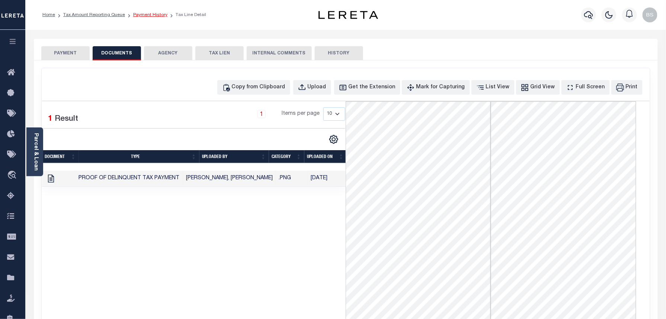
click at [145, 15] on link "Payment History" at bounding box center [150, 15] width 34 height 4
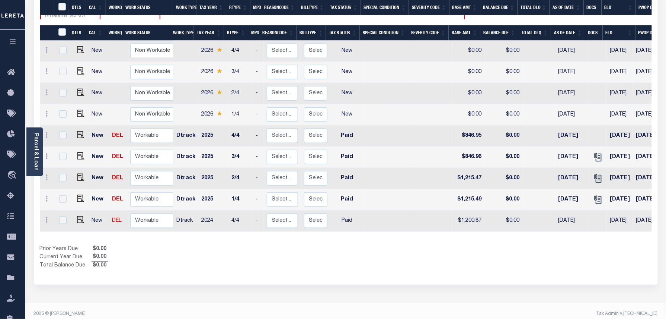
scroll to position [143, 0]
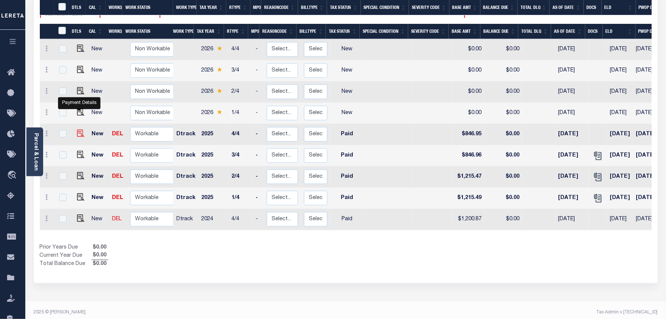
click at [78, 130] on img "" at bounding box center [80, 133] width 7 height 7
checkbox input "true"
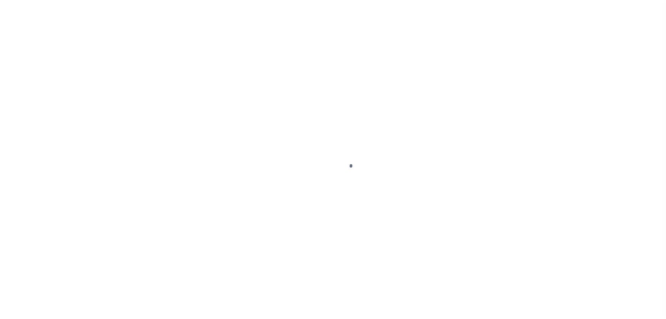
select select "PYD"
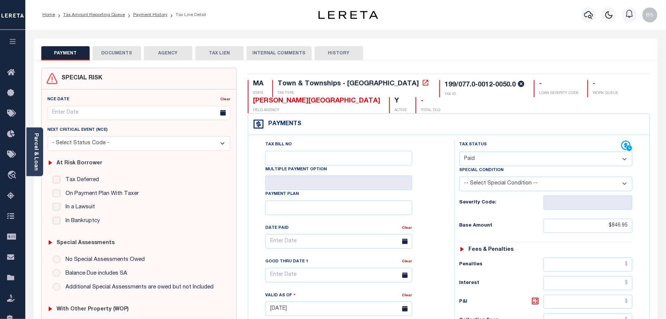
click at [124, 50] on button "DOCUMENTS" at bounding box center [117, 53] width 48 height 14
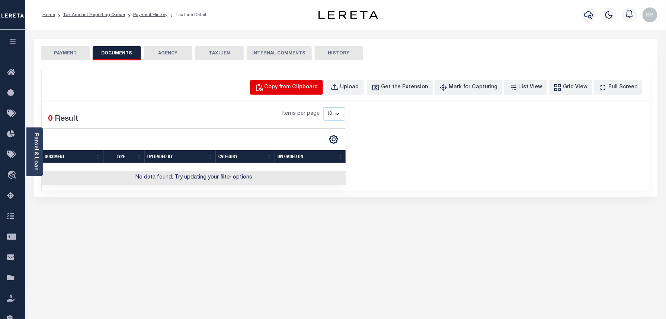
click at [299, 80] on button "Copy from Clipboard" at bounding box center [286, 87] width 73 height 15
select select "POP"
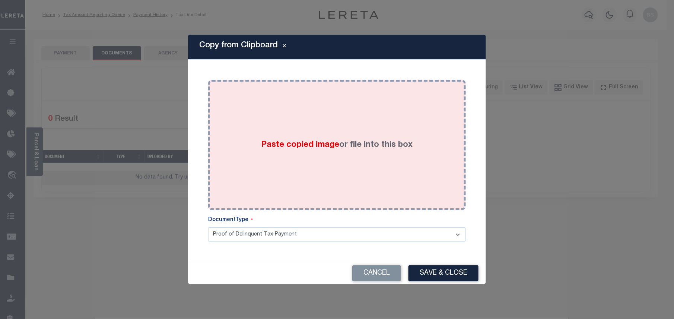
click at [331, 105] on div "Paste copied image or file into this box" at bounding box center [337, 144] width 246 height 119
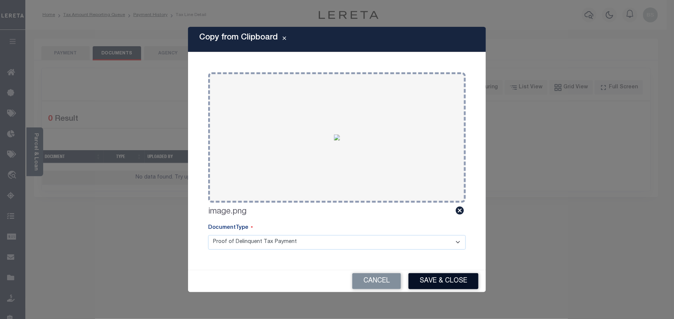
click at [444, 282] on button "Save & Close" at bounding box center [443, 281] width 70 height 16
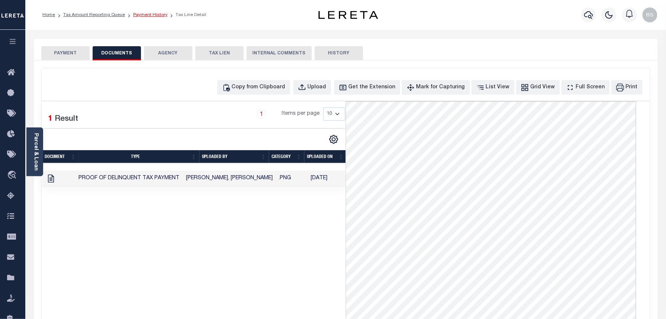
click at [151, 16] on link "Payment History" at bounding box center [150, 15] width 34 height 4
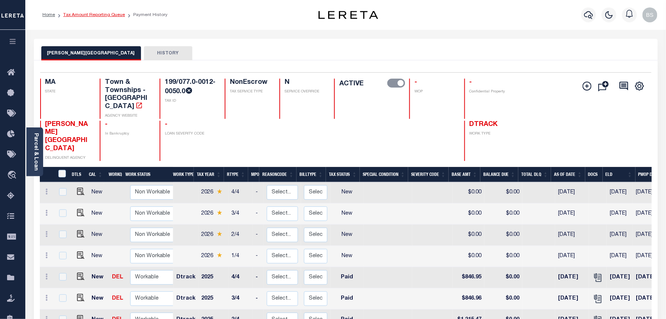
click at [111, 15] on link "Tax Amount Reporting Queue" at bounding box center [94, 15] width 62 height 4
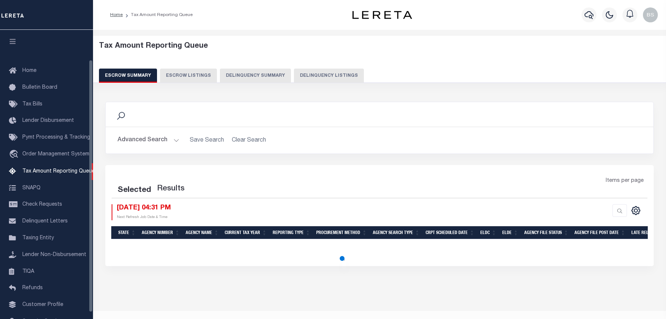
select select "100"
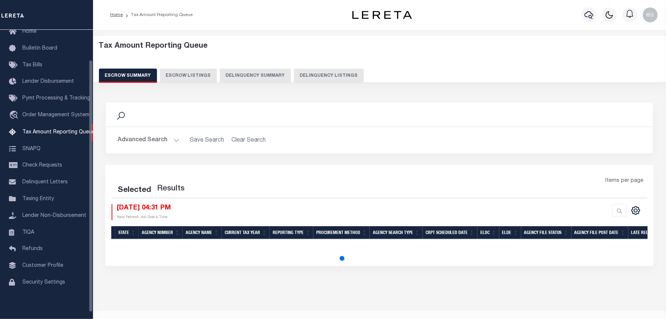
click at [319, 71] on button "Delinquency Listings" at bounding box center [329, 75] width 70 height 14
select select "100"
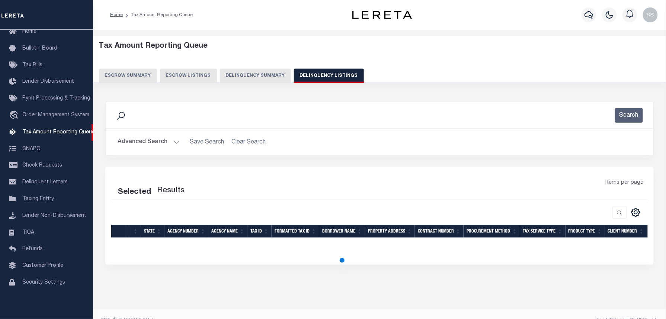
scroll to position [14, 0]
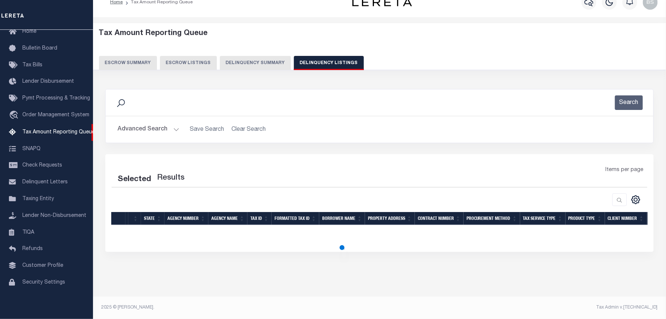
select select "100"
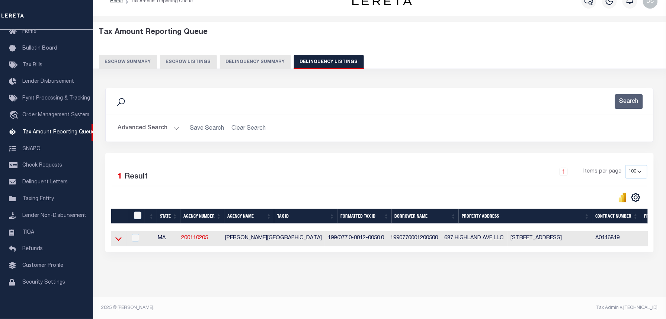
click at [121, 240] on icon at bounding box center [118, 238] width 6 height 8
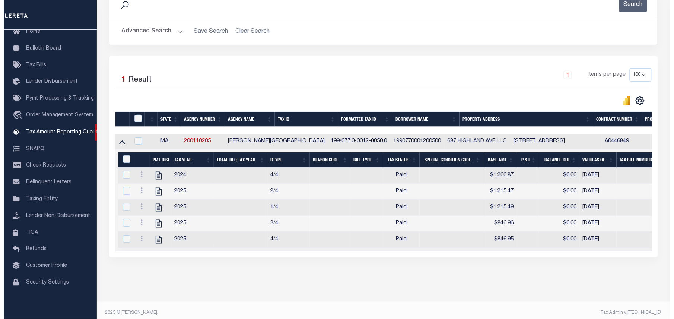
scroll to position [113, 0]
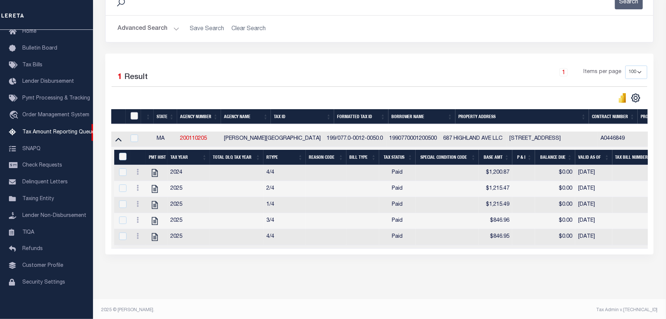
click at [135, 115] on input "checkbox" at bounding box center [134, 115] width 7 height 7
checkbox input "true"
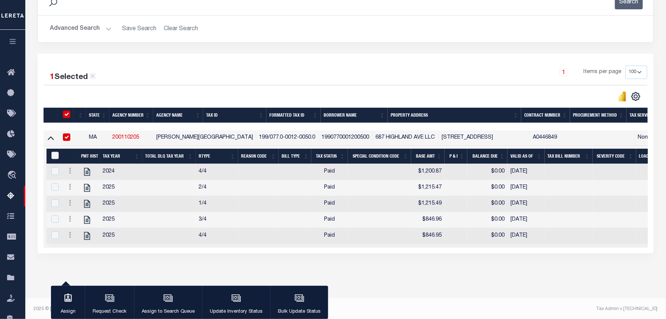
click at [55, 159] on input "&nbsp;" at bounding box center [54, 154] width 7 height 7
checkbox input "true"
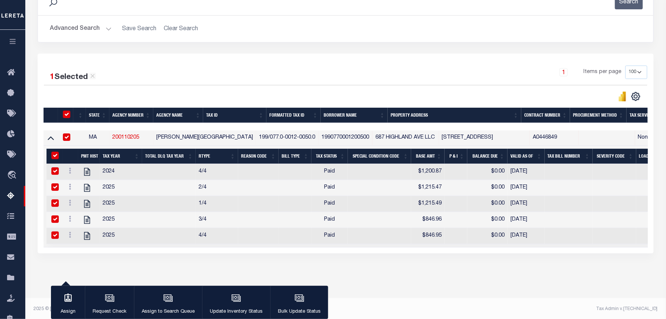
checkbox input "true"
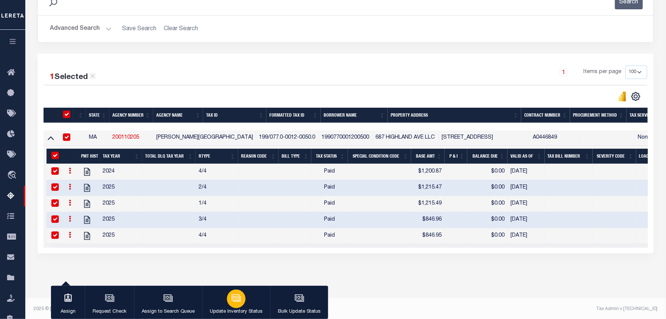
click at [239, 299] on icon "button" at bounding box center [237, 298] width 10 height 10
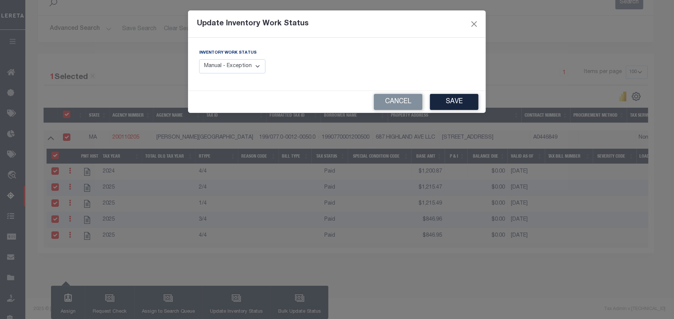
click at [233, 67] on select "Manual - Exception Pended - Awaiting Search Late Add Exception Completed" at bounding box center [232, 66] width 66 height 15
select select "4"
click at [199, 59] on select "Manual - Exception Pended - Awaiting Search Late Add Exception Completed" at bounding box center [232, 66] width 66 height 15
click at [455, 102] on button "Save" at bounding box center [454, 102] width 48 height 16
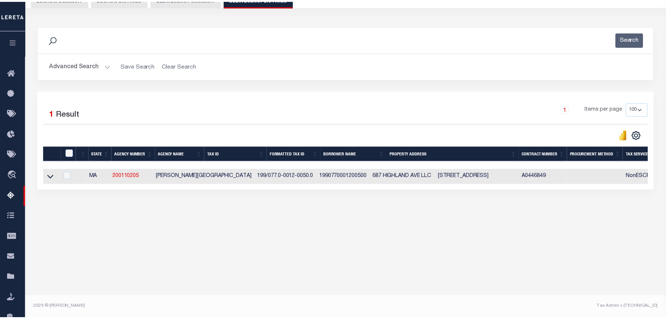
scroll to position [76, 0]
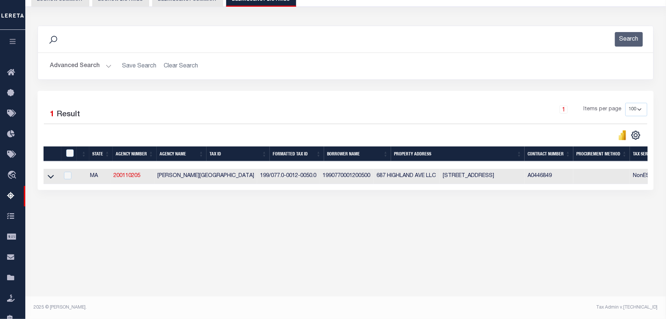
click at [91, 67] on button "Advanced Search" at bounding box center [81, 66] width 62 height 15
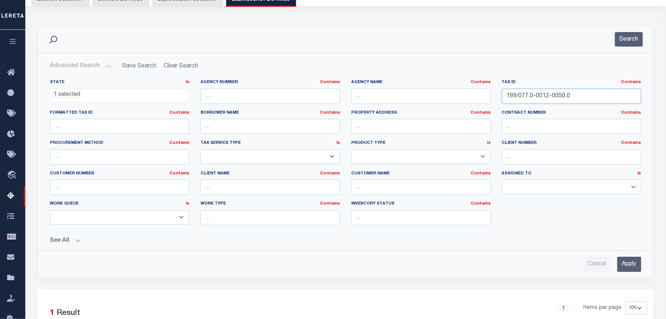
drag, startPoint x: 580, startPoint y: 96, endPoint x: 482, endPoint y: 95, distance: 98.3
click at [482, 95] on div "State In In AK AL AR AZ CA CO CT DC DE FL GA GU HI IA ID IL IN KS KY LA MA MD M…" at bounding box center [345, 155] width 603 height 152
paste input "92.0-0058-000"
type input "199/092.0-0058-0000.0"
click at [635, 42] on button "Search" at bounding box center [629, 39] width 28 height 15
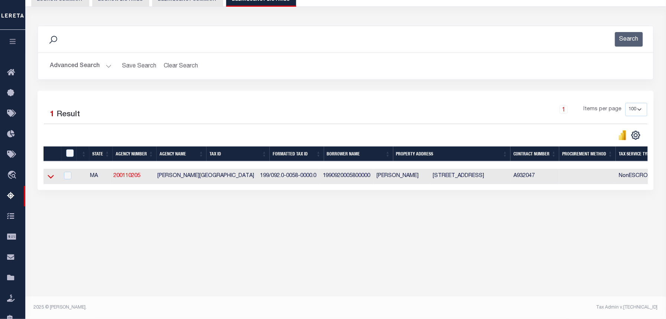
click at [52, 178] on icon at bounding box center [51, 176] width 6 height 8
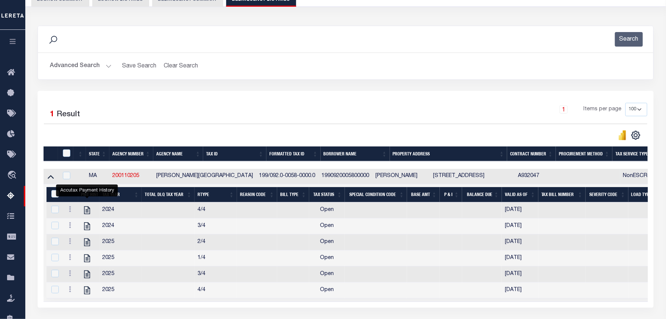
scroll to position [142, 0]
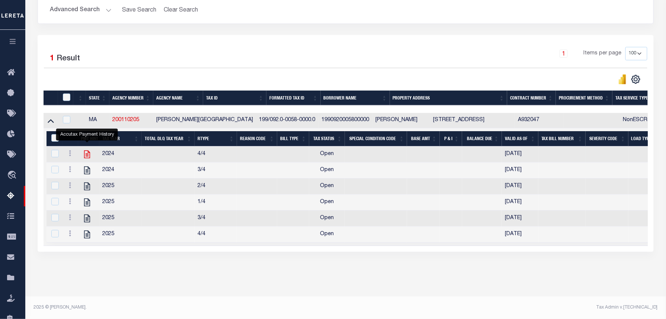
click at [89, 149] on icon "" at bounding box center [87, 154] width 10 height 10
checkbox input "false"
checkbox input "true"
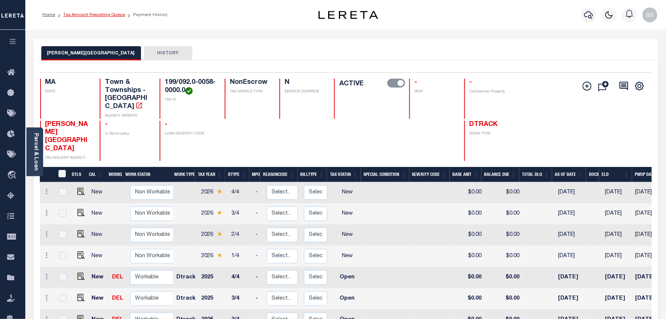
click at [118, 15] on link "Tax Amount Reporting Queue" at bounding box center [94, 15] width 62 height 4
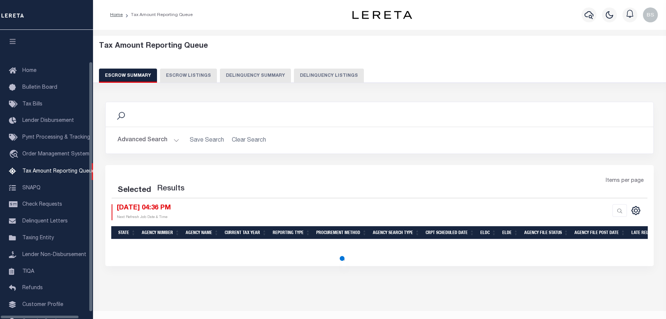
select select "100"
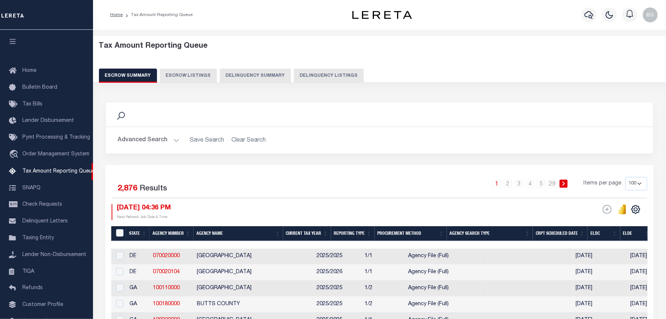
scroll to position [34, 0]
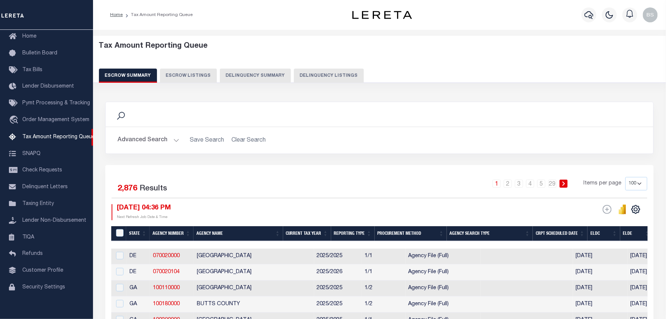
click at [325, 77] on button "Delinquency Listings" at bounding box center [329, 75] width 70 height 14
select select "100"
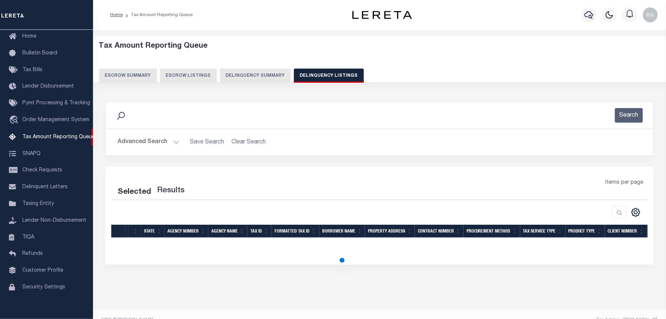
select select "100"
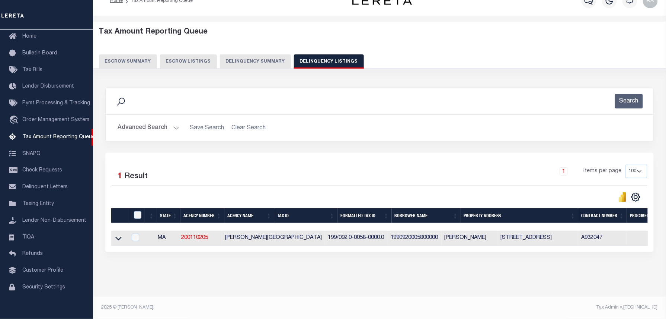
scroll to position [21, 0]
click at [117, 237] on icon at bounding box center [118, 239] width 6 height 4
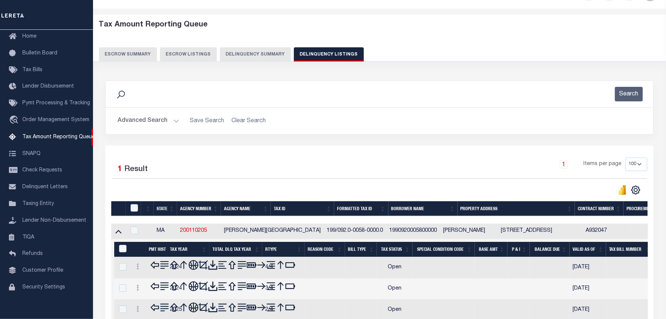
scroll to position [71, 0]
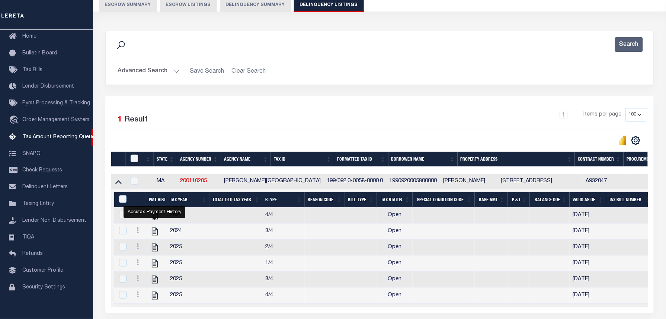
click at [387, 179] on td "1990920005800000" at bounding box center [414, 181] width 54 height 15
checkbox input "true"
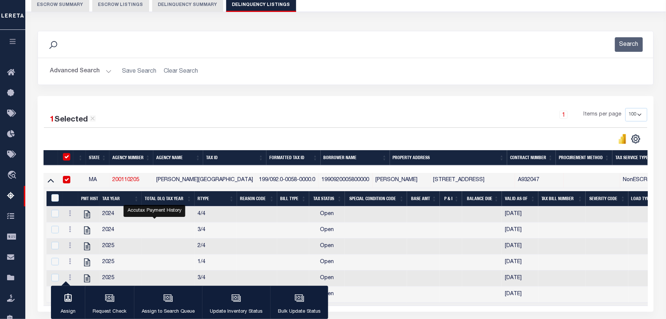
click at [359, 179] on td "1990920005800000" at bounding box center [346, 180] width 54 height 15
checkbox input "false"
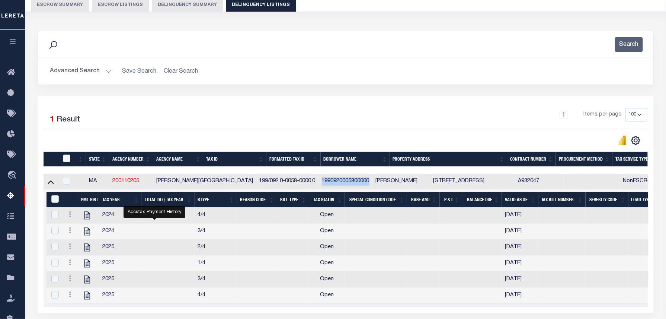
copy td "1990920005800000"
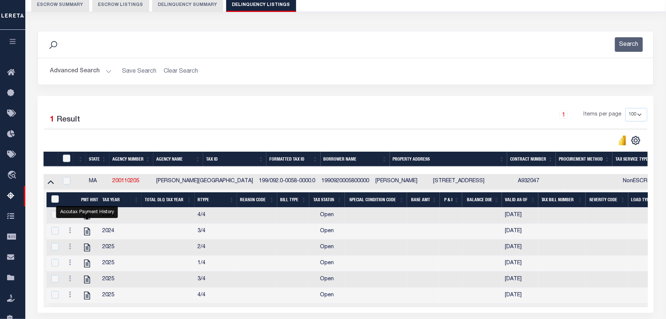
scroll to position [121, 0]
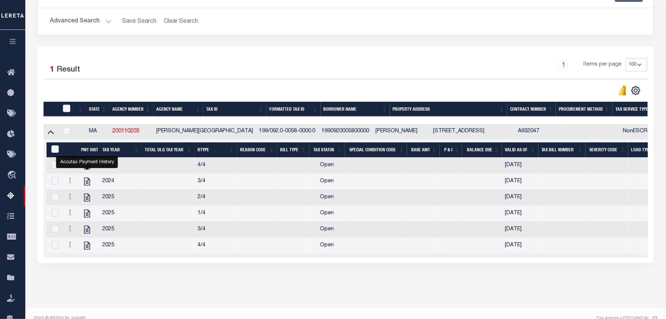
click at [213, 69] on div "1 Items per page 10 25 50 100 500" at bounding box center [423, 67] width 450 height 19
click at [72, 168] on div "Accutax Payment History" at bounding box center [87, 162] width 62 height 12
click at [70, 164] on div at bounding box center [70, 165] width 9 height 9
checkbox input "true"
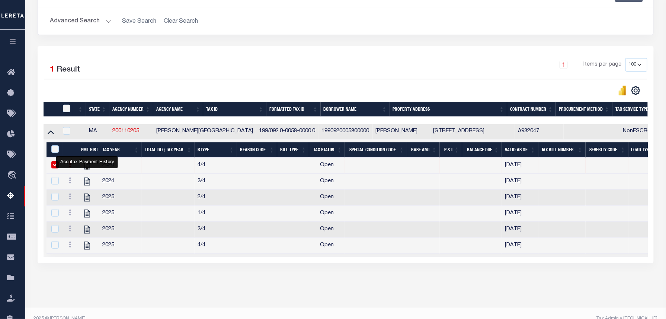
click at [69, 167] on div "Accutax Payment History" at bounding box center [87, 162] width 62 height 12
click at [145, 181] on td at bounding box center [168, 181] width 53 height 16
checkbox input "true"
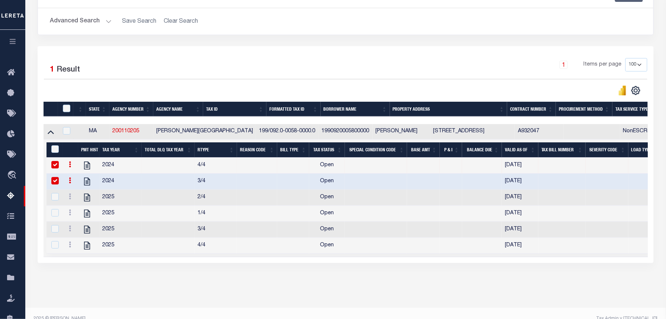
click at [73, 168] on link at bounding box center [70, 165] width 8 height 6
click at [77, 192] on img "" at bounding box center [78, 189] width 7 height 8
checkbox input "false"
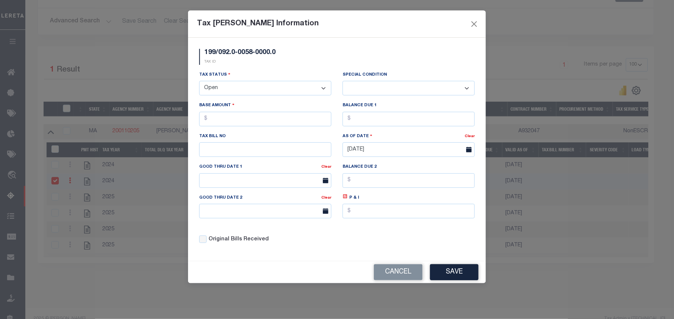
click at [201, 91] on select "- Select Status - Open Due/Unpaid Paid Incomplete No Tax Due Internal Refund Pr…" at bounding box center [265, 88] width 132 height 15
click at [209, 91] on select "- Select Status - Open Due/Unpaid Paid Incomplete No Tax Due Internal Refund Pr…" at bounding box center [265, 88] width 132 height 15
click at [219, 95] on select "- Select Status - Open Due/Unpaid Paid Incomplete No Tax Due Internal Refund Pr…" at bounding box center [265, 88] width 132 height 15
select select "PYD"
click at [199, 82] on select "- Select Status - Open Due/Unpaid Paid Incomplete No Tax Due Internal Refund Pr…" at bounding box center [265, 88] width 132 height 15
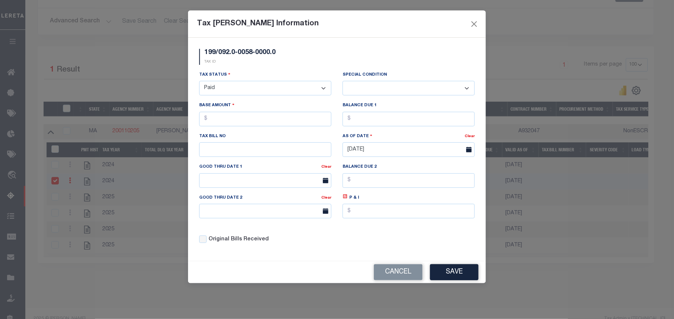
select select "0"
click at [229, 124] on input "text" at bounding box center [265, 119] width 132 height 15
type input "$3,466.23"
click at [371, 125] on input "text" at bounding box center [408, 119] width 132 height 15
type input "$0.00"
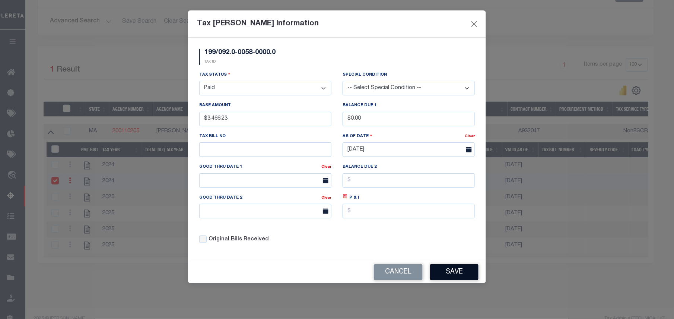
click at [462, 277] on button "Save" at bounding box center [454, 272] width 48 height 16
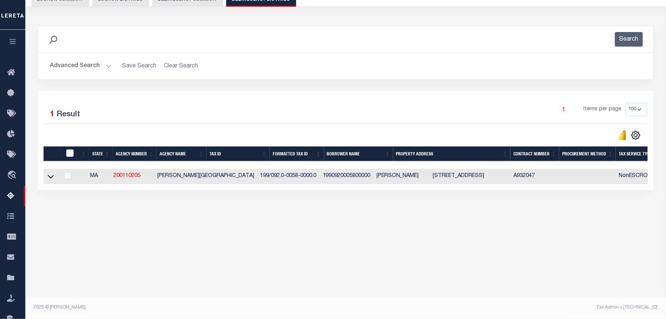
scroll to position [76, 0]
click at [51, 176] on icon at bounding box center [51, 176] width 6 height 8
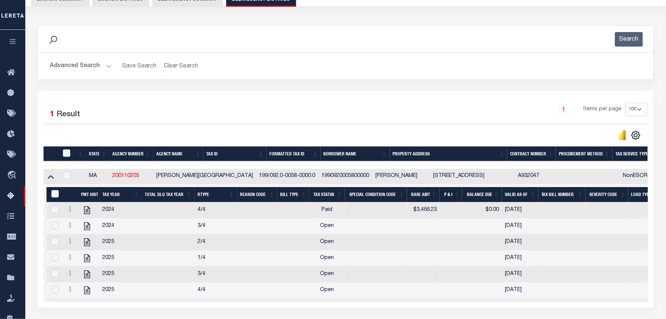
scroll to position [142, 0]
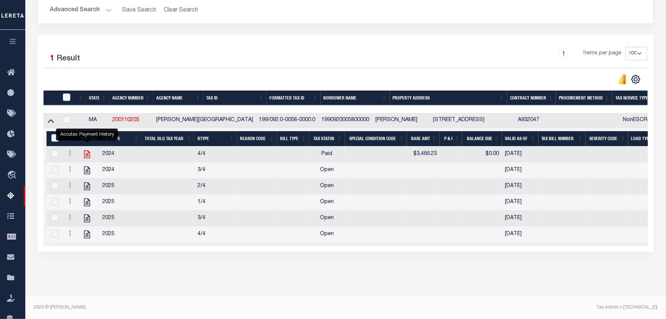
click at [87, 149] on icon "" at bounding box center [87, 154] width 10 height 10
checkbox input "true"
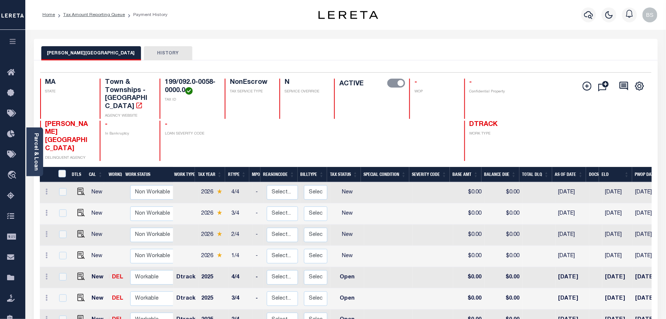
scroll to position [143, 0]
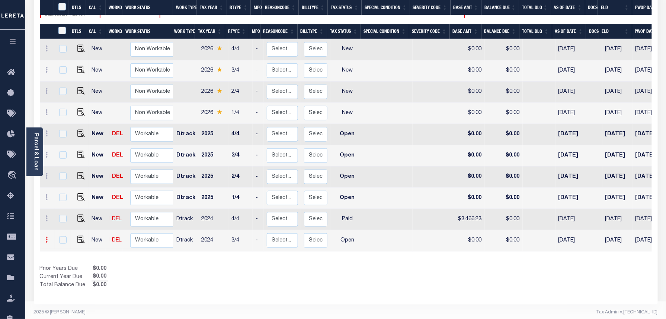
click at [47, 236] on icon at bounding box center [47, 239] width 2 height 6
click at [63, 221] on img at bounding box center [64, 225] width 7 height 8
select select "OP2"
type input "$0.00"
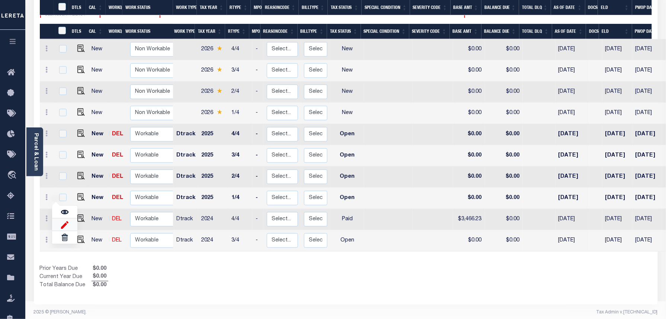
type input "[DATE]"
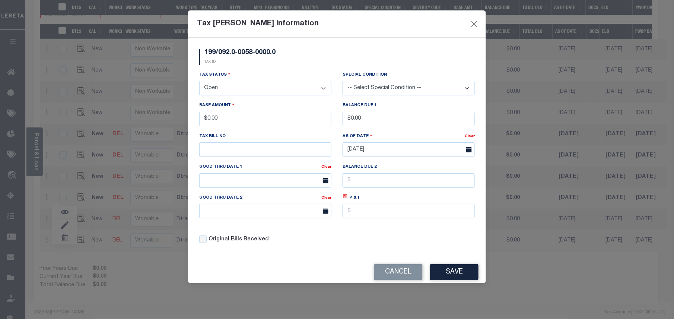
click at [225, 89] on select "- Select Status - Open Due/Unpaid Paid Incomplete No Tax Due Internal Refund Pr…" at bounding box center [265, 88] width 132 height 15
select select "PYD"
click at [199, 82] on select "- Select Status - Open Due/Unpaid Paid Incomplete No Tax Due Internal Refund Pr…" at bounding box center [265, 88] width 132 height 15
drag, startPoint x: 228, startPoint y: 118, endPoint x: 207, endPoint y: 119, distance: 20.9
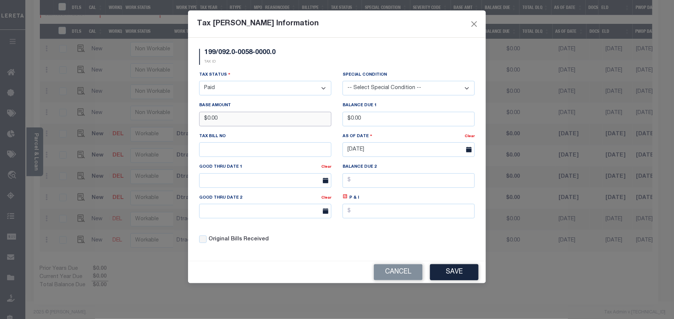
click at [207, 119] on input "$0.00" at bounding box center [265, 119] width 132 height 15
type input "$3,466.23"
click at [460, 275] on button "Save" at bounding box center [454, 272] width 48 height 16
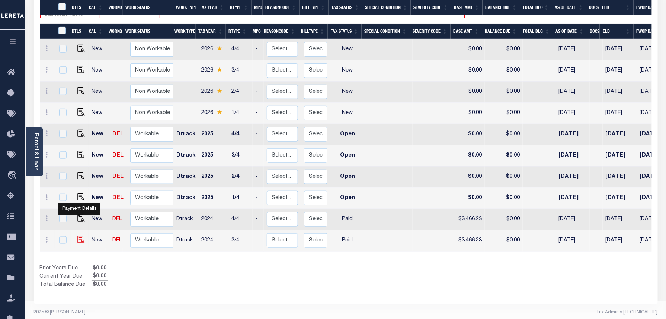
click at [78, 236] on img at bounding box center [80, 239] width 7 height 7
checkbox input "true"
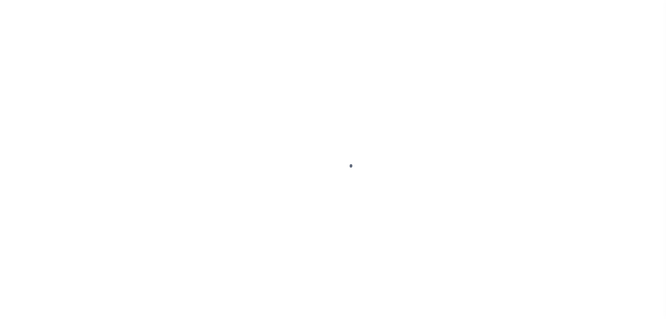
select select "PYD"
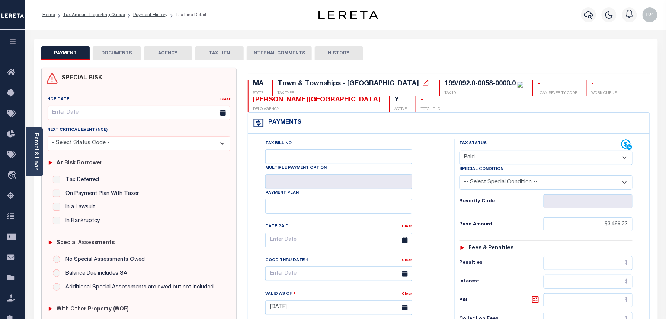
click at [116, 52] on button "DOCUMENTS" at bounding box center [117, 53] width 48 height 14
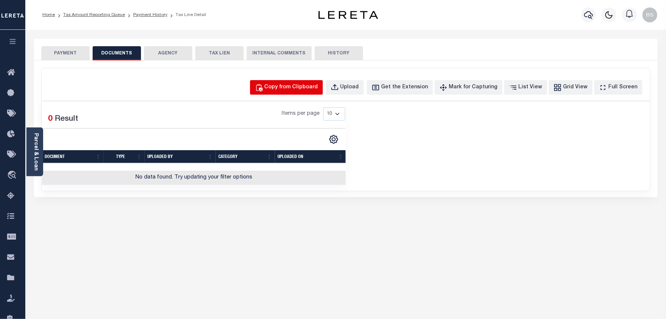
click at [296, 84] on div "Copy from Clipboard" at bounding box center [292, 87] width 54 height 8
select select "POP"
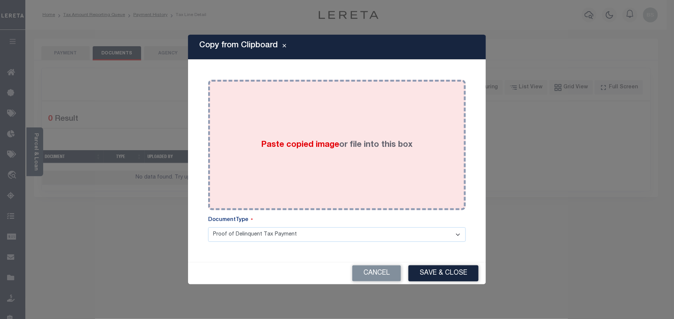
click at [305, 115] on div "Paste copied image or file into this box" at bounding box center [337, 144] width 246 height 119
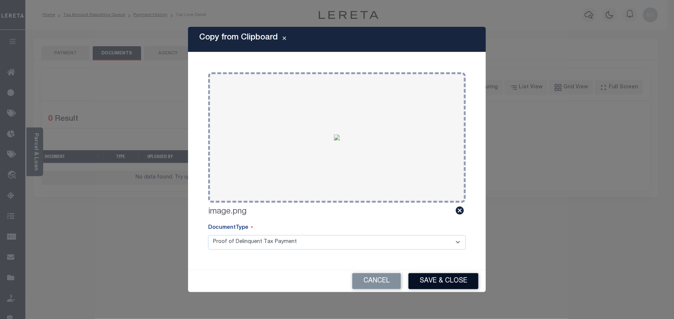
click at [450, 282] on button "Save & Close" at bounding box center [443, 281] width 70 height 16
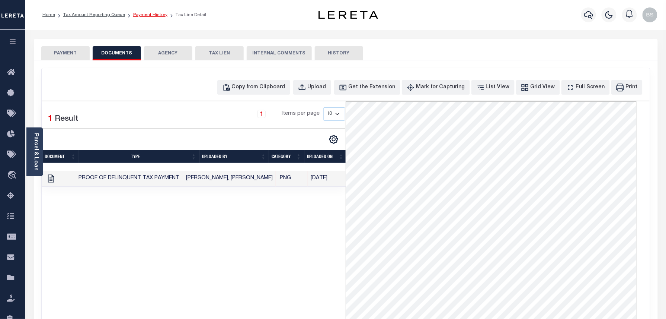
click at [146, 15] on link "Payment History" at bounding box center [150, 15] width 34 height 4
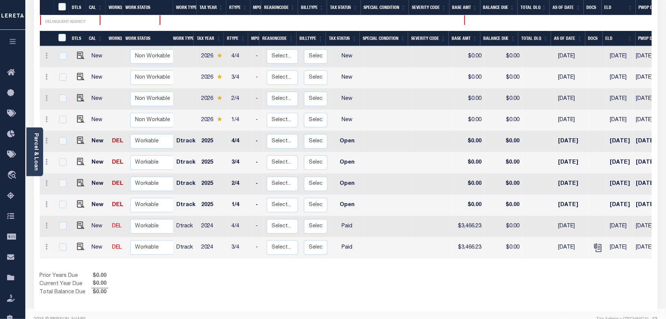
scroll to position [143, 0]
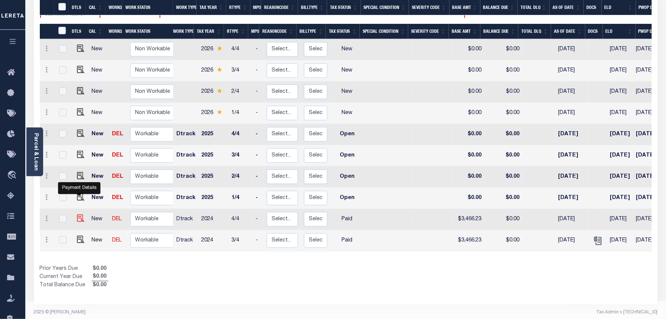
click at [77, 214] on img "" at bounding box center [80, 217] width 7 height 7
checkbox input "true"
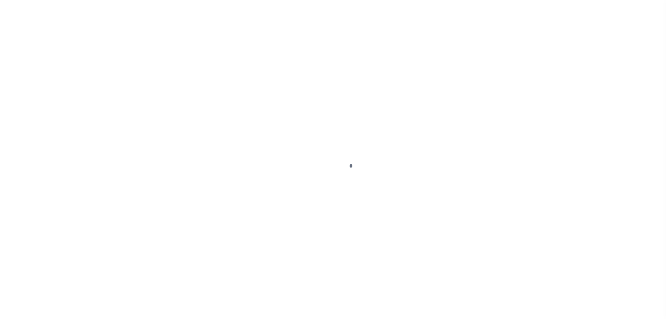
select select "PYD"
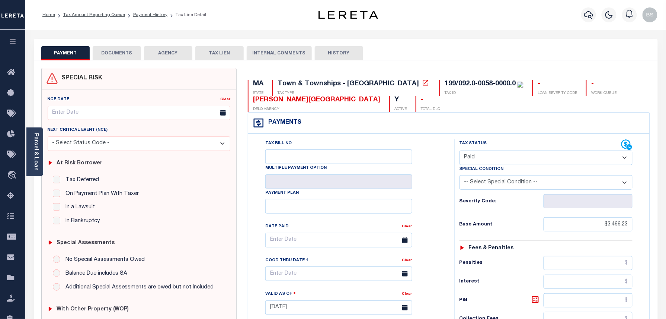
click at [122, 52] on button "DOCUMENTS" at bounding box center [117, 53] width 48 height 14
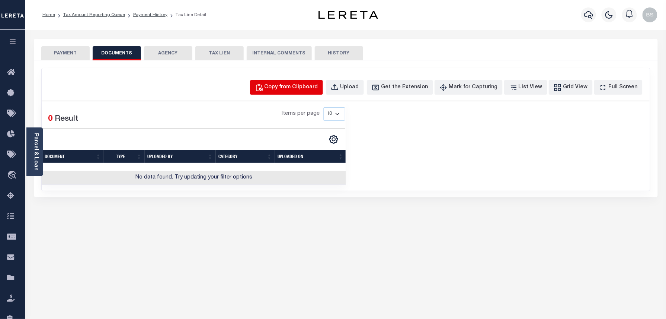
click at [298, 84] on div "Copy from Clipboard" at bounding box center [292, 87] width 54 height 8
select select "POP"
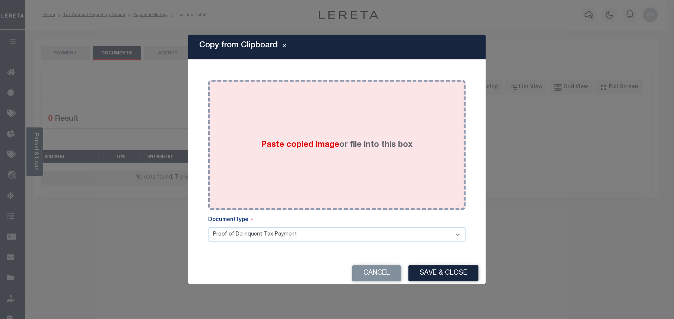
click at [272, 112] on div "Paste copied image or file into this box" at bounding box center [337, 144] width 246 height 119
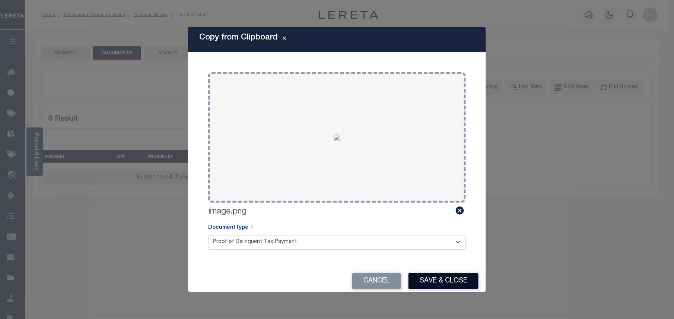
click at [453, 277] on button "Save & Close" at bounding box center [443, 281] width 70 height 16
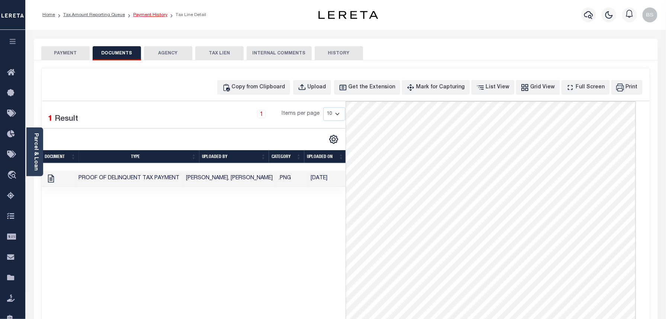
click at [152, 13] on link "Payment History" at bounding box center [150, 15] width 34 height 4
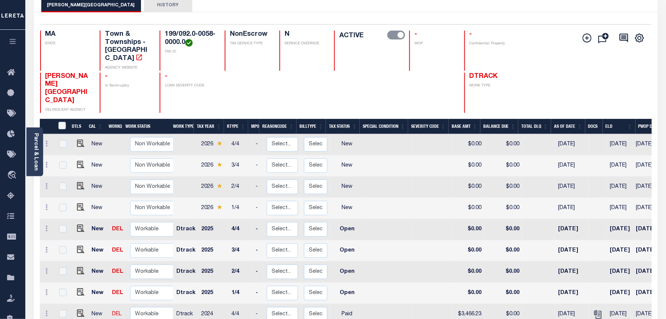
scroll to position [50, 0]
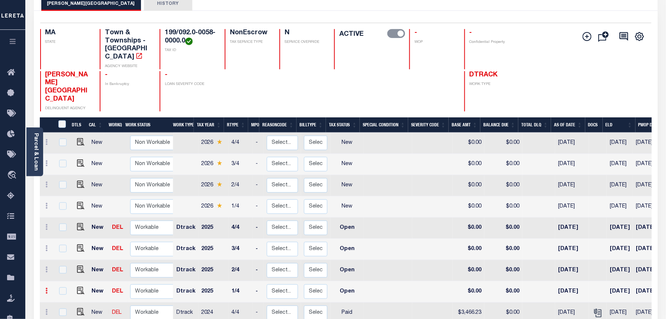
click at [48, 288] on link at bounding box center [47, 291] width 8 height 6
click at [66, 312] on img at bounding box center [64, 316] width 7 height 8
select select "OP2"
type input "$0.00"
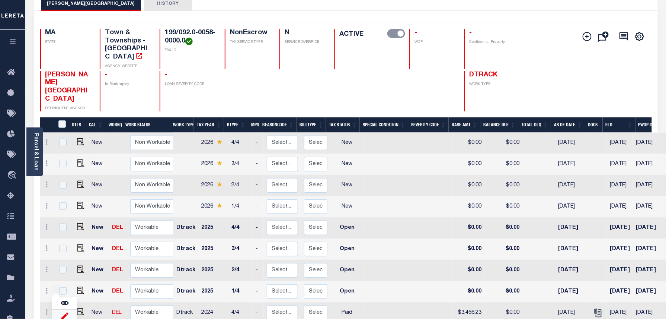
type input "[DATE]"
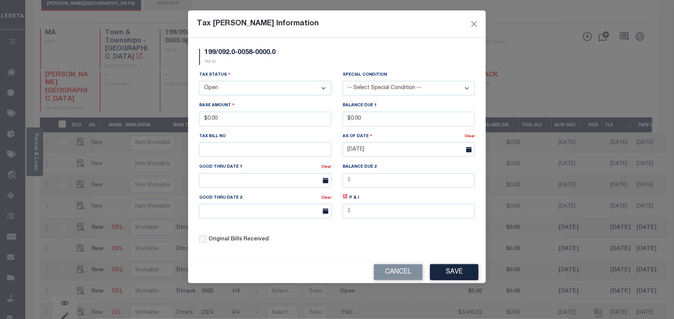
click at [246, 87] on select "- Select Status - Open Due/Unpaid Paid Incomplete No Tax Due Internal Refund Pr…" at bounding box center [265, 88] width 132 height 15
select select "PYD"
click at [199, 82] on select "- Select Status - Open Due/Unpaid Paid Incomplete No Tax Due Internal Refund Pr…" at bounding box center [265, 88] width 132 height 15
drag, startPoint x: 229, startPoint y: 116, endPoint x: 205, endPoint y: 119, distance: 24.0
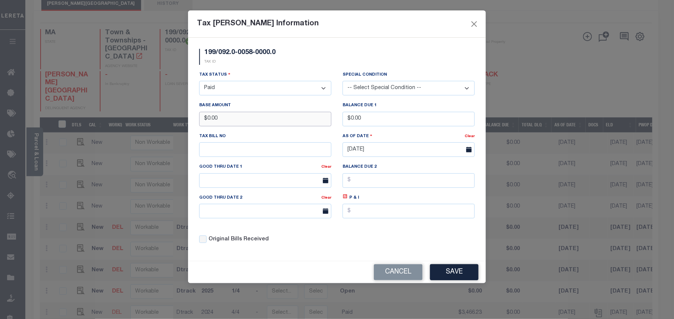
click at [205, 119] on input "$0.00" at bounding box center [265, 119] width 132 height 15
type input "$3,611.39"
click at [451, 274] on button "Save" at bounding box center [454, 272] width 48 height 16
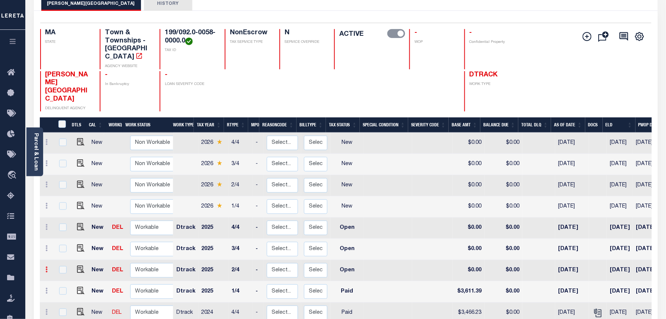
click at [46, 266] on icon at bounding box center [47, 269] width 2 height 6
click at [65, 290] on img at bounding box center [64, 294] width 7 height 8
select select "OP2"
type input "$0.00"
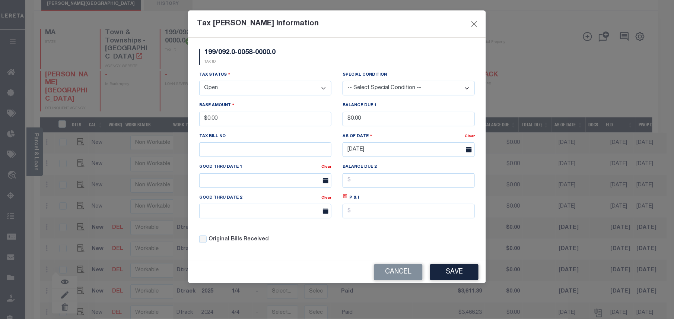
click at [240, 93] on select "- Select Status - Open Due/Unpaid Paid Incomplete No Tax Due Internal Refund Pr…" at bounding box center [265, 88] width 132 height 15
click at [240, 92] on select "- Select Status - Open Due/Unpaid Paid Incomplete No Tax Due Internal Refund Pr…" at bounding box center [265, 88] width 132 height 15
select select "PYD"
click at [199, 82] on select "- Select Status - Open Due/Unpaid Paid Incomplete No Tax Due Internal Refund Pr…" at bounding box center [265, 88] width 132 height 15
click at [229, 114] on input "$0.00" at bounding box center [265, 119] width 132 height 15
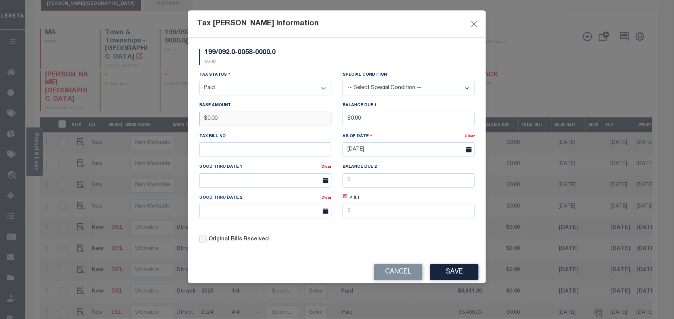
drag, startPoint x: 240, startPoint y: 121, endPoint x: 205, endPoint y: 127, distance: 35.9
click at [205, 126] on input "$0.00" at bounding box center [265, 119] width 132 height 15
click at [452, 277] on button "Save" at bounding box center [454, 272] width 48 height 16
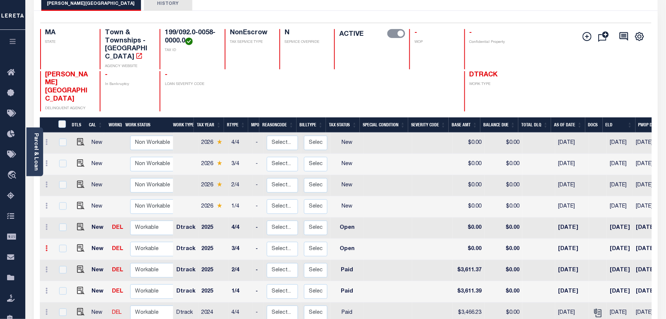
click at [47, 245] on icon at bounding box center [47, 248] width 2 height 6
click at [66, 269] on img at bounding box center [64, 273] width 7 height 8
type input "$0.00"
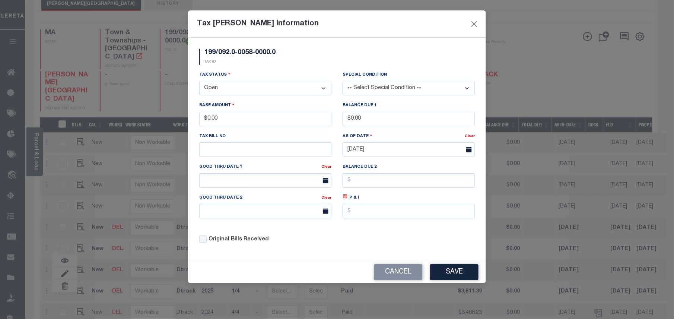
click at [223, 87] on select "- Select Status - Open Due/Unpaid Paid Incomplete No Tax Due Internal Refund Pr…" at bounding box center [265, 88] width 132 height 15
click at [235, 87] on select "- Select Status - Open Due/Unpaid Paid Incomplete No Tax Due Internal Refund Pr…" at bounding box center [265, 88] width 132 height 15
select select "PYD"
click at [199, 82] on select "- Select Status - Open Due/Unpaid Paid Incomplete No Tax Due Internal Refund Pr…" at bounding box center [265, 88] width 132 height 15
click at [228, 124] on input "$0.00" at bounding box center [265, 119] width 132 height 15
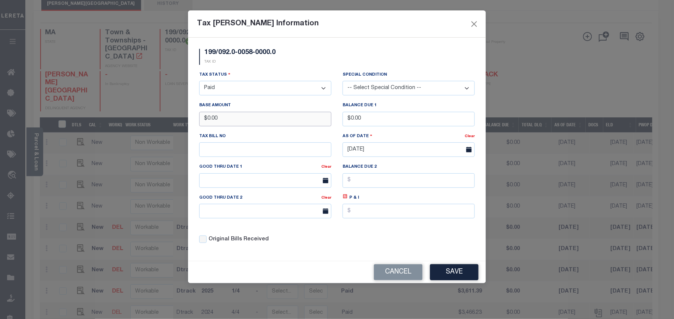
drag, startPoint x: 229, startPoint y: 121, endPoint x: 197, endPoint y: 122, distance: 32.0
click at [197, 122] on div "Base Amount $0.00" at bounding box center [265, 116] width 143 height 31
type input "$3,611.37"
click at [465, 278] on button "Save" at bounding box center [454, 272] width 48 height 16
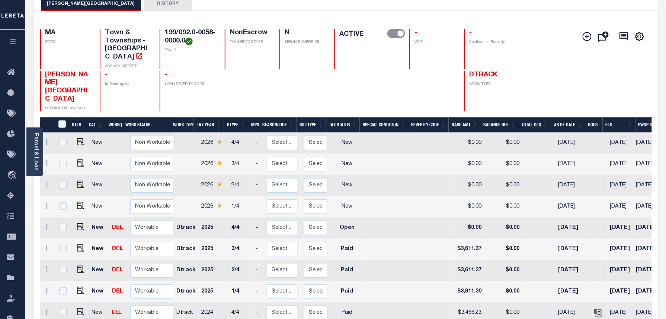
click at [546, 133] on td at bounding box center [539, 143] width 33 height 21
checkbox input "true"
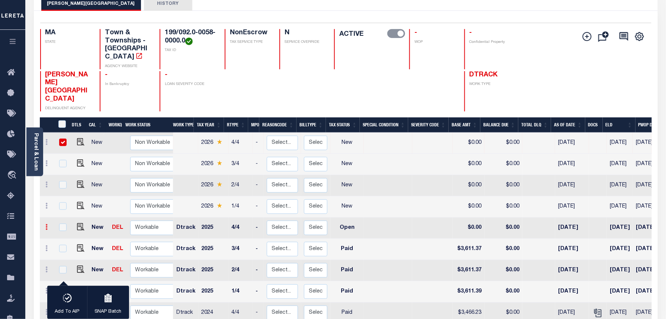
click at [47, 224] on icon at bounding box center [47, 227] width 2 height 6
click at [64, 248] on img at bounding box center [64, 252] width 7 height 8
type input "$0.00"
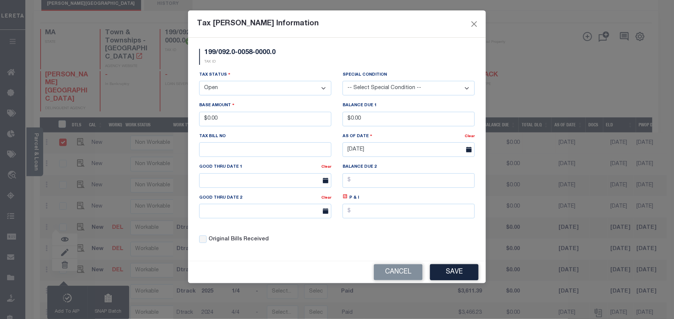
click at [231, 90] on select "- Select Status - Open Due/Unpaid Paid Incomplete No Tax Due Internal Refund Pr…" at bounding box center [265, 88] width 132 height 15
click at [232, 89] on select "- Select Status - Open Due/Unpaid Paid Incomplete No Tax Due Internal Refund Pr…" at bounding box center [265, 88] width 132 height 15
select select "PYD"
click at [199, 82] on select "- Select Status - Open Due/Unpaid Paid Incomplete No Tax Due Internal Refund Pr…" at bounding box center [265, 88] width 132 height 15
drag, startPoint x: 239, startPoint y: 122, endPoint x: 201, endPoint y: 122, distance: 37.2
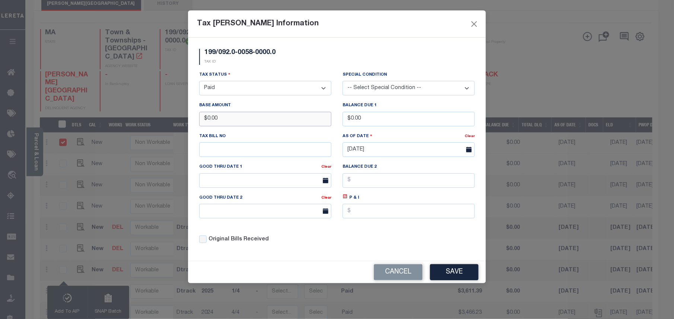
click at [201, 122] on input "$0.00" at bounding box center [265, 119] width 132 height 15
type input "$5,074.10"
click at [463, 273] on button "Save" at bounding box center [454, 272] width 48 height 16
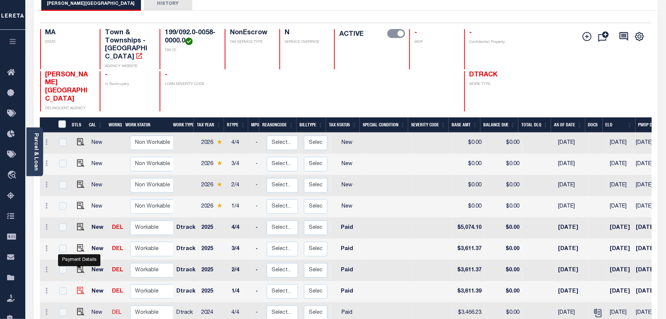
click at [78, 287] on img at bounding box center [80, 290] width 7 height 7
checkbox input "true"
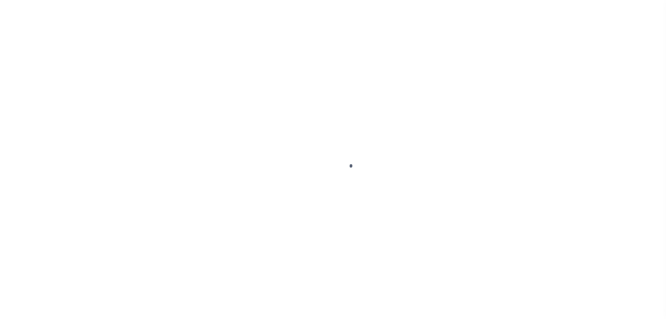
select select "PYD"
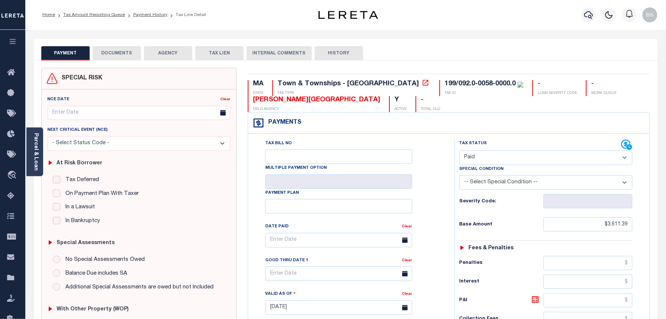
click at [131, 48] on button "DOCUMENTS" at bounding box center [117, 53] width 48 height 14
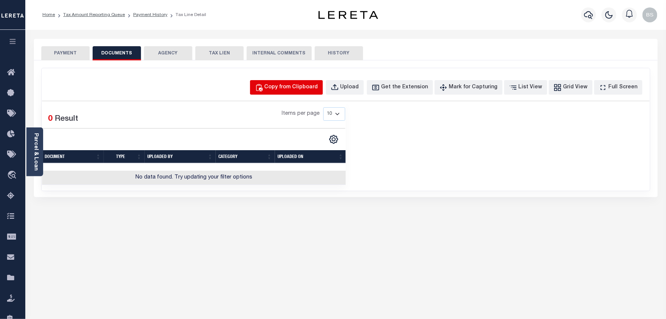
click at [310, 90] on div "Copy from Clipboard" at bounding box center [292, 87] width 54 height 8
select select "POP"
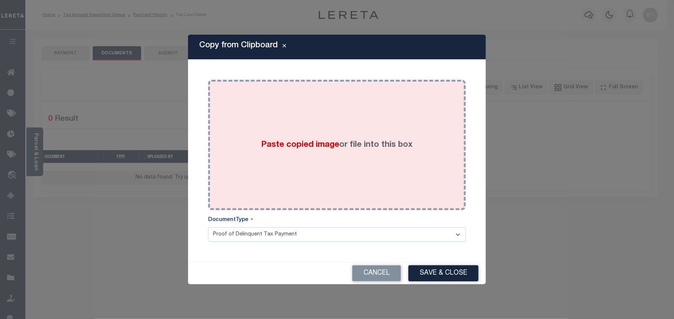
click at [351, 125] on div "Paste copied image or file into this box" at bounding box center [337, 144] width 246 height 119
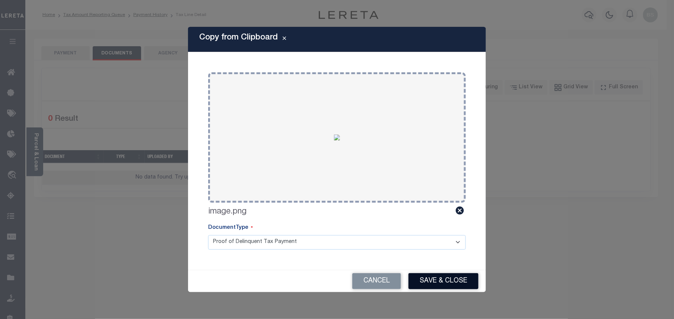
click at [454, 280] on button "Save & Close" at bounding box center [443, 281] width 70 height 16
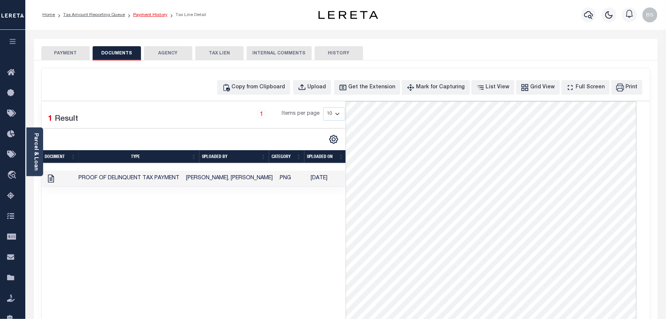
click at [143, 16] on link "Payment History" at bounding box center [150, 15] width 34 height 4
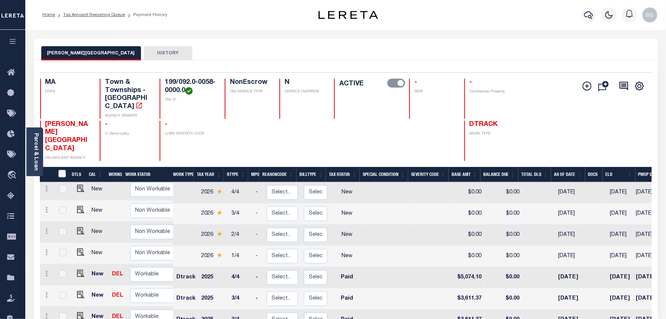
scroll to position [99, 0]
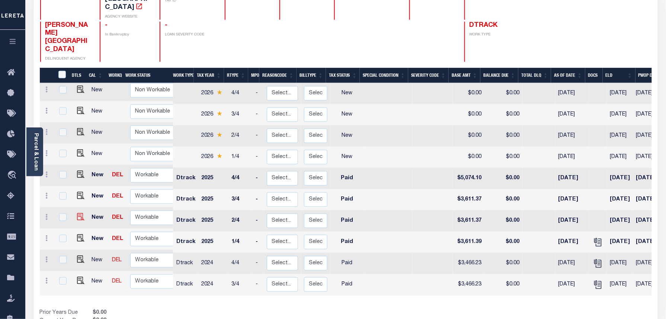
click at [77, 213] on img at bounding box center [80, 216] width 7 height 7
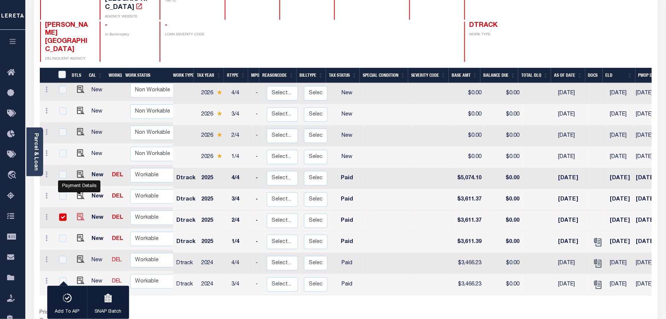
checkbox input "true"
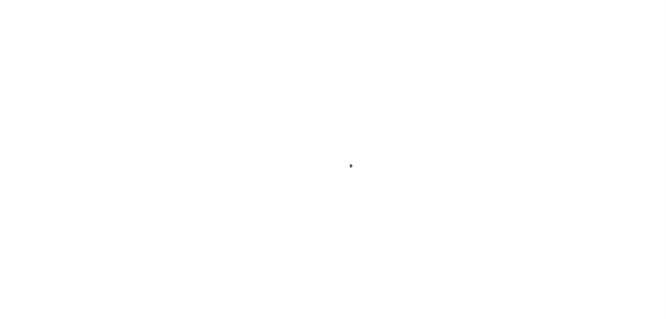
select select "PYD"
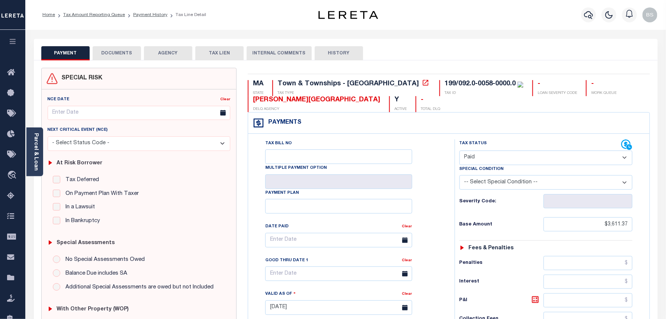
click at [124, 55] on button "DOCUMENTS" at bounding box center [117, 53] width 48 height 14
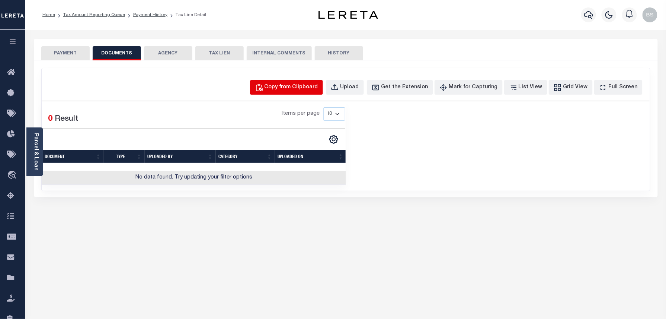
click at [299, 86] on div "Copy from Clipboard" at bounding box center [292, 87] width 54 height 8
select select "POP"
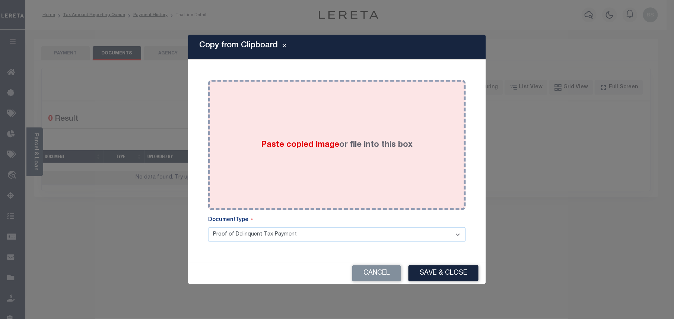
click at [331, 130] on div "Paste copied image or file into this box" at bounding box center [337, 144] width 246 height 119
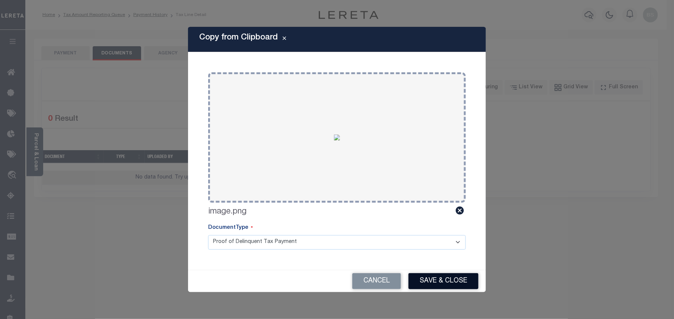
click at [435, 277] on button "Save & Close" at bounding box center [443, 281] width 70 height 16
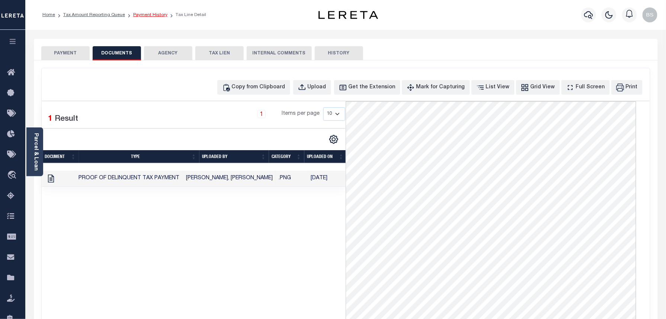
click at [145, 14] on link "Payment History" at bounding box center [150, 15] width 34 height 4
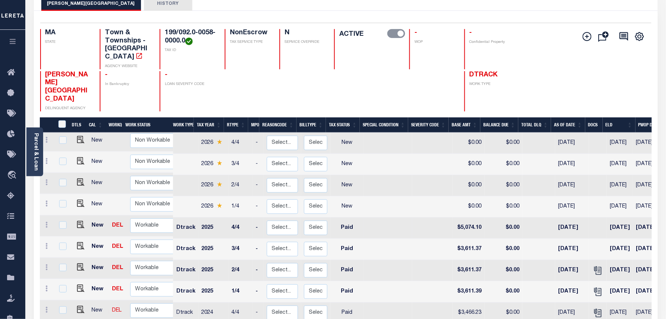
scroll to position [3, 0]
click at [77, 241] on img "" at bounding box center [80, 244] width 7 height 7
checkbox input "true"
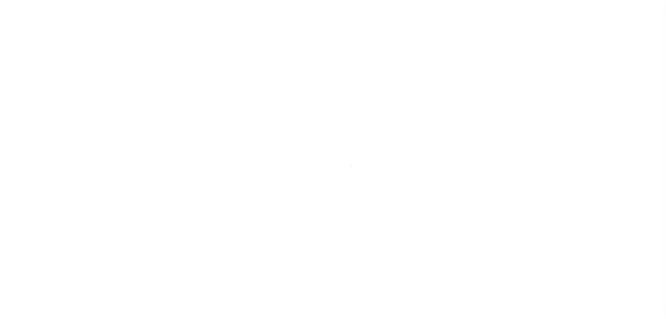
select select "PYD"
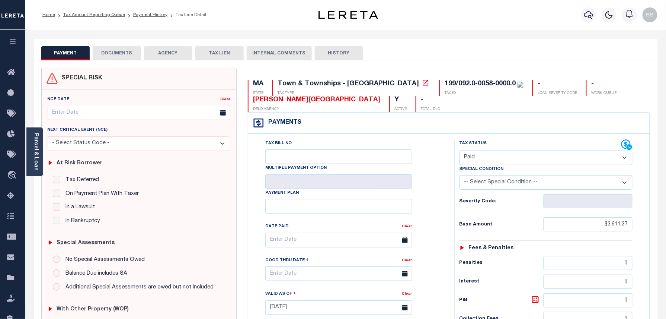
click at [120, 58] on button "DOCUMENTS" at bounding box center [117, 53] width 48 height 14
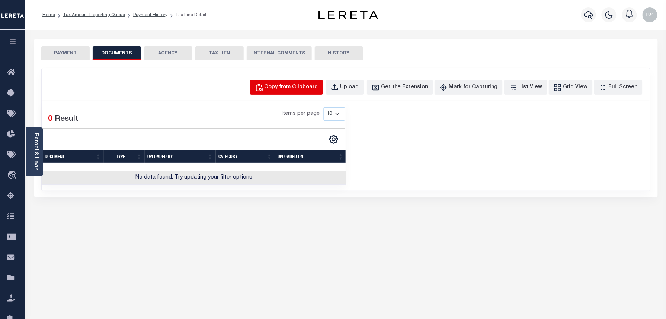
click at [293, 84] on div "Copy from Clipboard" at bounding box center [292, 87] width 54 height 8
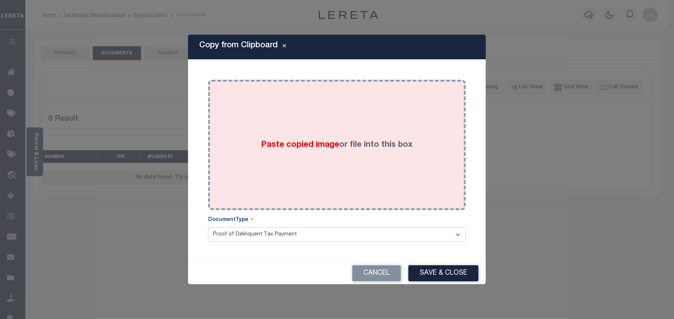
click at [290, 122] on div "Paste copied image or file into this box" at bounding box center [337, 144] width 246 height 119
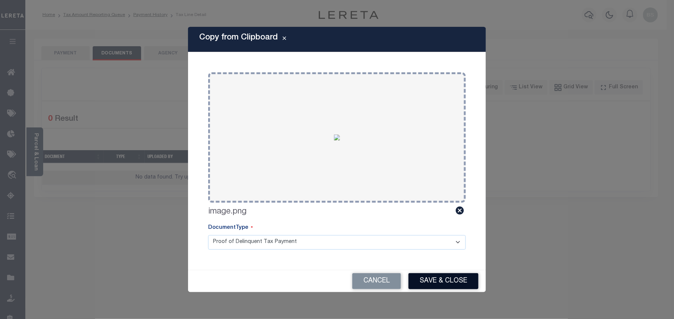
click at [432, 284] on button "Save & Close" at bounding box center [443, 281] width 70 height 16
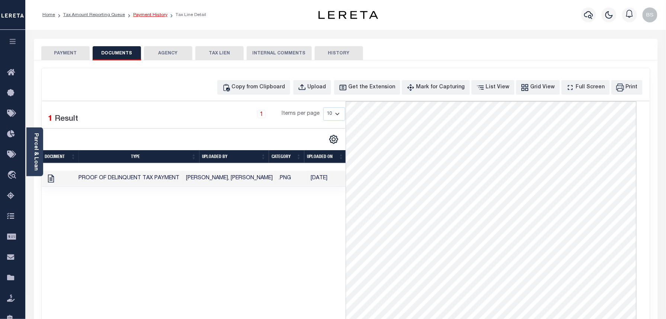
click at [141, 13] on link "Payment History" at bounding box center [150, 15] width 34 height 4
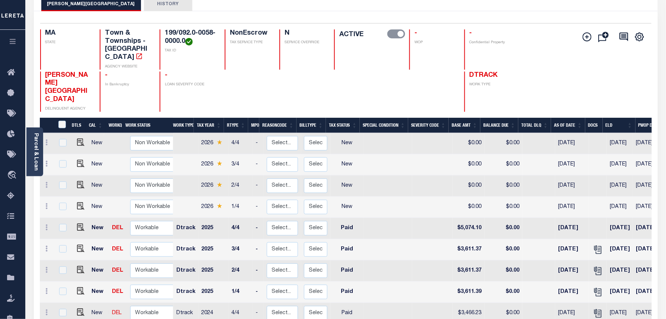
scroll to position [50, 0]
click at [77, 223] on img "" at bounding box center [80, 226] width 7 height 7
checkbox input "true"
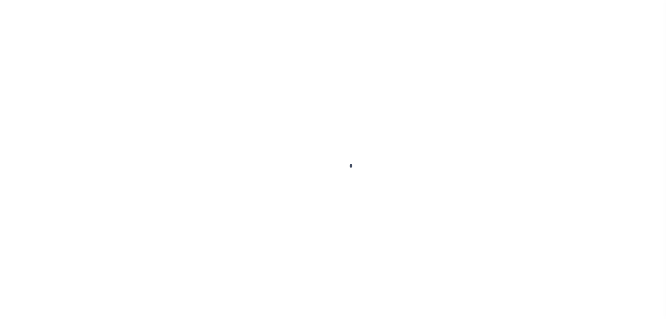
select select "PYD"
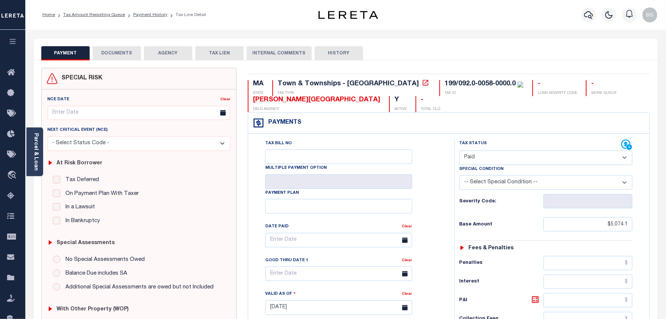
click at [115, 62] on div "SPECIAL RISK NCE Date Clear" at bounding box center [346, 308] width 624 height 497
click at [118, 54] on button "DOCUMENTS" at bounding box center [117, 53] width 48 height 14
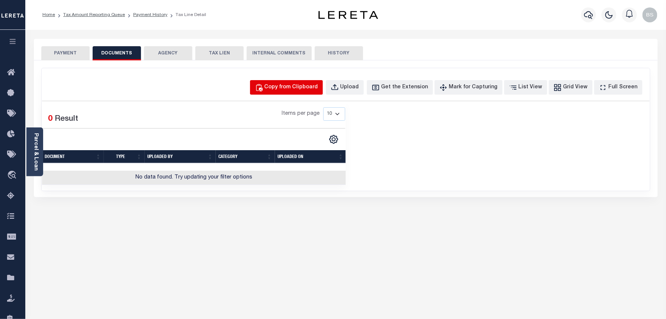
click at [289, 88] on div "Copy from Clipboard" at bounding box center [292, 87] width 54 height 8
select select "POP"
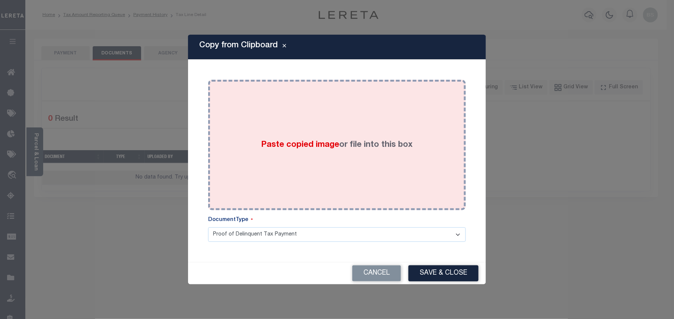
click at [312, 131] on div "Paste copied image or file into this box" at bounding box center [337, 144] width 246 height 119
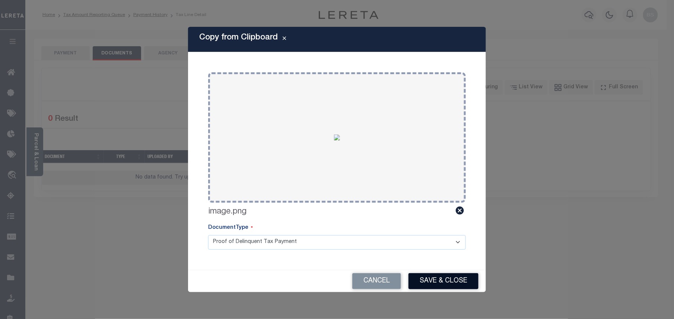
click at [434, 285] on button "Save & Close" at bounding box center [443, 281] width 70 height 16
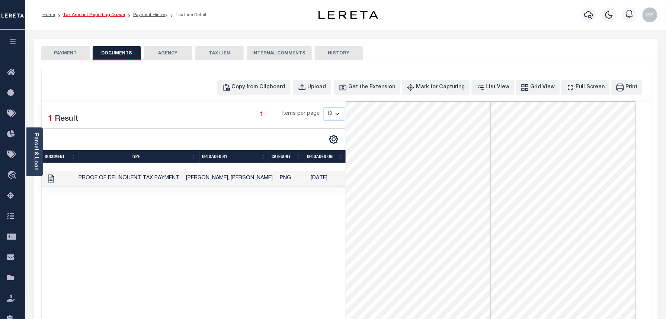
click at [102, 13] on link "Tax Amount Reporting Queue" at bounding box center [94, 15] width 62 height 4
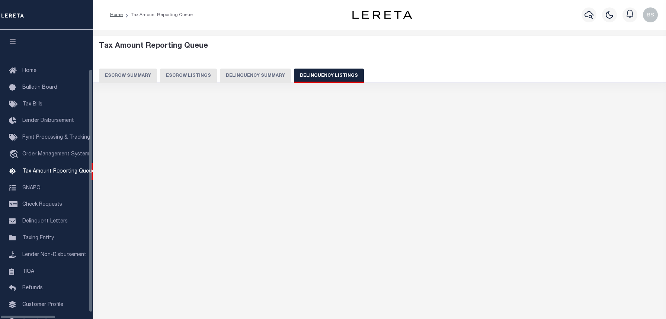
select select "100"
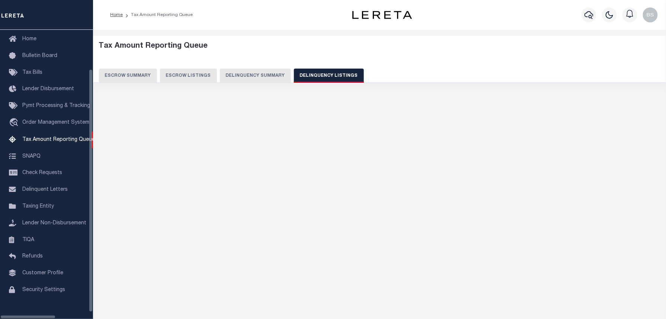
select select "100"
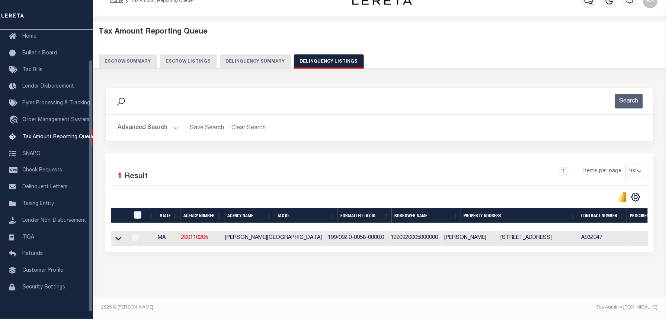
scroll to position [21, 0]
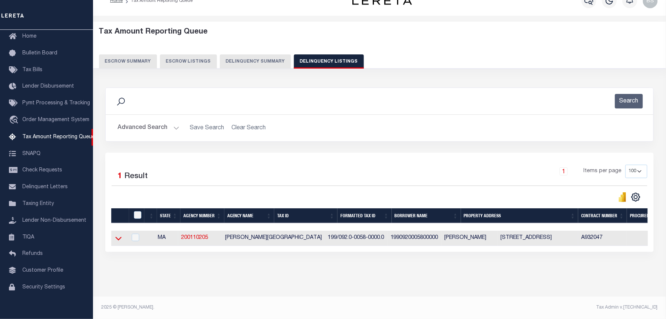
click at [118, 234] on icon at bounding box center [118, 238] width 6 height 8
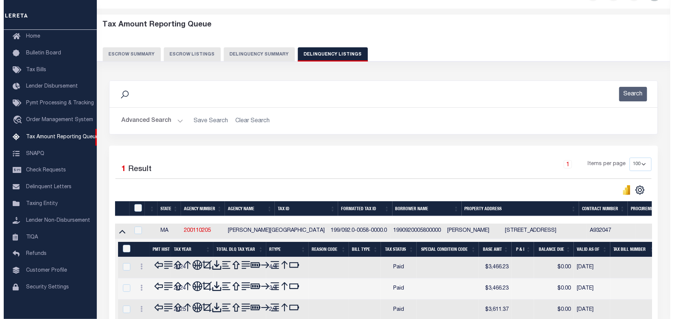
scroll to position [121, 0]
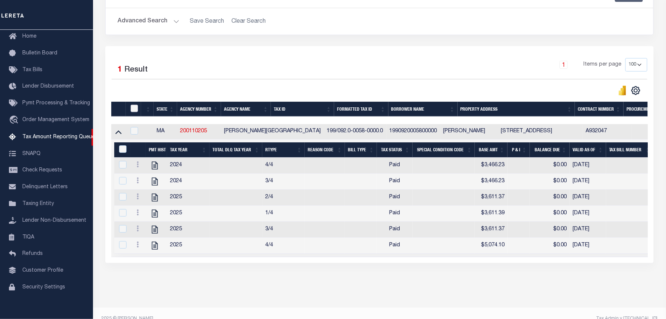
click at [132, 109] on input "checkbox" at bounding box center [134, 108] width 7 height 7
checkbox input "true"
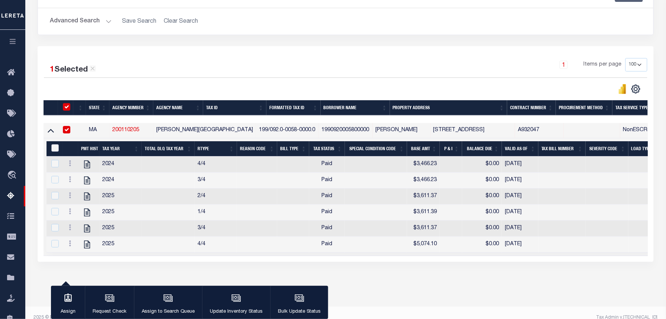
click at [55, 149] on input "&nbsp;" at bounding box center [54, 147] width 7 height 7
checkbox input "true"
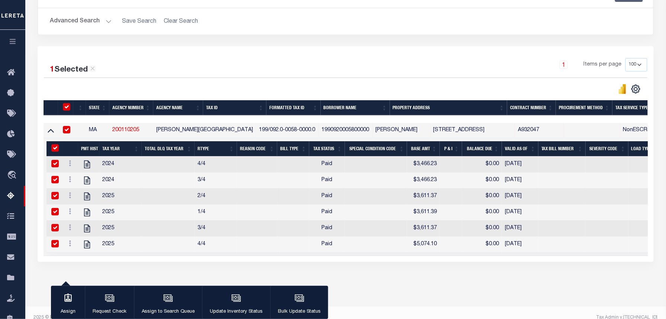
checkbox input "true"
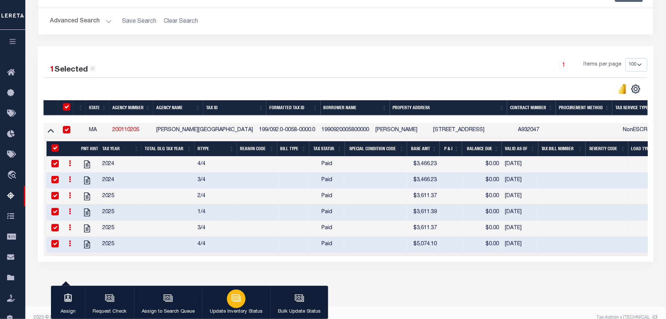
click at [248, 296] on button "Update Inventory Status" at bounding box center [236, 301] width 68 height 33
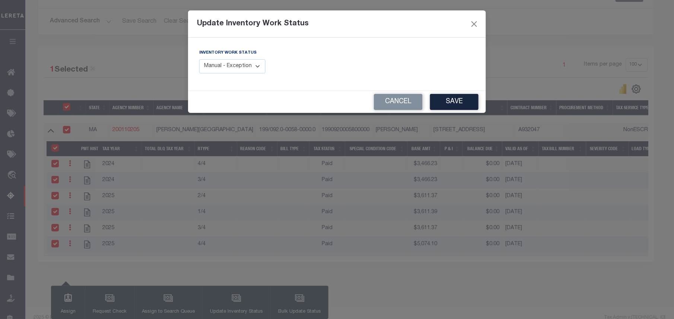
click at [220, 68] on select "Manual - Exception Pended - Awaiting Search Late Add Exception Completed" at bounding box center [232, 66] width 66 height 15
select select "4"
click at [199, 59] on select "Manual - Exception Pended - Awaiting Search Late Add Exception Completed" at bounding box center [232, 66] width 66 height 15
click at [466, 105] on button "Save" at bounding box center [454, 102] width 48 height 16
